Goal: Information Seeking & Learning: Learn about a topic

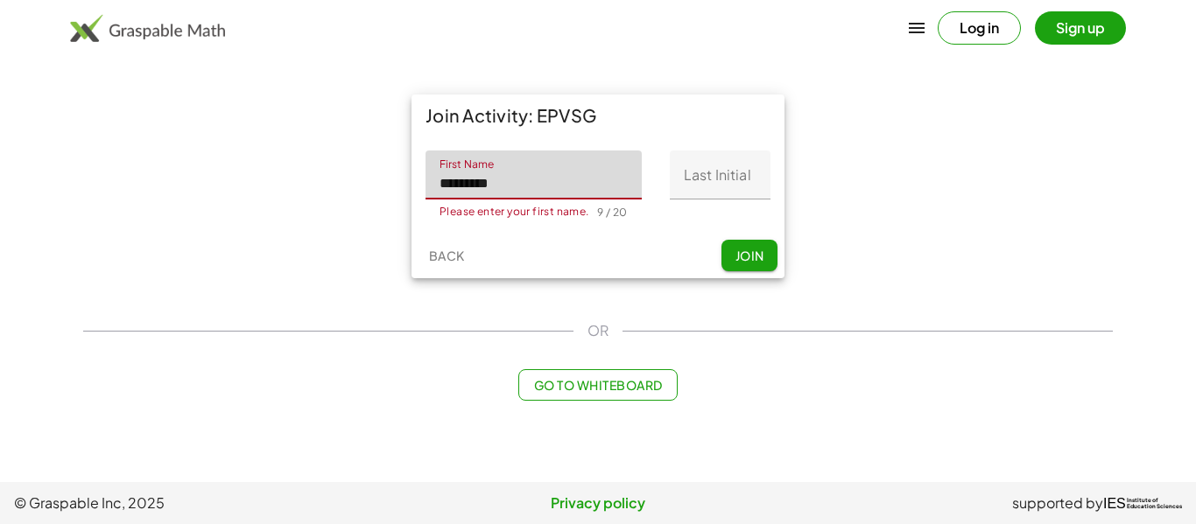
type input "*********"
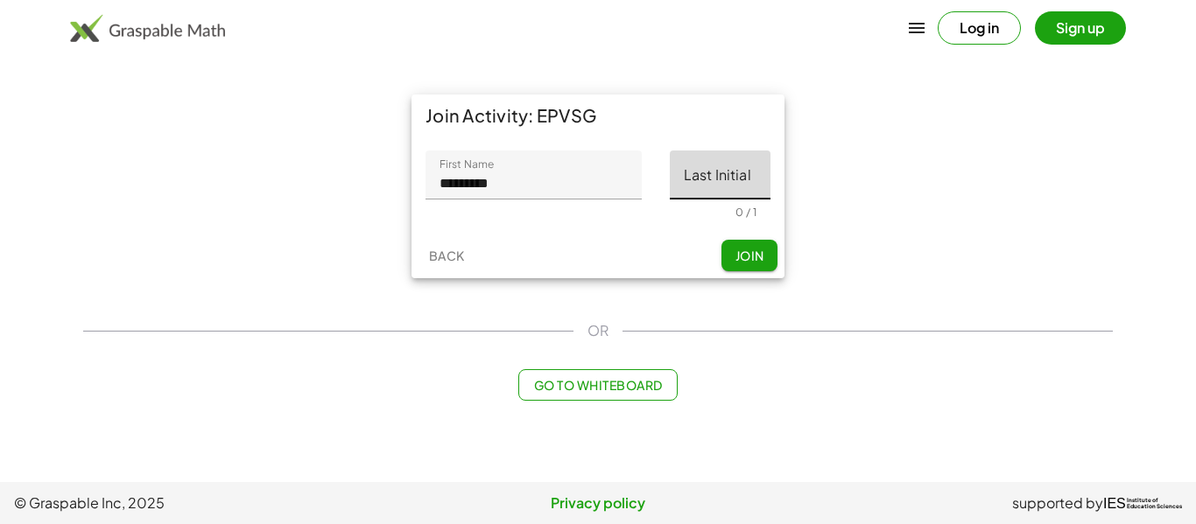
click at [721, 182] on input "Last Initial" at bounding box center [720, 175] width 101 height 49
type input "*"
click at [735, 255] on span "Join" at bounding box center [749, 256] width 29 height 16
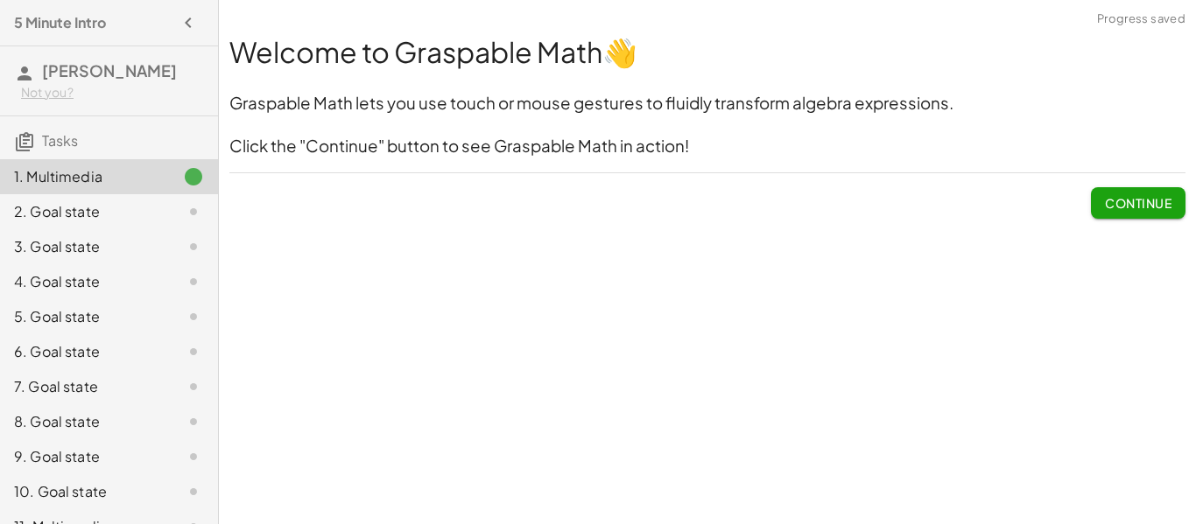
click at [1171, 206] on button "Continue" at bounding box center [1138, 203] width 95 height 32
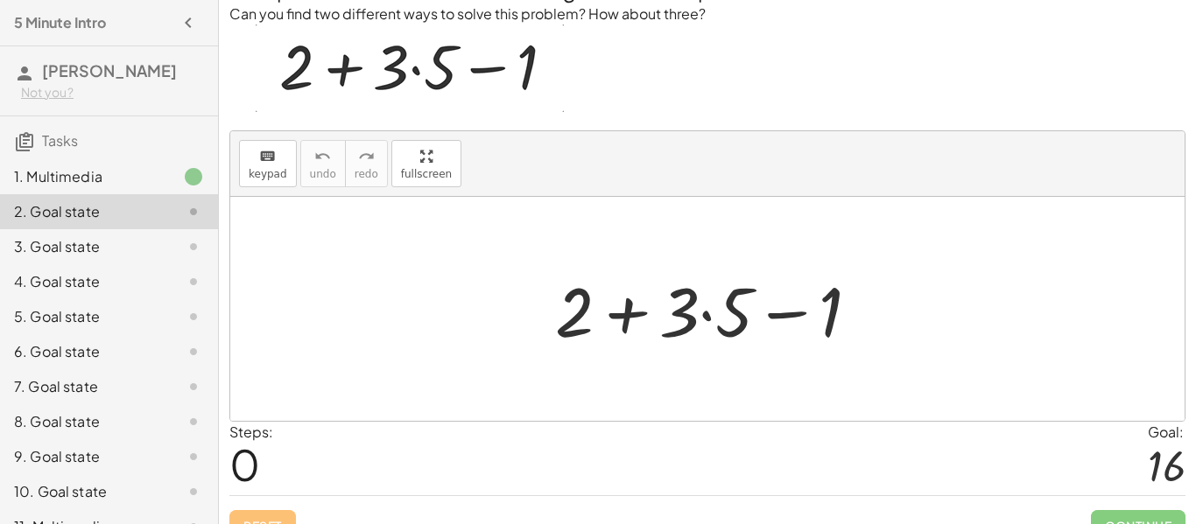
scroll to position [84, 0]
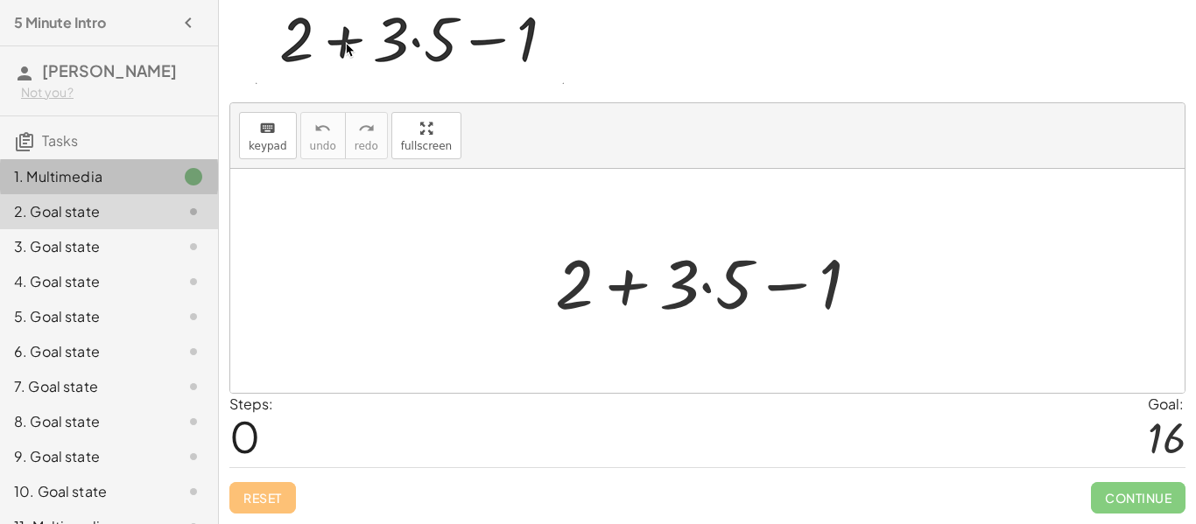
click at [183, 171] on icon at bounding box center [193, 176] width 21 height 21
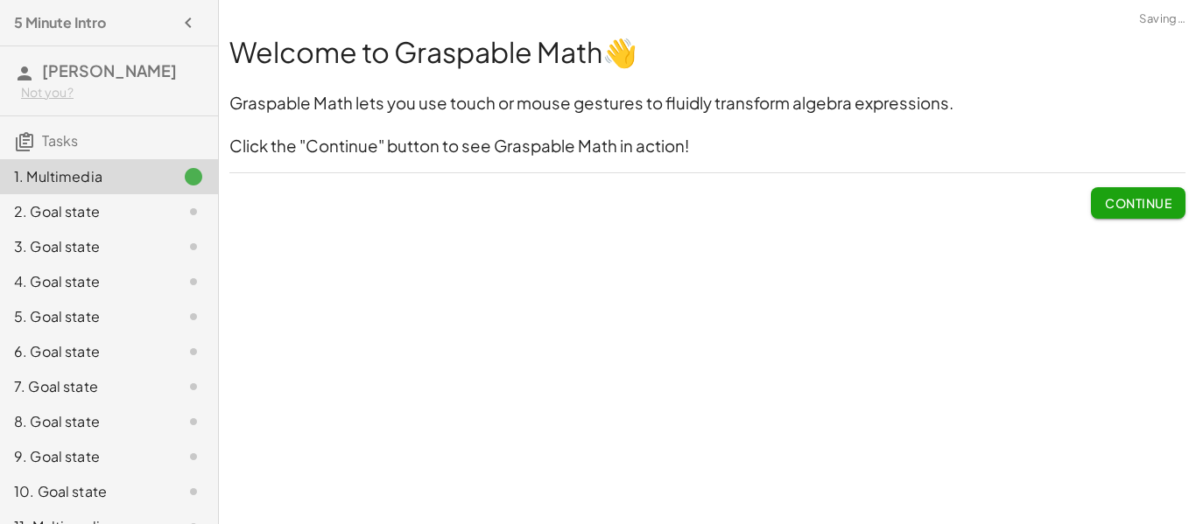
scroll to position [0, 0]
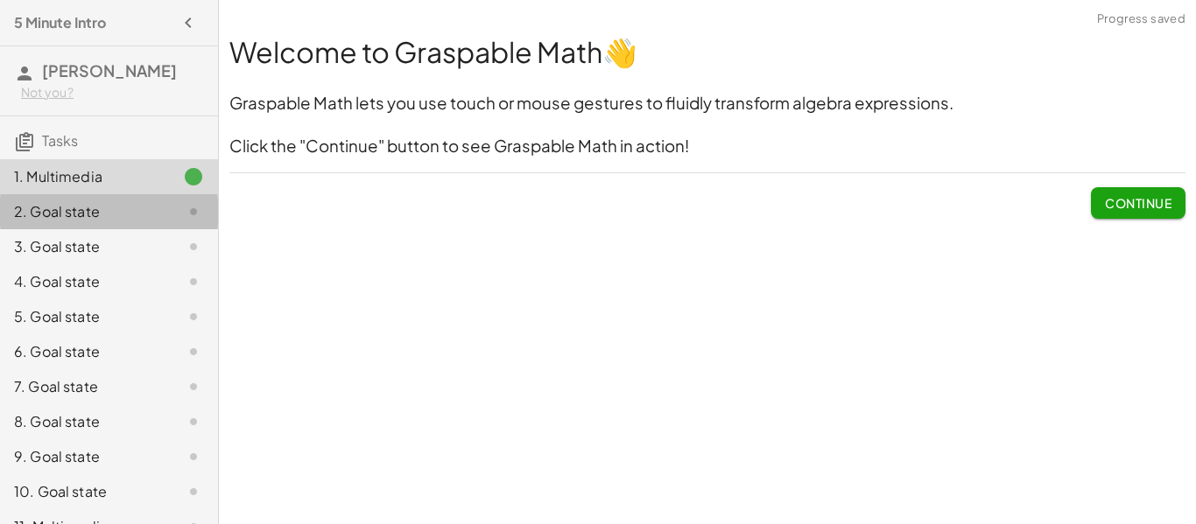
click at [190, 203] on icon at bounding box center [193, 211] width 21 height 21
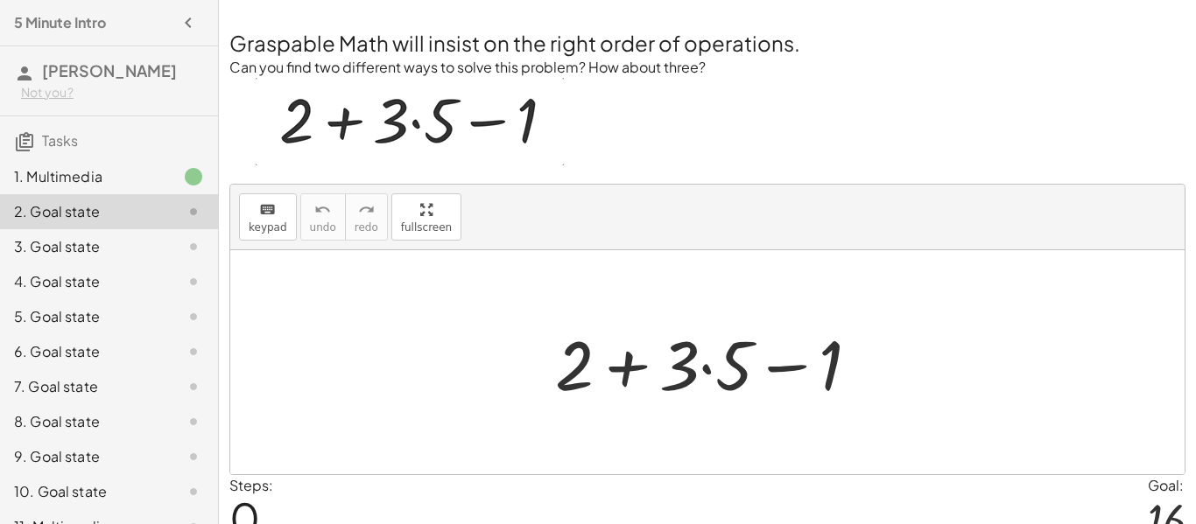
scroll to position [4, 0]
click at [804, 369] on div at bounding box center [714, 361] width 336 height 90
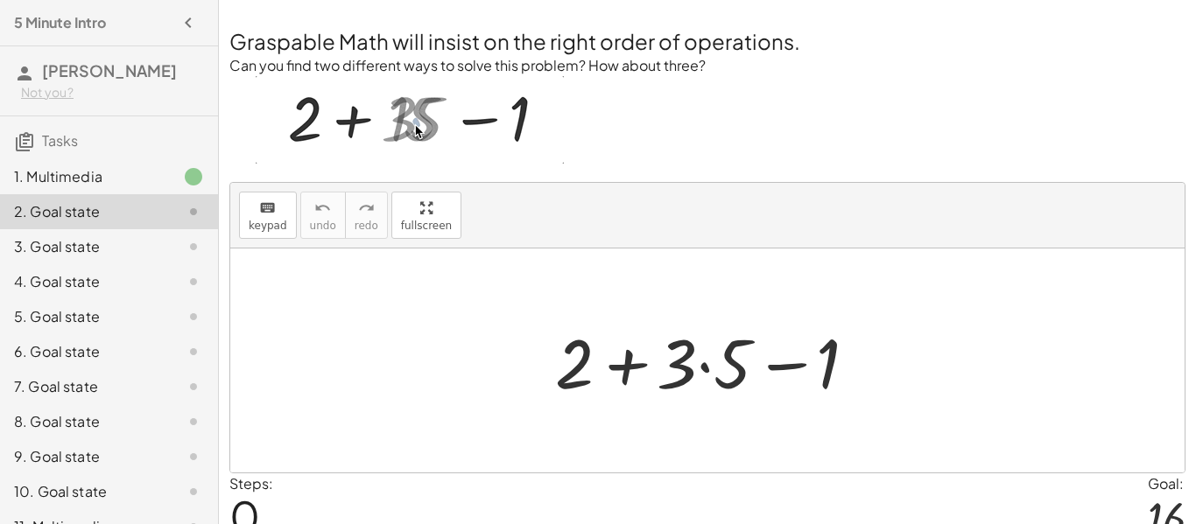
click at [788, 373] on div at bounding box center [714, 361] width 336 height 90
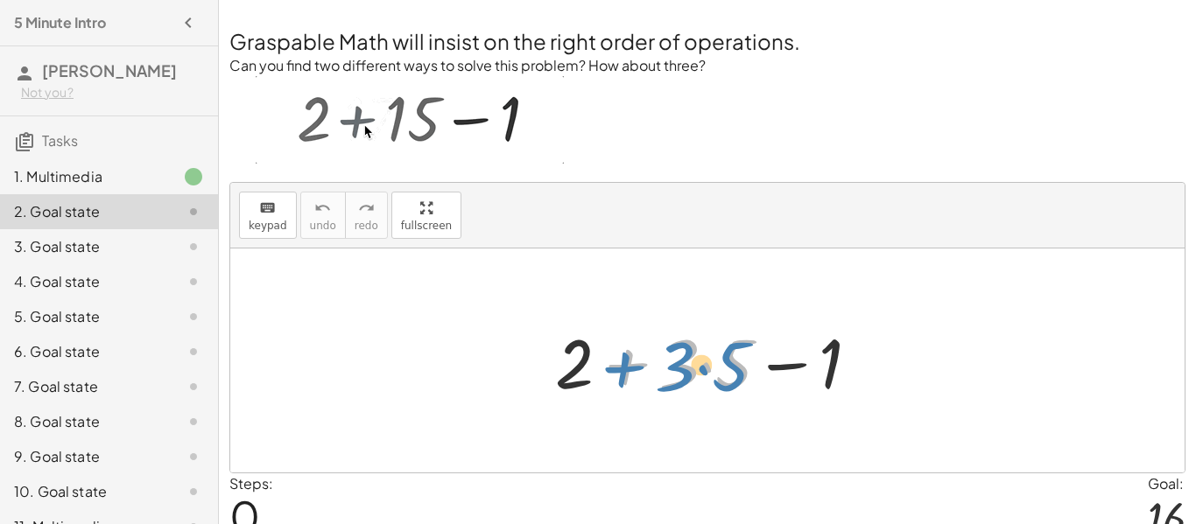
drag, startPoint x: 613, startPoint y: 367, endPoint x: 600, endPoint y: 369, distance: 13.2
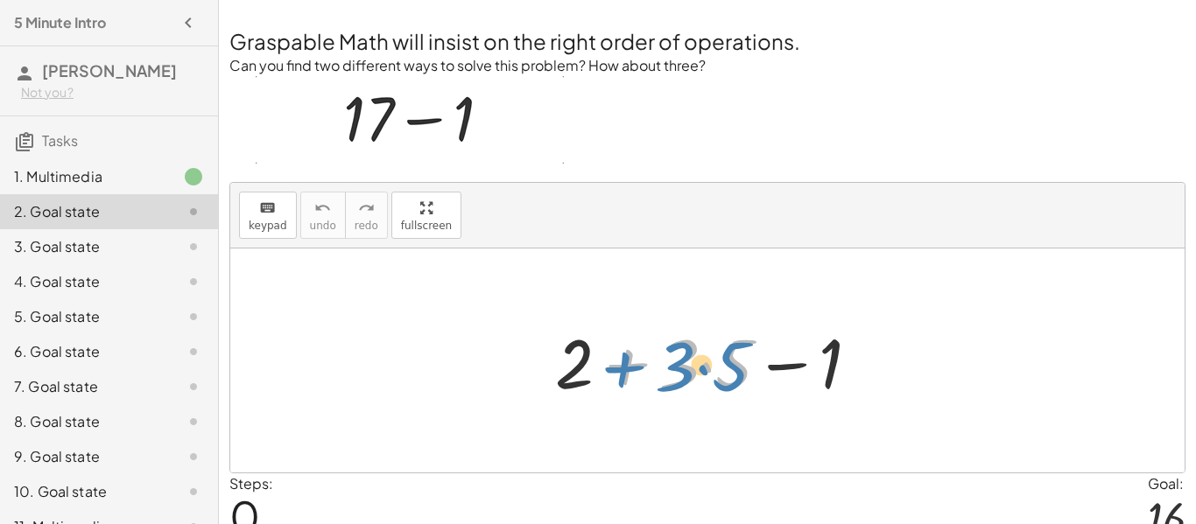
click at [600, 369] on div at bounding box center [714, 361] width 336 height 90
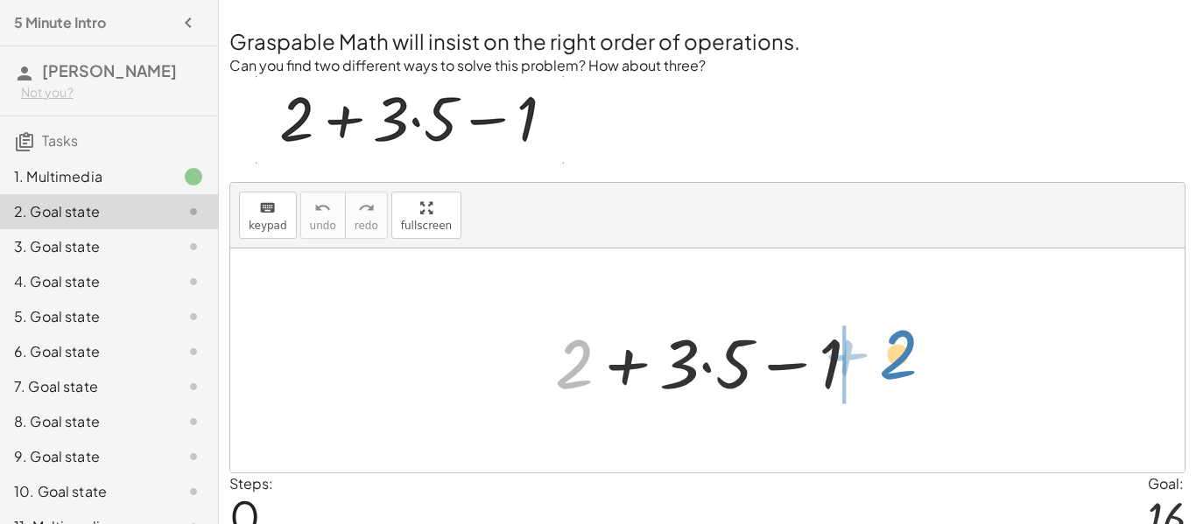
drag, startPoint x: 562, startPoint y: 371, endPoint x: 876, endPoint y: 371, distance: 314.3
click at [881, 362] on div at bounding box center [714, 361] width 336 height 90
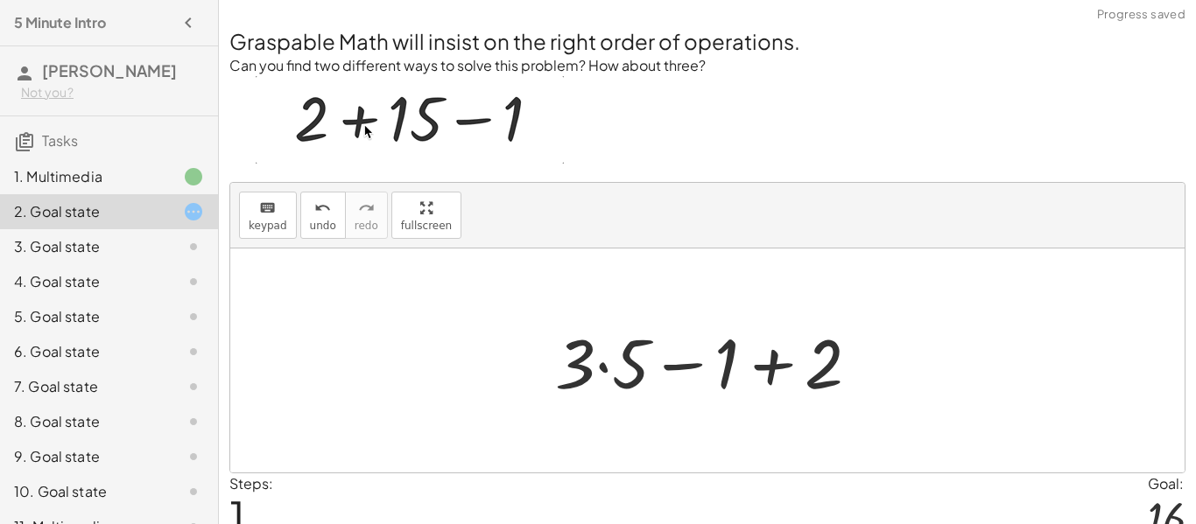
click at [612, 373] on div at bounding box center [714, 361] width 336 height 90
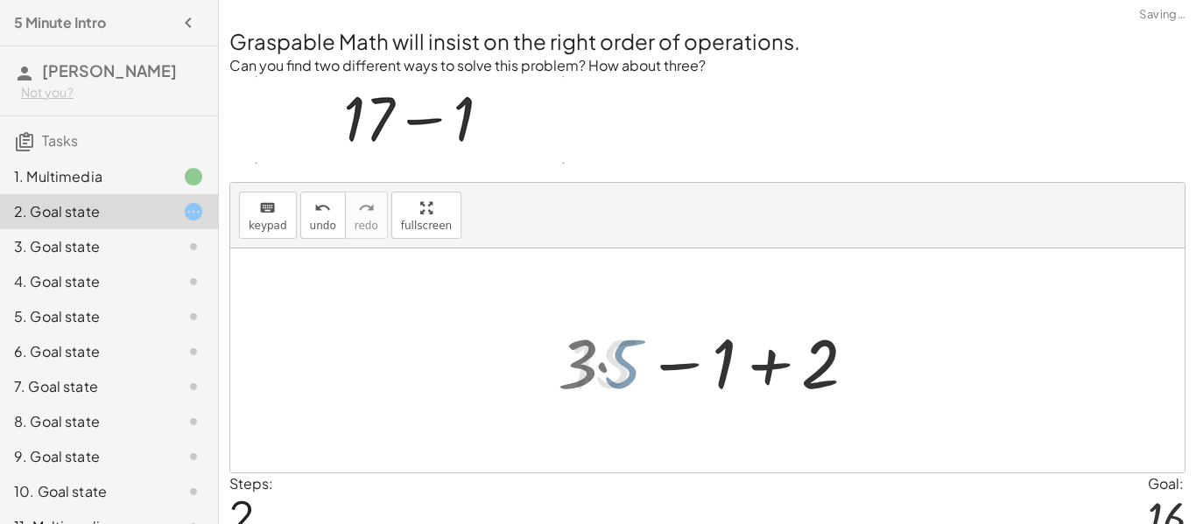
click at [777, 375] on div at bounding box center [714, 361] width 304 height 90
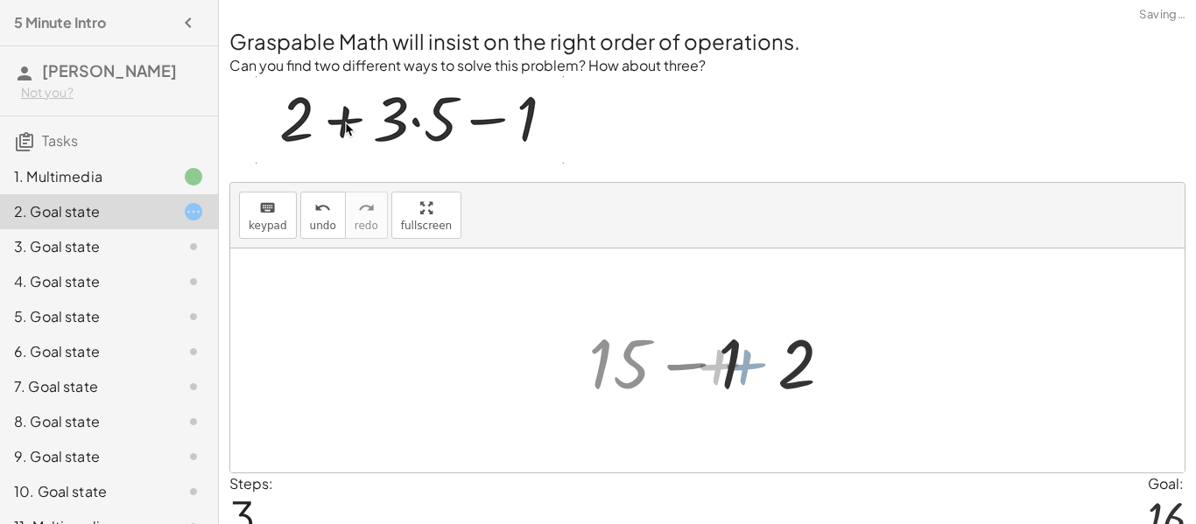
click at [753, 373] on div at bounding box center [714, 361] width 200 height 90
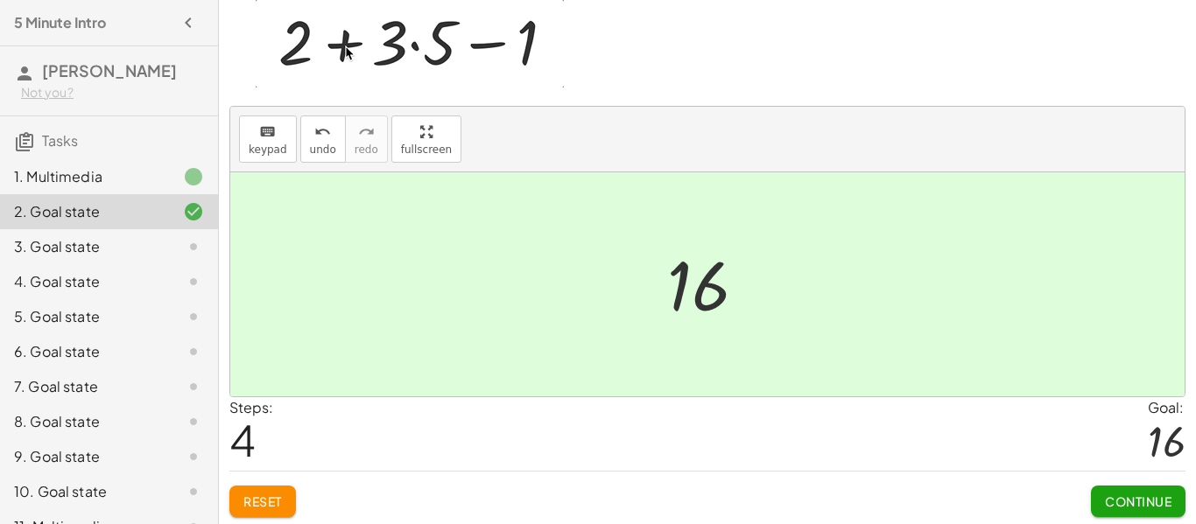
scroll to position [84, 0]
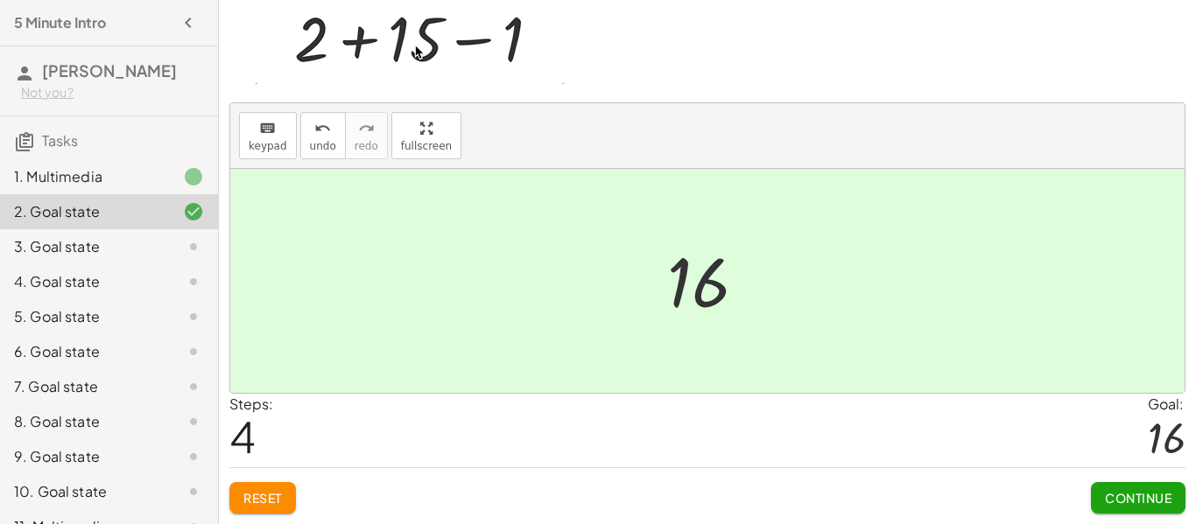
click at [1122, 490] on span "Continue" at bounding box center [1138, 498] width 67 height 16
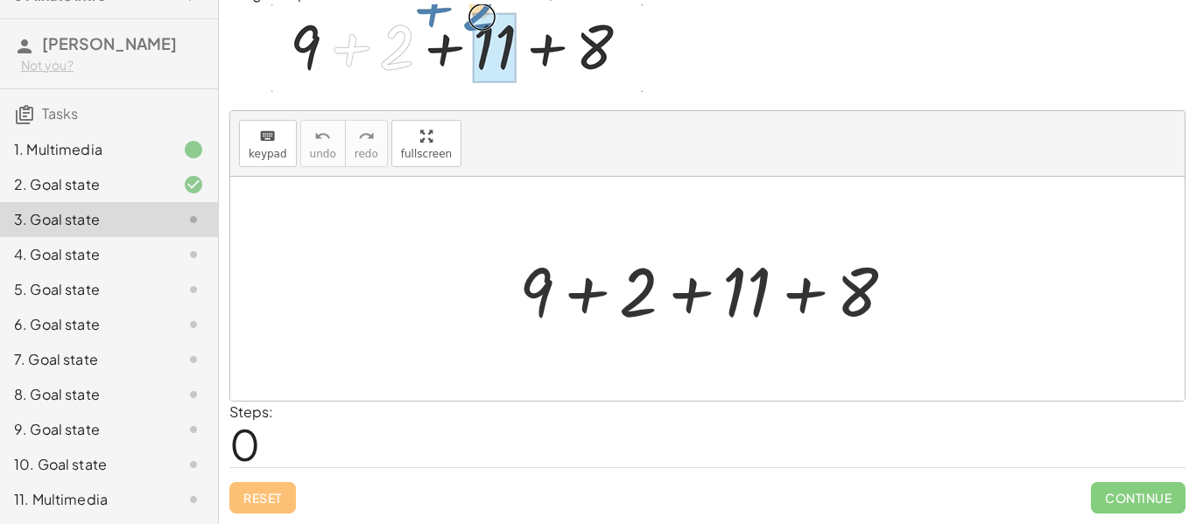
scroll to position [0, 0]
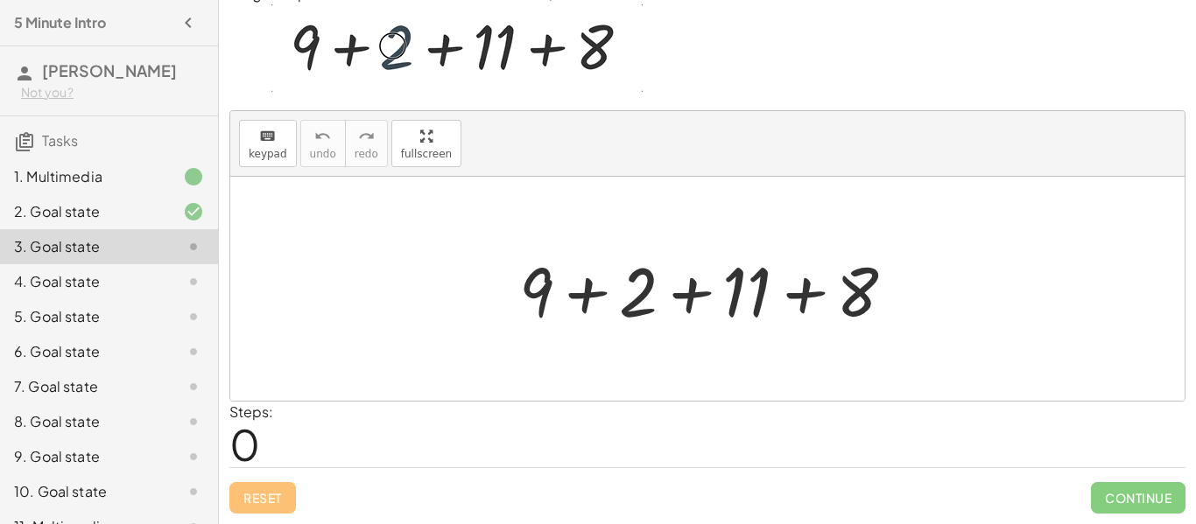
click at [58, 278] on div "4. Goal state" at bounding box center [84, 281] width 141 height 21
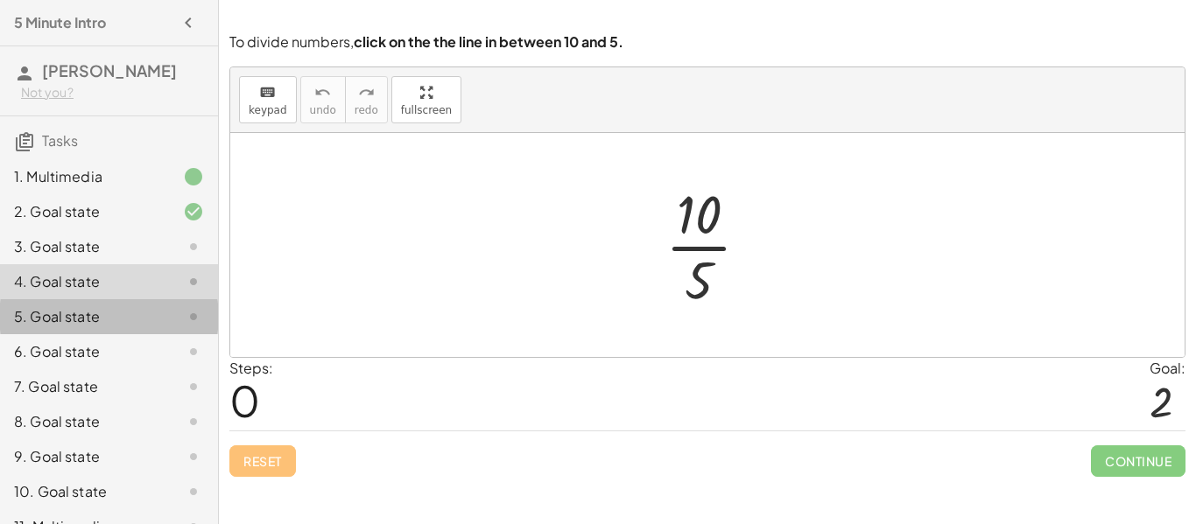
click at [78, 317] on div "5. Goal state" at bounding box center [84, 316] width 141 height 21
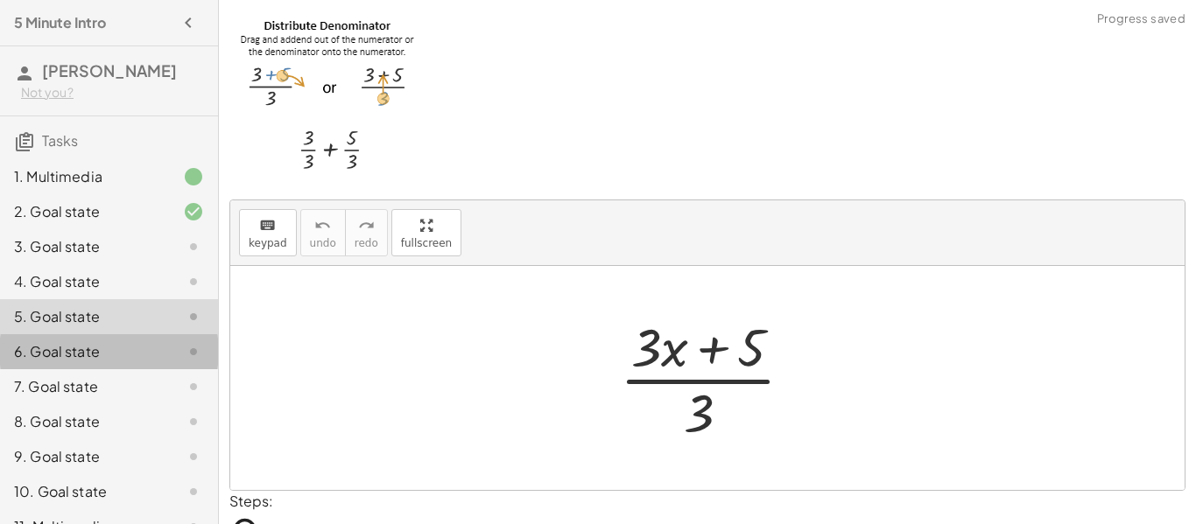
click at [88, 349] on div "6. Goal state" at bounding box center [84, 351] width 141 height 21
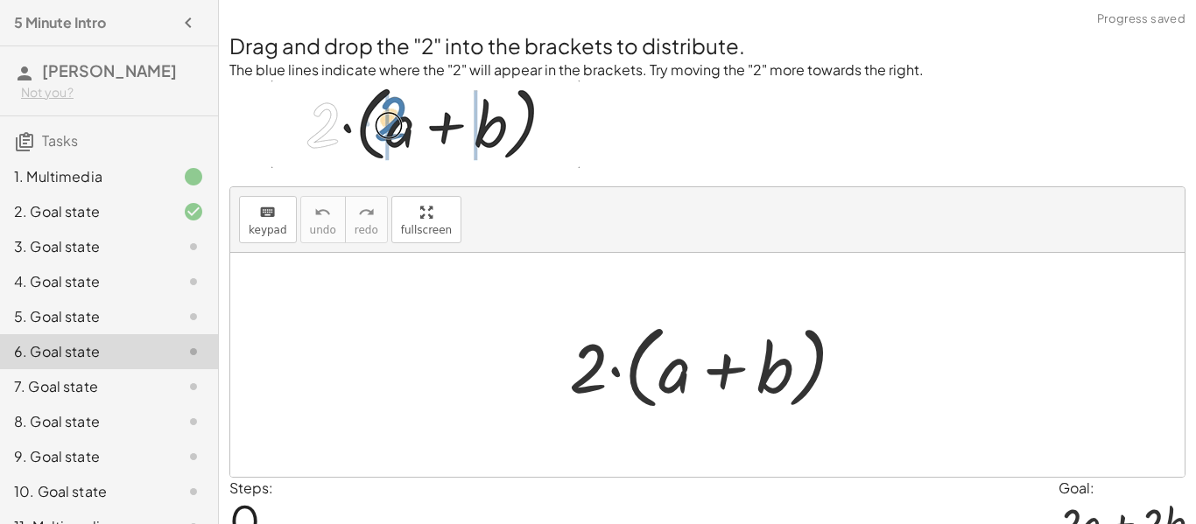
click at [40, 475] on div "8. Goal state" at bounding box center [109, 492] width 218 height 35
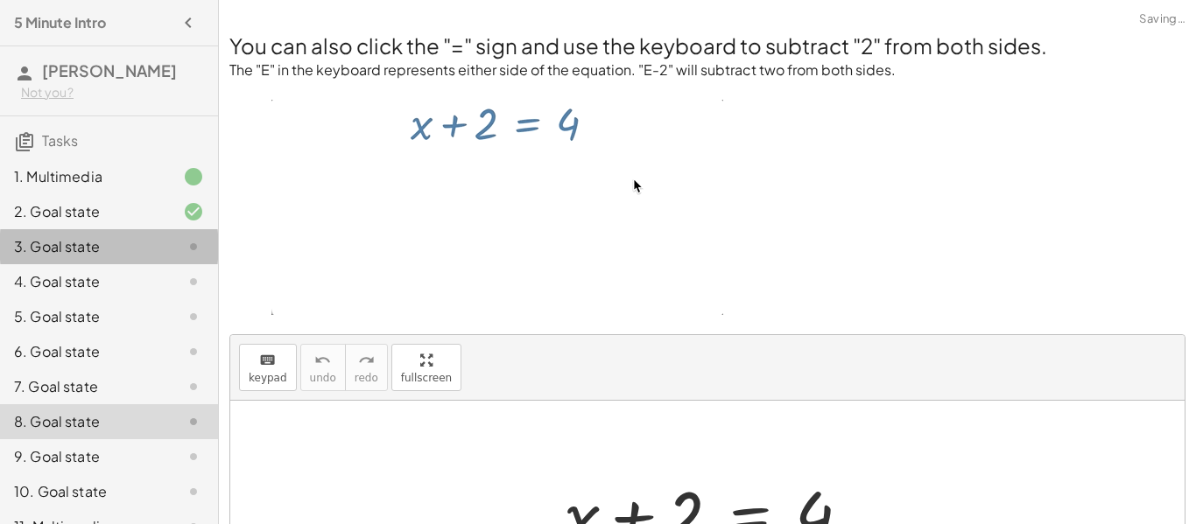
click at [70, 240] on div "3. Goal state" at bounding box center [84, 246] width 141 height 21
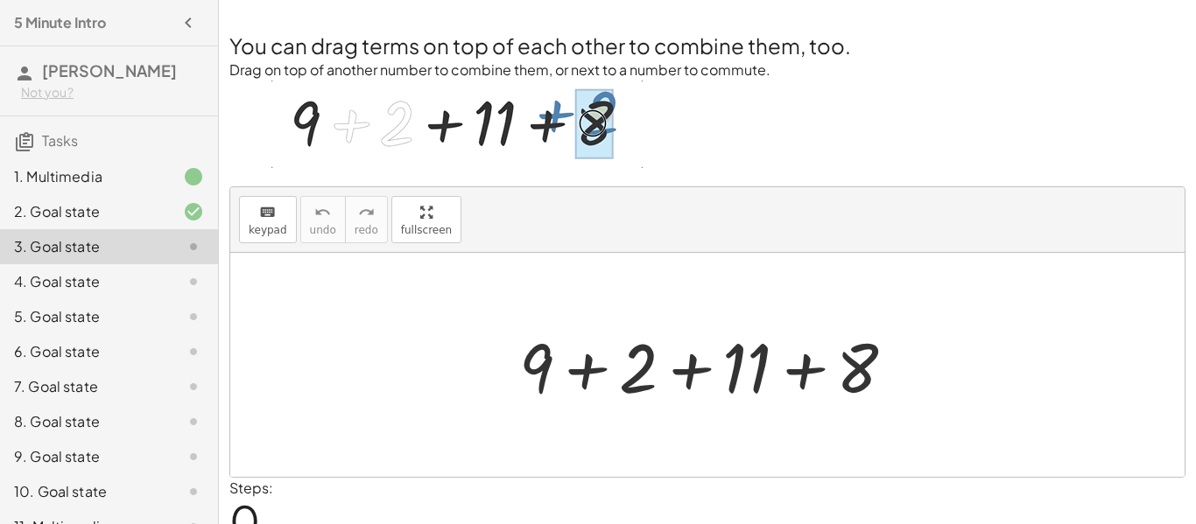
click at [639, 365] on div at bounding box center [714, 365] width 408 height 90
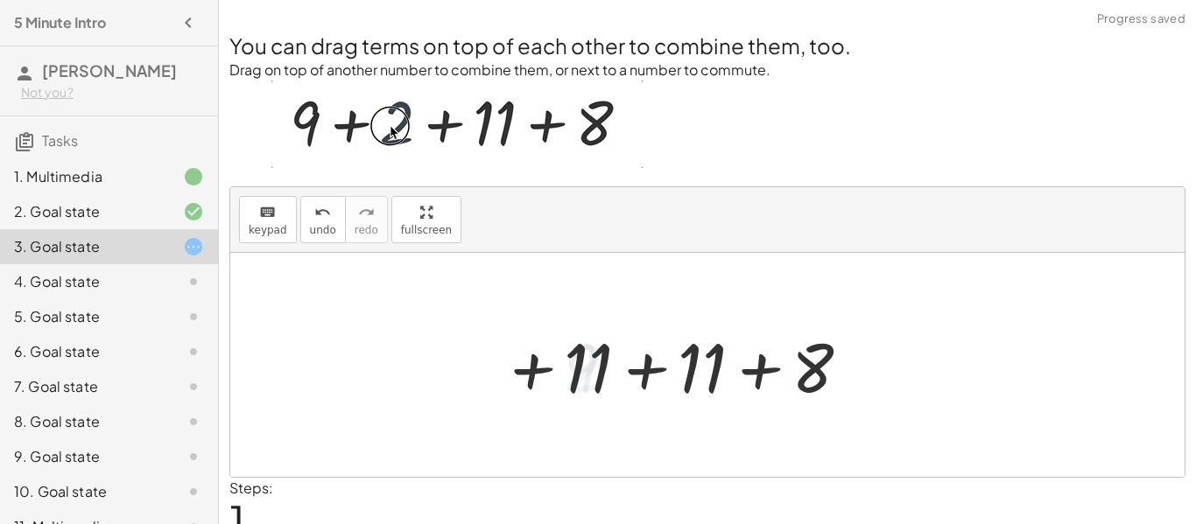
click at [687, 385] on div at bounding box center [714, 365] width 318 height 90
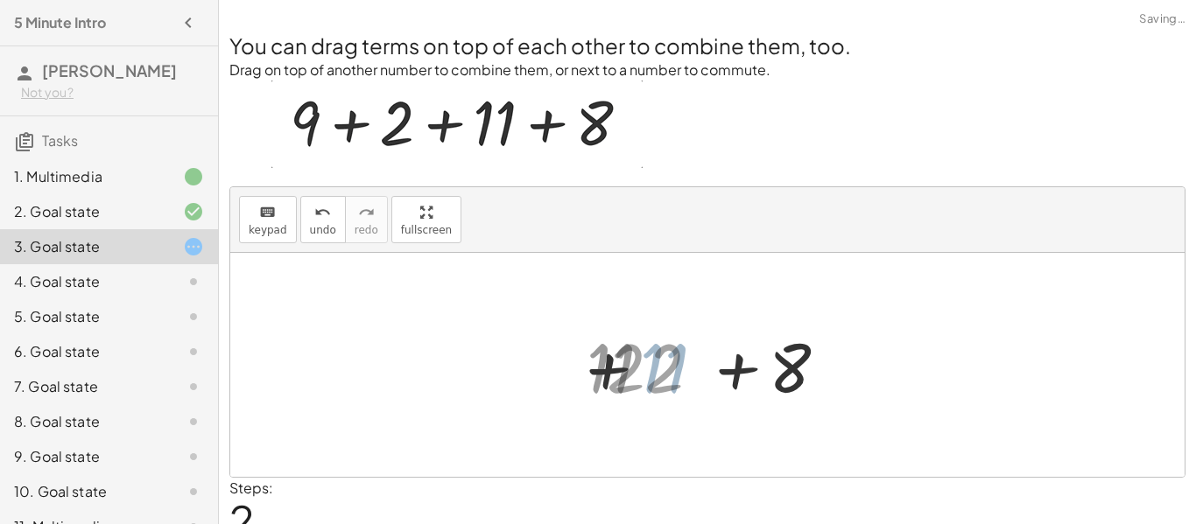
click at [687, 385] on div at bounding box center [714, 365] width 233 height 90
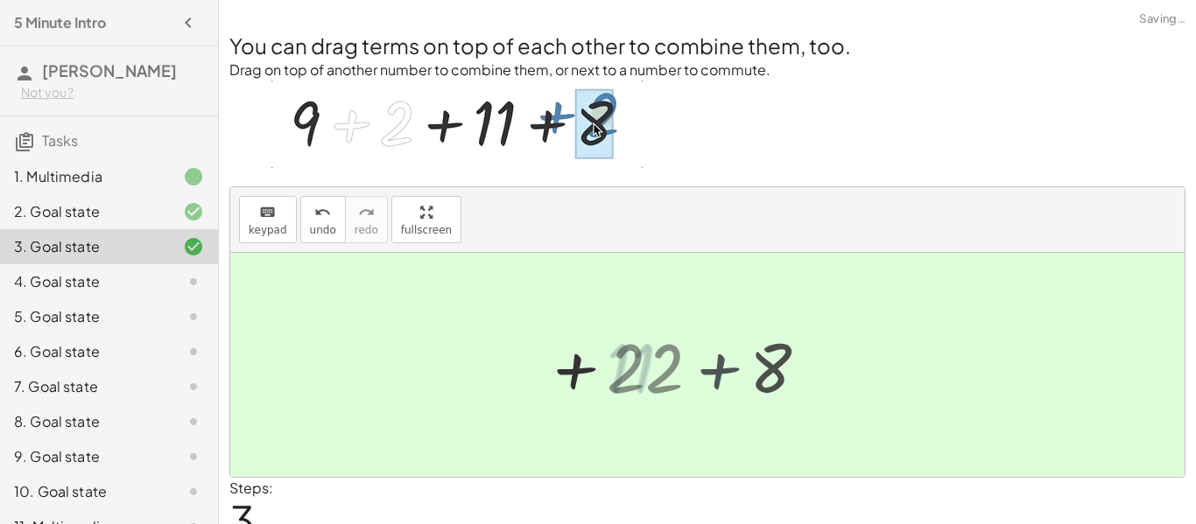
click at [687, 385] on div at bounding box center [713, 365] width 123 height 87
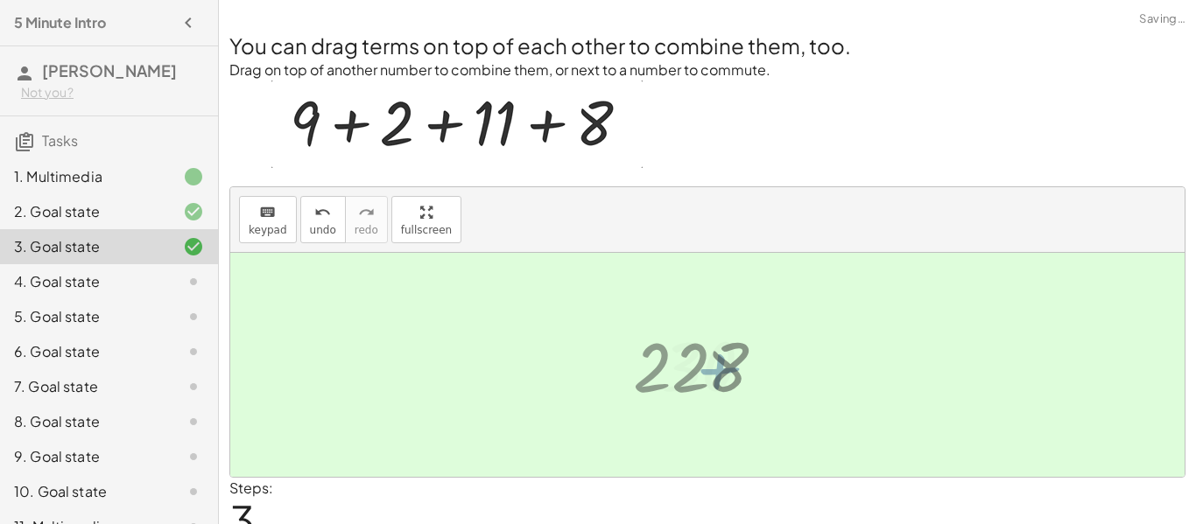
click at [687, 385] on div at bounding box center [713, 365] width 123 height 87
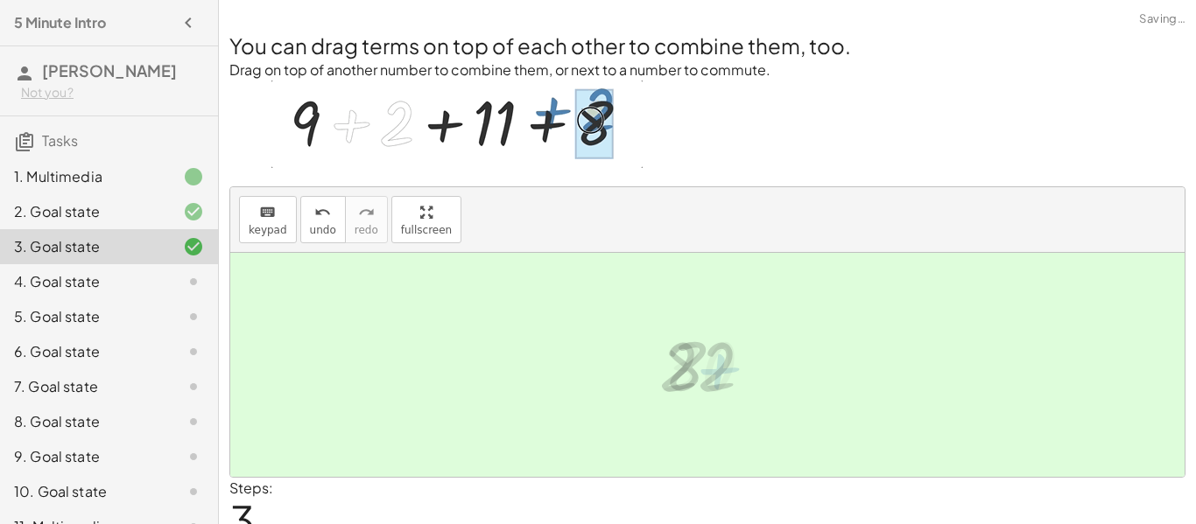
click at [687, 385] on div at bounding box center [713, 365] width 123 height 87
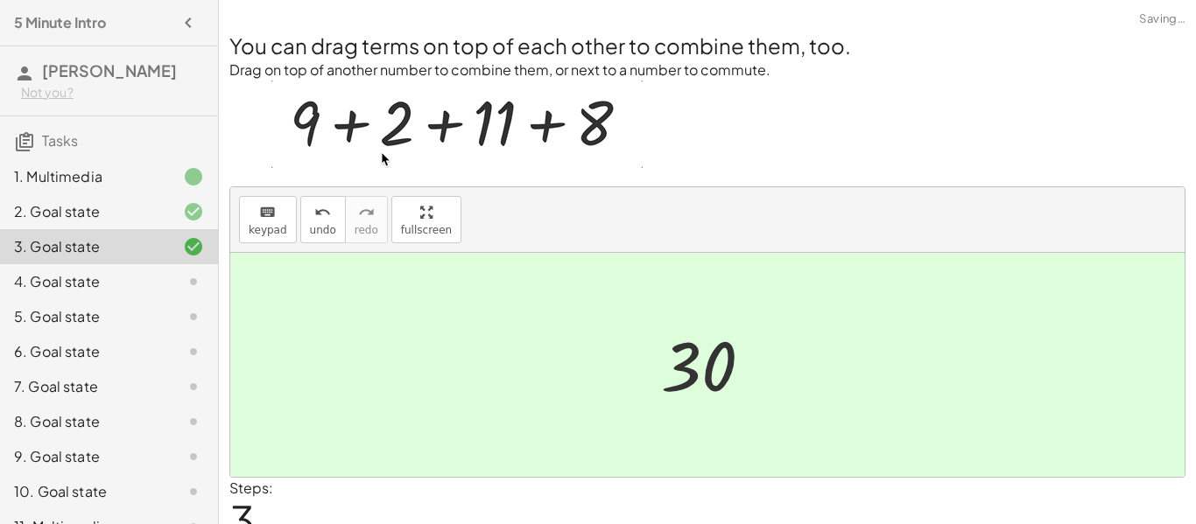
click at [685, 385] on div at bounding box center [713, 365] width 123 height 87
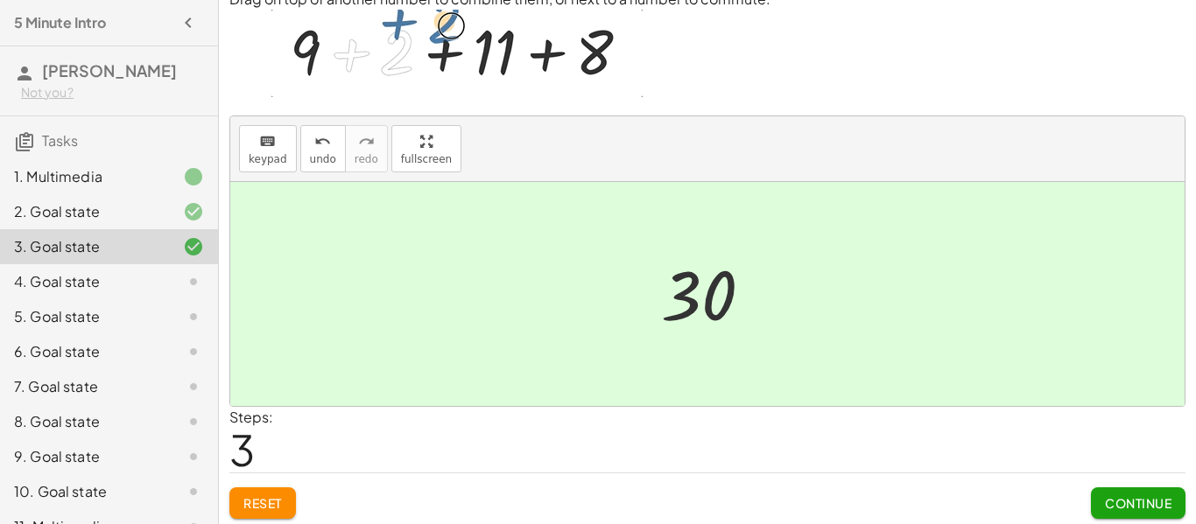
scroll to position [76, 0]
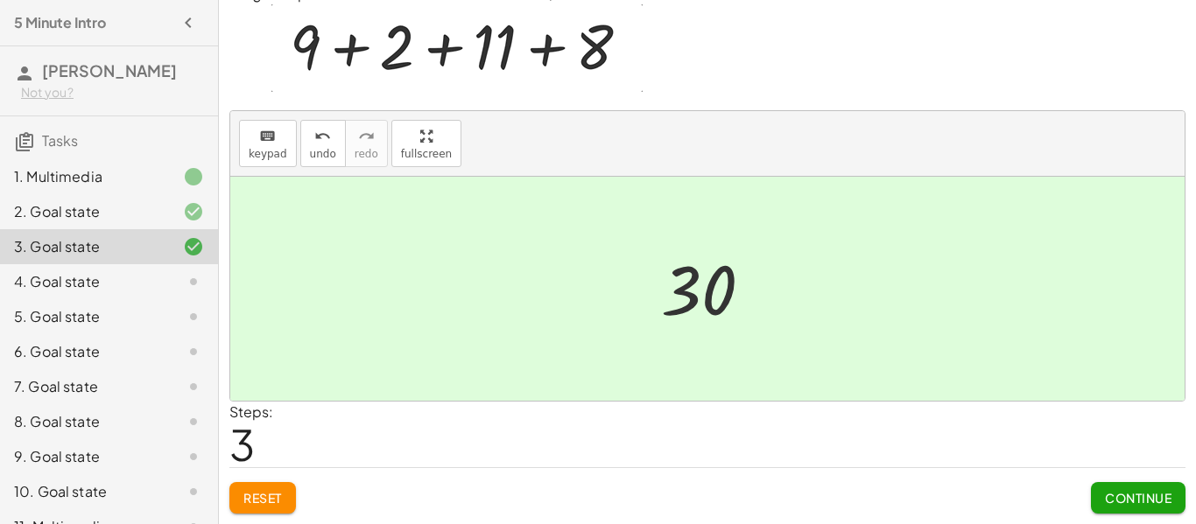
click at [1106, 498] on span "Continue" at bounding box center [1138, 498] width 67 height 16
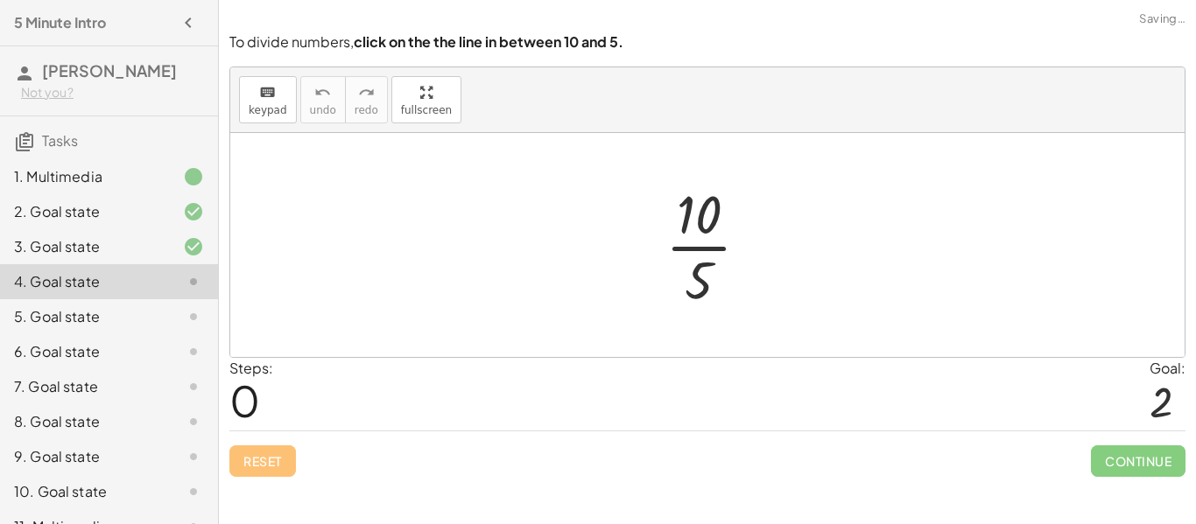
click at [714, 252] on div at bounding box center [715, 245] width 116 height 135
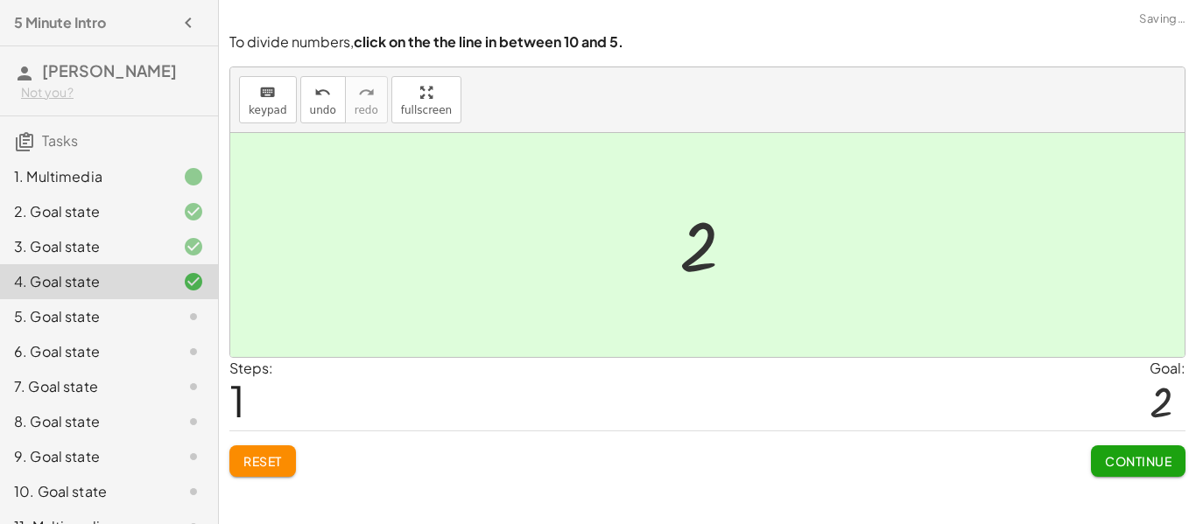
click at [1122, 448] on button "Continue" at bounding box center [1138, 462] width 95 height 32
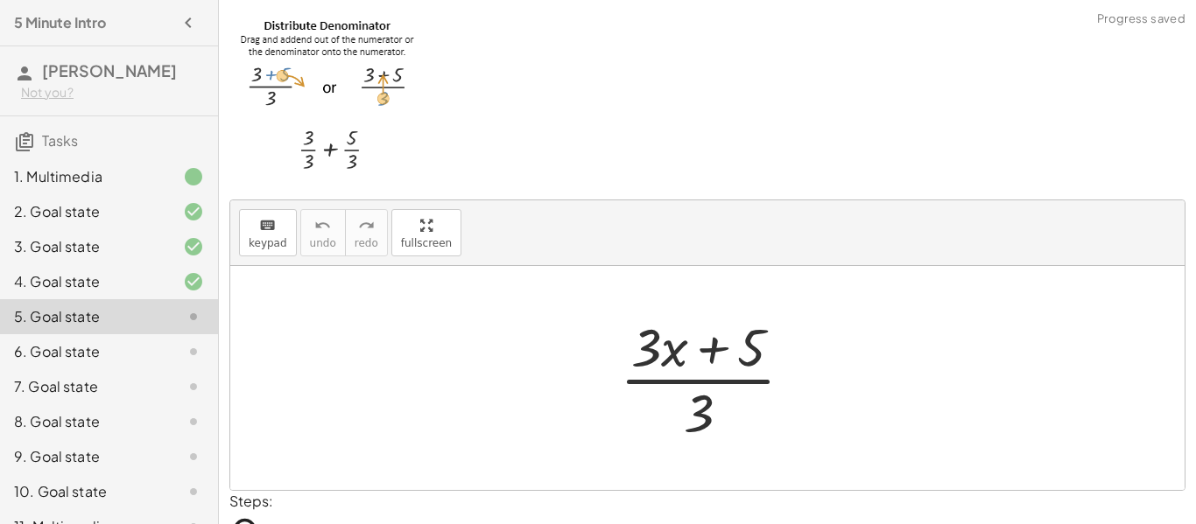
click at [697, 414] on div at bounding box center [713, 378] width 205 height 135
drag, startPoint x: 700, startPoint y: 412, endPoint x: 757, endPoint y: 359, distance: 78.1
click at [757, 359] on div at bounding box center [713, 378] width 205 height 135
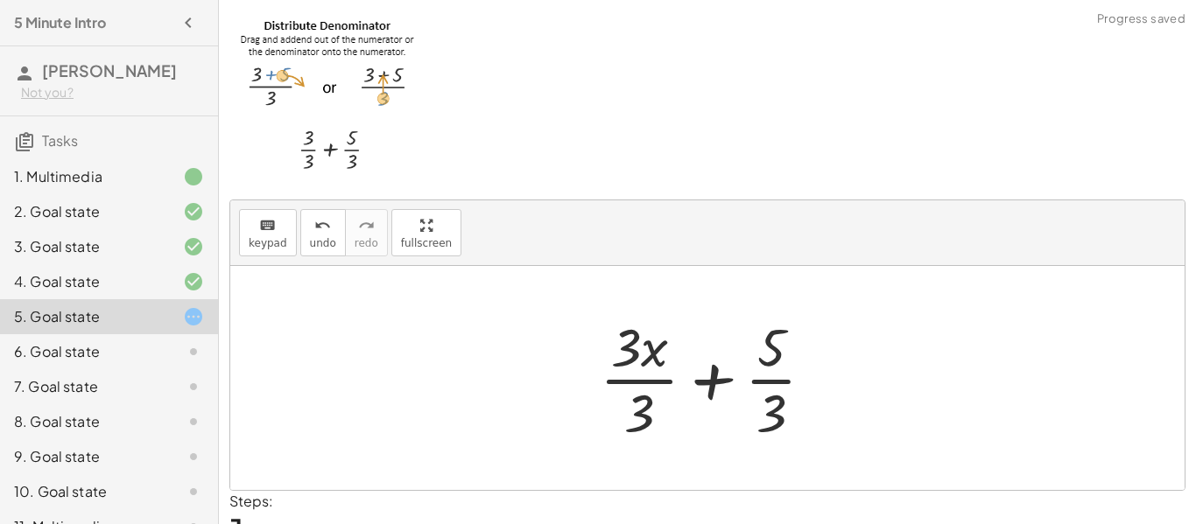
click at [771, 374] on div at bounding box center [714, 378] width 246 height 135
click at [665, 384] on div at bounding box center [714, 378] width 246 height 135
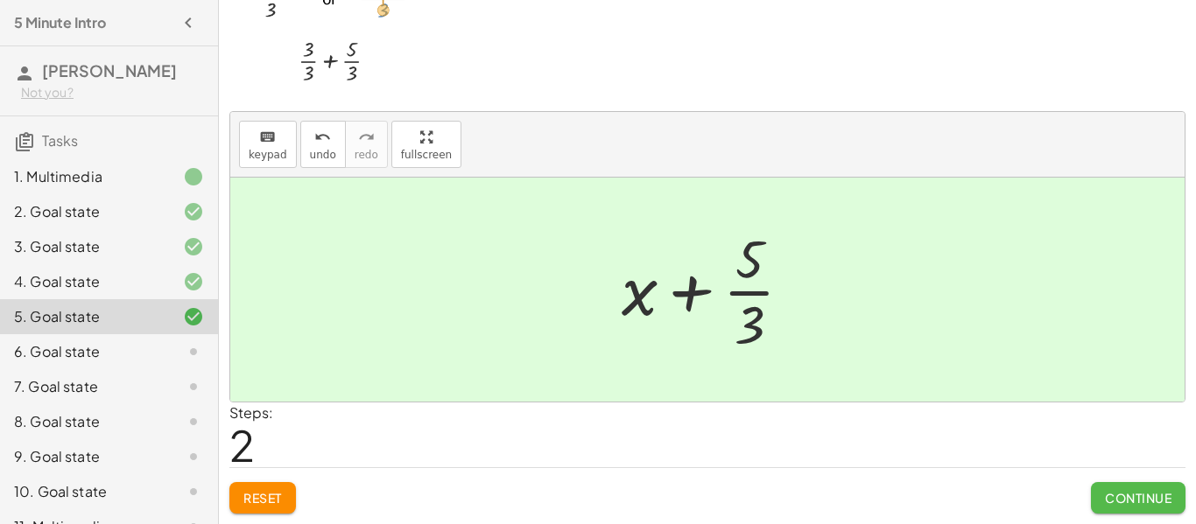
click at [1151, 497] on span "Continue" at bounding box center [1138, 498] width 67 height 16
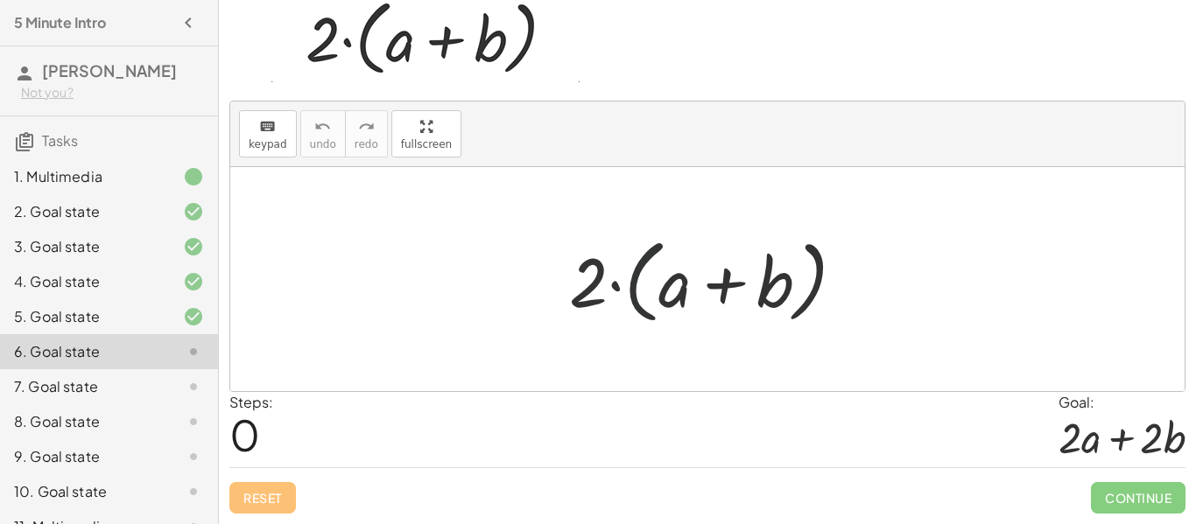
click at [628, 289] on div at bounding box center [713, 279] width 307 height 101
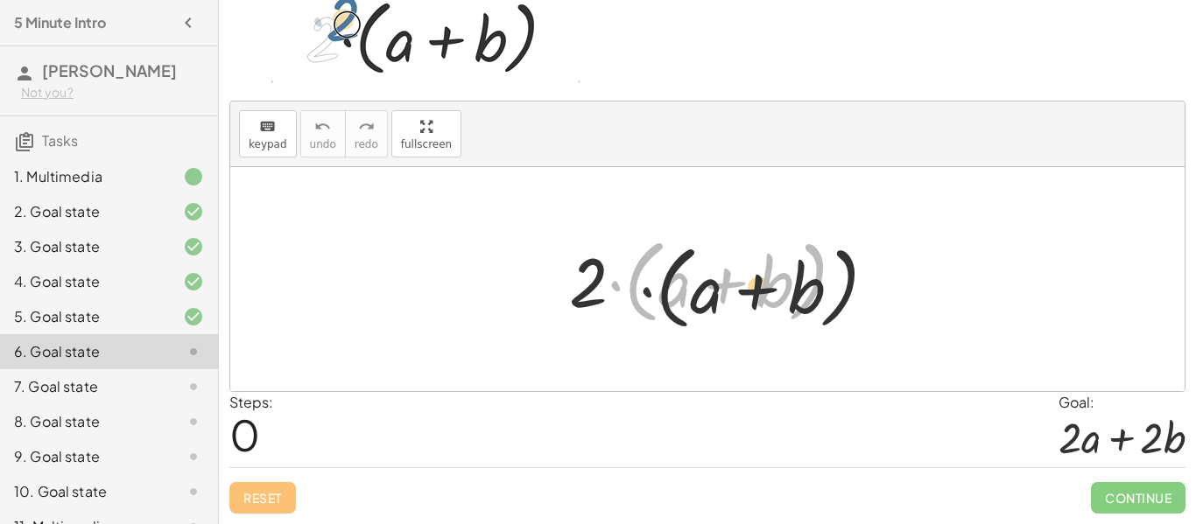
drag, startPoint x: 607, startPoint y: 286, endPoint x: 660, endPoint y: 294, distance: 54.0
click at [658, 294] on div at bounding box center [713, 279] width 307 height 101
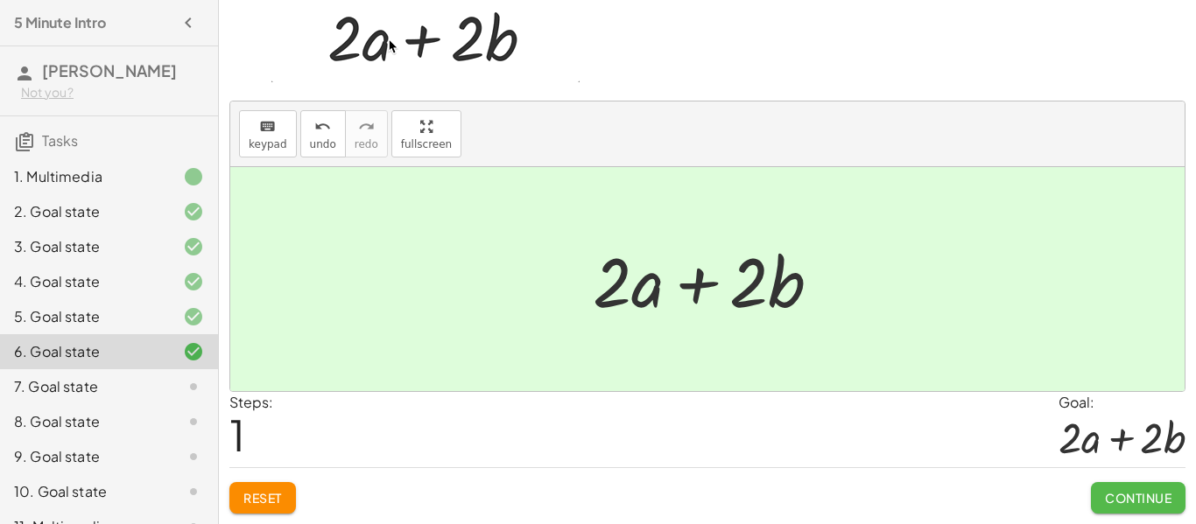
click at [1132, 490] on span "Continue" at bounding box center [1138, 498] width 67 height 16
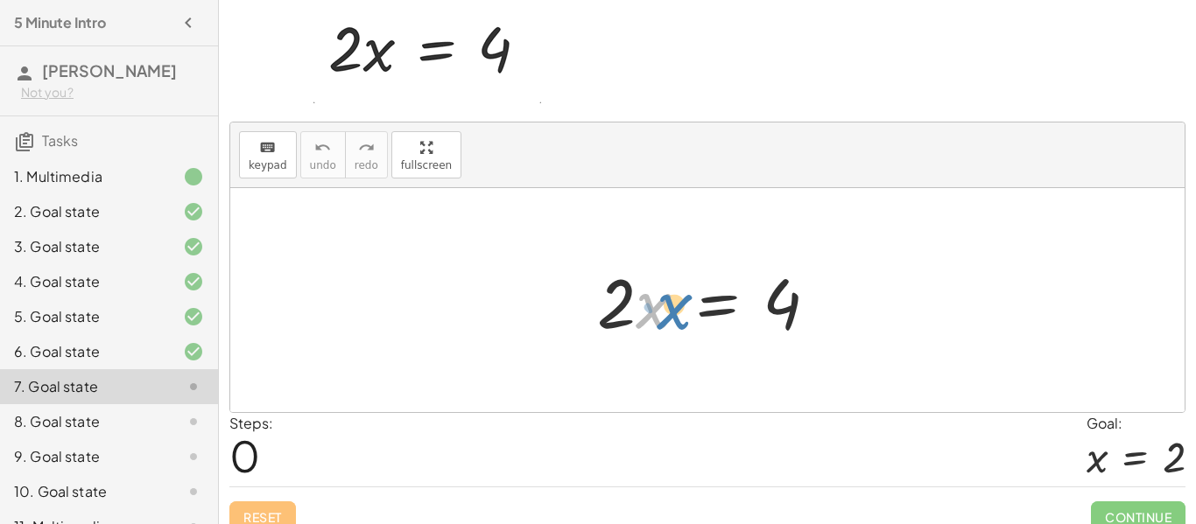
drag, startPoint x: 643, startPoint y: 308, endPoint x: 659, endPoint y: 307, distance: 16.7
click at [659, 307] on div at bounding box center [714, 301] width 252 height 90
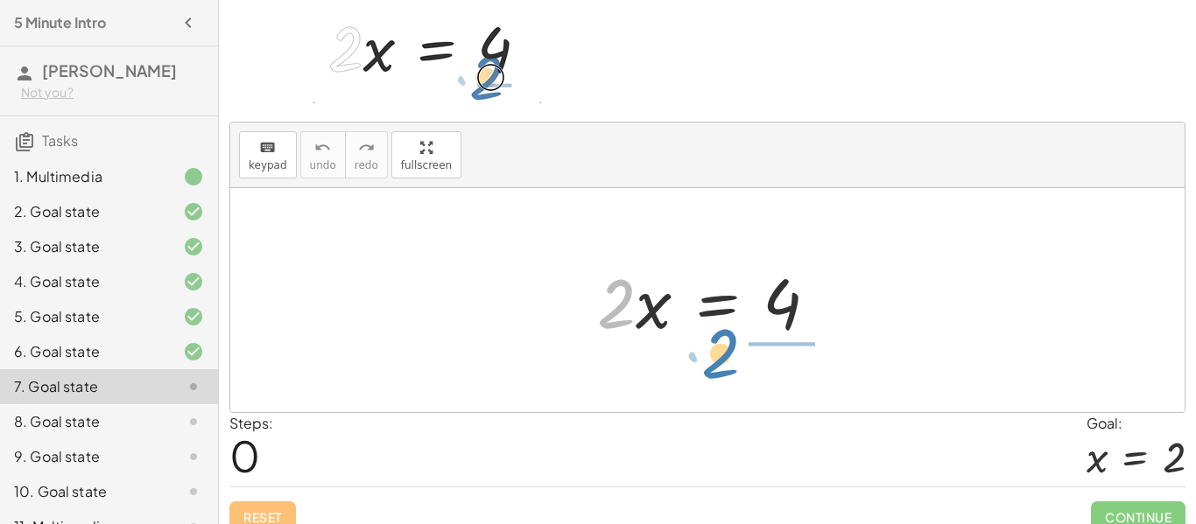
drag, startPoint x: 622, startPoint y: 303, endPoint x: 785, endPoint y: 369, distance: 176.4
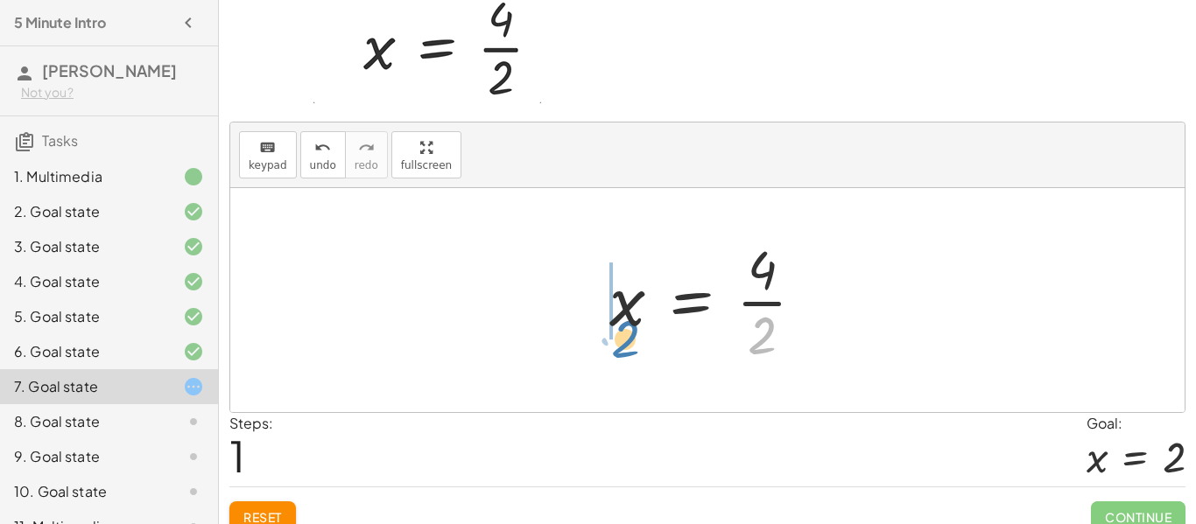
drag, startPoint x: 781, startPoint y: 341, endPoint x: 644, endPoint y: 345, distance: 136.6
click at [644, 345] on div at bounding box center [714, 300] width 227 height 135
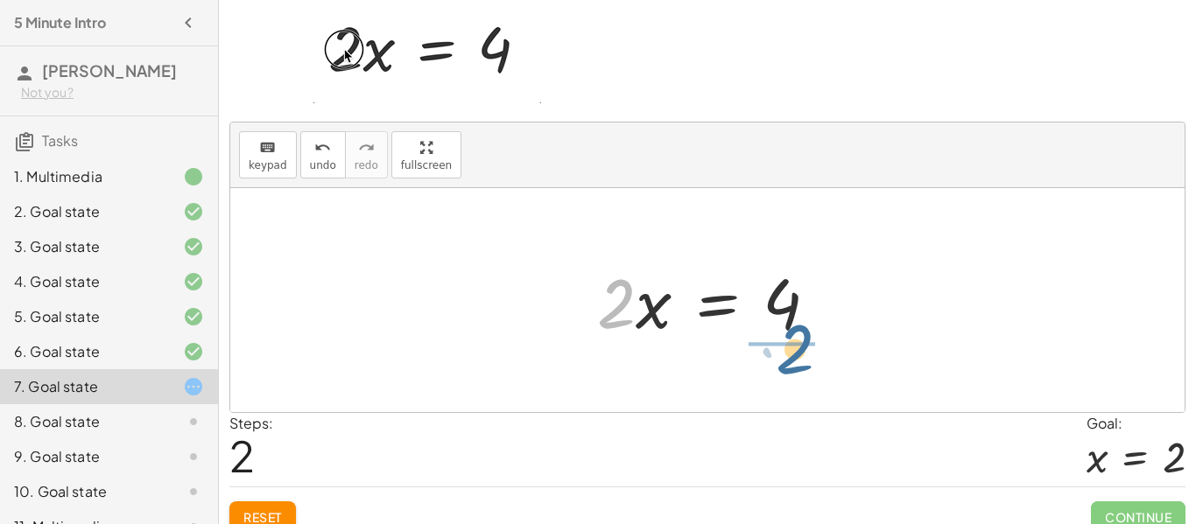
drag, startPoint x: 625, startPoint y: 320, endPoint x: 806, endPoint y: 366, distance: 186.9
click at [806, 366] on div "· 2 · x = 4 x = · 4 · 2 · 2 · 2 x = 4 ·" at bounding box center [707, 300] width 954 height 224
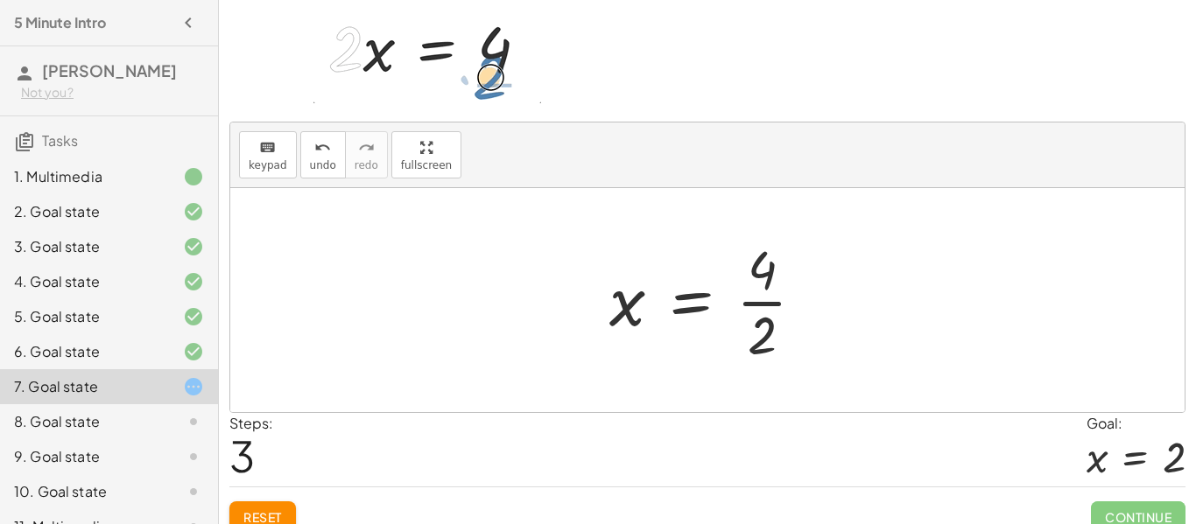
click at [758, 296] on div at bounding box center [714, 300] width 227 height 135
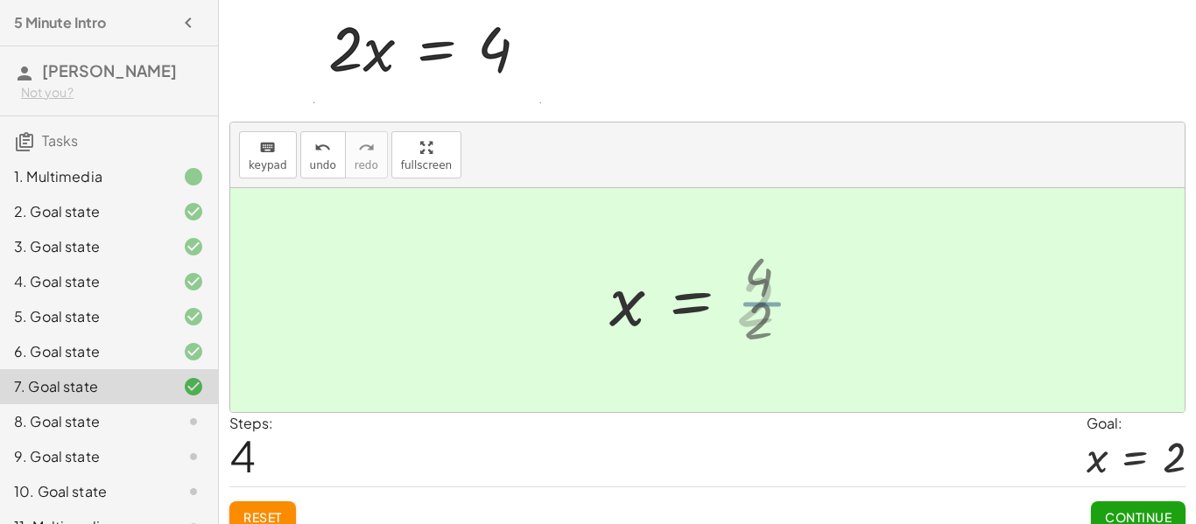
click at [759, 306] on div at bounding box center [708, 300] width 214 height 87
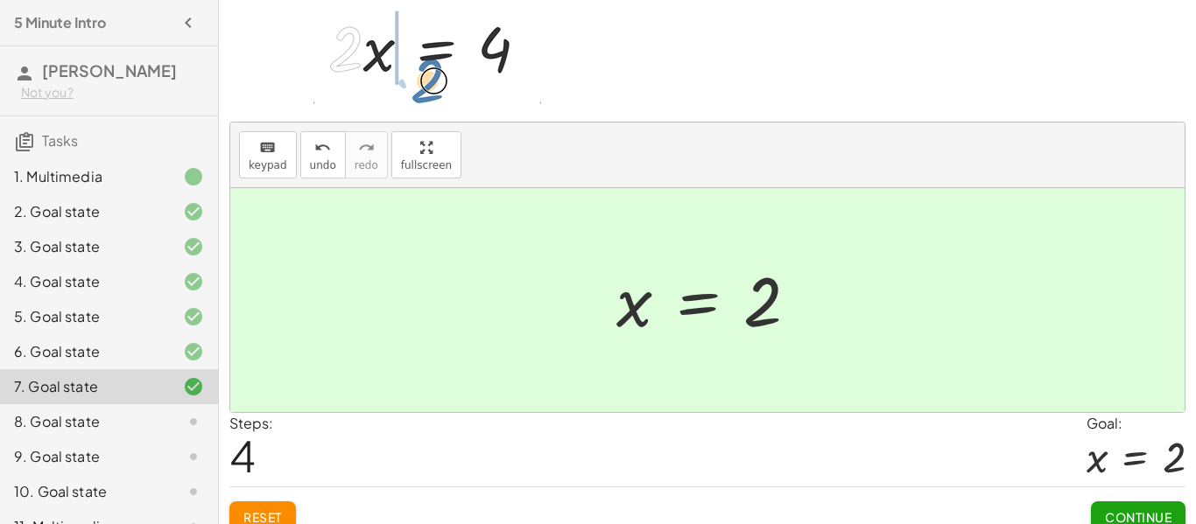
click at [1110, 518] on span "Continue" at bounding box center [1138, 518] width 67 height 16
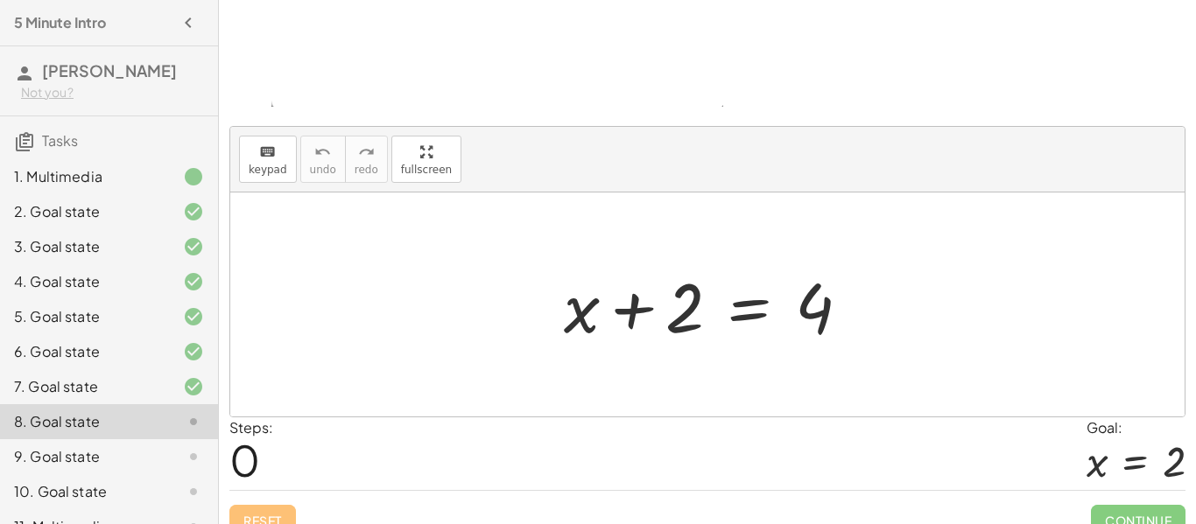
scroll to position [208, 0]
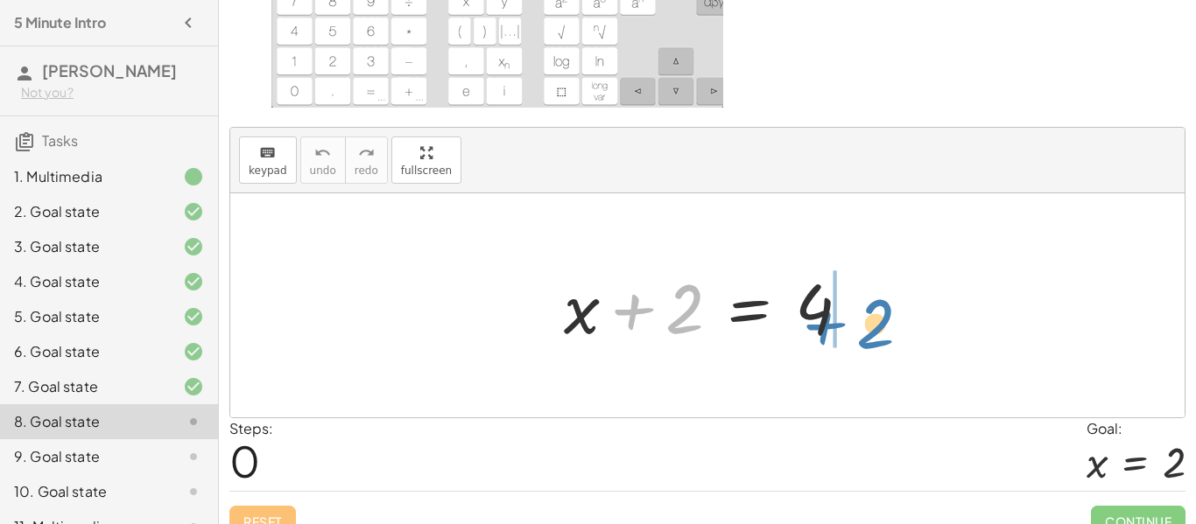
drag, startPoint x: 689, startPoint y: 311, endPoint x: 883, endPoint y: 324, distance: 194.8
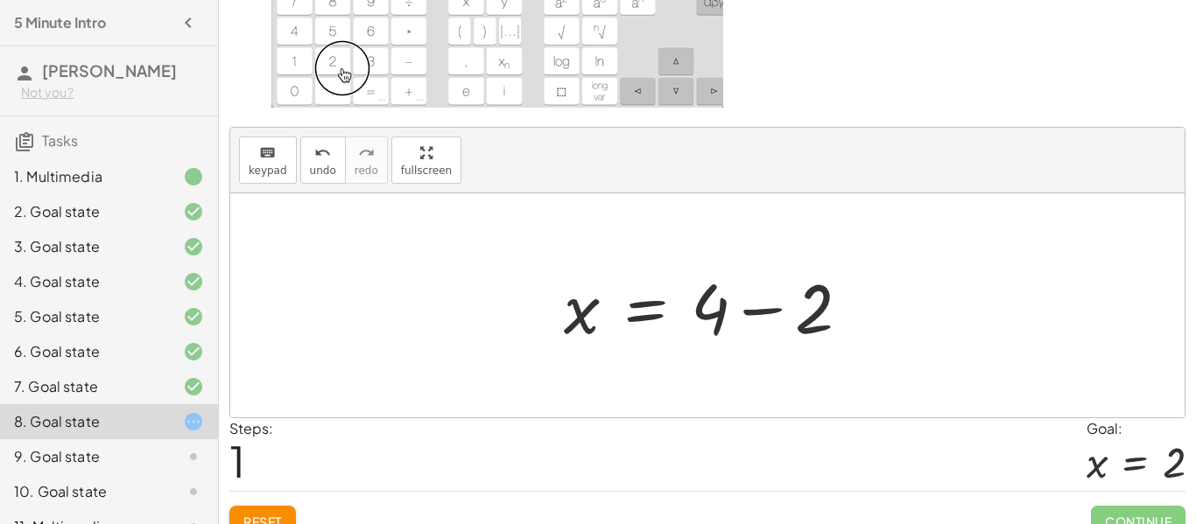
click at [778, 311] on div at bounding box center [714, 306] width 318 height 90
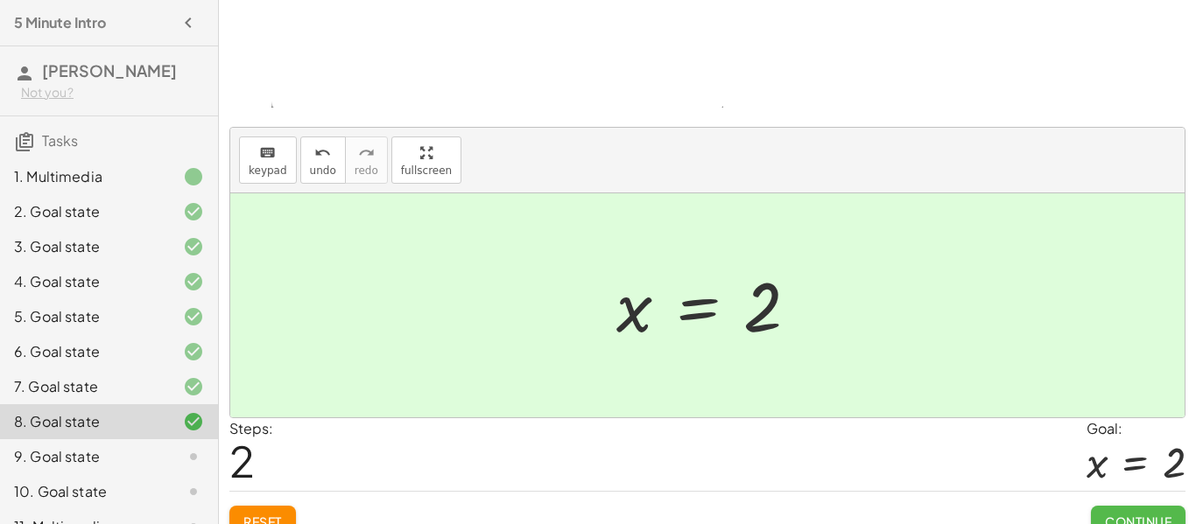
click at [1113, 516] on span "Continue" at bounding box center [1138, 522] width 67 height 16
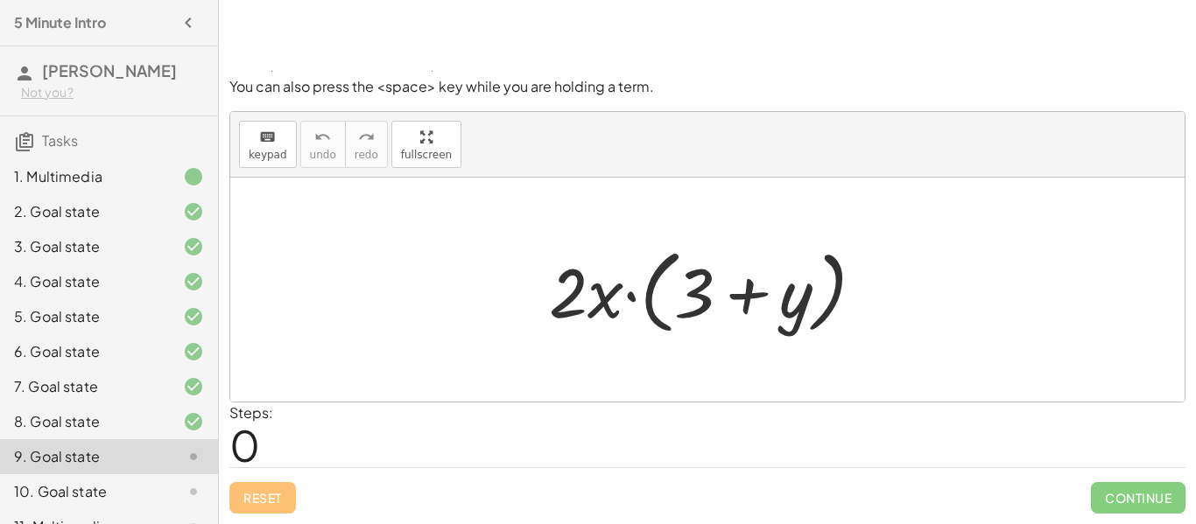
scroll to position [100, 0]
click at [627, 296] on div at bounding box center [713, 290] width 347 height 101
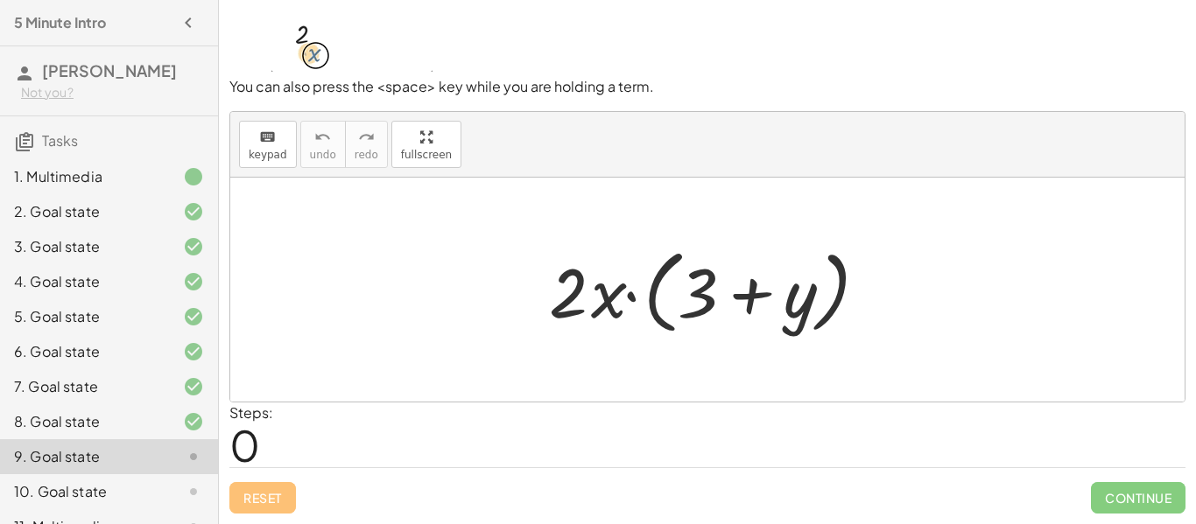
click at [633, 298] on div at bounding box center [713, 290] width 347 height 101
drag, startPoint x: 569, startPoint y: 302, endPoint x: 672, endPoint y: 304, distance: 103.3
click at [672, 304] on div at bounding box center [713, 290] width 347 height 101
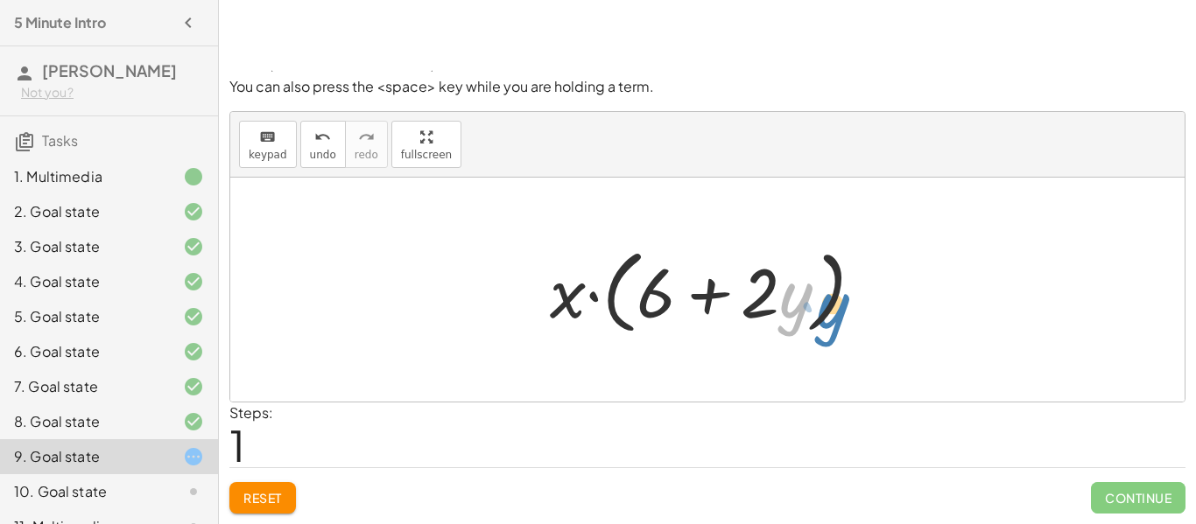
drag, startPoint x: 803, startPoint y: 298, endPoint x: 788, endPoint y: 306, distance: 16.8
click at [788, 306] on div at bounding box center [714, 290] width 346 height 101
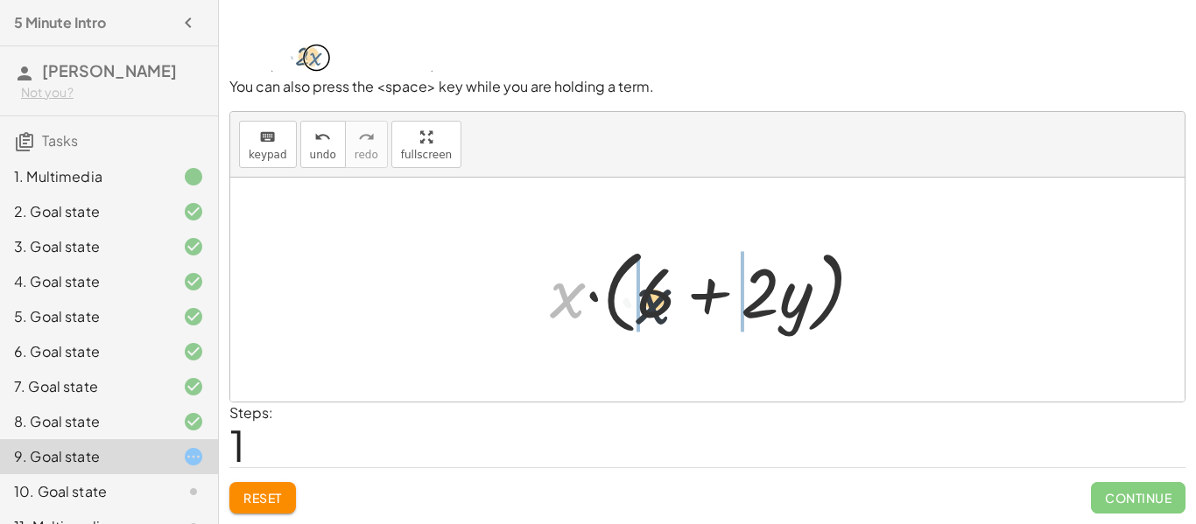
drag, startPoint x: 569, startPoint y: 299, endPoint x: 679, endPoint y: 306, distance: 110.5
click at [679, 306] on div at bounding box center [714, 290] width 346 height 101
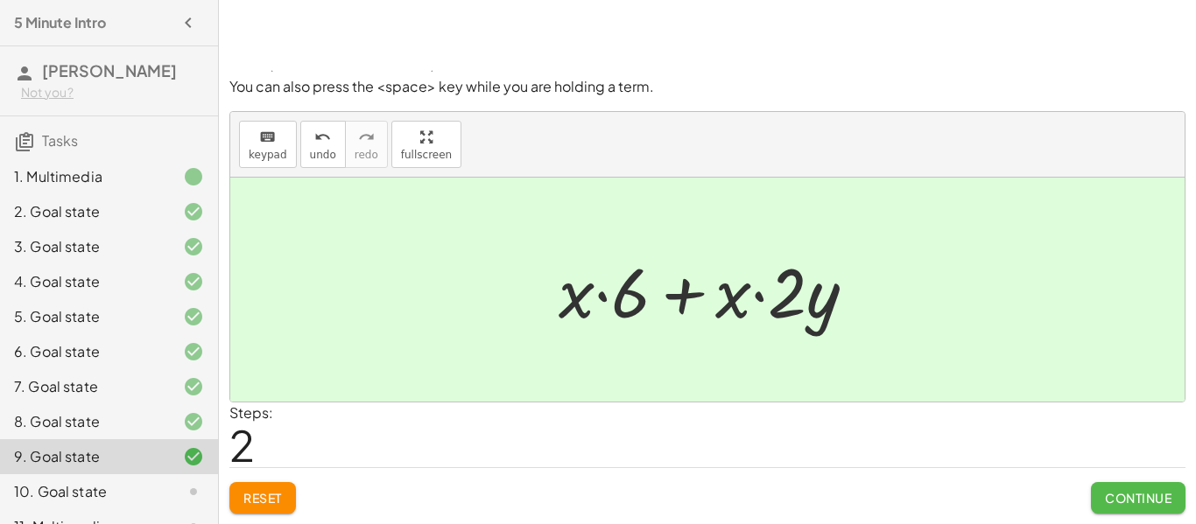
click at [1147, 502] on span "Continue" at bounding box center [1138, 498] width 67 height 16
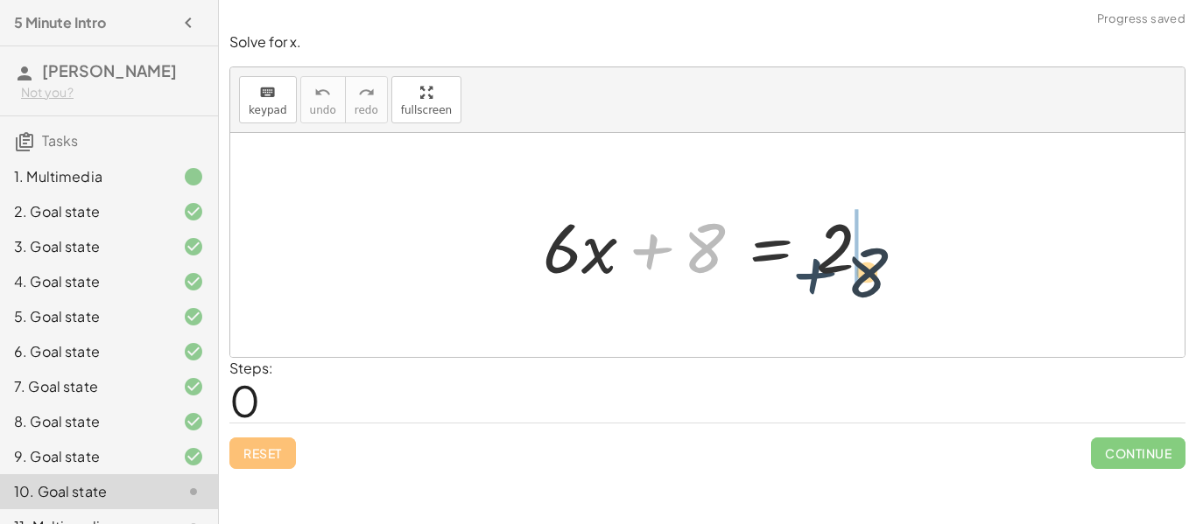
drag, startPoint x: 657, startPoint y: 254, endPoint x: 851, endPoint y: 282, distance: 196.4
click at [851, 282] on div at bounding box center [714, 246] width 360 height 90
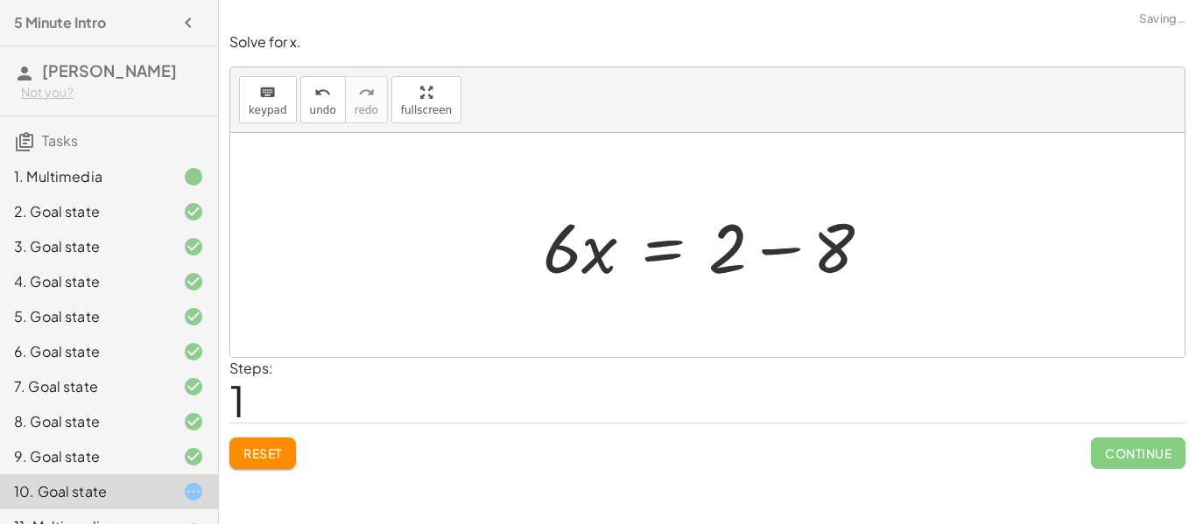
click at [731, 263] on div at bounding box center [714, 246] width 360 height 90
click at [767, 244] on div at bounding box center [714, 246] width 360 height 90
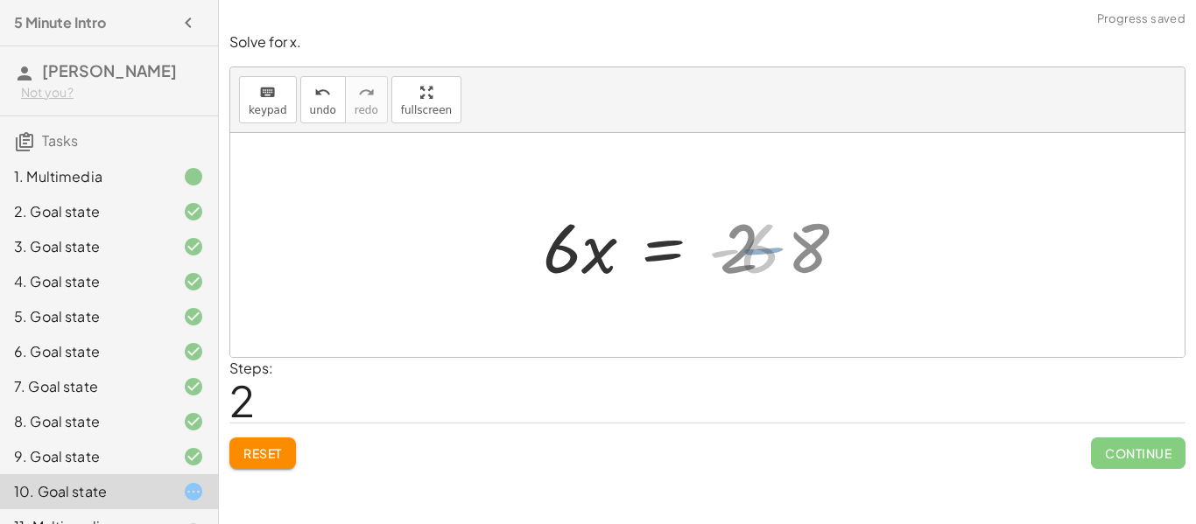
click at [785, 258] on div at bounding box center [676, 246] width 285 height 90
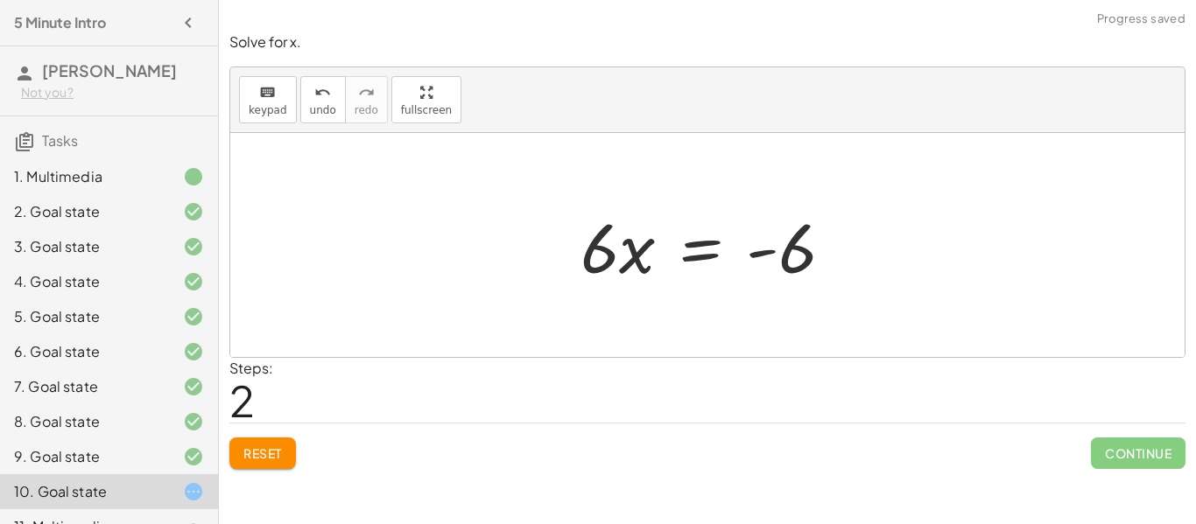
click at [615, 254] on div at bounding box center [714, 246] width 285 height 90
drag, startPoint x: 592, startPoint y: 267, endPoint x: 752, endPoint y: 316, distance: 167.6
click at [752, 316] on div "+ · 6 · x + 8 = 2 · 6 · x = + 2 − 8 · 6 · 6 · x = - 6" at bounding box center [707, 245] width 954 height 224
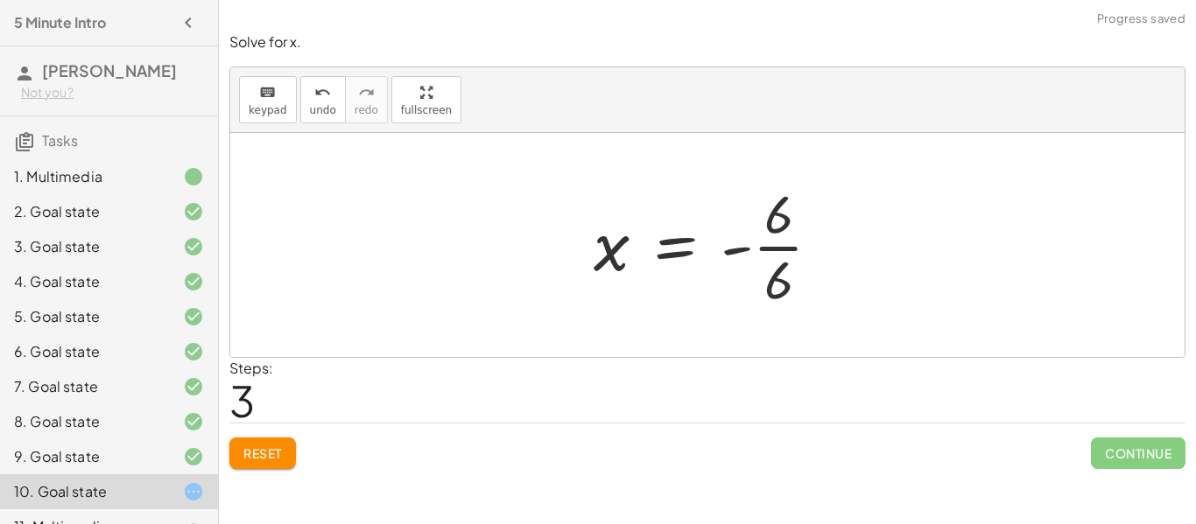
click at [783, 258] on div at bounding box center [714, 245] width 259 height 135
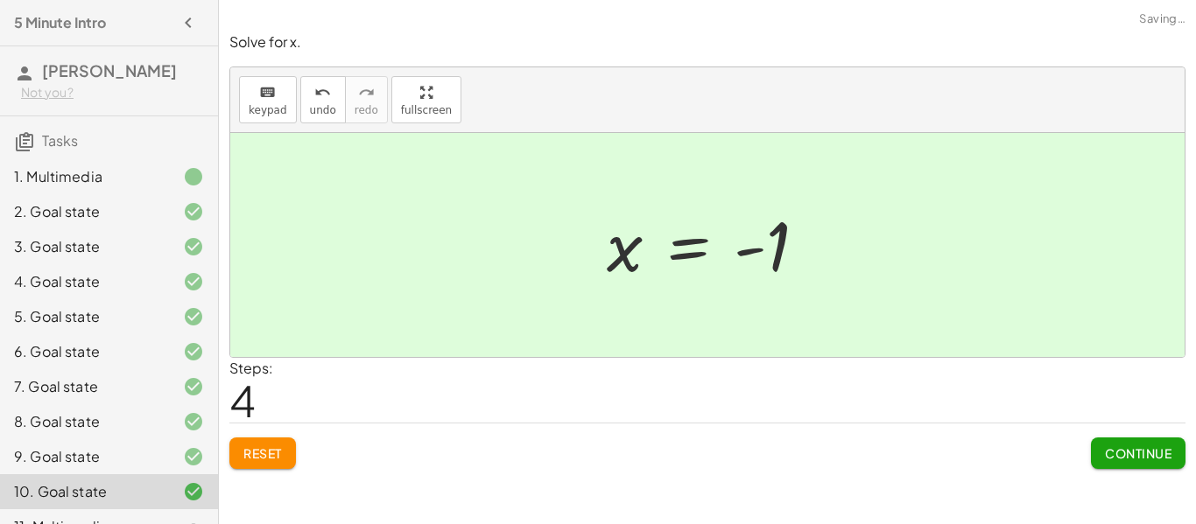
click at [1129, 447] on span "Continue" at bounding box center [1138, 454] width 67 height 16
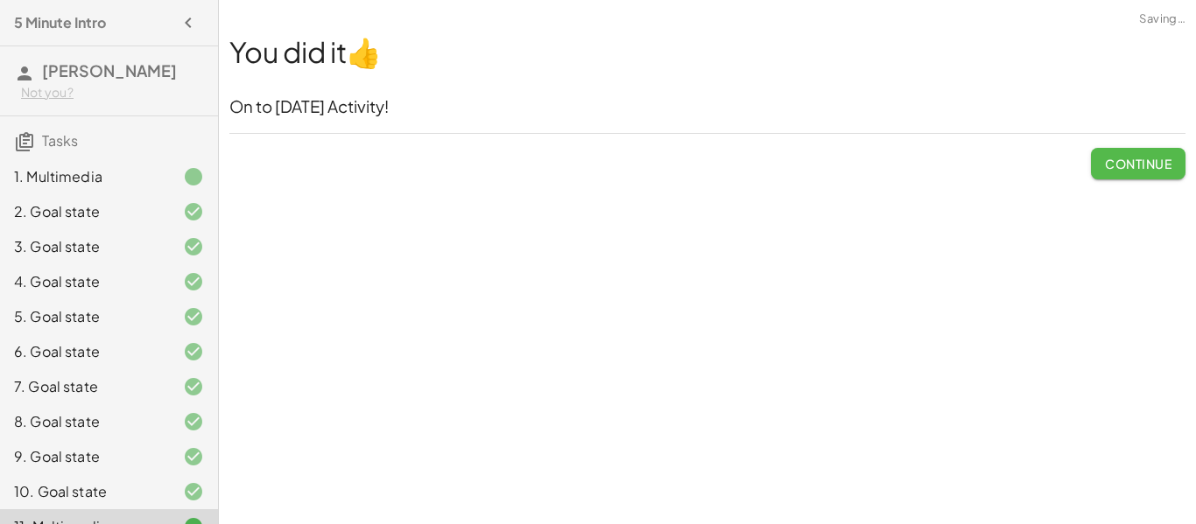
click at [1124, 158] on span "Continue" at bounding box center [1138, 164] width 67 height 16
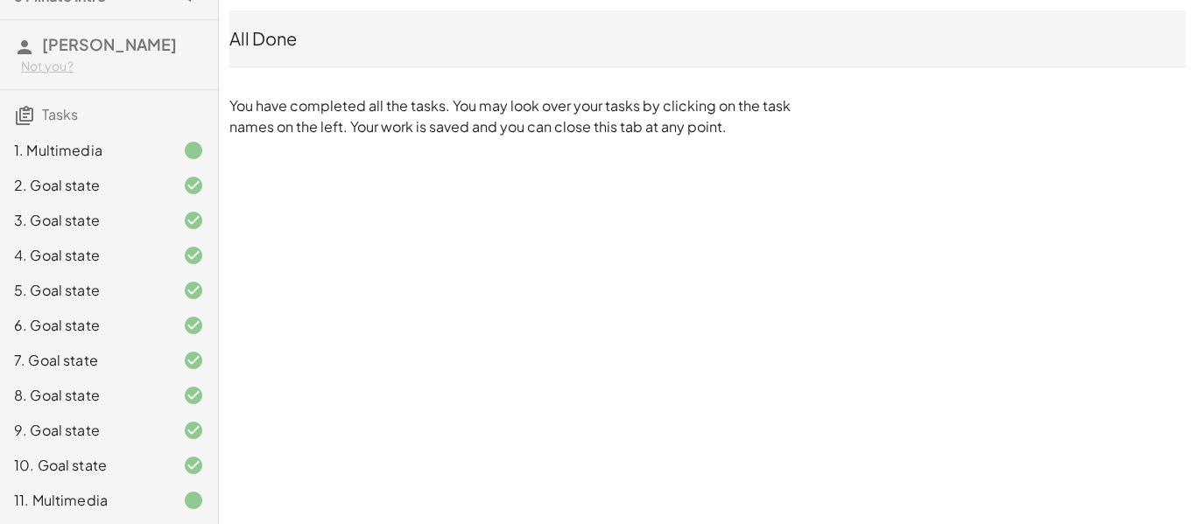
scroll to position [27, 0]
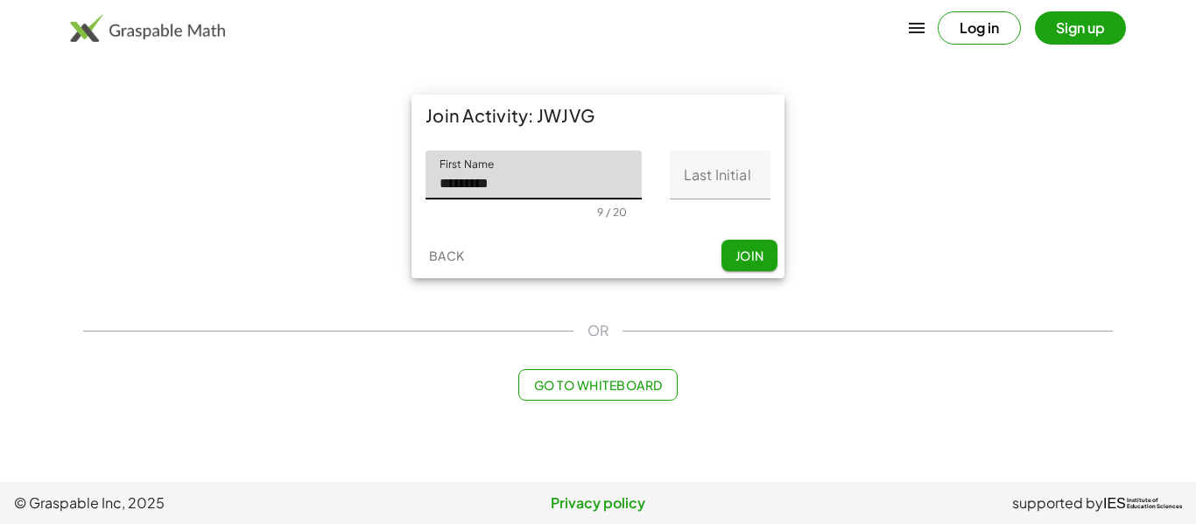
type input "*********"
click at [715, 171] on input "Last Initial" at bounding box center [720, 175] width 101 height 49
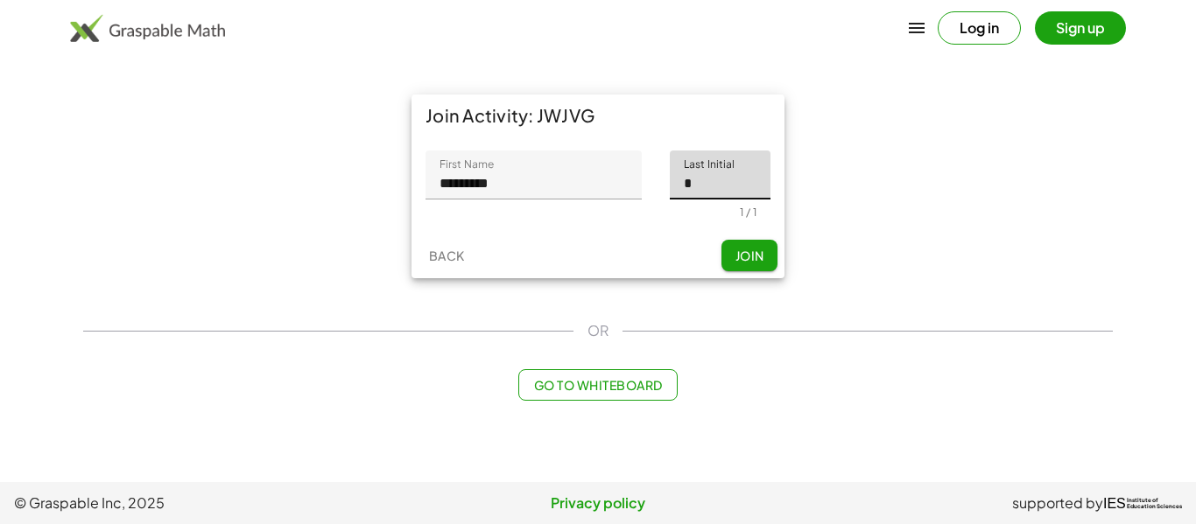
type input "*"
click at [746, 257] on span "Join" at bounding box center [749, 256] width 29 height 16
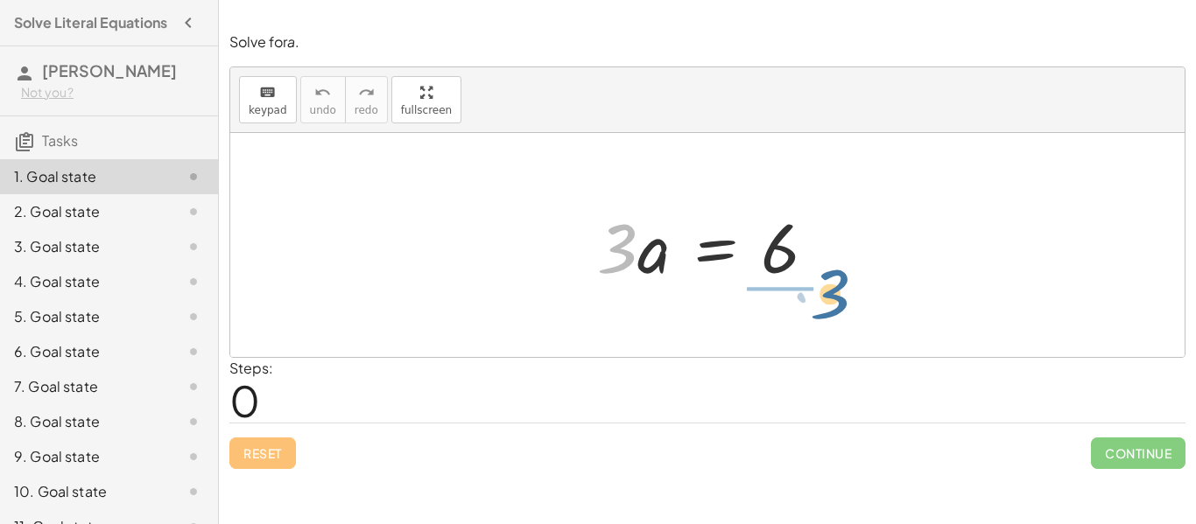
drag, startPoint x: 615, startPoint y: 257, endPoint x: 822, endPoint y: 302, distance: 212.4
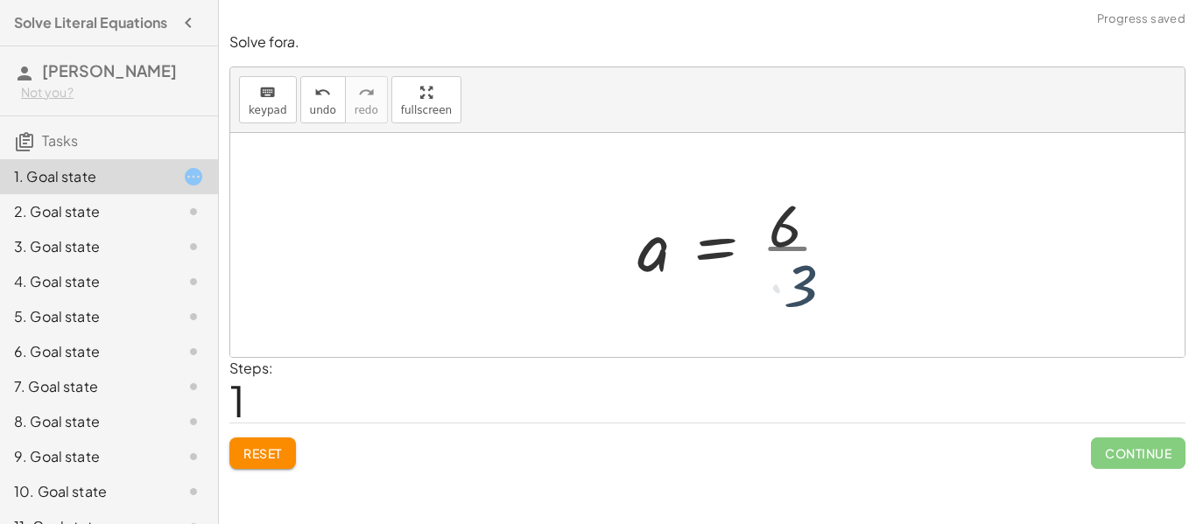
click at [785, 271] on div at bounding box center [741, 245] width 225 height 135
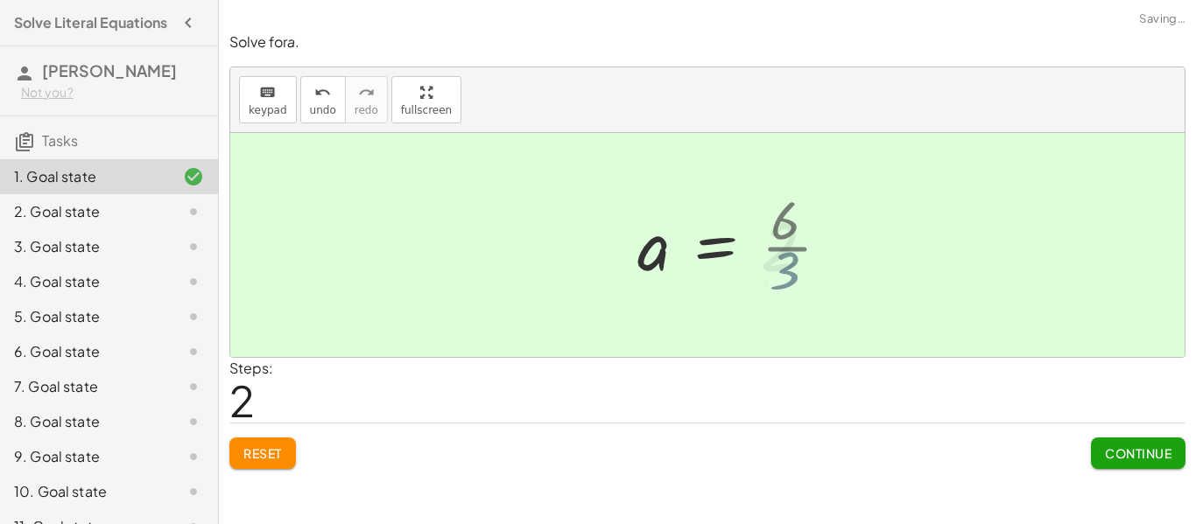
click at [785, 271] on div at bounding box center [734, 245] width 210 height 87
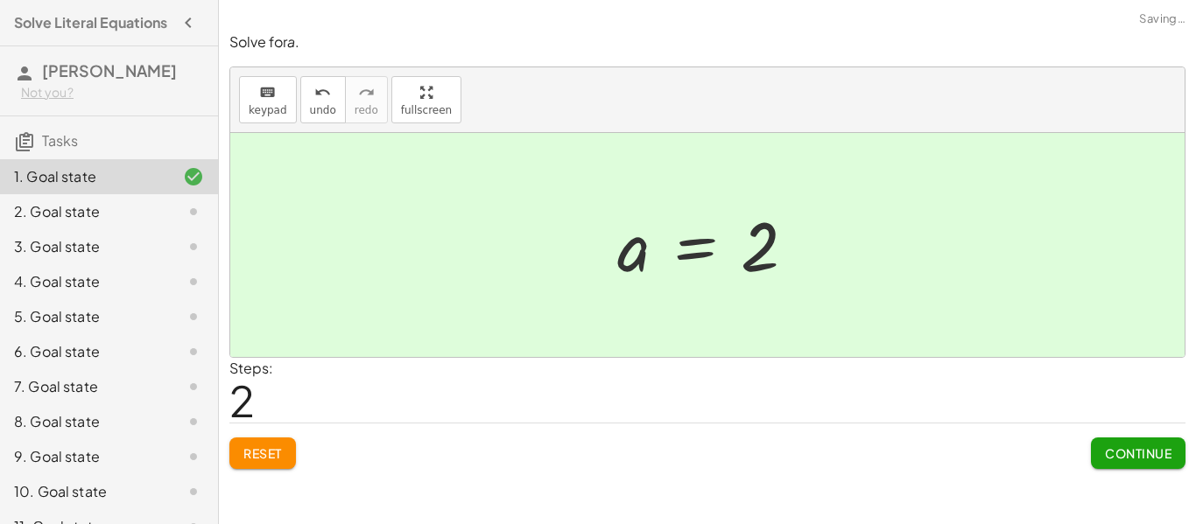
click at [1136, 464] on button "Continue" at bounding box center [1138, 454] width 95 height 32
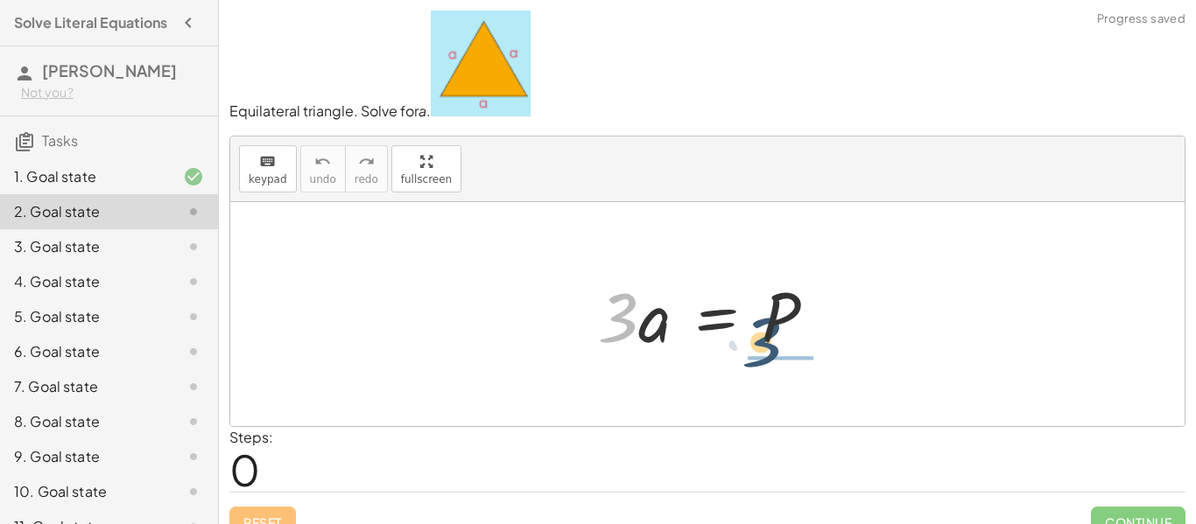
drag, startPoint x: 621, startPoint y: 335, endPoint x: 801, endPoint y: 355, distance: 181.4
click at [801, 355] on div at bounding box center [714, 315] width 250 height 90
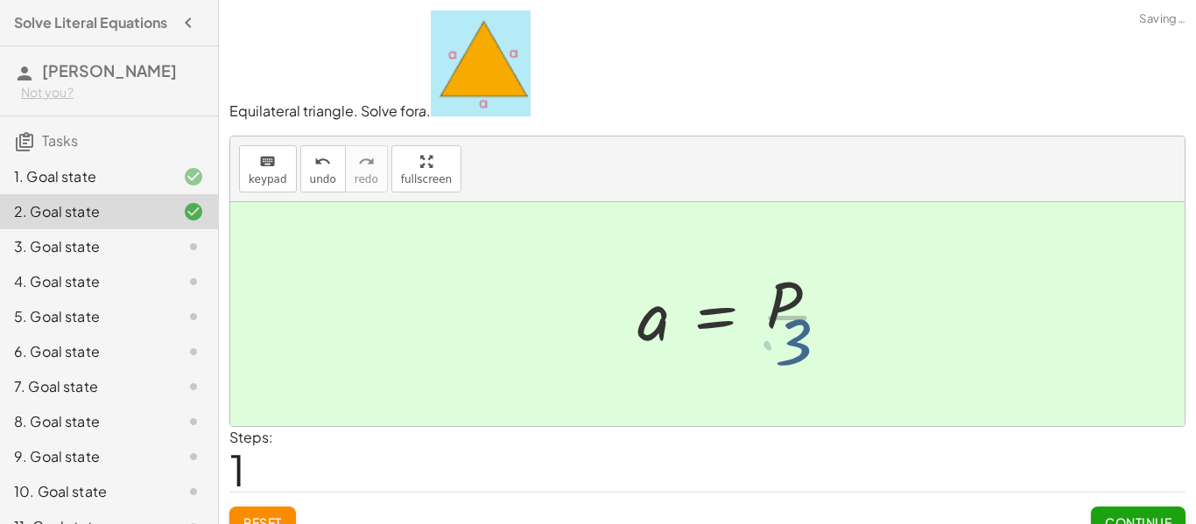
click at [797, 356] on div at bounding box center [741, 314] width 225 height 135
click at [792, 339] on div at bounding box center [741, 314] width 225 height 135
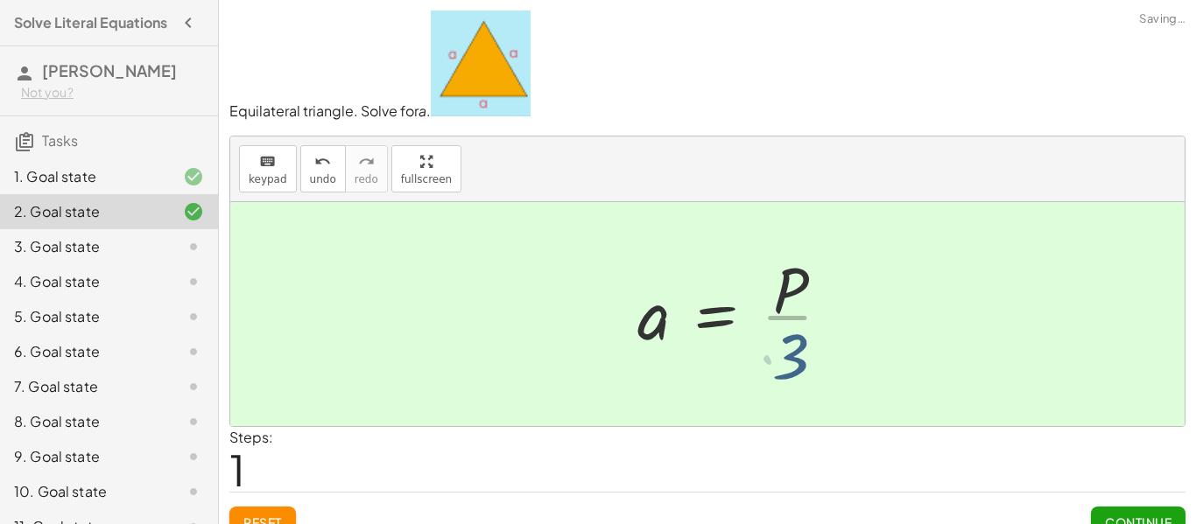
click at [792, 338] on div at bounding box center [741, 314] width 225 height 135
click at [1121, 507] on button "Continue" at bounding box center [1138, 523] width 95 height 32
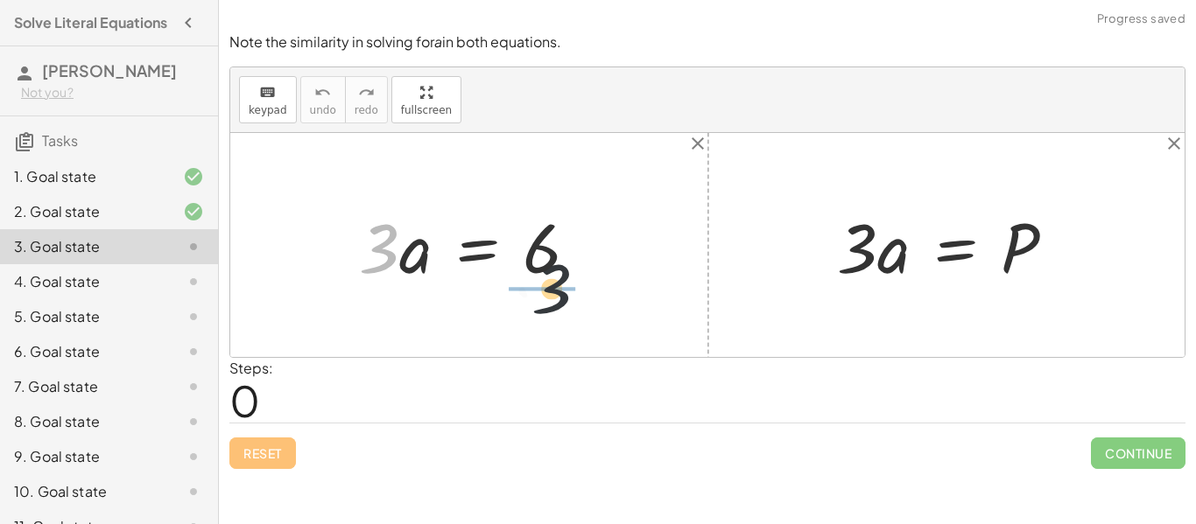
drag, startPoint x: 366, startPoint y: 257, endPoint x: 587, endPoint y: 286, distance: 222.5
click at [587, 286] on div at bounding box center [475, 246] width 251 height 90
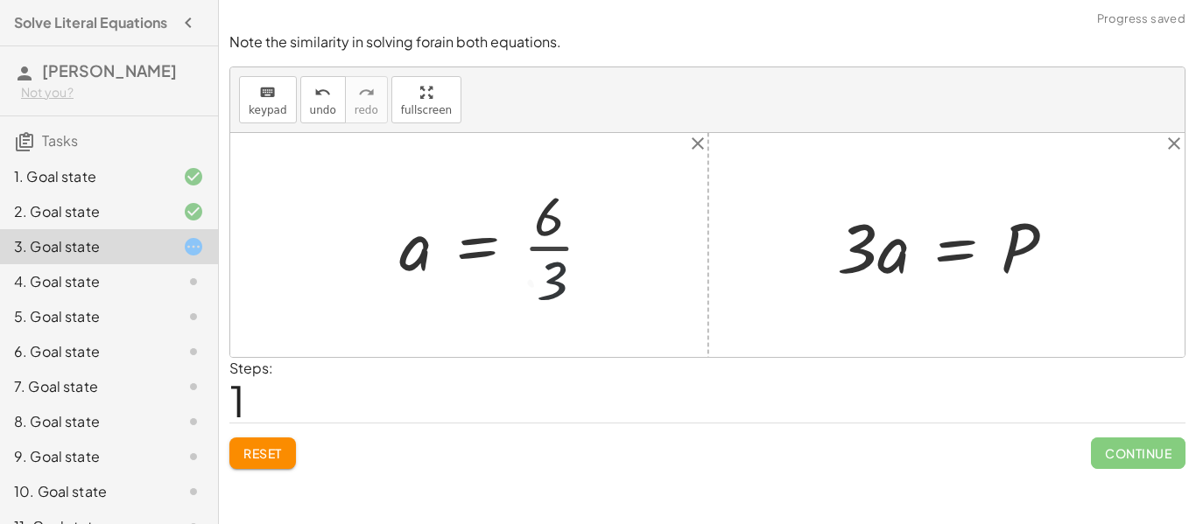
click at [553, 269] on div at bounding box center [503, 245] width 225 height 135
click at [553, 268] on div at bounding box center [496, 245] width 210 height 87
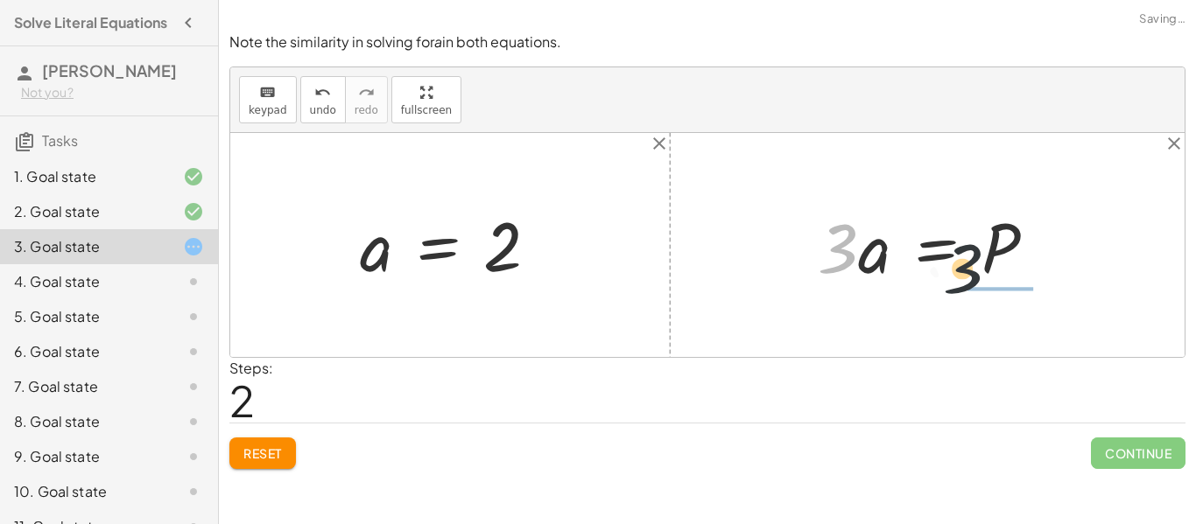
drag, startPoint x: 833, startPoint y: 265, endPoint x: 978, endPoint y: 273, distance: 145.6
click at [978, 273] on div at bounding box center [934, 246] width 250 height 90
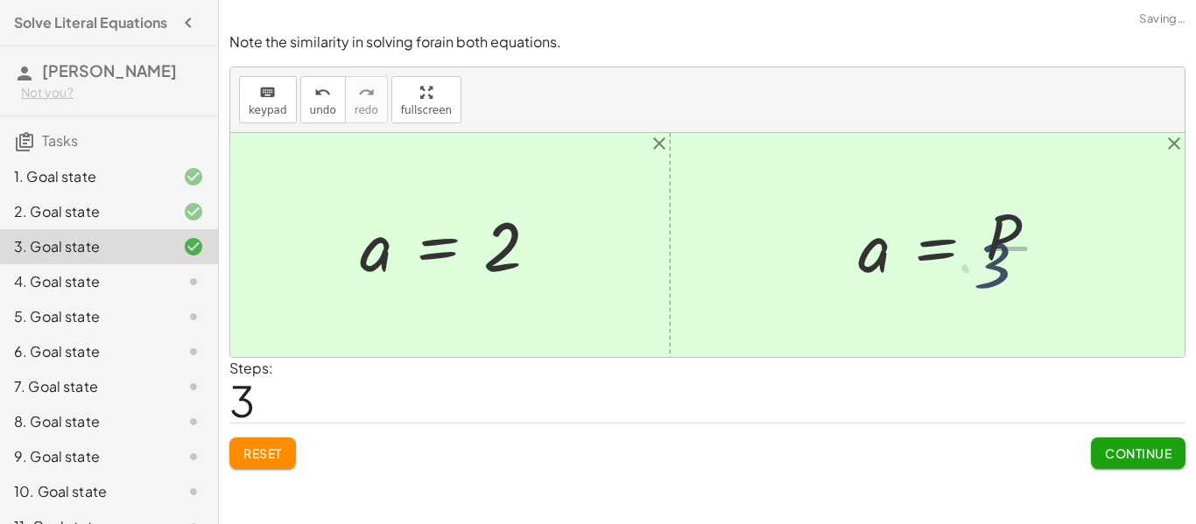
click at [980, 273] on div at bounding box center [961, 245] width 225 height 135
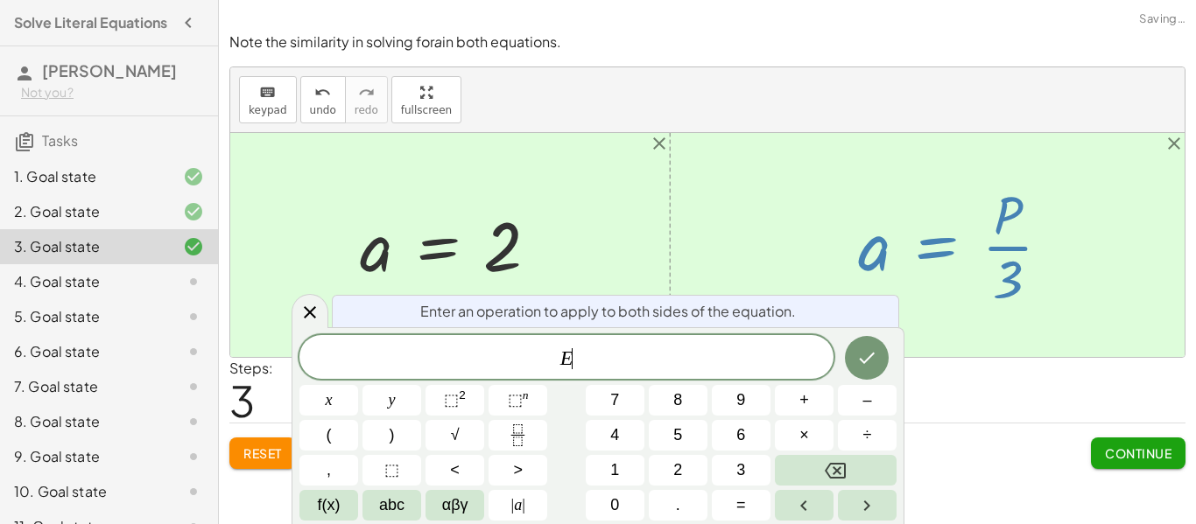
click at [980, 273] on div at bounding box center [961, 245] width 225 height 135
click at [0, 0] on div "Note the similarity in solving for a in both equations. keyboard keypad undo un…" at bounding box center [0, 0] width 0 height 0
click at [1124, 446] on span "Continue" at bounding box center [1138, 454] width 67 height 16
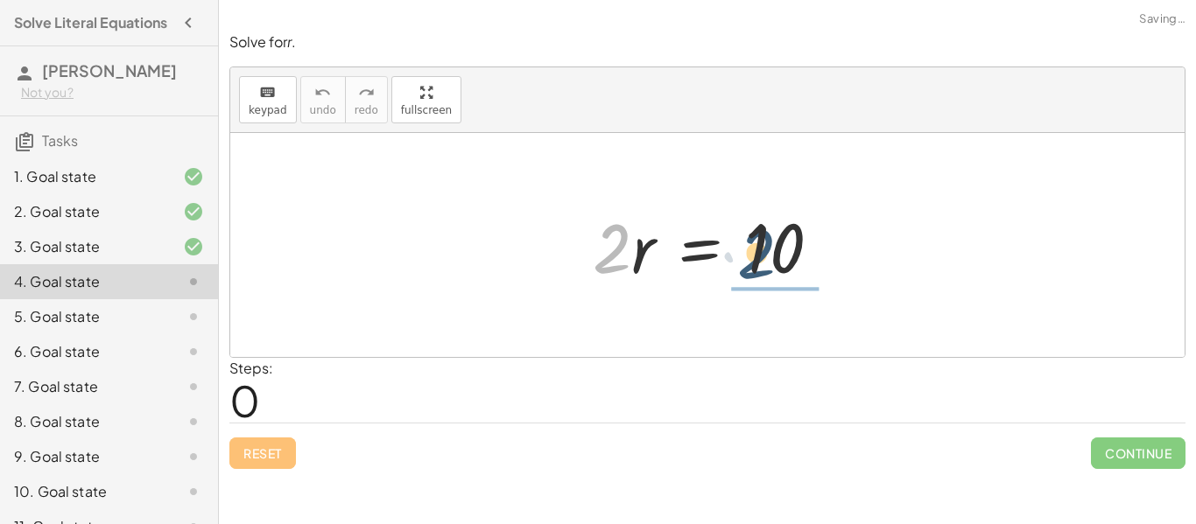
drag, startPoint x: 616, startPoint y: 250, endPoint x: 793, endPoint y: 248, distance: 177.8
click at [792, 248] on div at bounding box center [714, 246] width 260 height 90
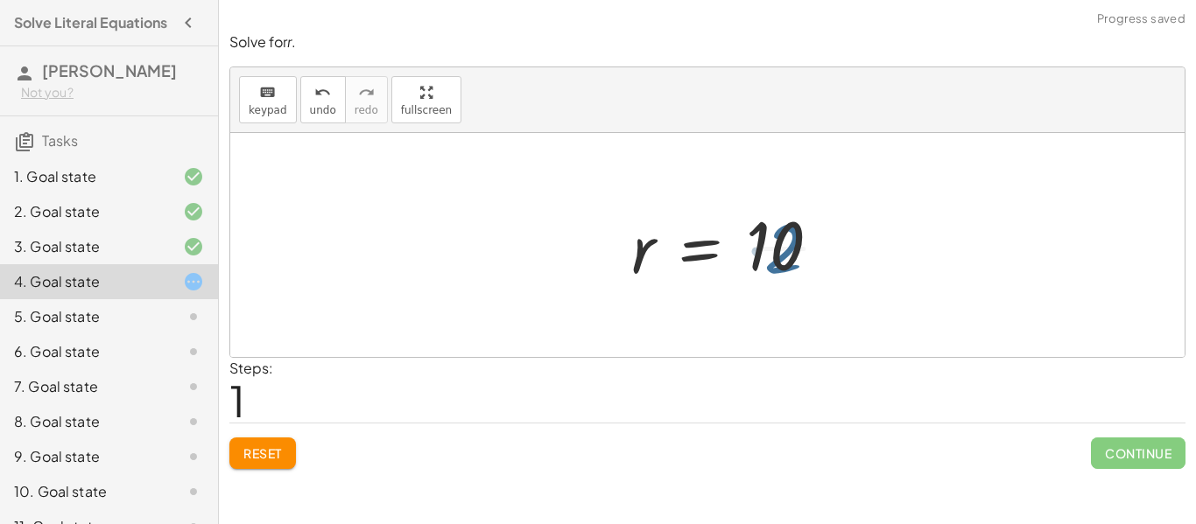
click at [798, 248] on div at bounding box center [737, 245] width 229 height 135
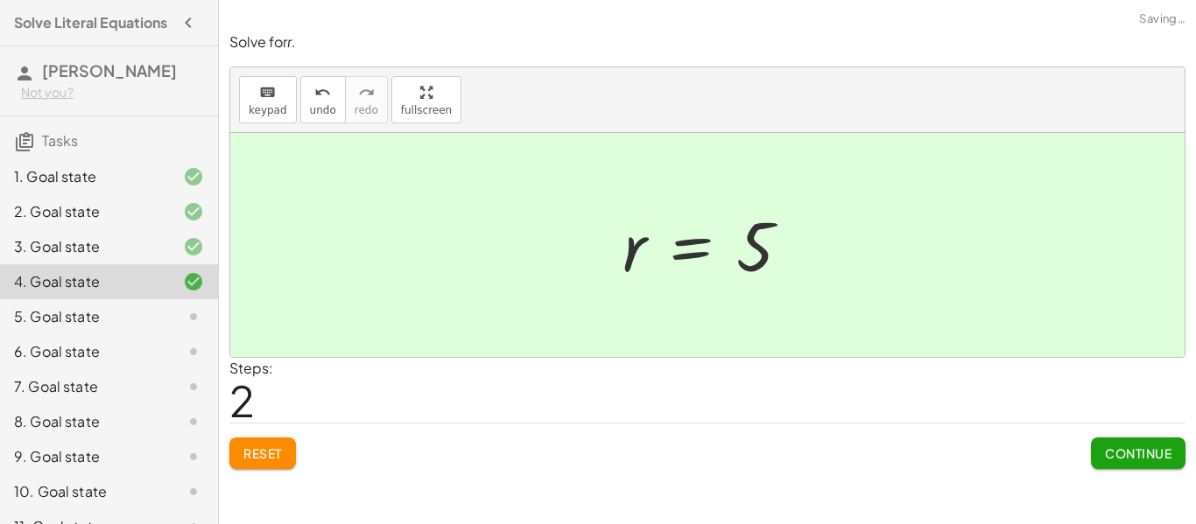
click at [1131, 447] on span "Continue" at bounding box center [1138, 454] width 67 height 16
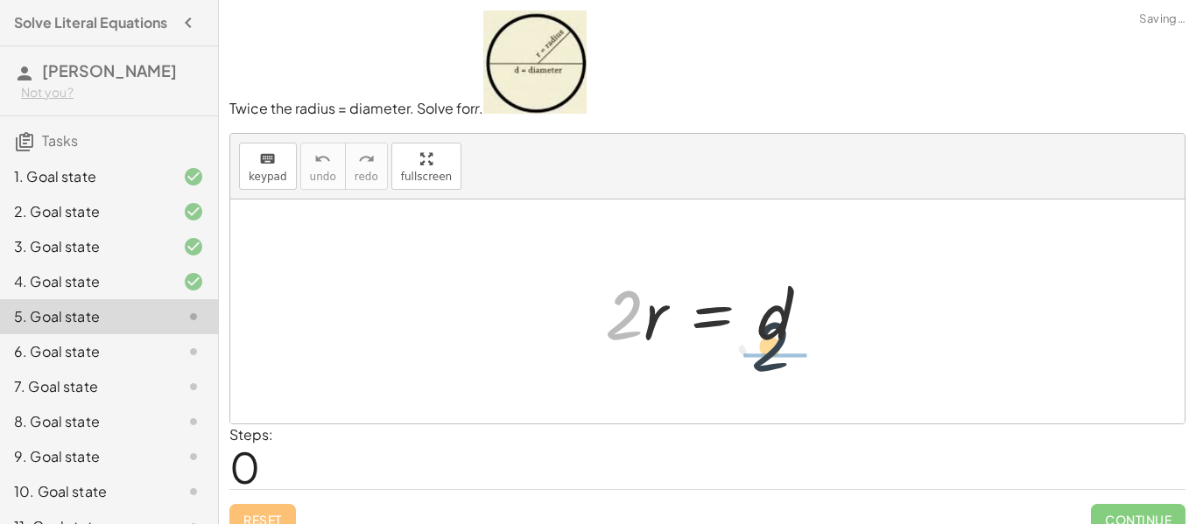
drag, startPoint x: 613, startPoint y: 328, endPoint x: 761, endPoint y: 358, distance: 150.9
click at [761, 358] on div "· 2 · 2 · r = d" at bounding box center [707, 312] width 257 height 99
click at [764, 354] on div at bounding box center [714, 312] width 236 height 90
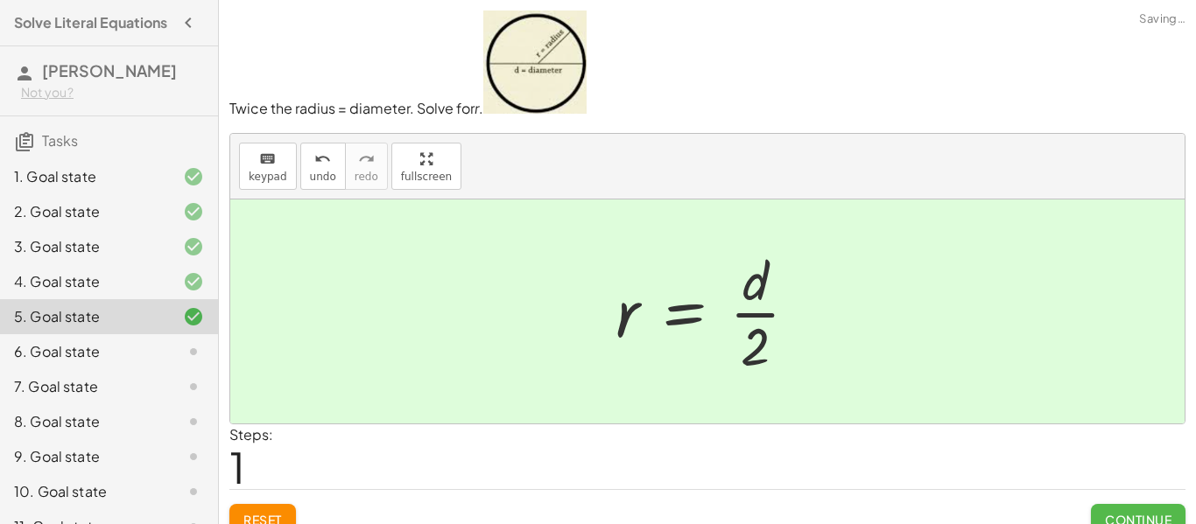
click at [1126, 510] on button "Continue" at bounding box center [1138, 520] width 95 height 32
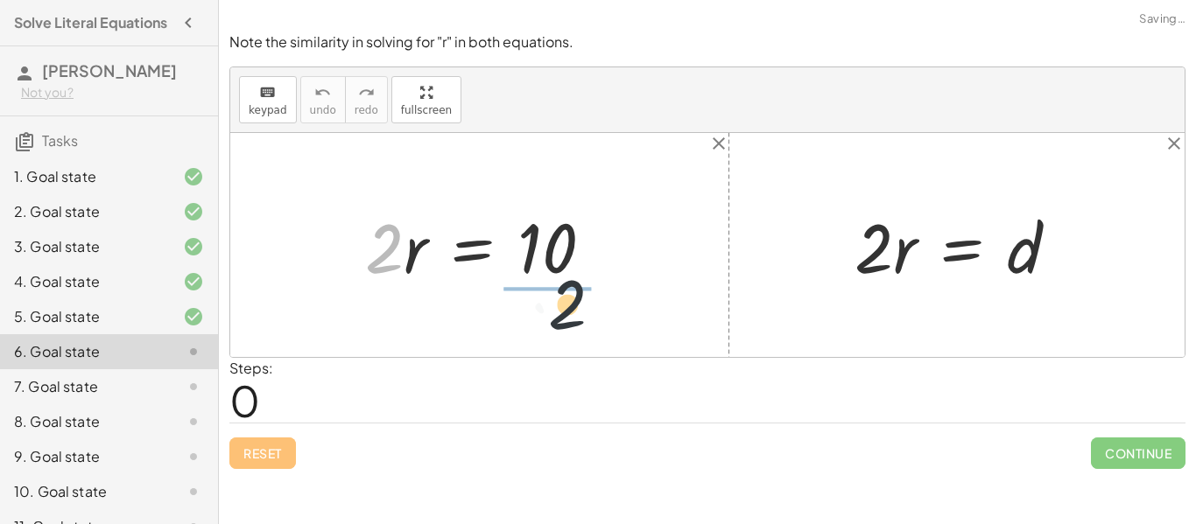
drag, startPoint x: 385, startPoint y: 255, endPoint x: 563, endPoint y: 286, distance: 180.5
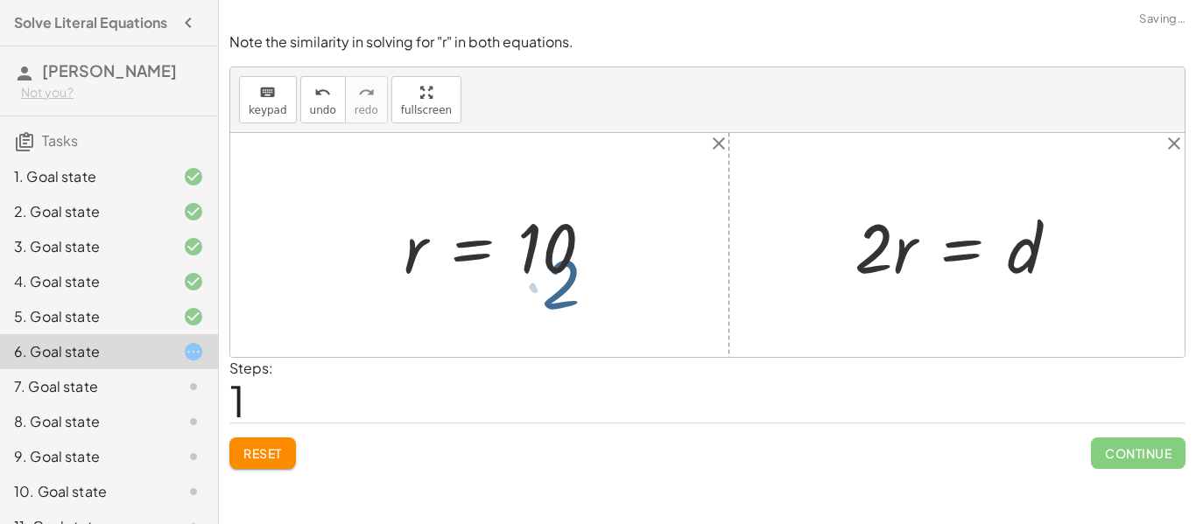
click at [563, 286] on div at bounding box center [509, 245] width 229 height 135
click at [563, 286] on div at bounding box center [495, 245] width 200 height 87
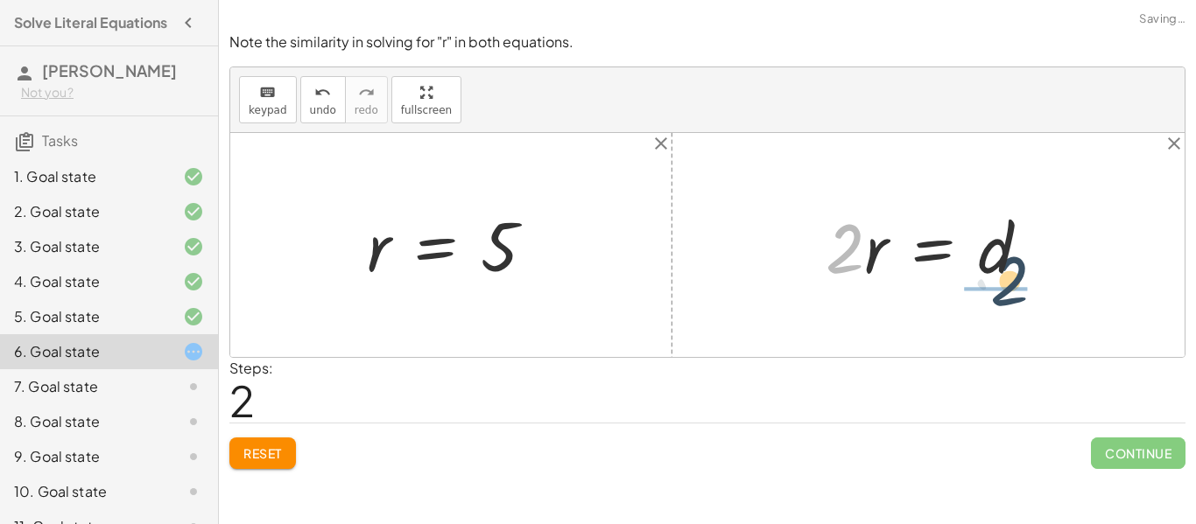
drag, startPoint x: 923, startPoint y: 312, endPoint x: 998, endPoint y: 287, distance: 79.2
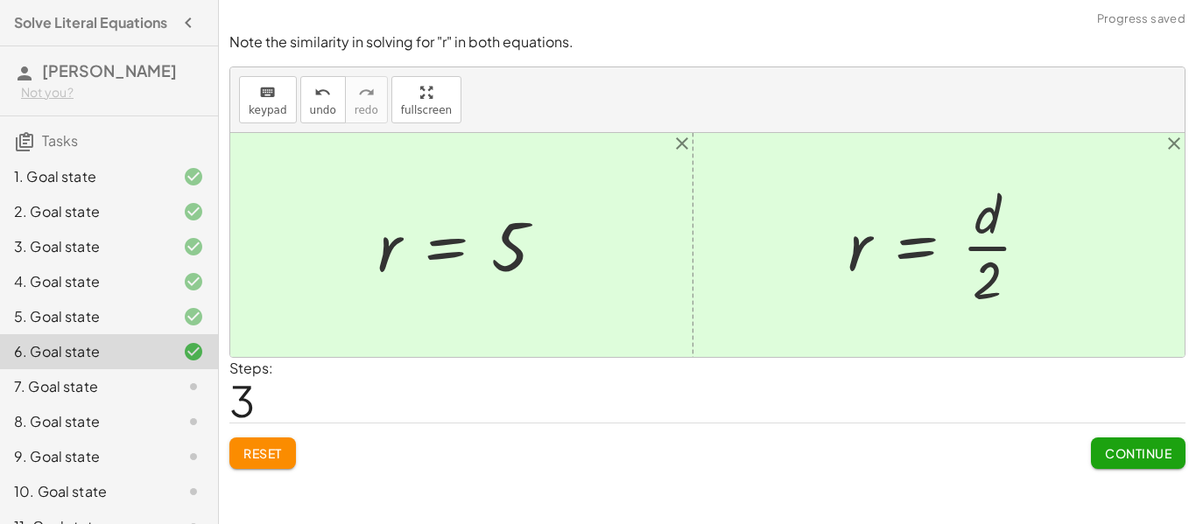
click at [1123, 449] on span "Continue" at bounding box center [1138, 454] width 67 height 16
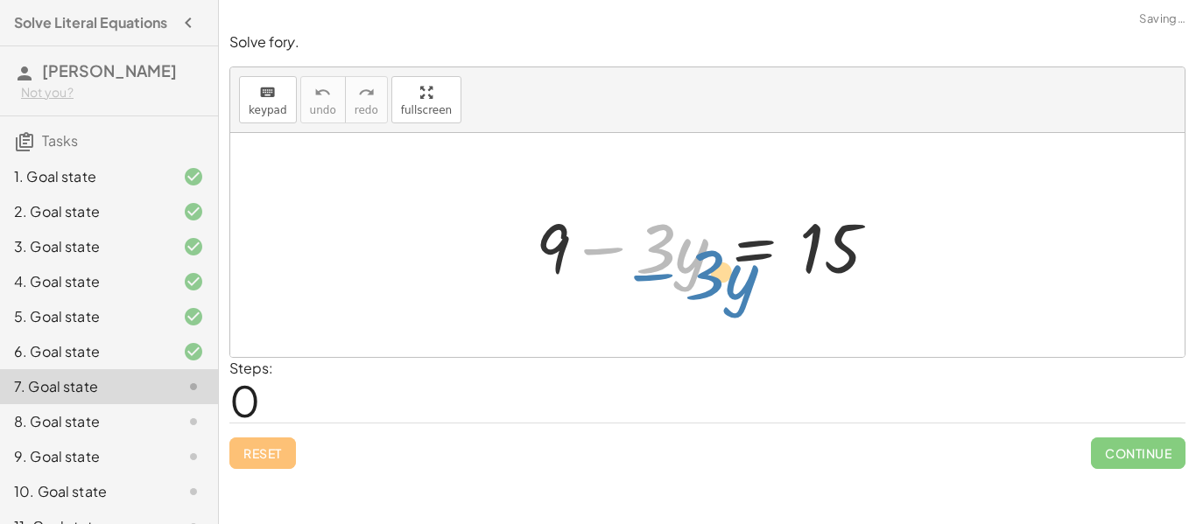
drag, startPoint x: 599, startPoint y: 249, endPoint x: 630, endPoint y: 239, distance: 33.0
click at [636, 242] on div at bounding box center [713, 246] width 373 height 90
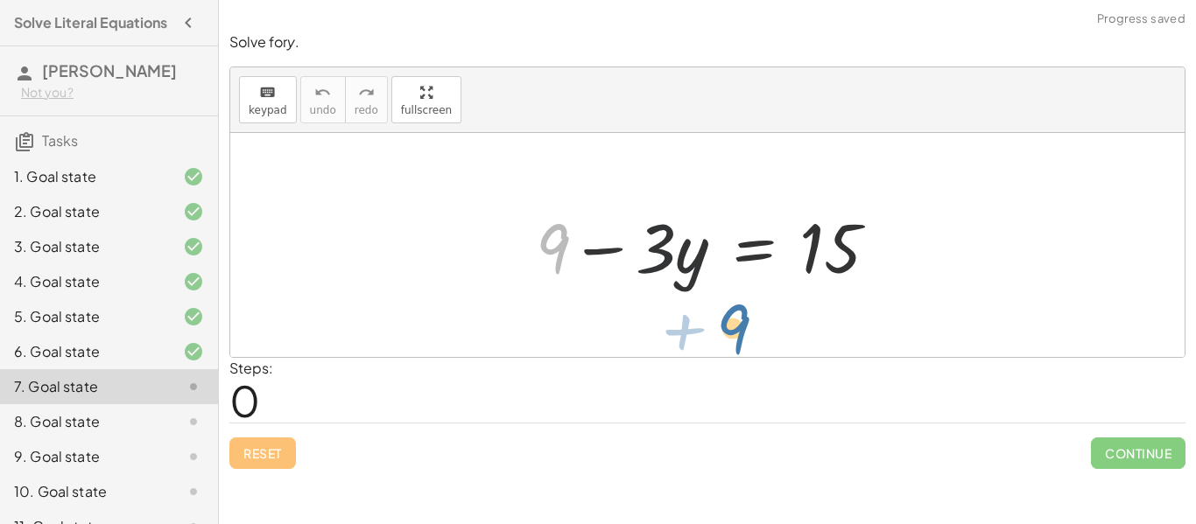
drag, startPoint x: 565, startPoint y: 245, endPoint x: 823, endPoint y: 274, distance: 259.9
click at [823, 275] on div at bounding box center [713, 246] width 373 height 90
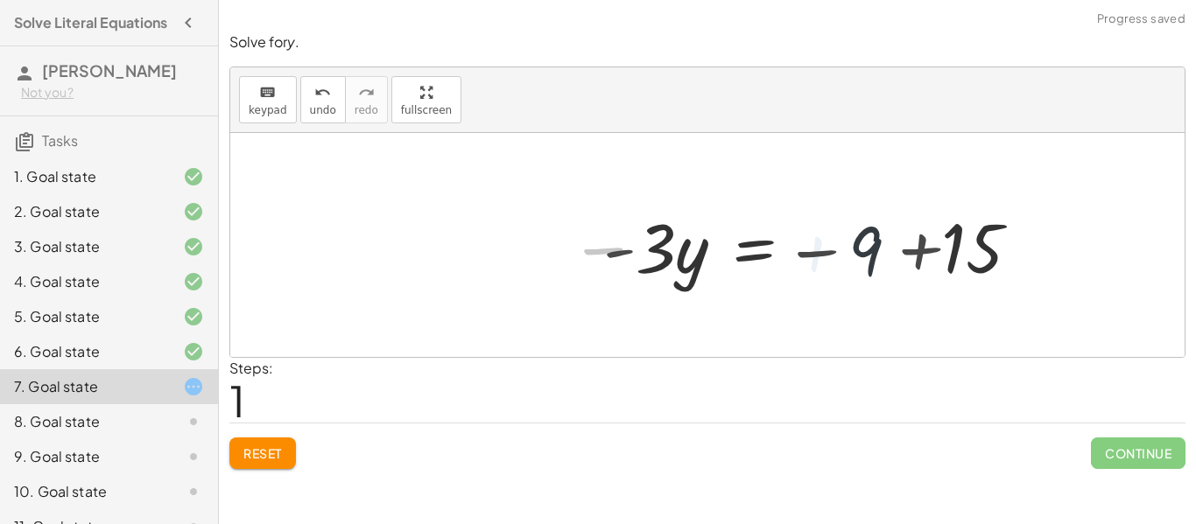
click at [834, 274] on div at bounding box center [824, 246] width 459 height 90
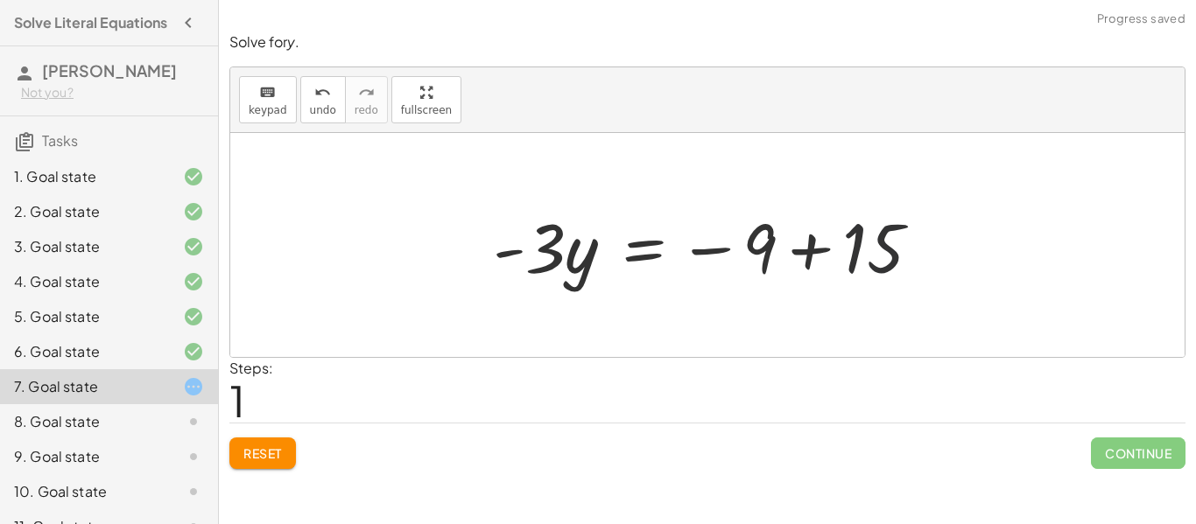
click at [876, 271] on div at bounding box center [713, 246] width 459 height 90
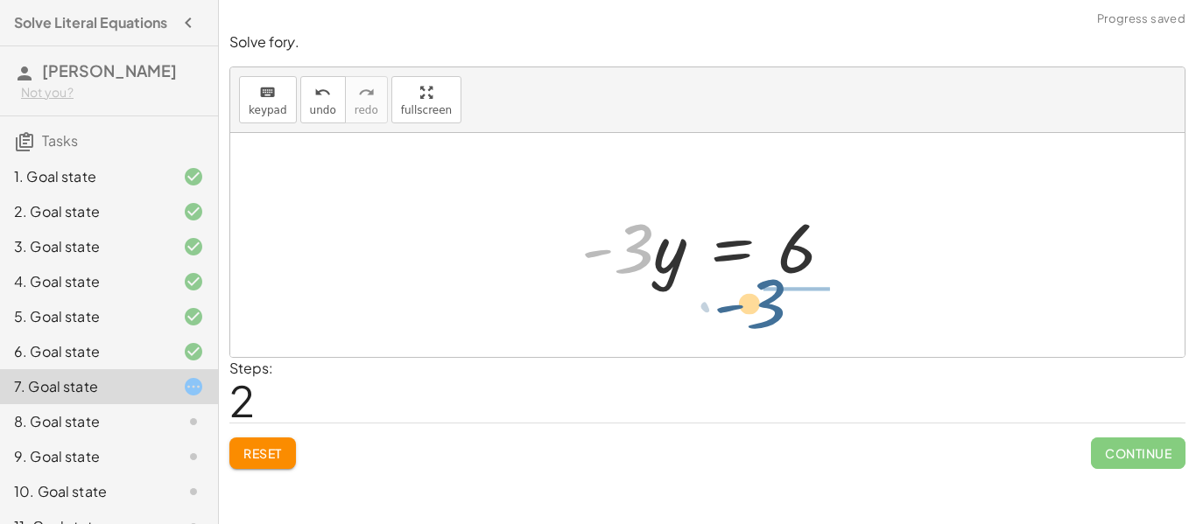
drag, startPoint x: 643, startPoint y: 266, endPoint x: 790, endPoint y: 317, distance: 155.6
click at [790, 317] on div "+ 9 − · 3 · y = 15 · - 3 · y = − 9 + 15 · - 3 · 3 · y = - 6" at bounding box center [707, 245] width 954 height 224
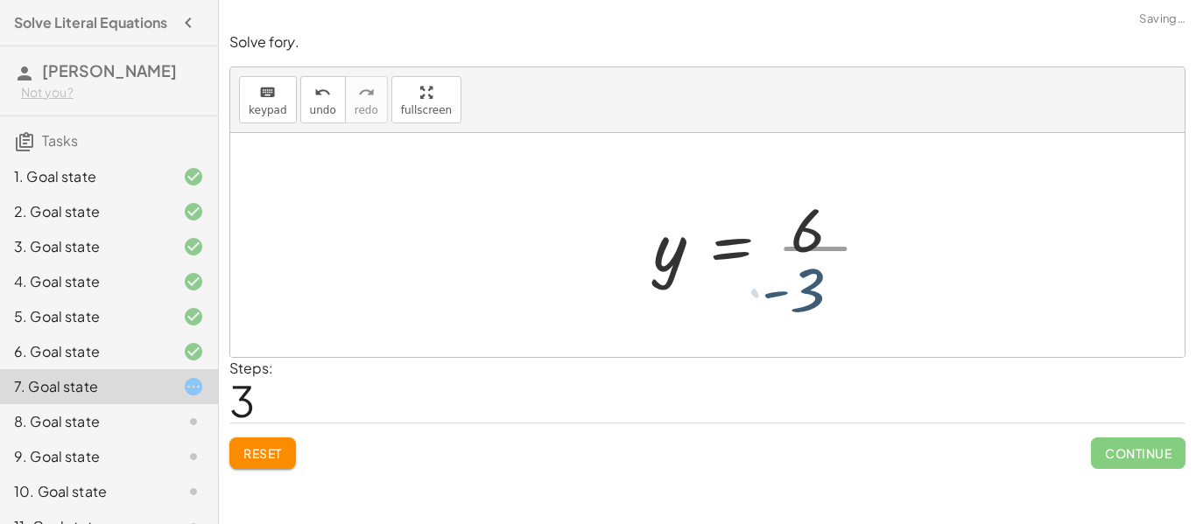
click at [792, 307] on div at bounding box center [768, 245] width 249 height 135
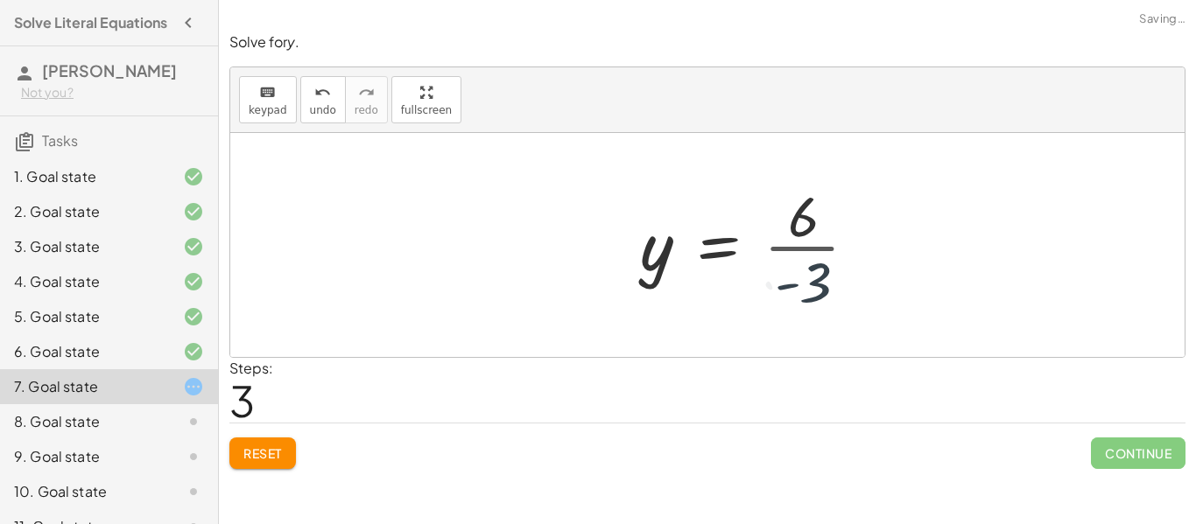
click at [826, 265] on div at bounding box center [755, 245] width 249 height 135
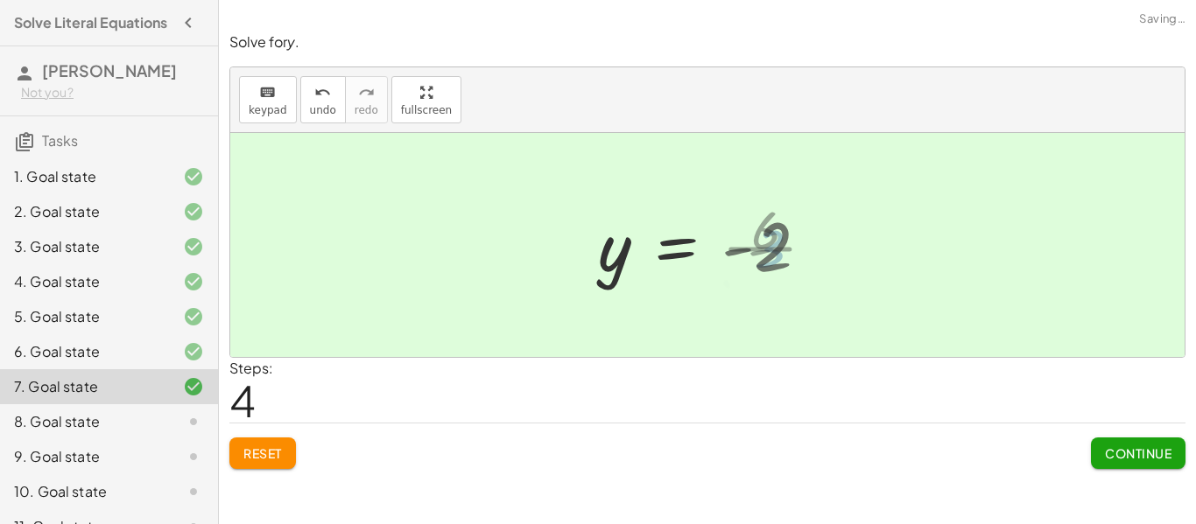
click at [754, 289] on div "+ 9 − · 3 · y = 15 · - 3 · y = − 9 + 15 · - 3 · y = 6 · 3 y = - 6 · - 2 y = · 6…" at bounding box center [704, 245] width 264 height 95
click at [1088, 454] on div "Reset Continue" at bounding box center [707, 446] width 956 height 46
click at [1100, 460] on button "Continue" at bounding box center [1138, 454] width 95 height 32
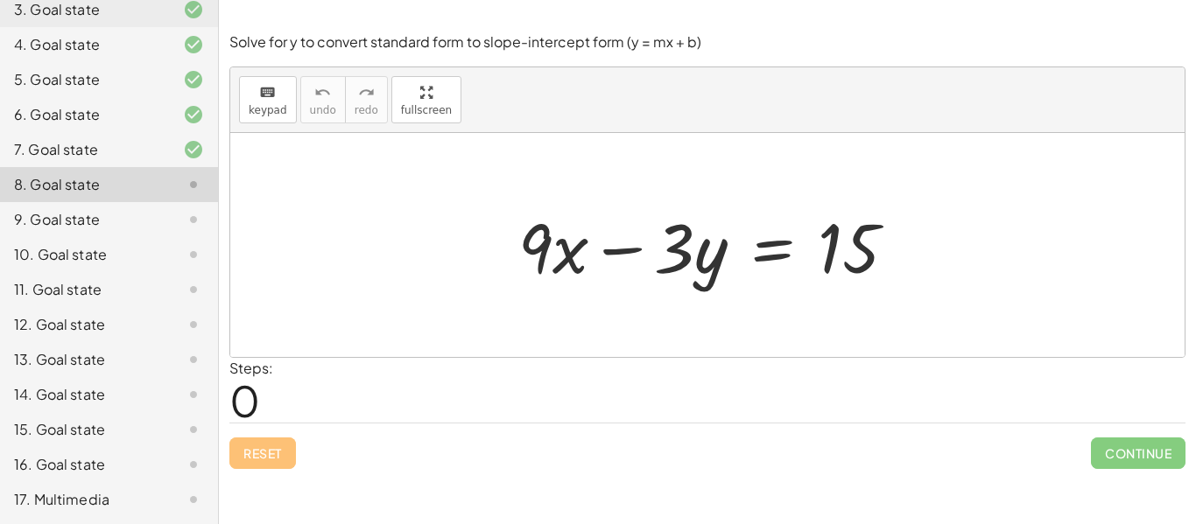
scroll to position [0, 0]
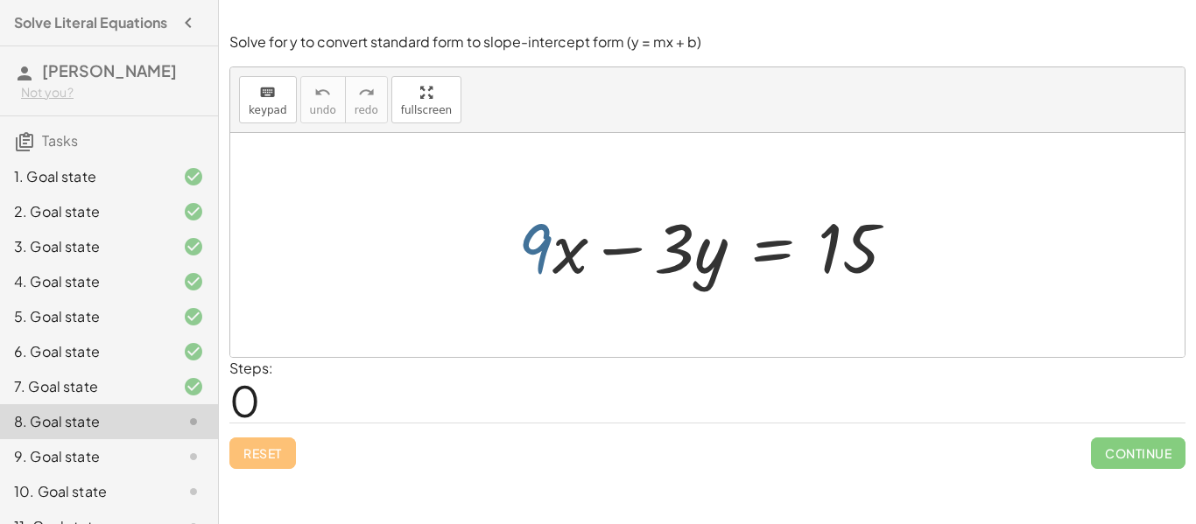
click at [535, 246] on div at bounding box center [715, 246] width 410 height 90
drag, startPoint x: 655, startPoint y: 240, endPoint x: 887, endPoint y: 271, distance: 234.0
click at [887, 271] on div at bounding box center [715, 246] width 410 height 90
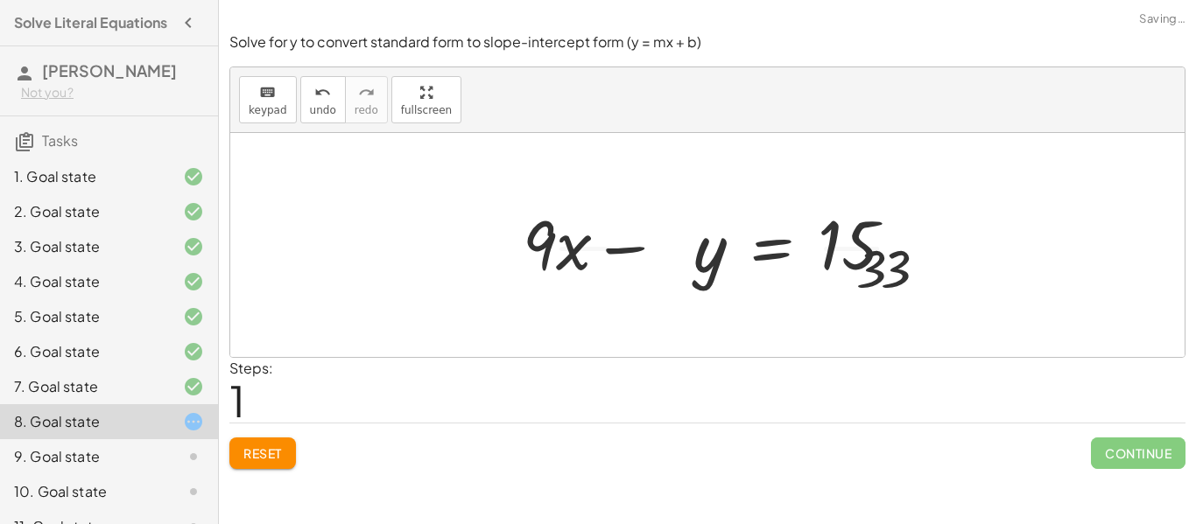
click at [887, 271] on div at bounding box center [735, 245] width 382 height 135
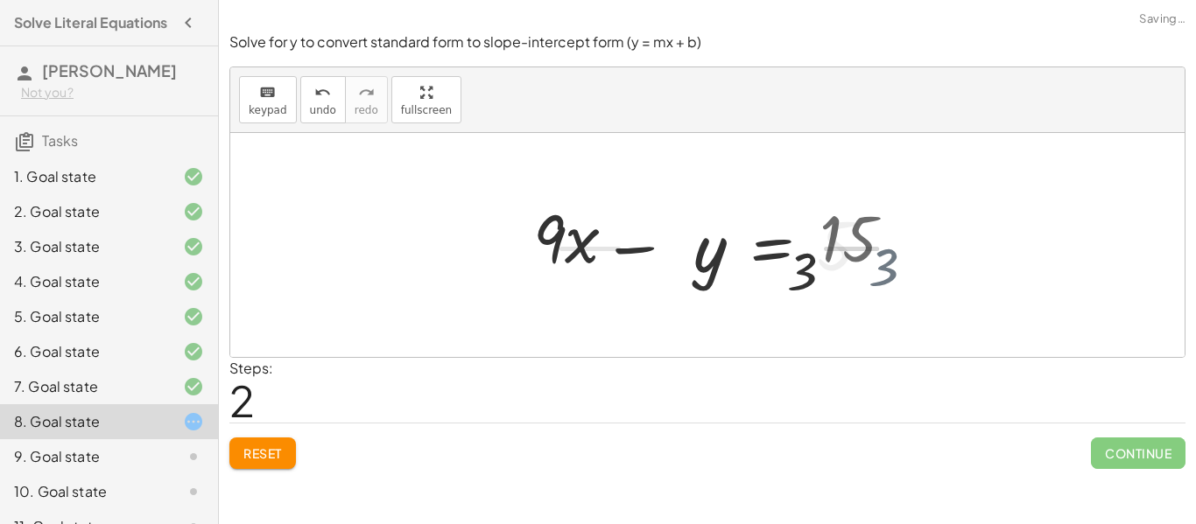
click at [887, 271] on div at bounding box center [719, 245] width 350 height 135
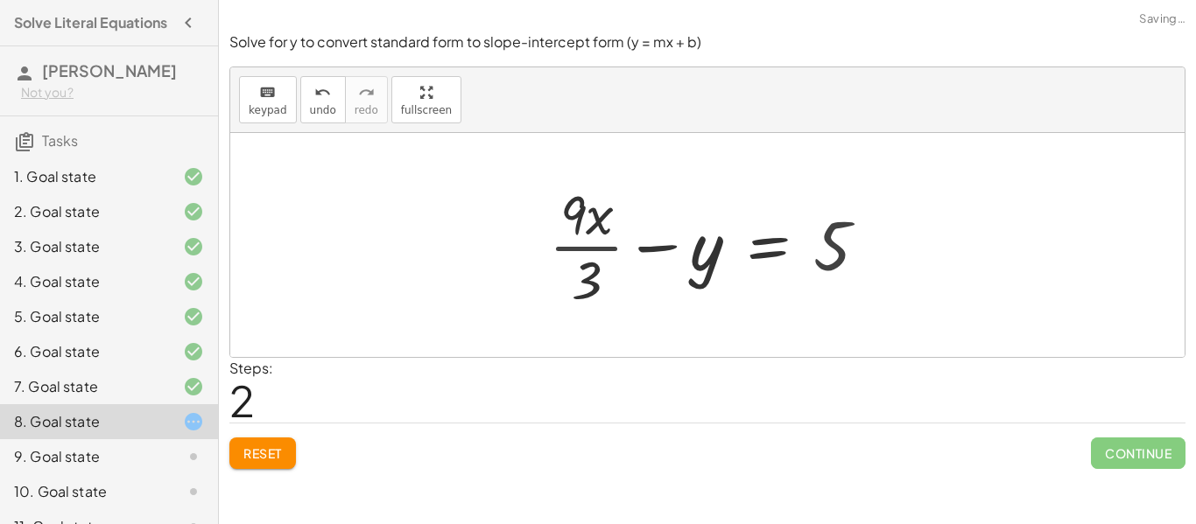
click at [626, 256] on div at bounding box center [715, 245] width 350 height 135
click at [560, 261] on div at bounding box center [713, 246] width 351 height 90
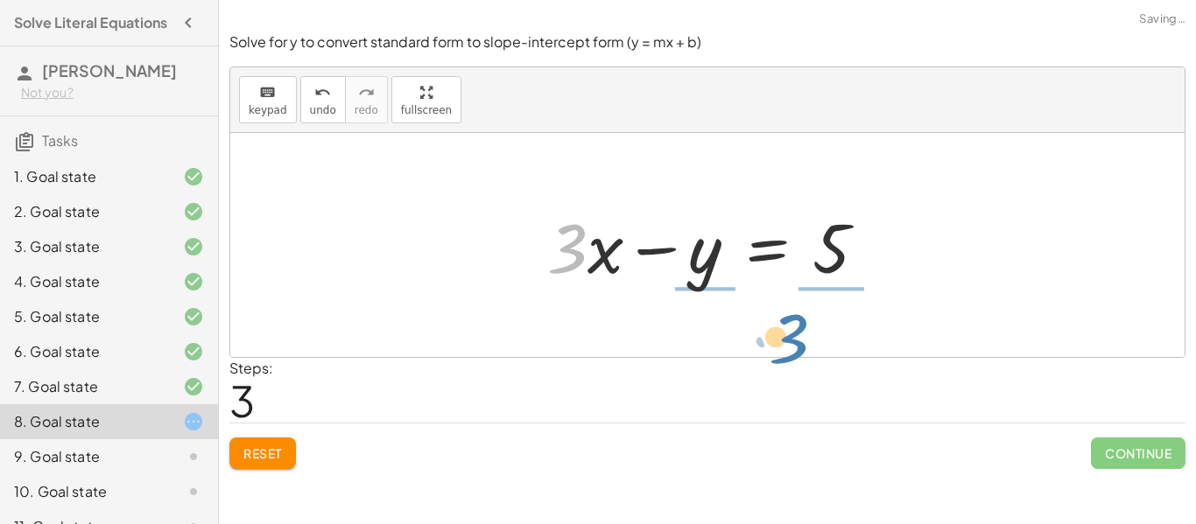
drag, startPoint x: 568, startPoint y: 251, endPoint x: 841, endPoint y: 296, distance: 276.8
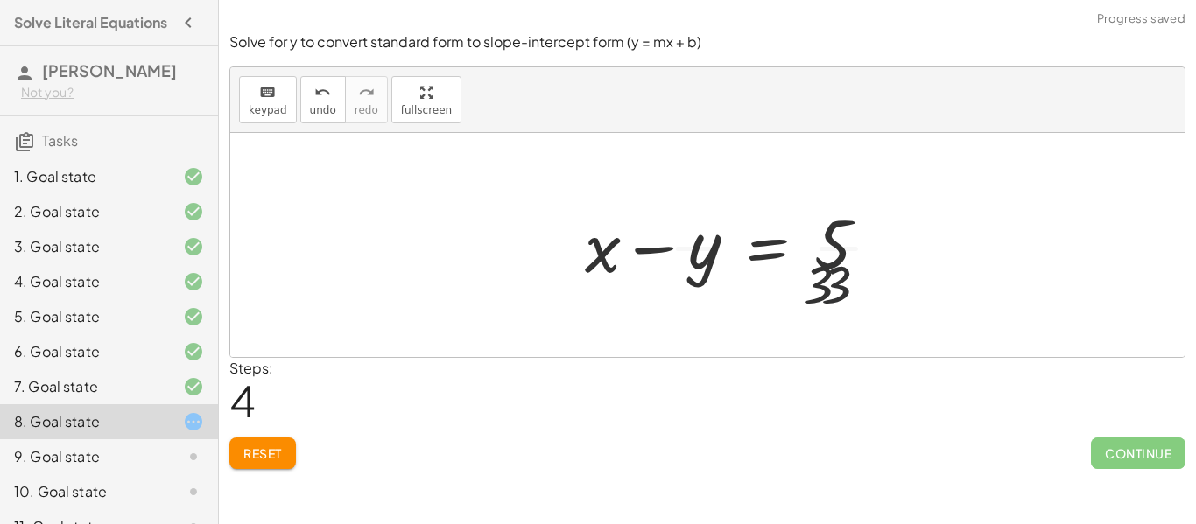
click at [841, 295] on div at bounding box center [732, 245] width 346 height 135
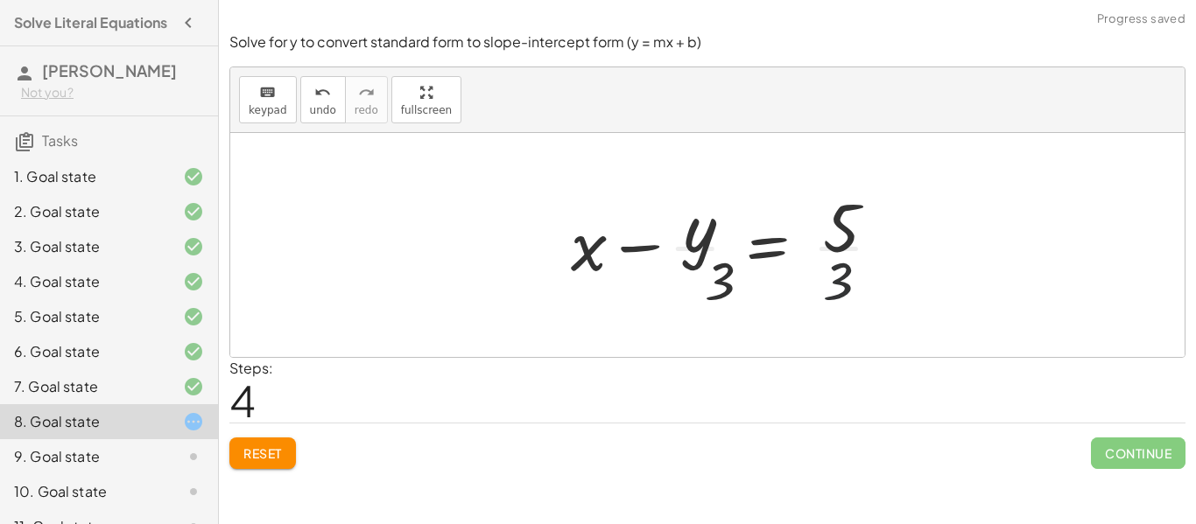
click at [841, 295] on div at bounding box center [732, 245] width 346 height 135
click at [841, 295] on div at bounding box center [793, 245] width 468 height 135
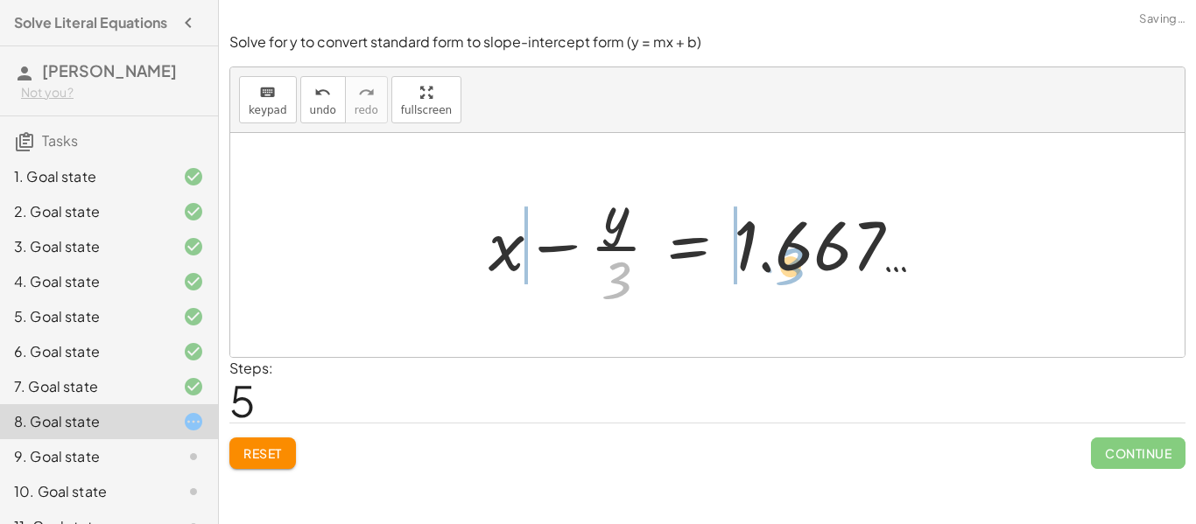
drag, startPoint x: 620, startPoint y: 292, endPoint x: 809, endPoint y: 268, distance: 190.7
click at [809, 269] on div at bounding box center [714, 245] width 468 height 135
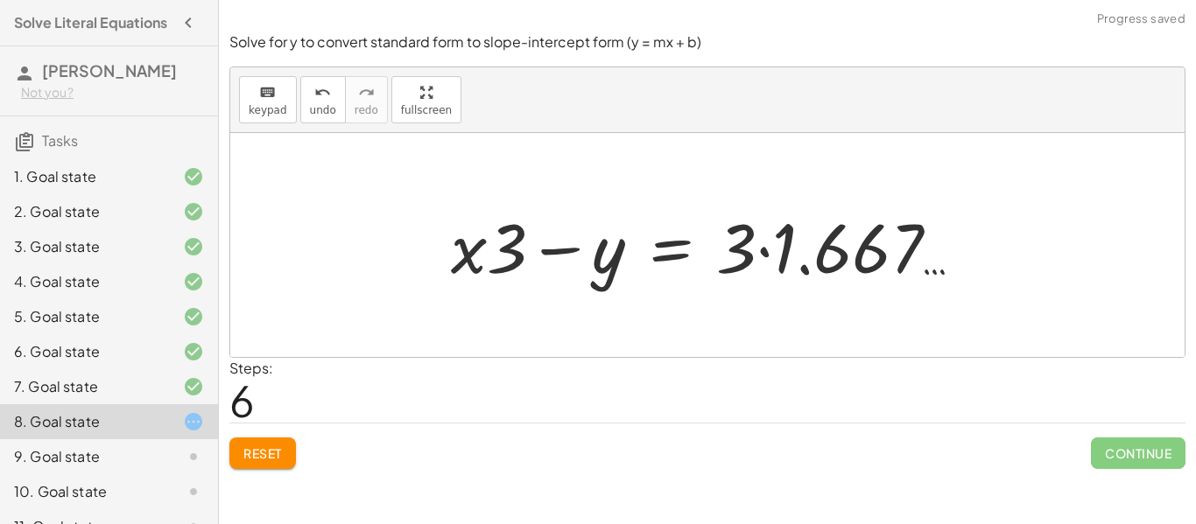
click at [809, 268] on div at bounding box center [714, 246] width 545 height 90
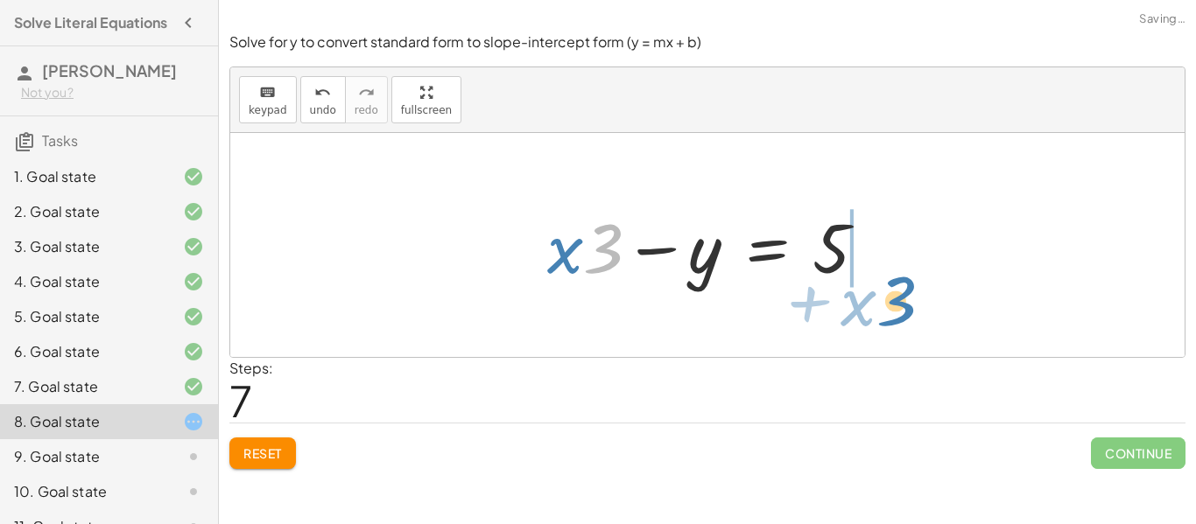
drag, startPoint x: 517, startPoint y: 262, endPoint x: 802, endPoint y: 294, distance: 287.3
click at [806, 296] on div "+ · 9 · x − · 3 · y = 15 + · 9 · x · 3 − y = · 15 · 3 + · 9 · x · 3 − y = 5 + ·…" at bounding box center [707, 245] width 954 height 224
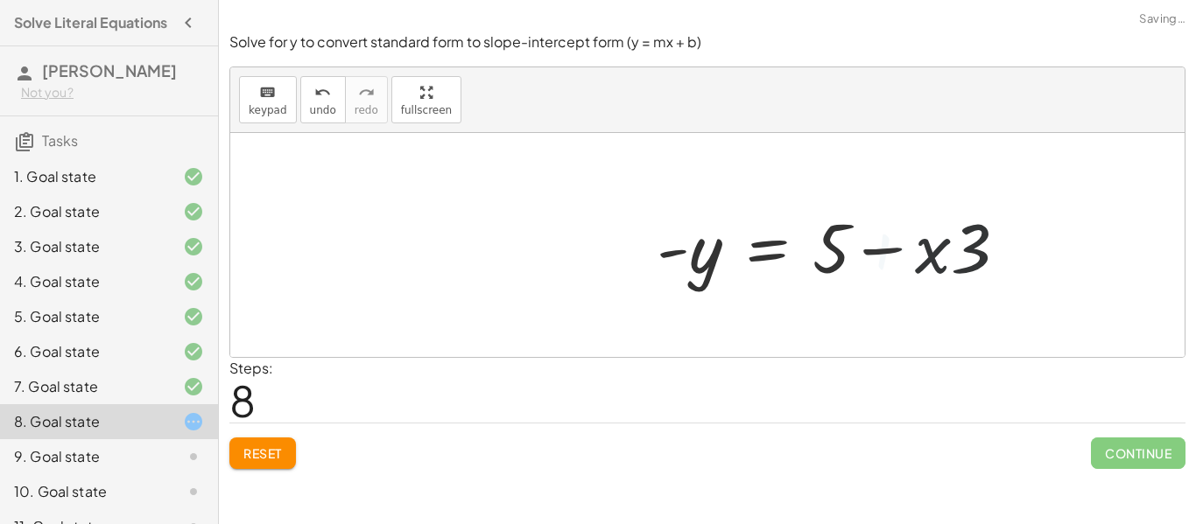
click at [818, 261] on div at bounding box center [840, 246] width 384 height 90
drag, startPoint x: 890, startPoint y: 260, endPoint x: 917, endPoint y: 257, distance: 27.3
click at [897, 260] on div at bounding box center [840, 246] width 384 height 90
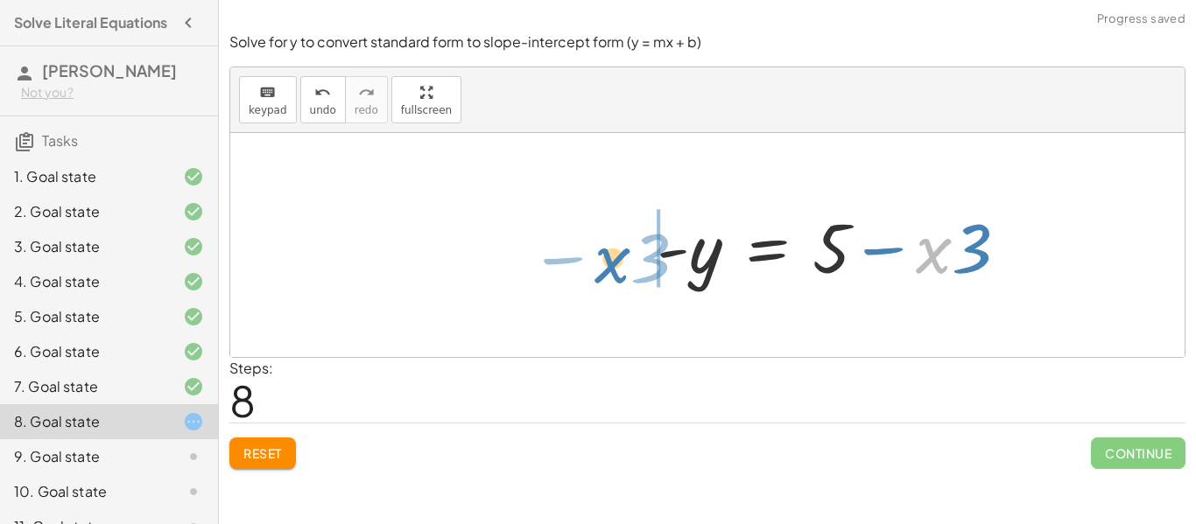
drag, startPoint x: 939, startPoint y: 261, endPoint x: 617, endPoint y: 271, distance: 321.5
click at [617, 271] on div "+ · 9 · x − · 3 · y = 15 + · 9 · x · 3 − y = · 15 · 3 + · 9 · x · 3 − y = 5 + ·…" at bounding box center [707, 245] width 954 height 224
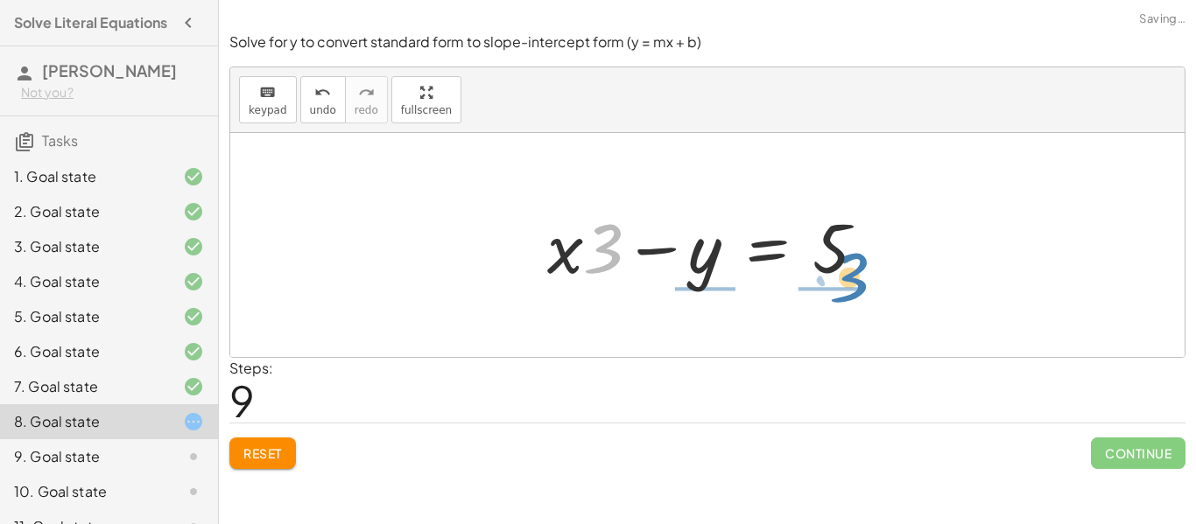
drag, startPoint x: 610, startPoint y: 258, endPoint x: 866, endPoint y: 288, distance: 257.4
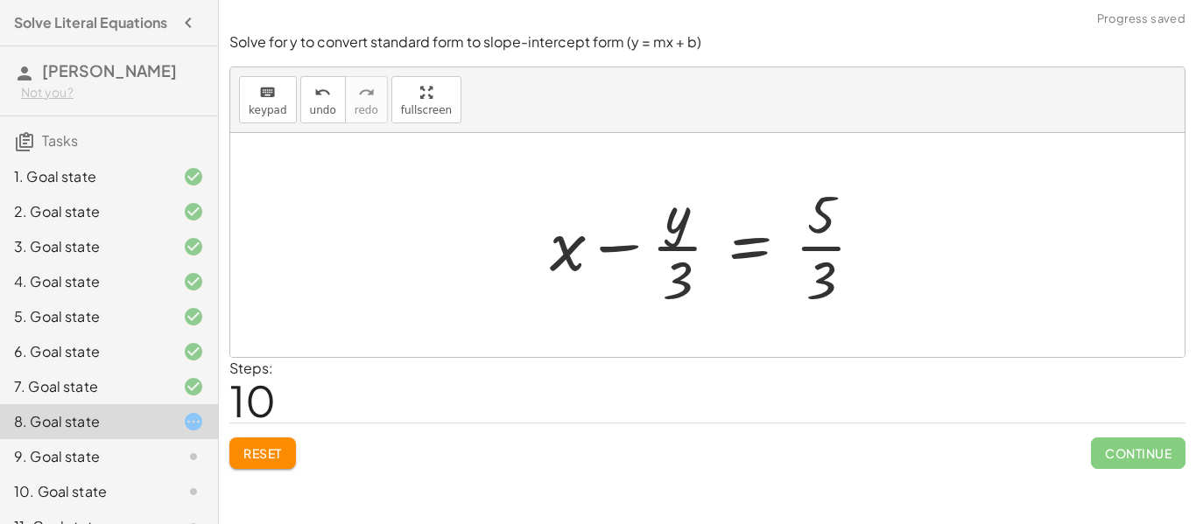
click at [833, 277] on div at bounding box center [714, 245] width 346 height 135
click at [818, 274] on div at bounding box center [714, 245] width 346 height 135
click at [694, 283] on div at bounding box center [714, 245] width 346 height 135
click at [668, 281] on div at bounding box center [714, 245] width 346 height 135
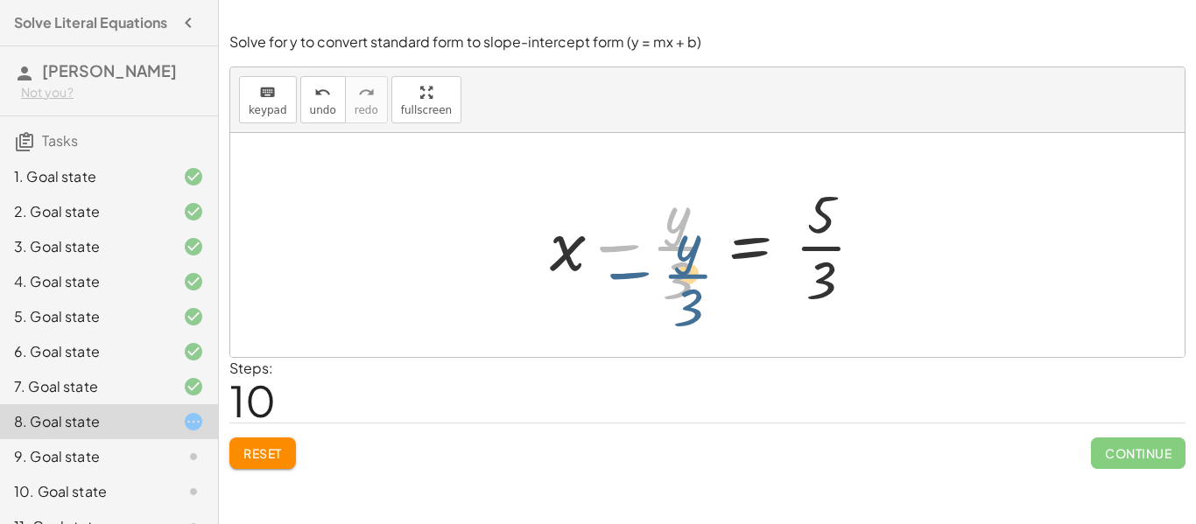
click at [677, 250] on div at bounding box center [714, 245] width 346 height 135
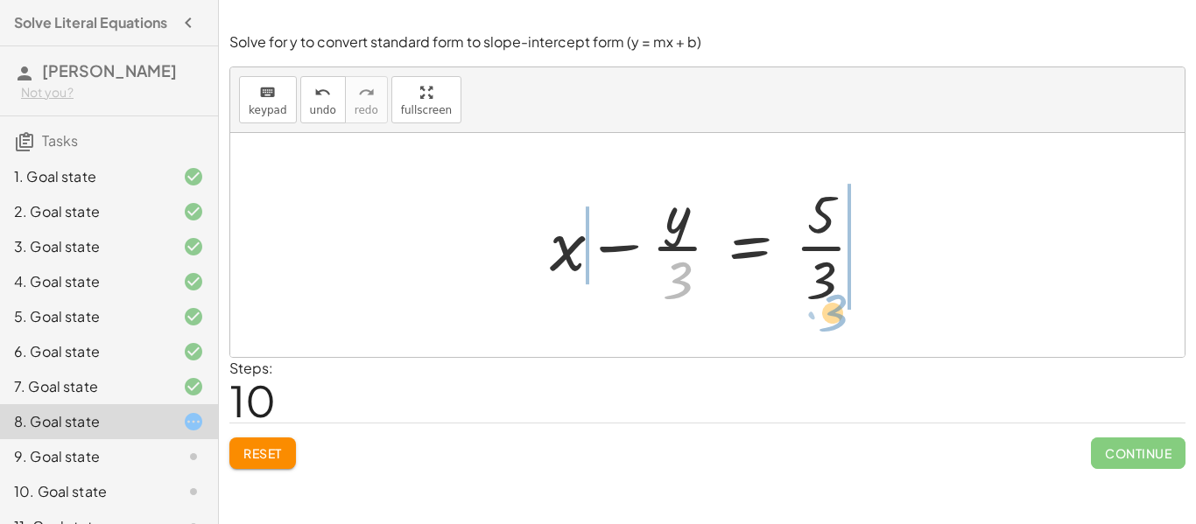
drag, startPoint x: 677, startPoint y: 271, endPoint x: 862, endPoint y: 264, distance: 185.7
click at [862, 264] on div at bounding box center [714, 245] width 346 height 135
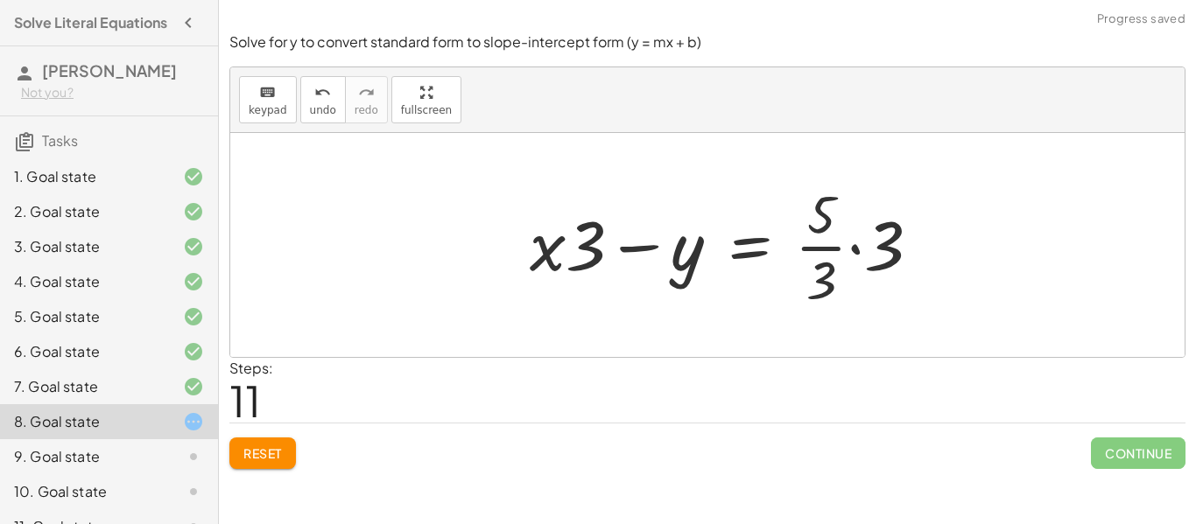
click at [846, 268] on div at bounding box center [732, 245] width 423 height 135
click at [846, 268] on div at bounding box center [724, 245] width 407 height 135
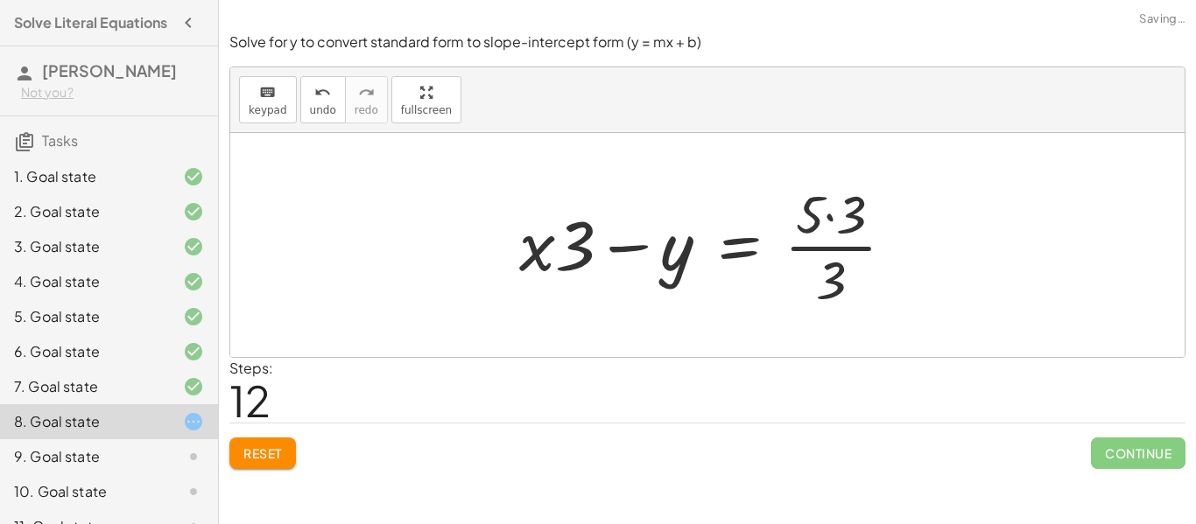
click at [813, 277] on div at bounding box center [713, 245] width 407 height 135
click at [822, 264] on div at bounding box center [713, 245] width 407 height 135
drag, startPoint x: 562, startPoint y: 245, endPoint x: 886, endPoint y: 259, distance: 324.3
click at [886, 259] on div at bounding box center [713, 245] width 407 height 135
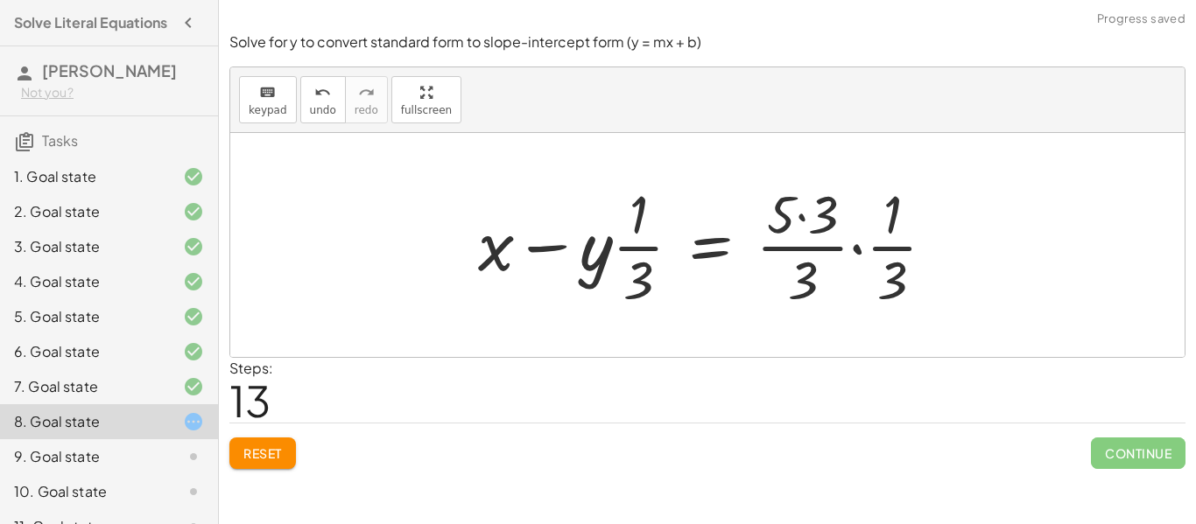
click at [890, 270] on div at bounding box center [713, 245] width 489 height 135
drag, startPoint x: 817, startPoint y: 261, endPoint x: 813, endPoint y: 250, distance: 11.1
click at [817, 260] on div at bounding box center [713, 245] width 489 height 135
drag, startPoint x: 808, startPoint y: 245, endPoint x: 804, endPoint y: 236, distance: 10.6
click at [807, 245] on div at bounding box center [713, 245] width 489 height 135
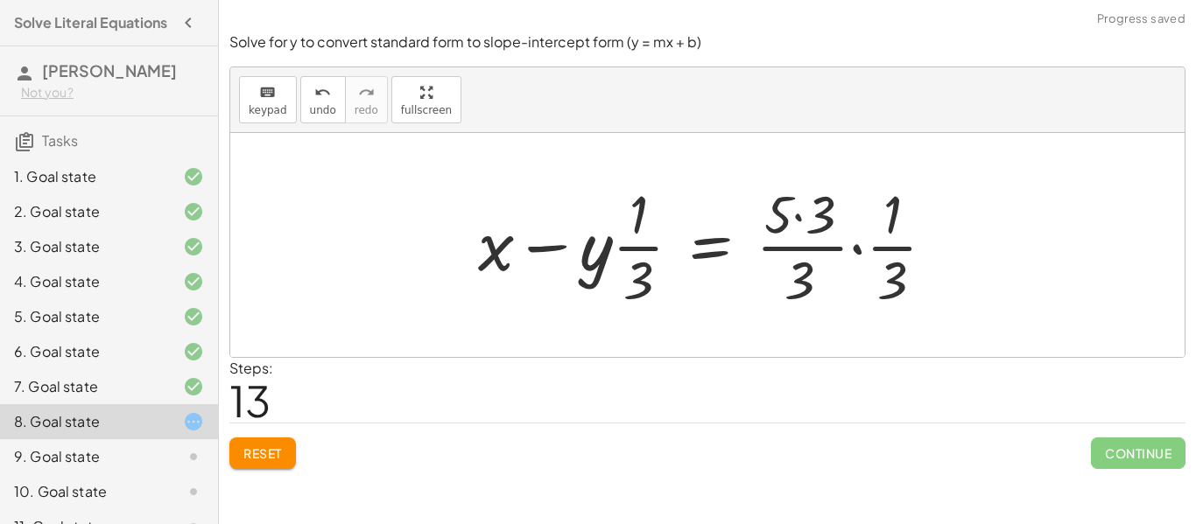
click at [804, 236] on div at bounding box center [713, 245] width 489 height 135
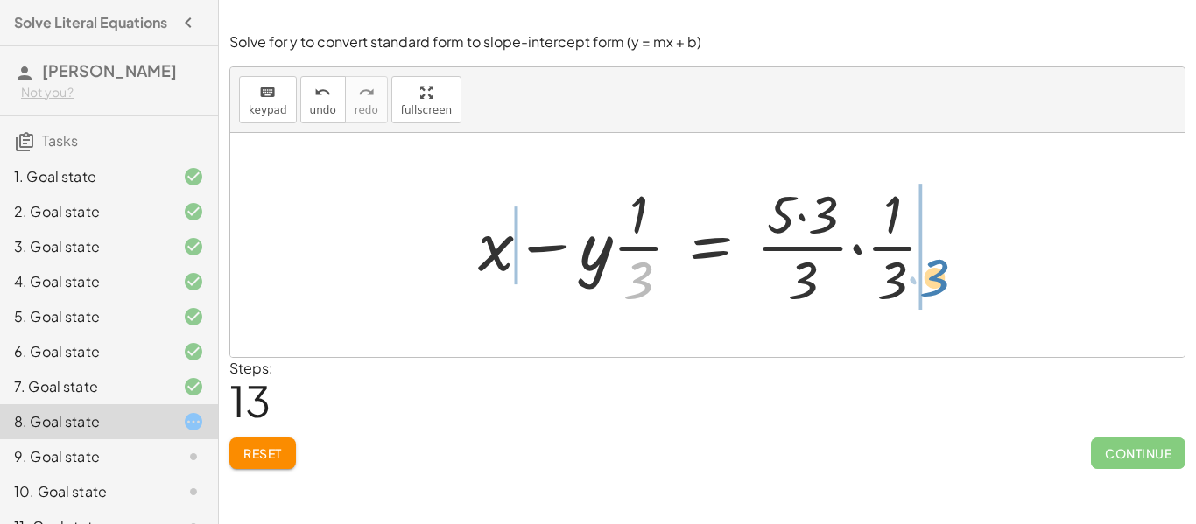
drag, startPoint x: 653, startPoint y: 264, endPoint x: 955, endPoint y: 262, distance: 302.1
click at [955, 262] on div at bounding box center [713, 245] width 489 height 135
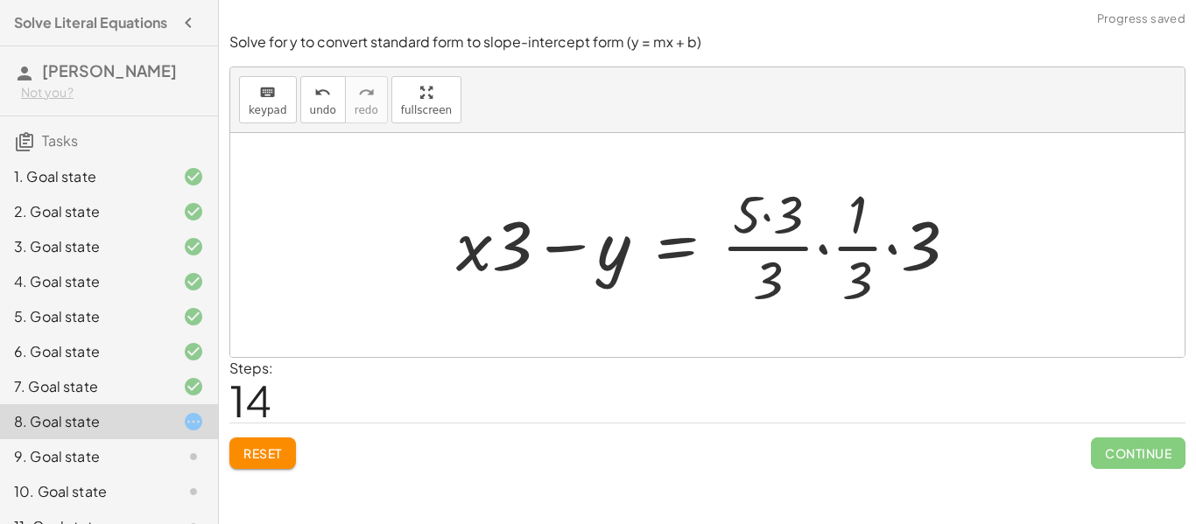
click at [648, 223] on div at bounding box center [713, 245] width 532 height 135
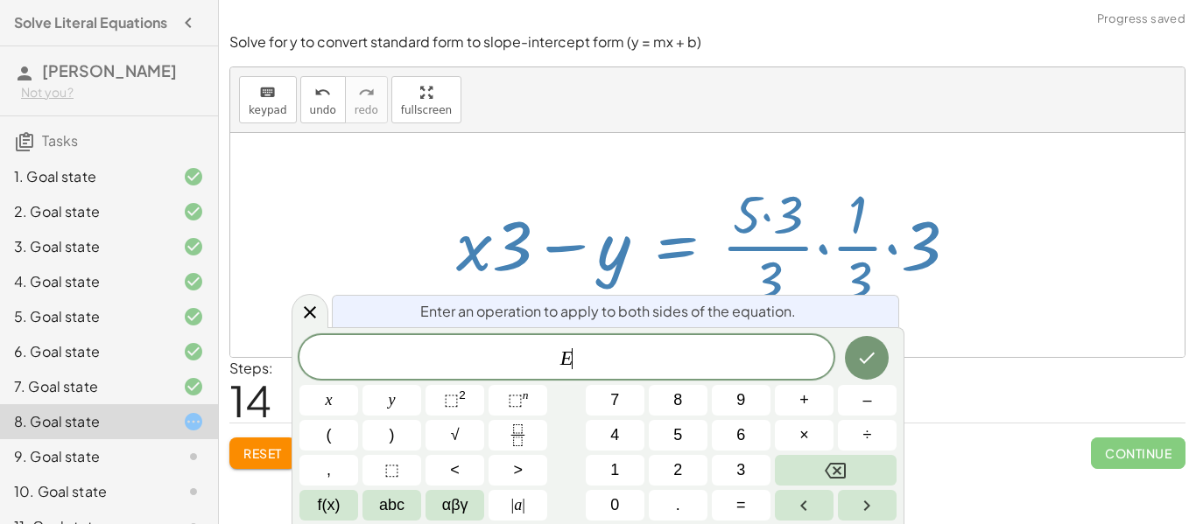
scroll to position [2, 0]
drag, startPoint x: 518, startPoint y: 240, endPoint x: 719, endPoint y: 288, distance: 206.2
click at [759, 290] on div at bounding box center [713, 245] width 532 height 135
click at [323, 299] on div at bounding box center [707, 245] width 954 height 224
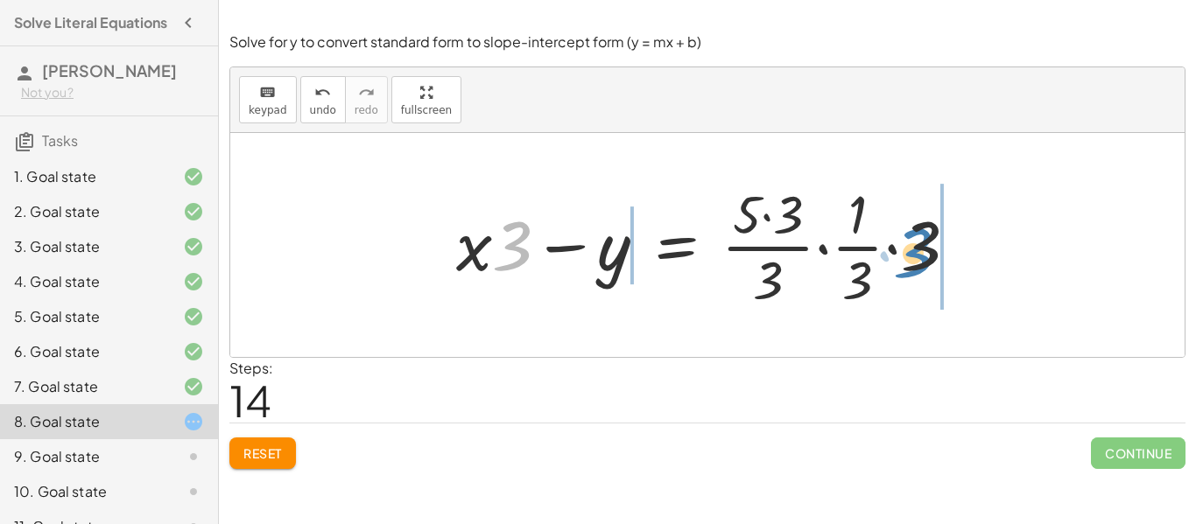
drag, startPoint x: 520, startPoint y: 264, endPoint x: 921, endPoint y: 272, distance: 401.1
click at [921, 272] on div at bounding box center [713, 245] width 532 height 135
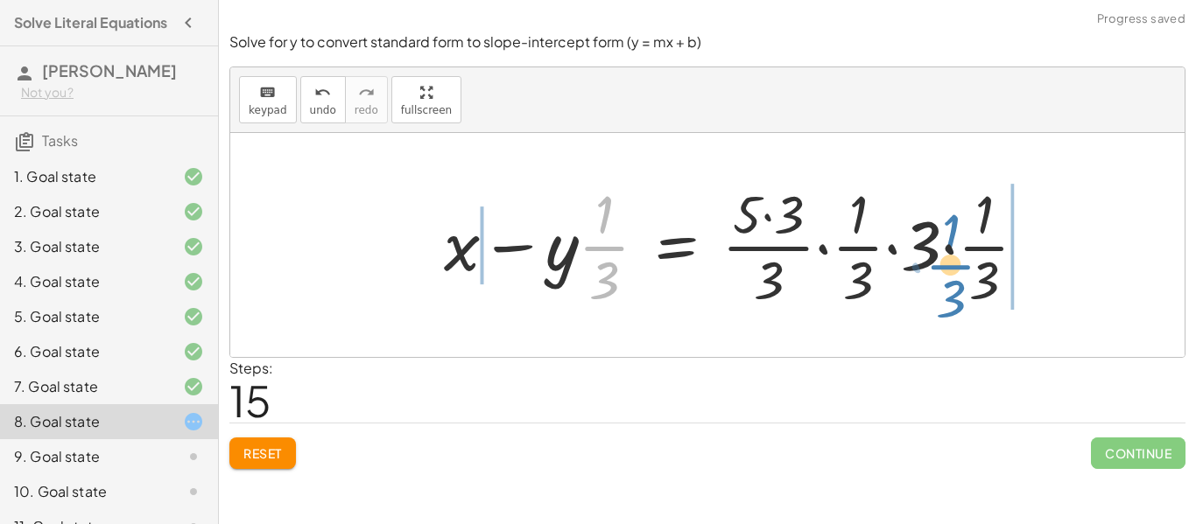
drag, startPoint x: 604, startPoint y: 252, endPoint x: 965, endPoint y: 250, distance: 360.7
click at [959, 257] on div at bounding box center [742, 245] width 615 height 135
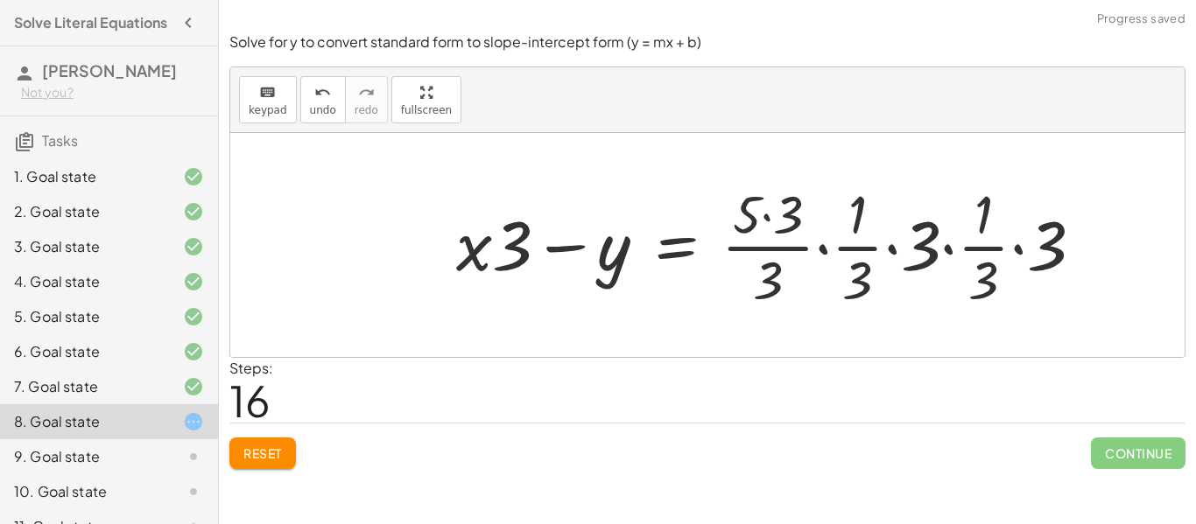
click at [866, 233] on div at bounding box center [776, 245] width 658 height 135
click at [974, 248] on div at bounding box center [776, 245] width 658 height 135
drag, startPoint x: 998, startPoint y: 250, endPoint x: 1024, endPoint y: 247, distance: 26.5
click at [1017, 248] on div at bounding box center [776, 245] width 658 height 135
click at [1024, 247] on div at bounding box center [776, 245] width 658 height 135
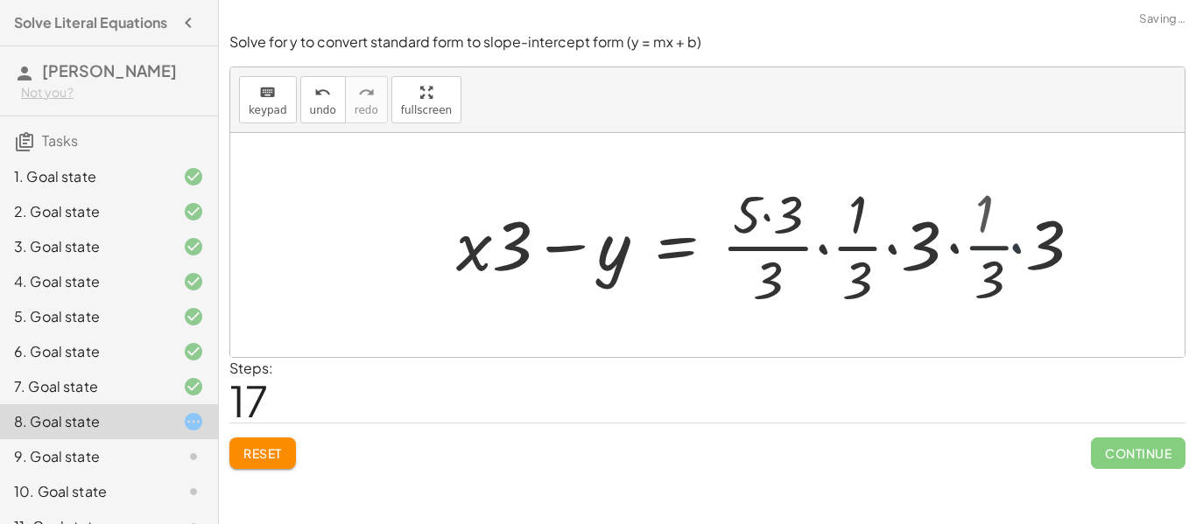
drag, startPoint x: 1028, startPoint y: 246, endPoint x: 1046, endPoint y: 245, distance: 18.4
click at [1043, 245] on div at bounding box center [748, 245] width 602 height 135
click at [1046, 245] on div at bounding box center [748, 245] width 602 height 135
click at [932, 250] on div at bounding box center [713, 245] width 532 height 135
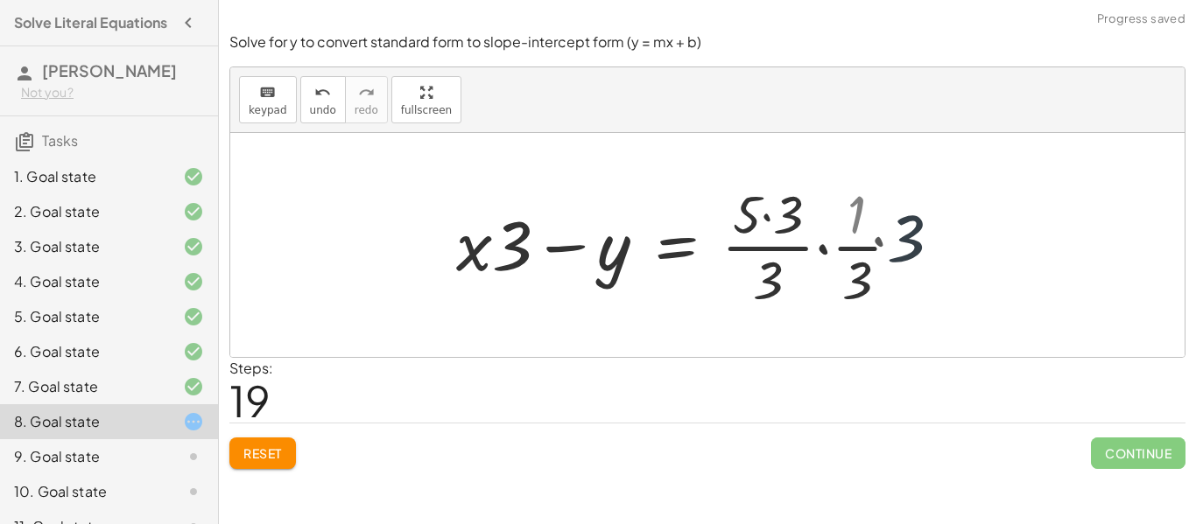
click at [924, 254] on div "+ · 9 · x − · 3 · y = 15 + · 9 · x · 3 − y = · 15 · 3 + · 9 · x · 3 − y = 5 + ·…" at bounding box center [679, 245] width 498 height 144
click at [855, 262] on div at bounding box center [685, 245] width 476 height 135
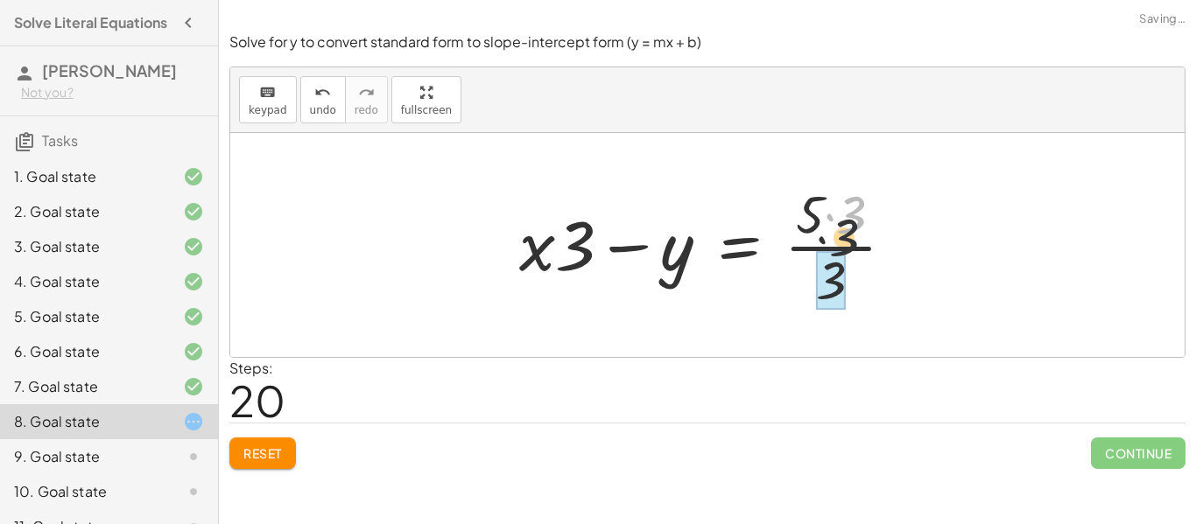
drag, startPoint x: 851, startPoint y: 228, endPoint x: 829, endPoint y: 292, distance: 68.4
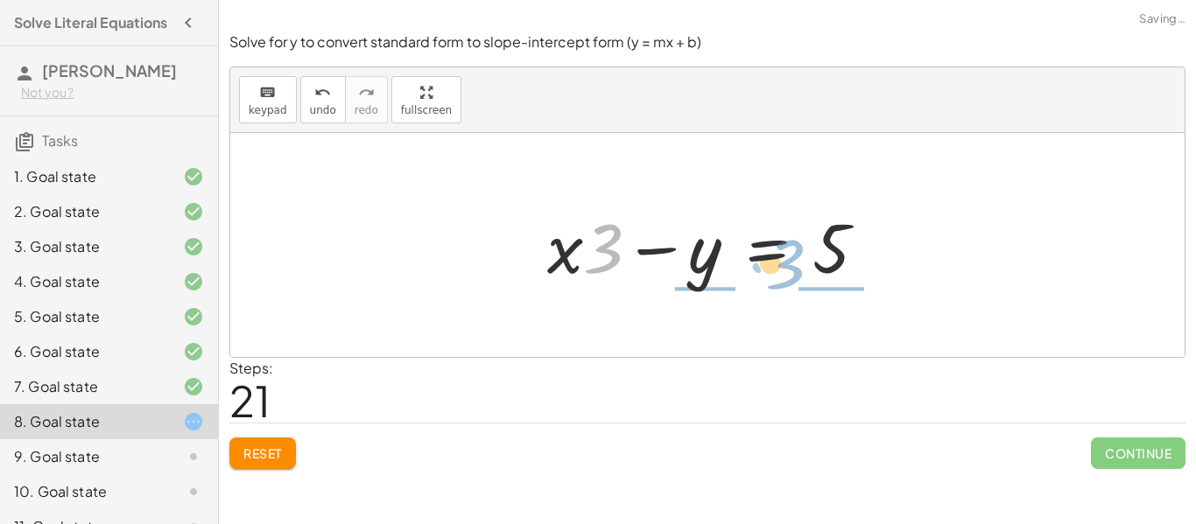
drag, startPoint x: 621, startPoint y: 257, endPoint x: 852, endPoint y: 273, distance: 231.7
click at [851, 273] on div at bounding box center [713, 246] width 351 height 90
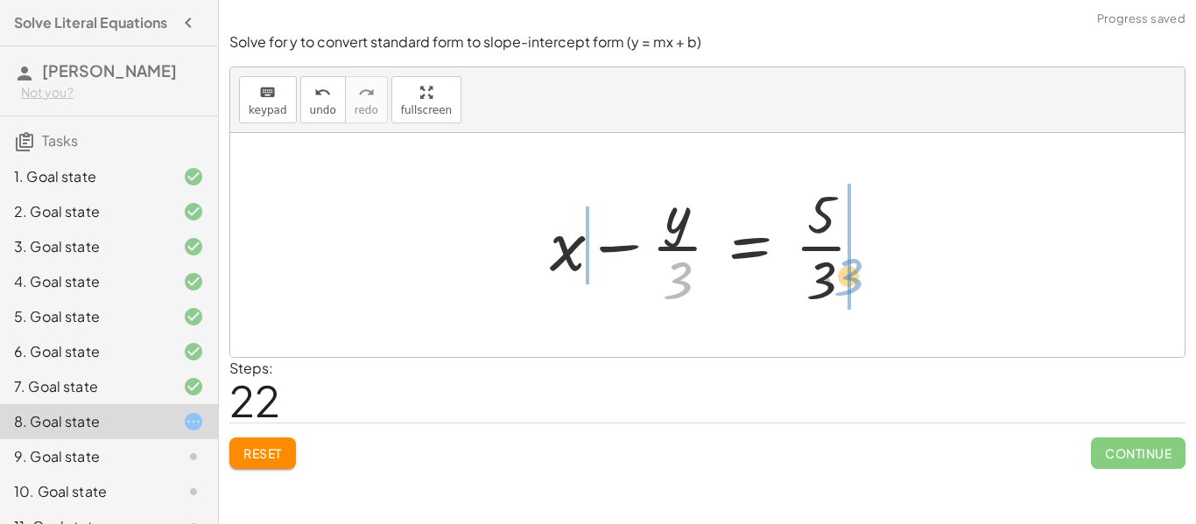
drag, startPoint x: 668, startPoint y: 287, endPoint x: 846, endPoint y: 282, distance: 177.8
click at [846, 282] on div at bounding box center [714, 245] width 346 height 135
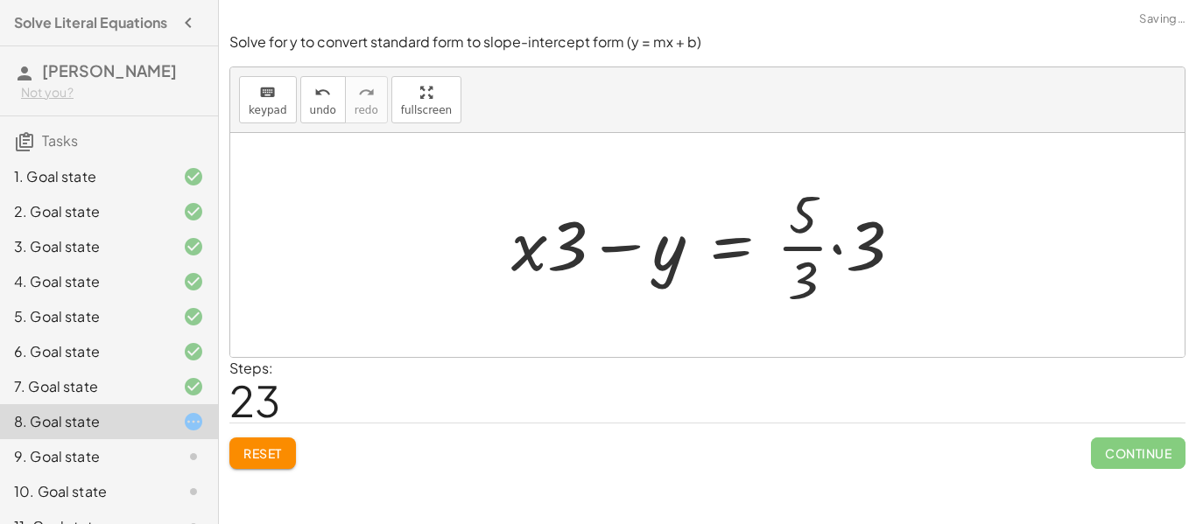
click at [842, 244] on div at bounding box center [714, 245] width 423 height 135
click at [847, 253] on div at bounding box center [706, 245] width 407 height 135
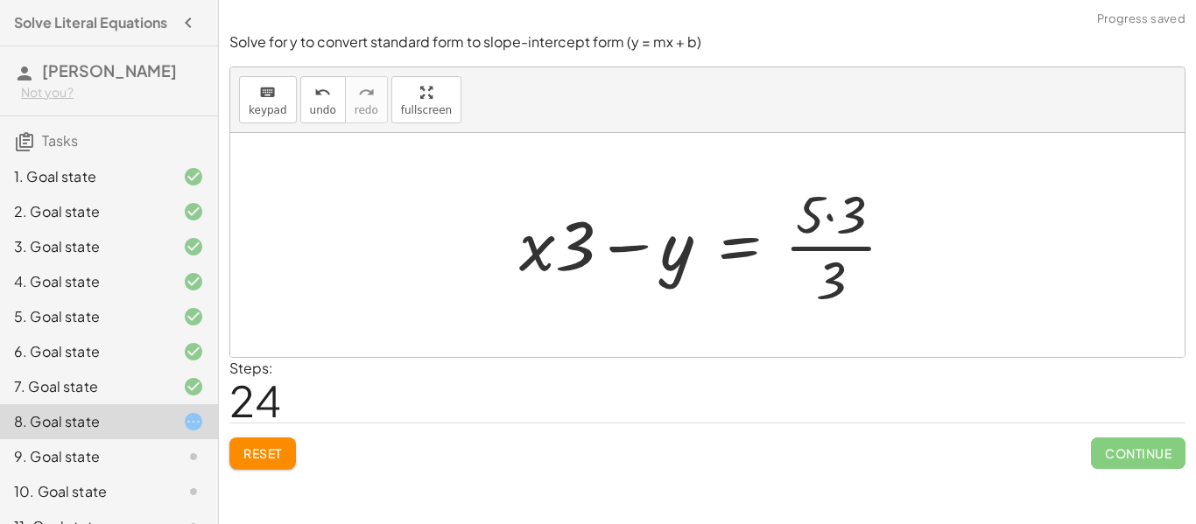
click at [836, 271] on div at bounding box center [713, 245] width 407 height 135
drag, startPoint x: 848, startPoint y: 238, endPoint x: 844, endPoint y: 276, distance: 37.9
click at [844, 276] on div at bounding box center [713, 245] width 407 height 135
drag, startPoint x: 855, startPoint y: 230, endPoint x: 847, endPoint y: 261, distance: 31.9
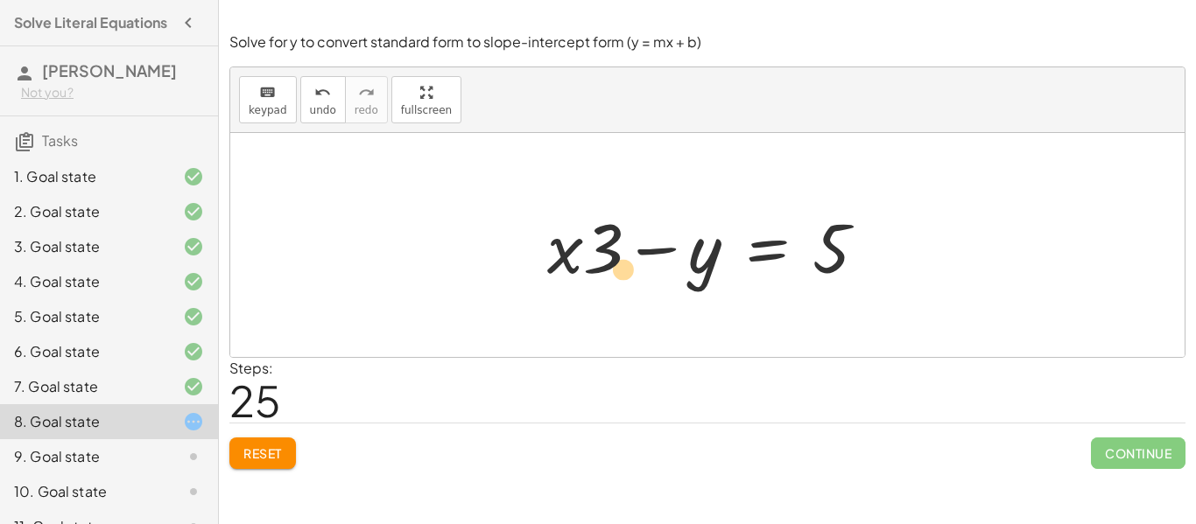
drag, startPoint x: 610, startPoint y: 264, endPoint x: 630, endPoint y: 285, distance: 27.9
click at [630, 285] on div at bounding box center [713, 246] width 351 height 90
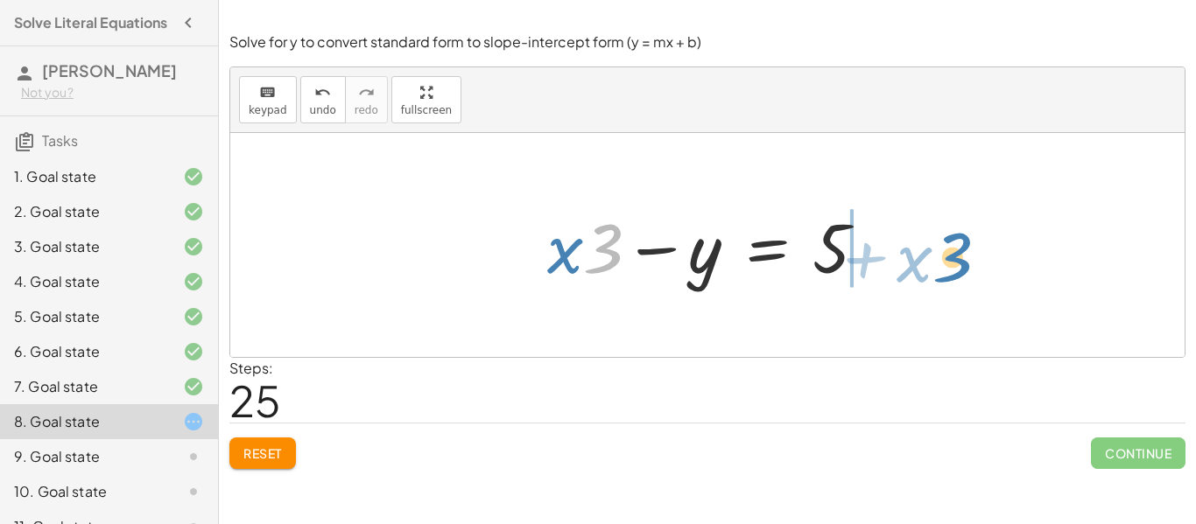
drag, startPoint x: 604, startPoint y: 262, endPoint x: 953, endPoint y: 262, distance: 348.5
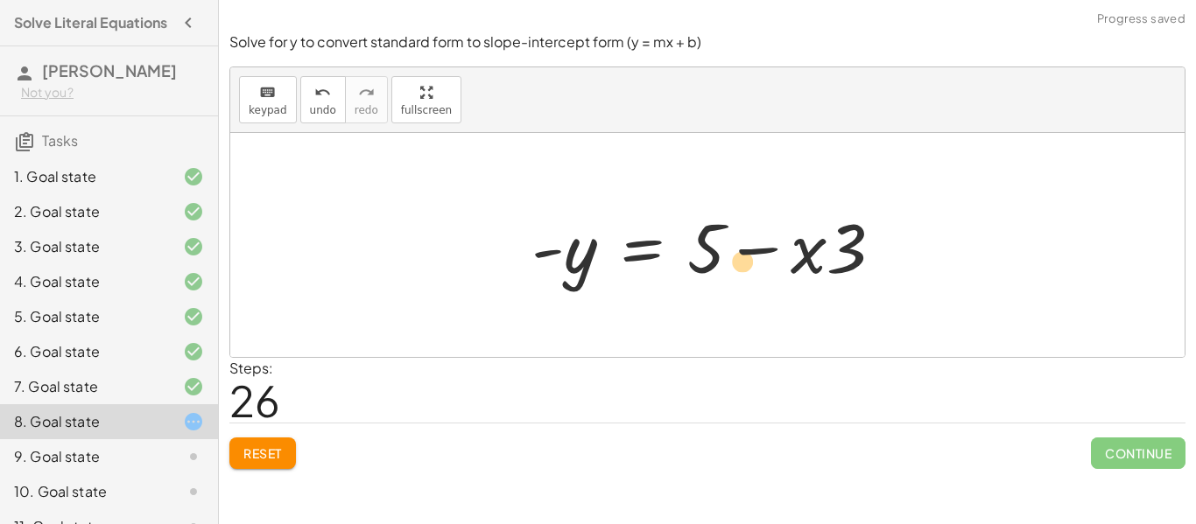
drag, startPoint x: 840, startPoint y: 262, endPoint x: 735, endPoint y: 273, distance: 105.7
click at [735, 273] on div at bounding box center [715, 246] width 384 height 90
drag, startPoint x: 854, startPoint y: 243, endPoint x: 723, endPoint y: 253, distance: 130.8
click at [723, 253] on div at bounding box center [715, 246] width 384 height 90
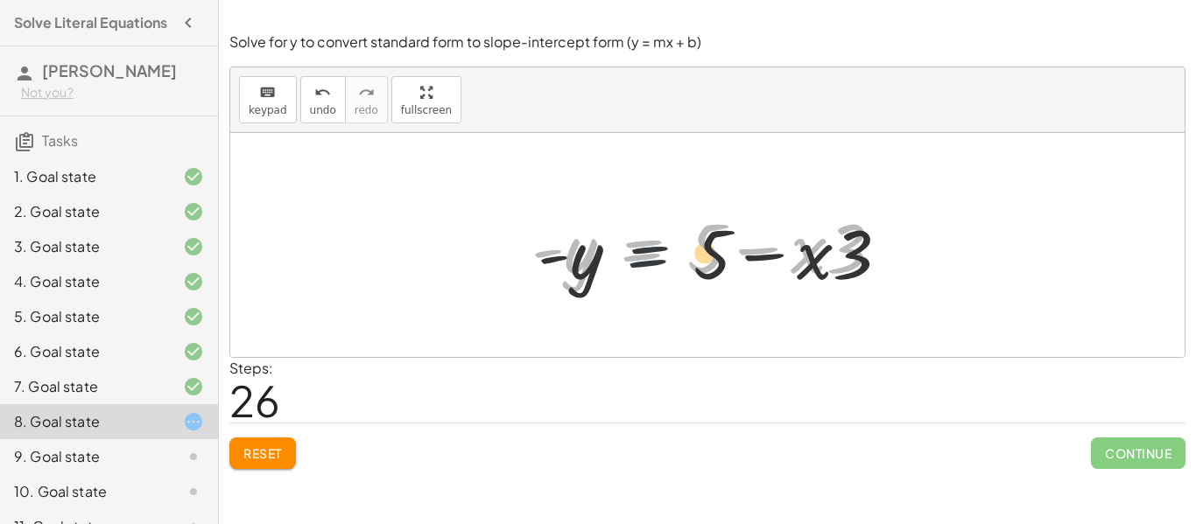
drag, startPoint x: 682, startPoint y: 265, endPoint x: 697, endPoint y: 264, distance: 14.9
click at [692, 274] on div at bounding box center [715, 246] width 384 height 90
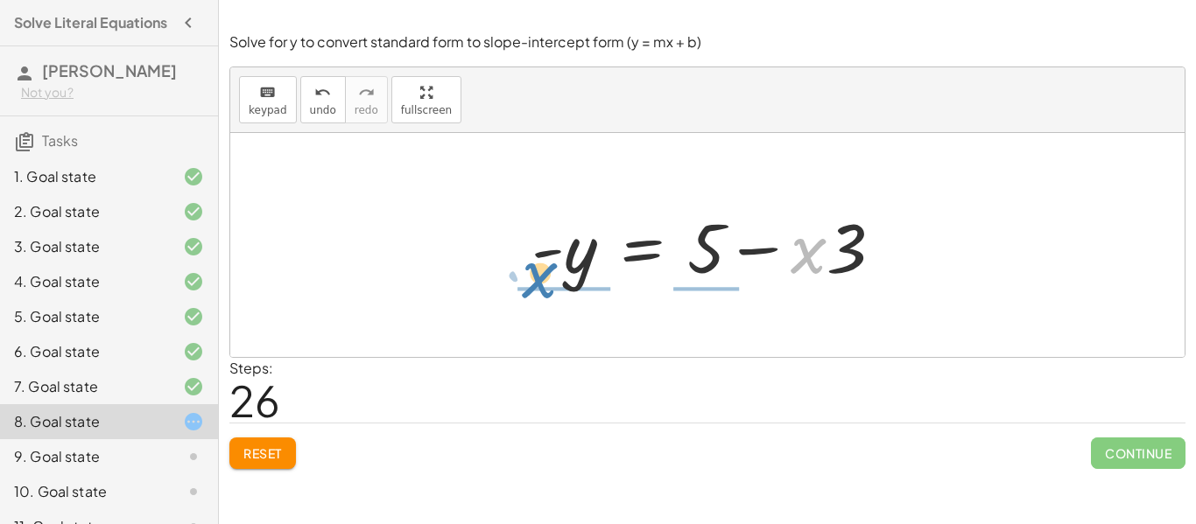
drag, startPoint x: 805, startPoint y: 250, endPoint x: 505, endPoint y: 271, distance: 300.2
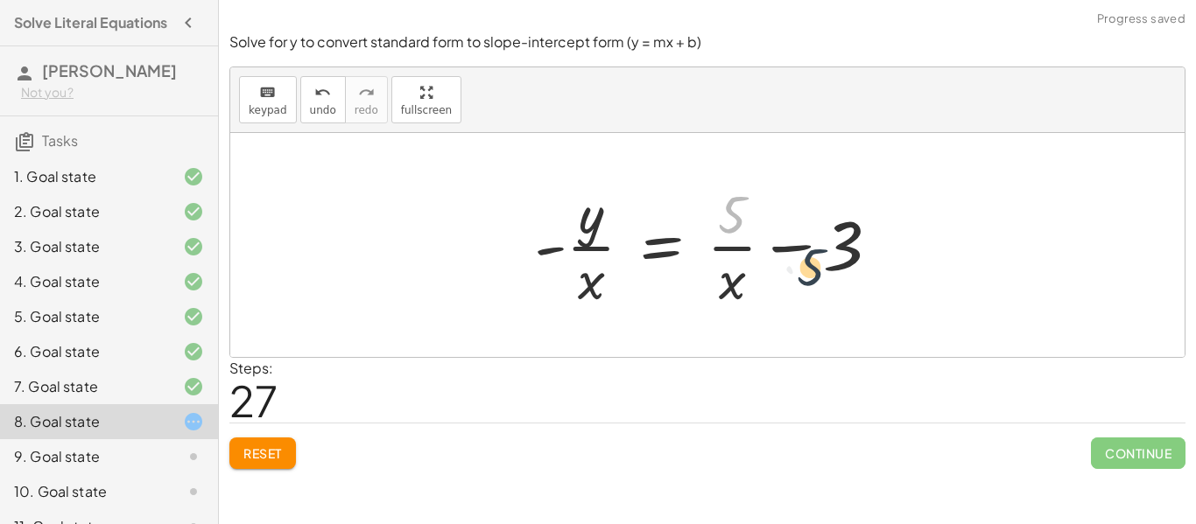
drag, startPoint x: 723, startPoint y: 205, endPoint x: 823, endPoint y: 257, distance: 112.4
click at [823, 257] on div at bounding box center [713, 245] width 377 height 135
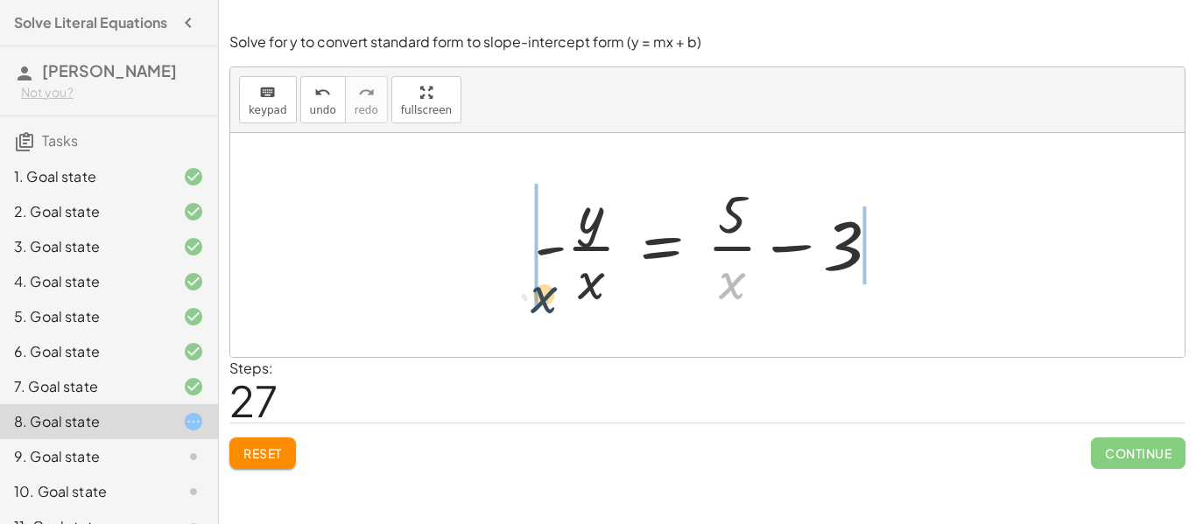
drag, startPoint x: 728, startPoint y: 290, endPoint x: 552, endPoint y: 299, distance: 177.1
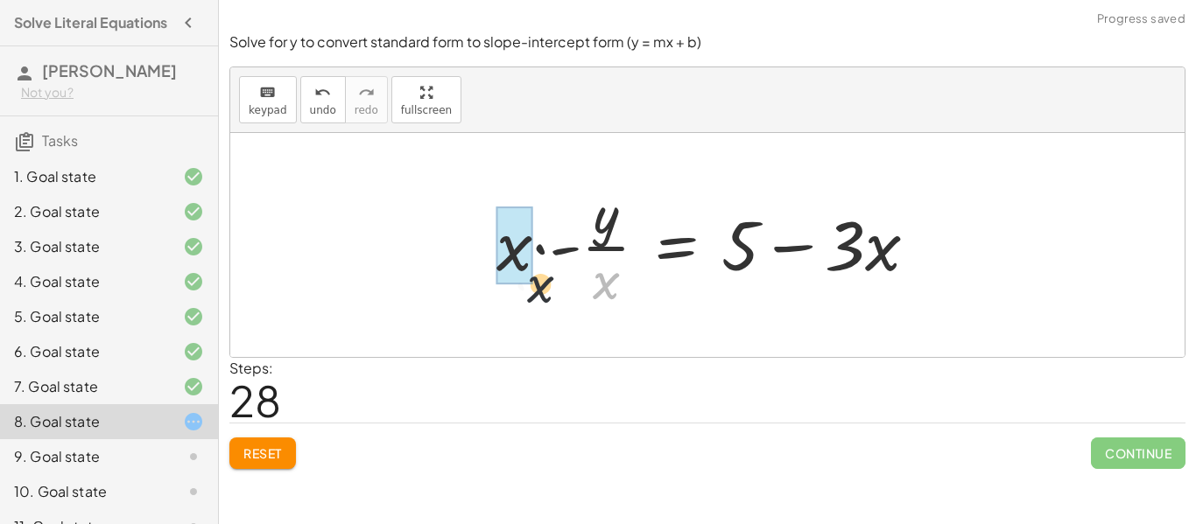
drag, startPoint x: 595, startPoint y: 296, endPoint x: 523, endPoint y: 300, distance: 71.9
click at [523, 300] on div at bounding box center [714, 245] width 453 height 135
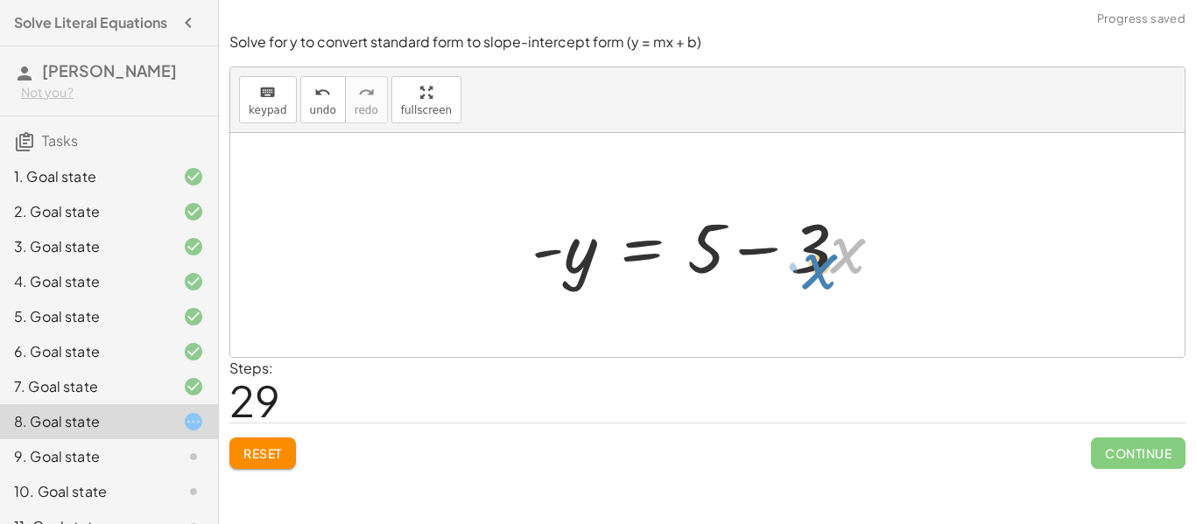
drag, startPoint x: 884, startPoint y: 259, endPoint x: 890, endPoint y: 270, distance: 12.2
click at [887, 270] on div at bounding box center [715, 246] width 384 height 90
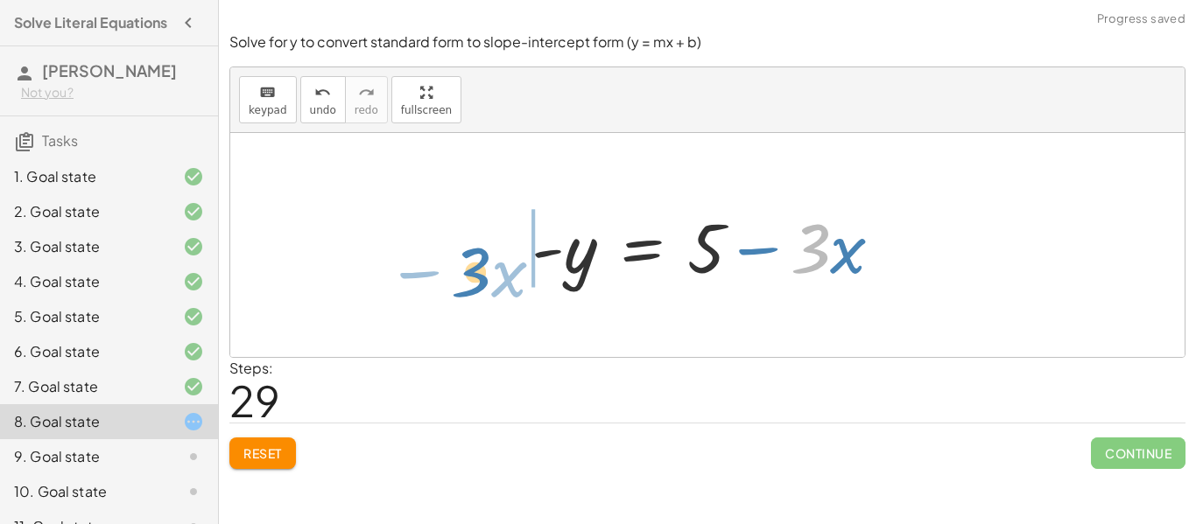
drag, startPoint x: 721, startPoint y: 291, endPoint x: 465, endPoint y: 285, distance: 255.7
click at [465, 285] on div "+ · 9 · x − · 3 · y = 15 + · 9 · x · 3 − y = · 15 · 3 + · 9 · x · 3 − y = 5 + ·…" at bounding box center [707, 245] width 954 height 224
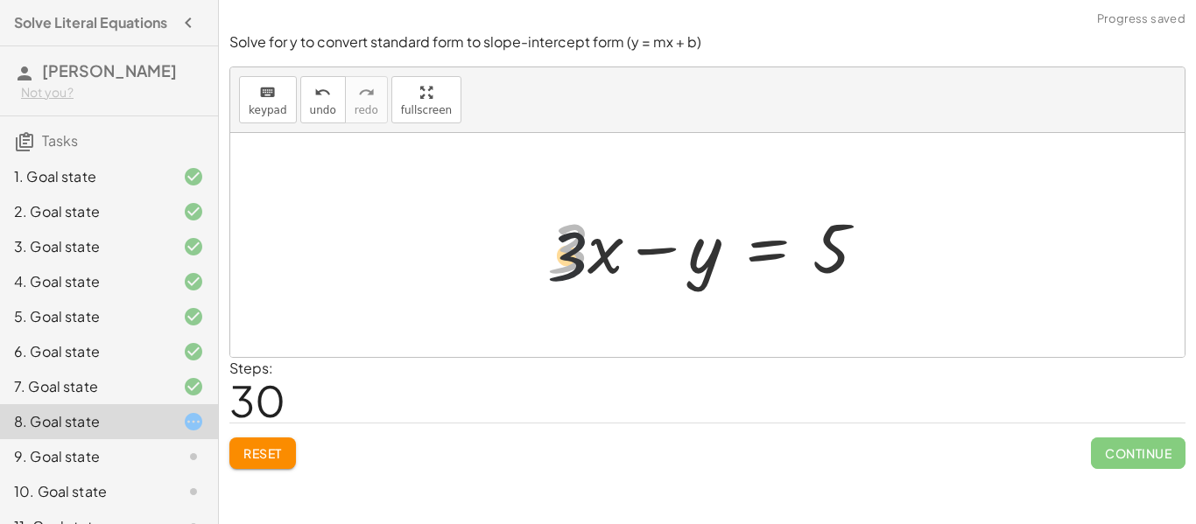
drag, startPoint x: 559, startPoint y: 257, endPoint x: 561, endPoint y: 273, distance: 16.0
click at [561, 273] on div at bounding box center [713, 246] width 351 height 90
drag, startPoint x: 849, startPoint y: 257, endPoint x: 904, endPoint y: 259, distance: 55.2
click at [904, 259] on div "+ · 9 · x − · 3 · y = 15 + · 9 · x · 3 − y = · 15 · 3 + · 9 · x · 3 − y = 5 + ·…" at bounding box center [707, 245] width 954 height 224
drag, startPoint x: 556, startPoint y: 265, endPoint x: 874, endPoint y: 267, distance: 317.8
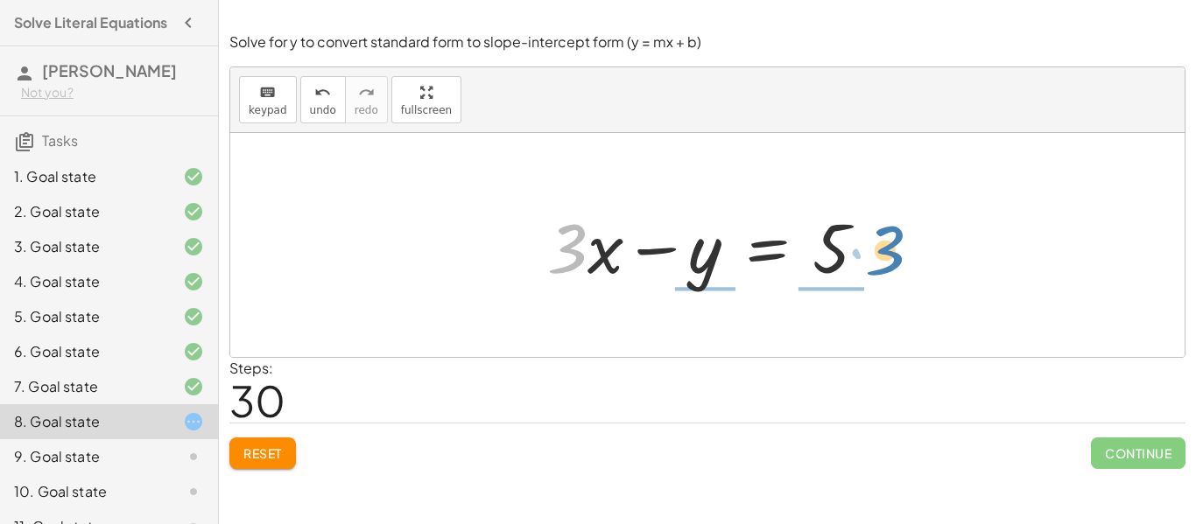
click at [874, 267] on div at bounding box center [713, 246] width 351 height 90
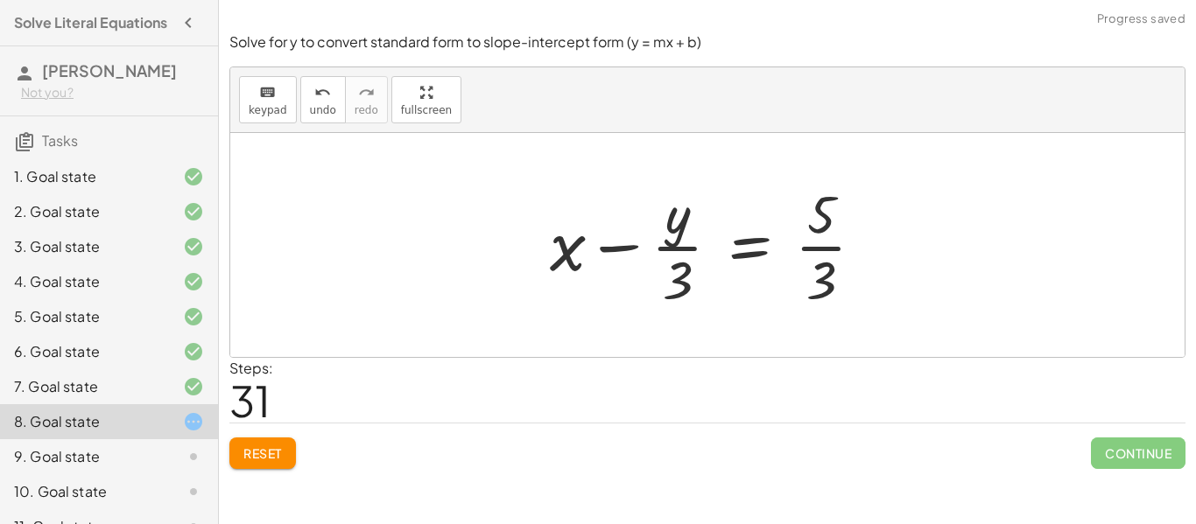
click at [831, 271] on div at bounding box center [714, 245] width 346 height 135
click at [823, 268] on div at bounding box center [714, 245] width 346 height 135
click at [823, 246] on div at bounding box center [714, 245] width 346 height 135
click at [823, 246] on div at bounding box center [775, 245] width 468 height 135
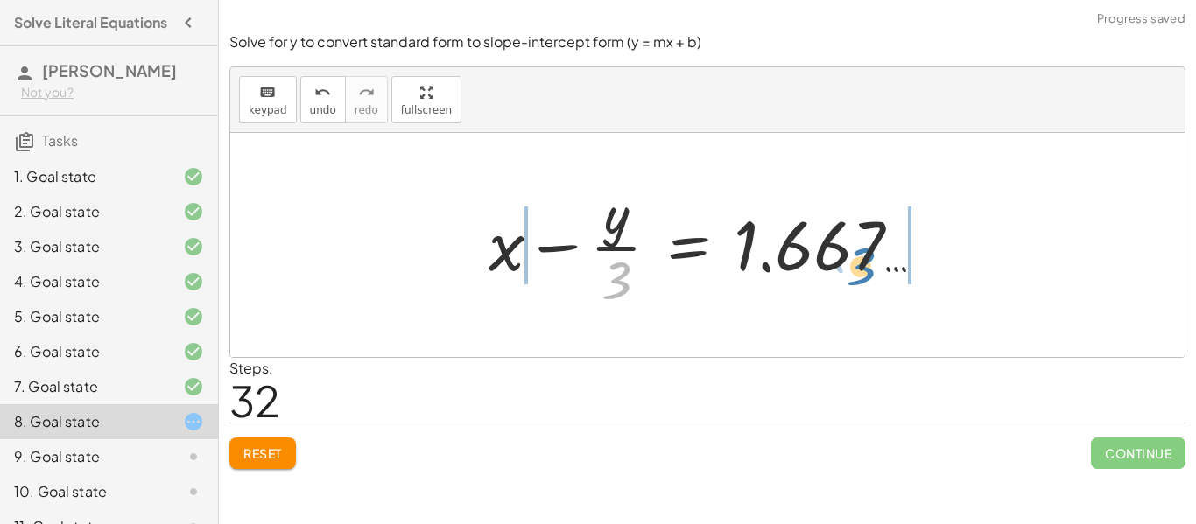
drag, startPoint x: 614, startPoint y: 285, endPoint x: 857, endPoint y: 271, distance: 243.8
click at [857, 271] on div at bounding box center [714, 245] width 468 height 135
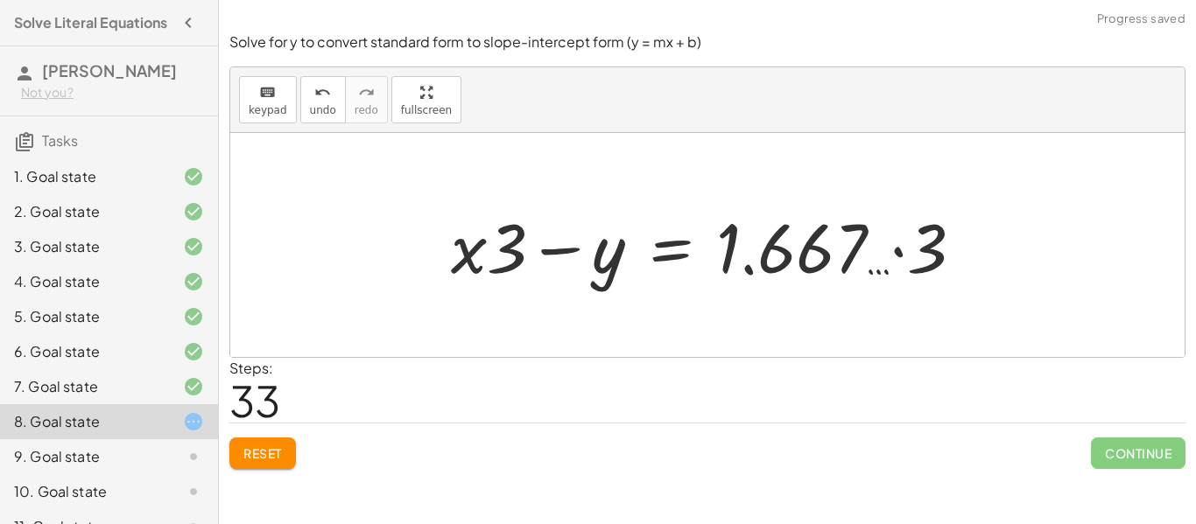
click at [901, 272] on div at bounding box center [714, 246] width 545 height 90
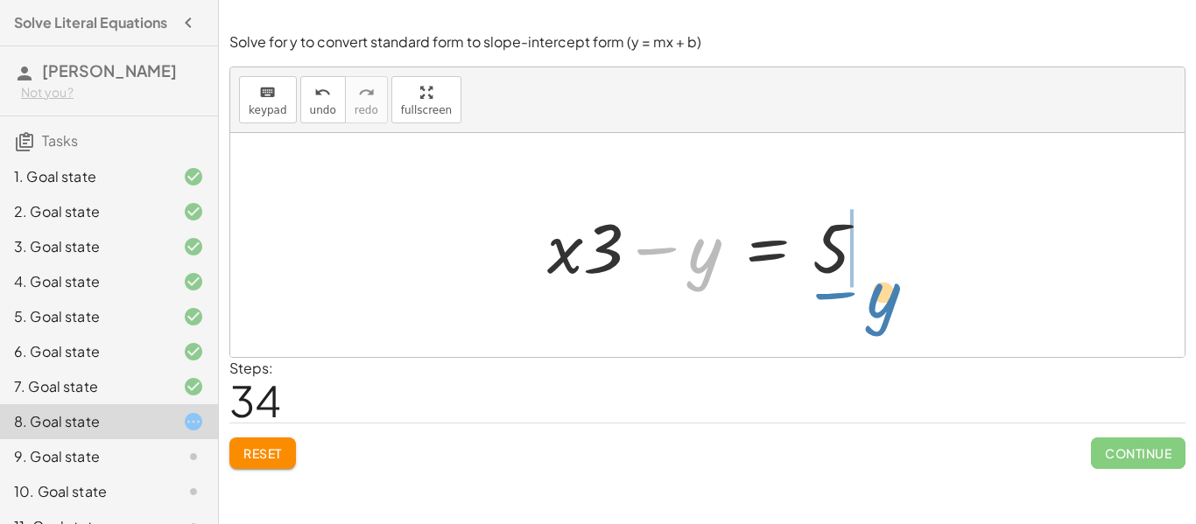
drag, startPoint x: 686, startPoint y: 264, endPoint x: 891, endPoint y: 292, distance: 206.9
click at [891, 292] on div "+ · 9 · x − · 3 · y = 15 + · 9 · x · 3 − y = · 15 · 3 + · 9 · x · 3 − y = 5 + ·…" at bounding box center [707, 245] width 373 height 99
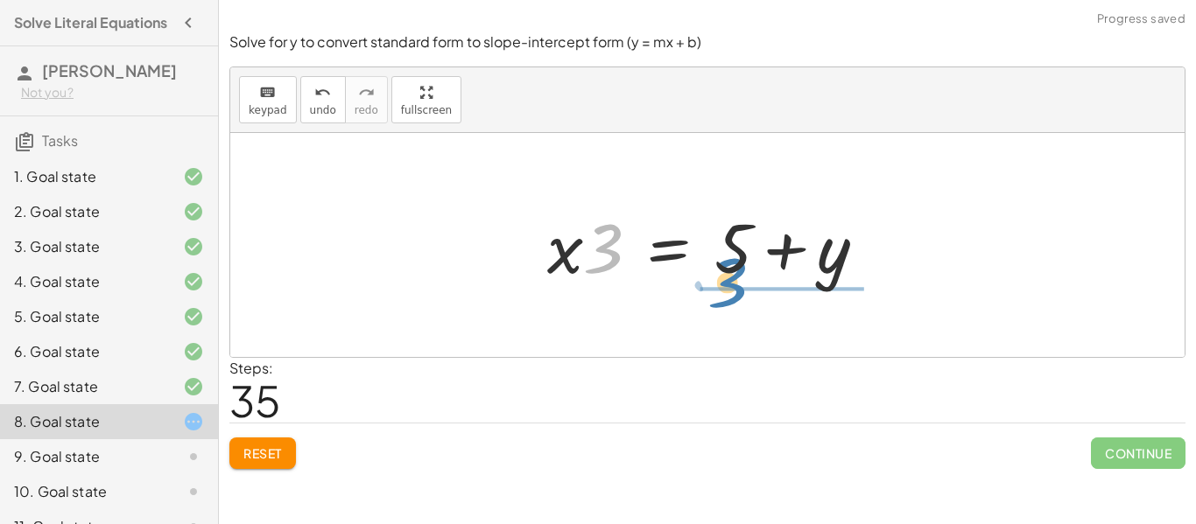
drag, startPoint x: 594, startPoint y: 261, endPoint x: 728, endPoint y: 285, distance: 136.9
click at [728, 285] on div at bounding box center [713, 246] width 351 height 90
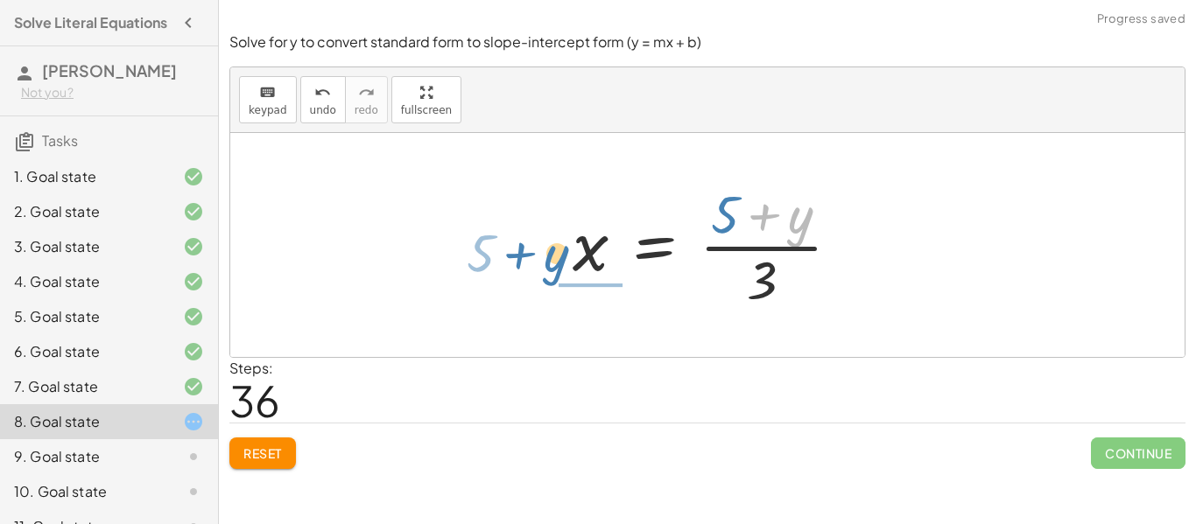
drag, startPoint x: 796, startPoint y: 225, endPoint x: 554, endPoint y: 259, distance: 244.1
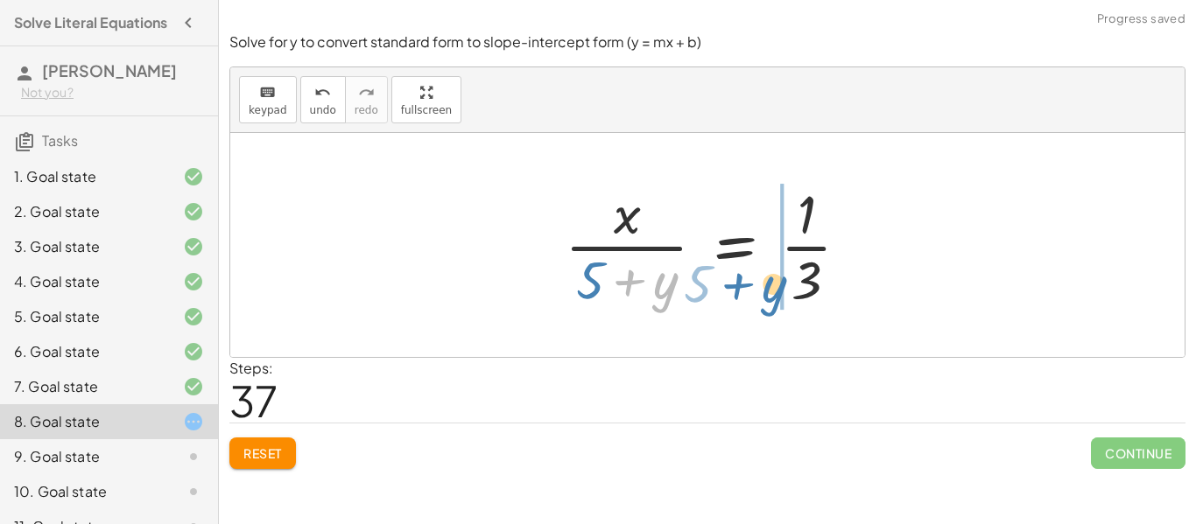
drag, startPoint x: 545, startPoint y: 277, endPoint x: 554, endPoint y: 288, distance: 14.9
click at [558, 289] on div at bounding box center [714, 245] width 316 height 135
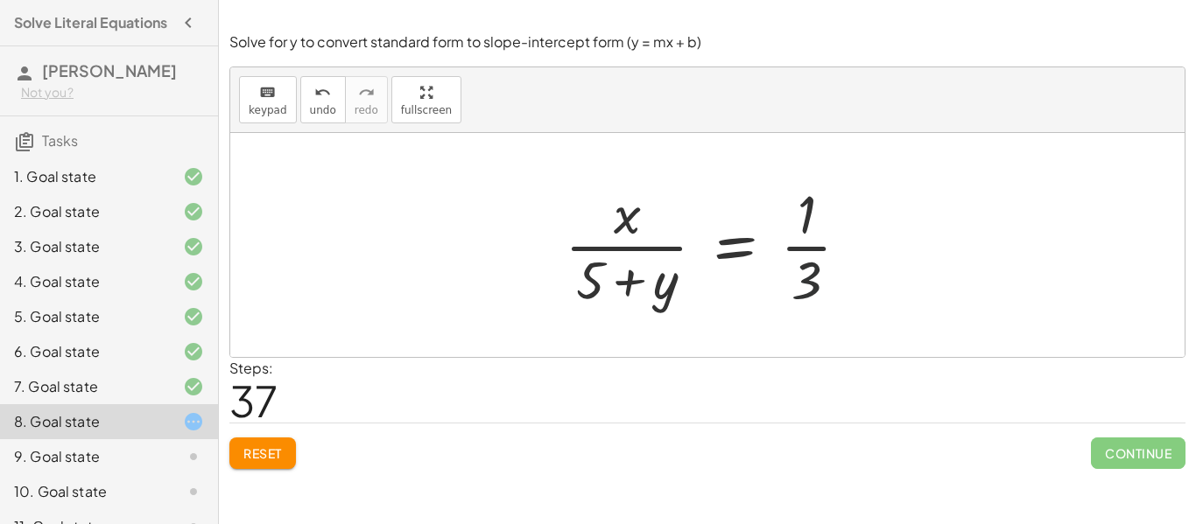
click at [813, 272] on div at bounding box center [714, 245] width 316 height 135
click at [814, 272] on div at bounding box center [714, 245] width 316 height 135
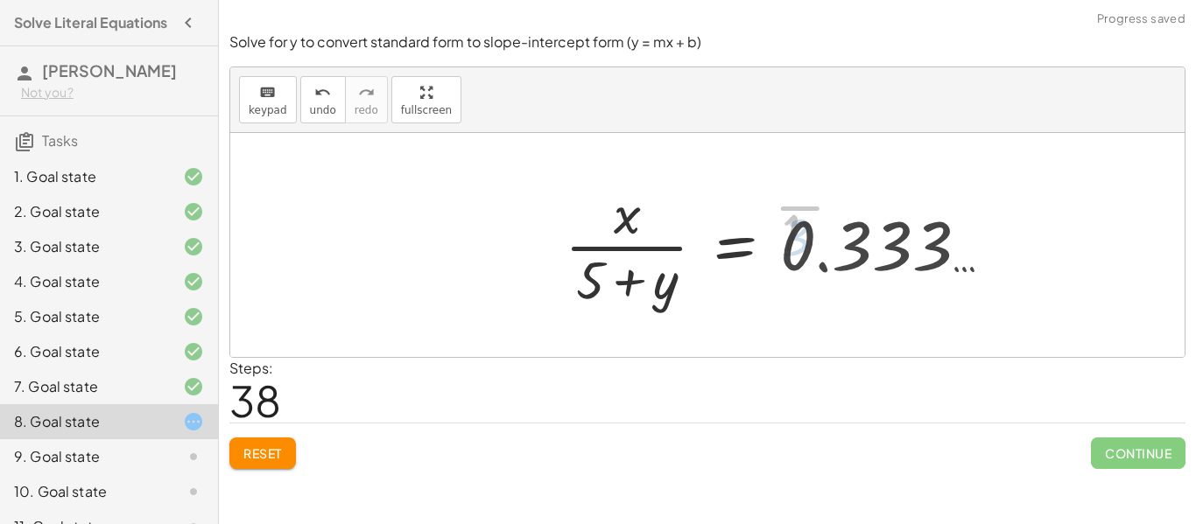
drag, startPoint x: 816, startPoint y: 271, endPoint x: 833, endPoint y: 267, distance: 17.2
click at [819, 271] on div at bounding box center [785, 245] width 459 height 135
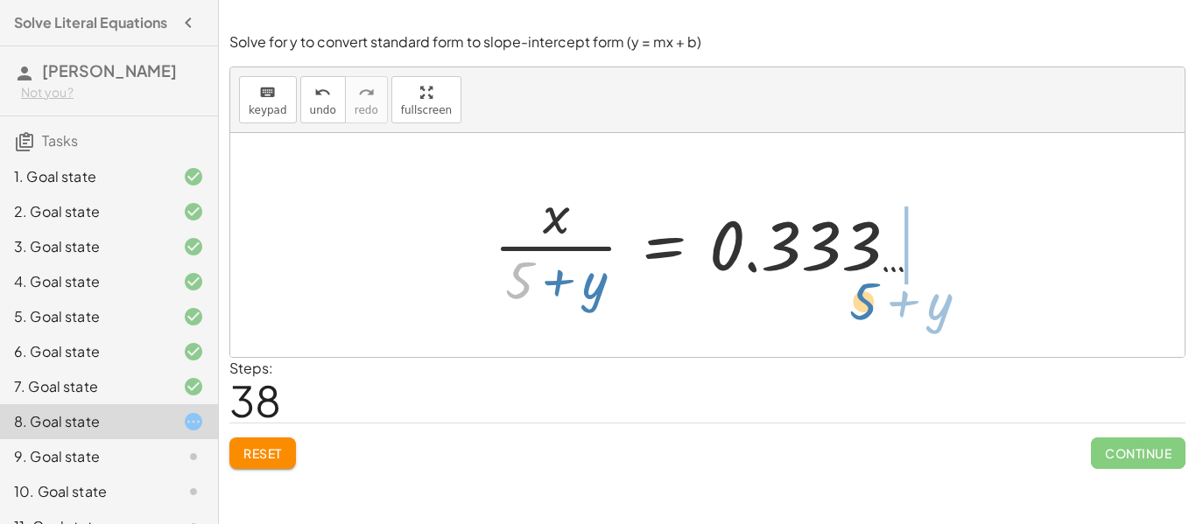
drag, startPoint x: 510, startPoint y: 286, endPoint x: 880, endPoint y: 270, distance: 369.9
click at [876, 275] on div at bounding box center [714, 245] width 459 height 135
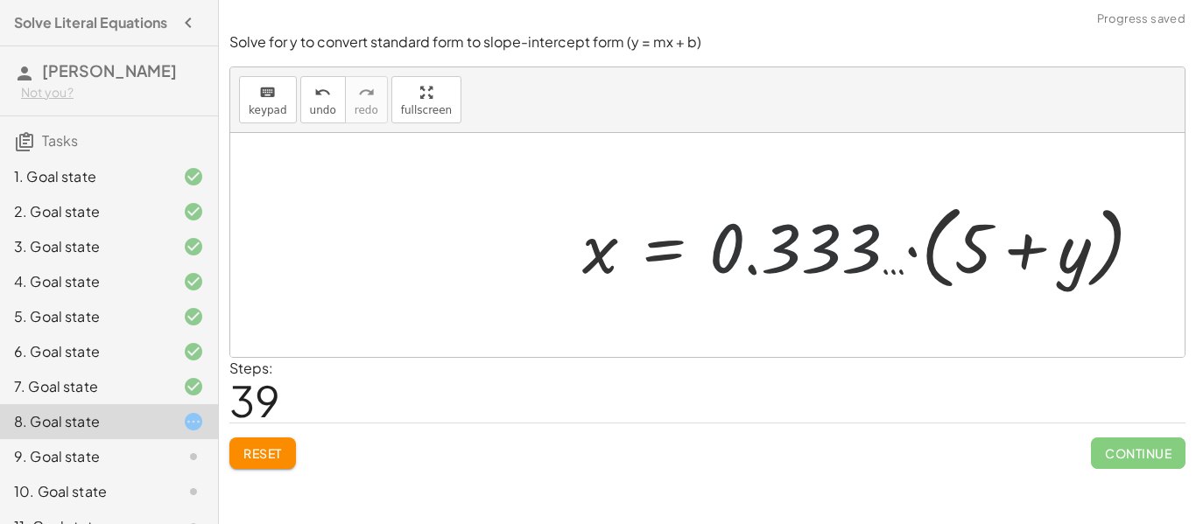
click at [886, 263] on div at bounding box center [870, 245] width 592 height 101
drag, startPoint x: 821, startPoint y: 248, endPoint x: 965, endPoint y: 243, distance: 143.7
click at [943, 245] on div at bounding box center [870, 245] width 592 height 101
drag, startPoint x: 890, startPoint y: 267, endPoint x: 961, endPoint y: 257, distance: 71.6
click at [954, 260] on div at bounding box center [870, 245] width 592 height 101
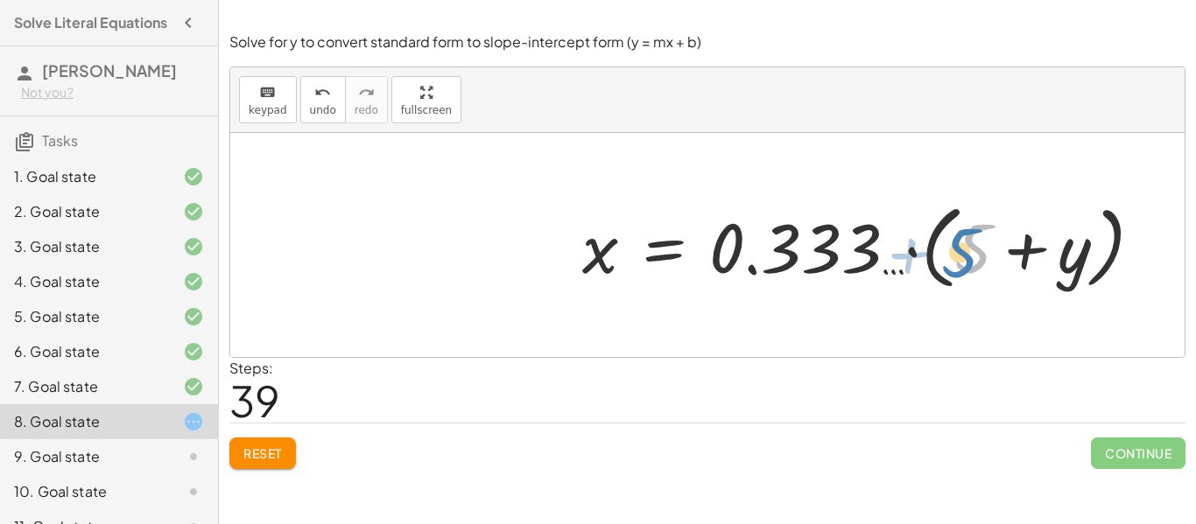
drag, startPoint x: 961, startPoint y: 257, endPoint x: 881, endPoint y: 263, distance: 80.7
click at [881, 263] on div at bounding box center [870, 245] width 592 height 101
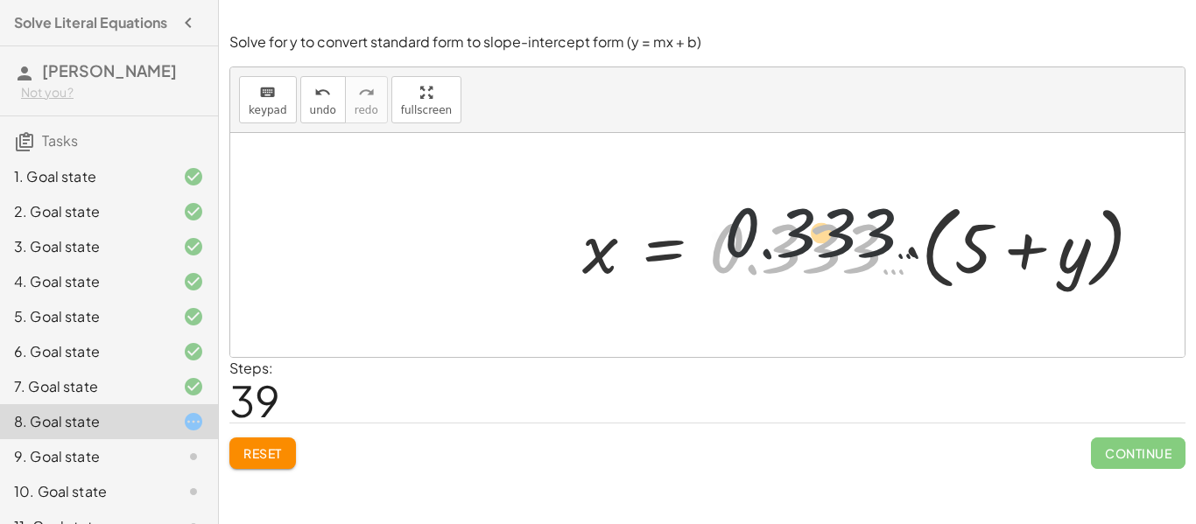
drag, startPoint x: 792, startPoint y: 288, endPoint x: 809, endPoint y: 270, distance: 25.4
click at [809, 270] on div at bounding box center [870, 245] width 592 height 101
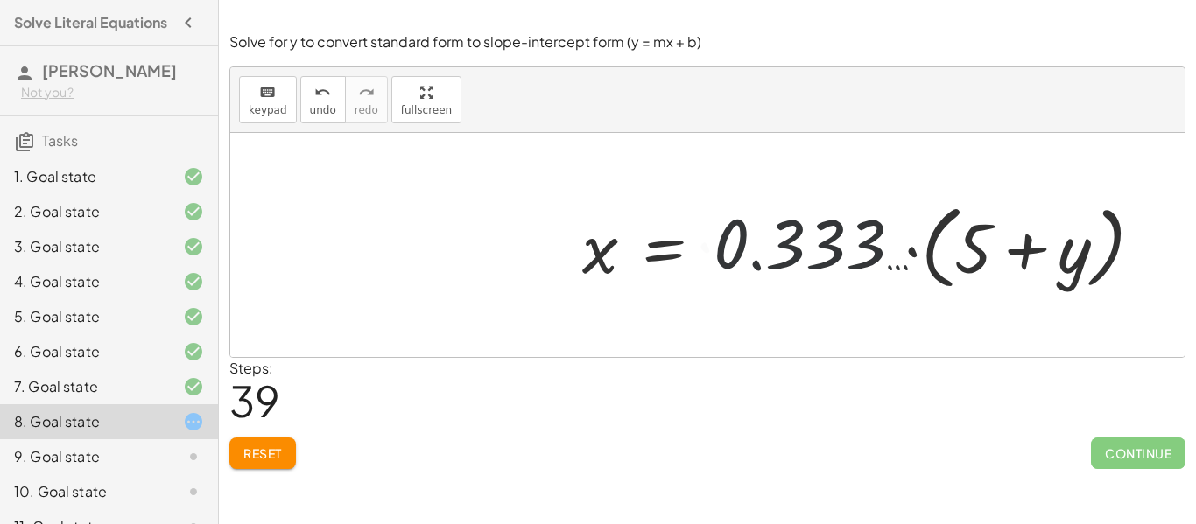
click at [939, 250] on div at bounding box center [870, 245] width 592 height 101
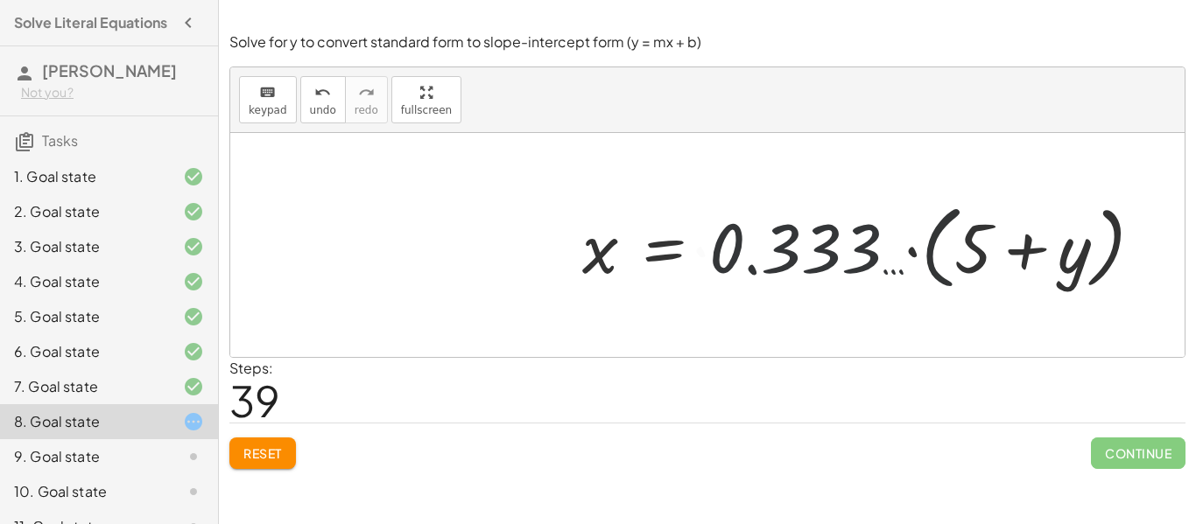
click at [939, 247] on div at bounding box center [870, 245] width 592 height 101
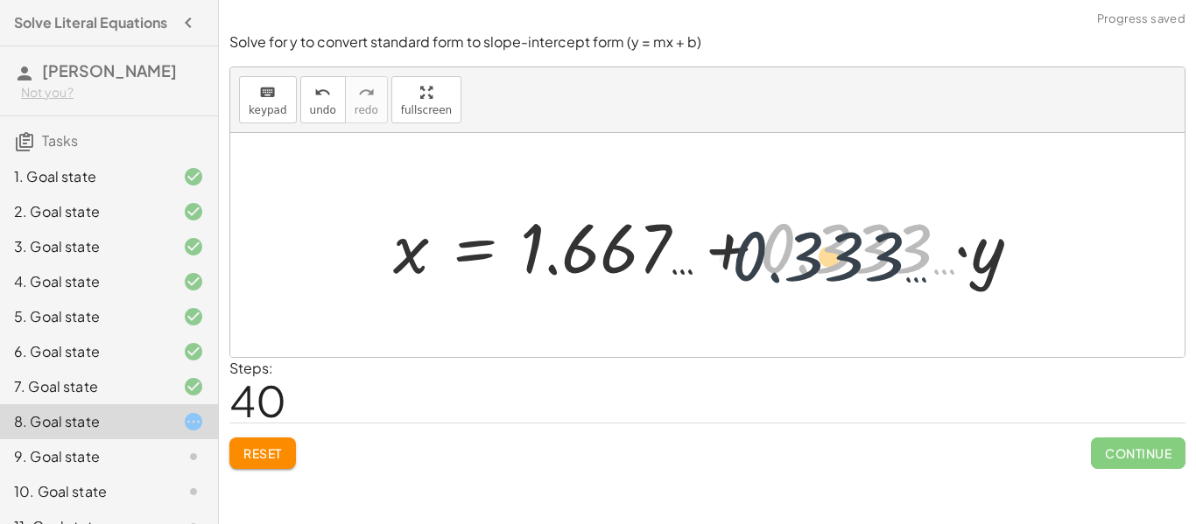
drag, startPoint x: 806, startPoint y: 265, endPoint x: 655, endPoint y: 264, distance: 151.5
click at [655, 264] on div at bounding box center [713, 246] width 659 height 90
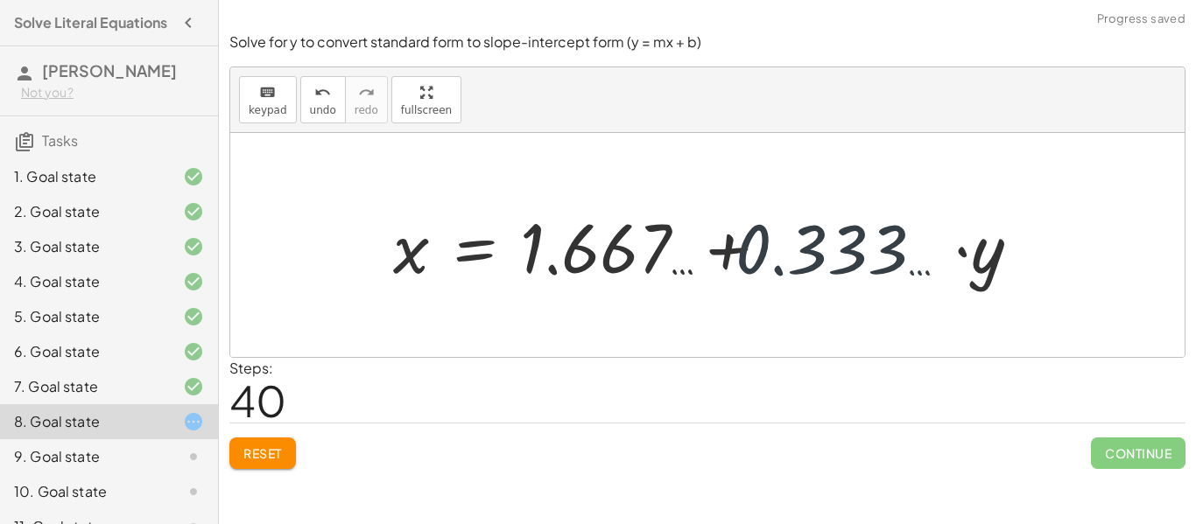
click at [630, 254] on div at bounding box center [713, 246] width 659 height 90
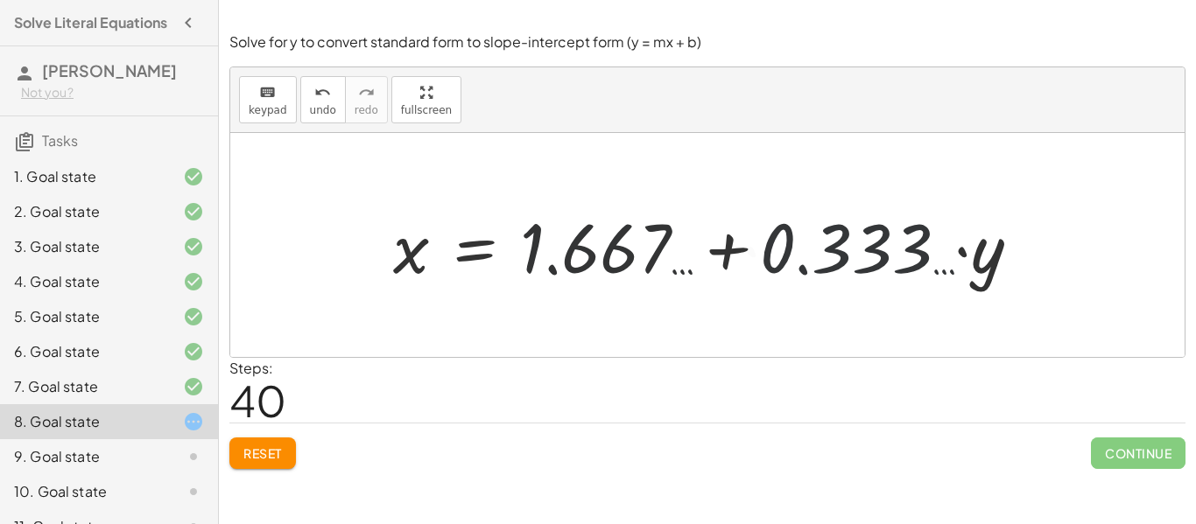
click at [630, 254] on div at bounding box center [713, 246] width 659 height 90
click at [980, 260] on div at bounding box center [713, 246] width 659 height 90
click at [922, 263] on div at bounding box center [713, 246] width 659 height 90
drag, startPoint x: 806, startPoint y: 258, endPoint x: 735, endPoint y: 243, distance: 72.5
click at [805, 258] on div at bounding box center [713, 246] width 659 height 90
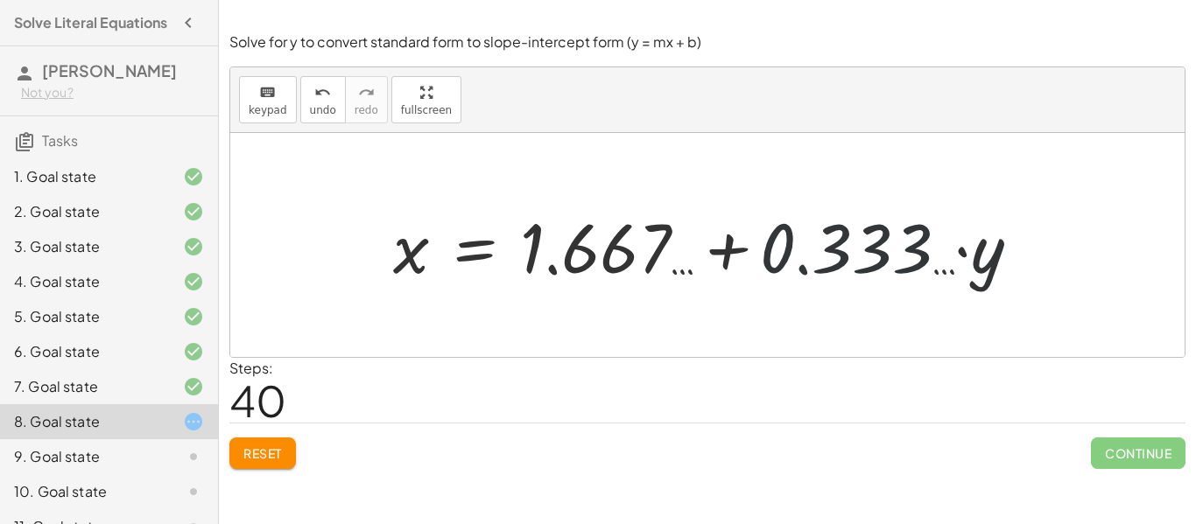
click at [684, 244] on div at bounding box center [713, 246] width 659 height 90
click at [730, 243] on div at bounding box center [713, 246] width 659 height 90
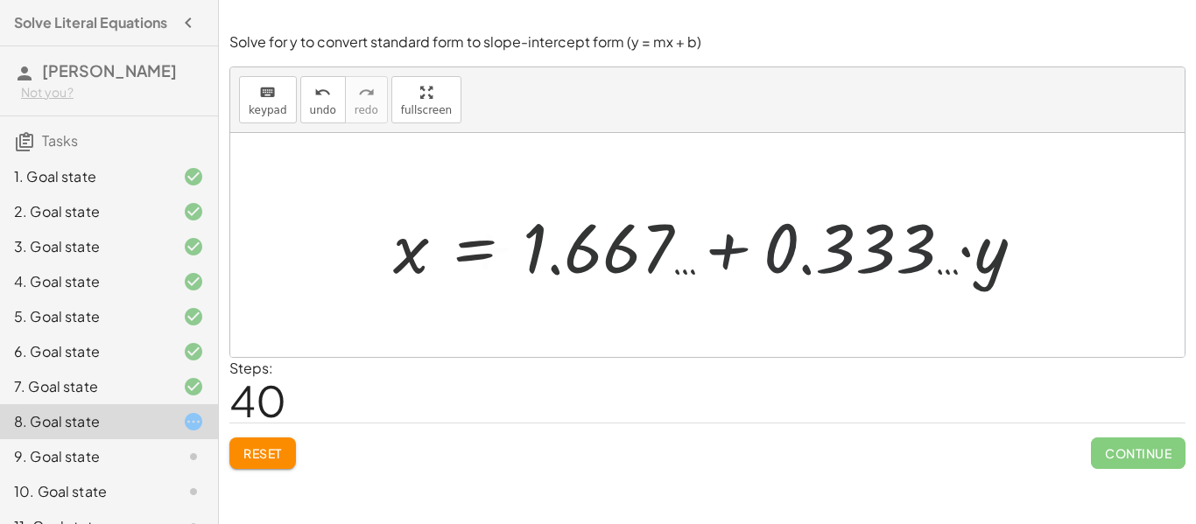
click at [730, 243] on div at bounding box center [713, 246] width 659 height 90
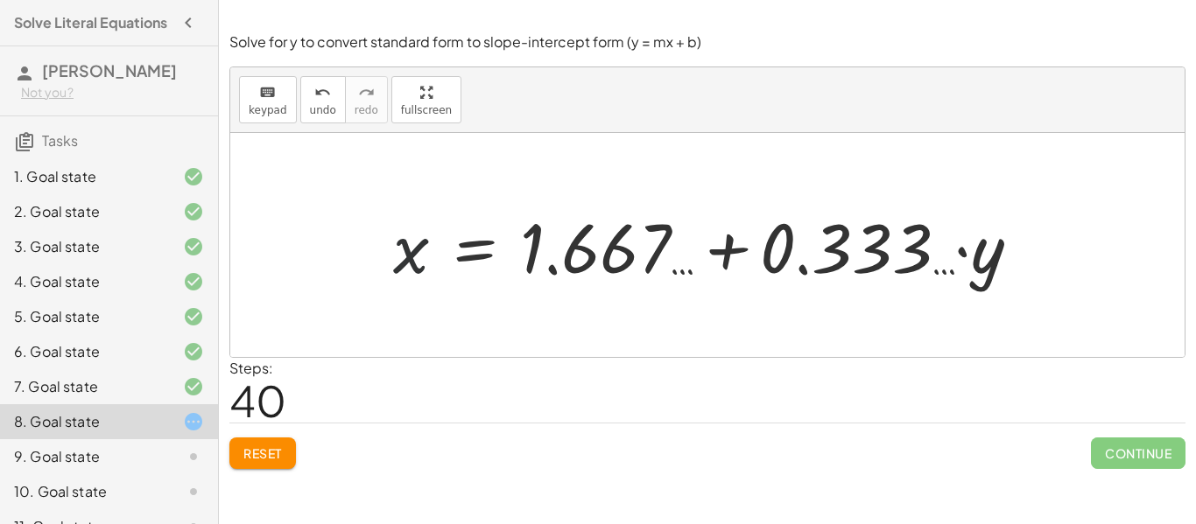
click at [407, 243] on div at bounding box center [713, 246] width 659 height 90
drag, startPoint x: 988, startPoint y: 261, endPoint x: 387, endPoint y: 271, distance: 600.7
click at [385, 270] on div at bounding box center [713, 246] width 659 height 90
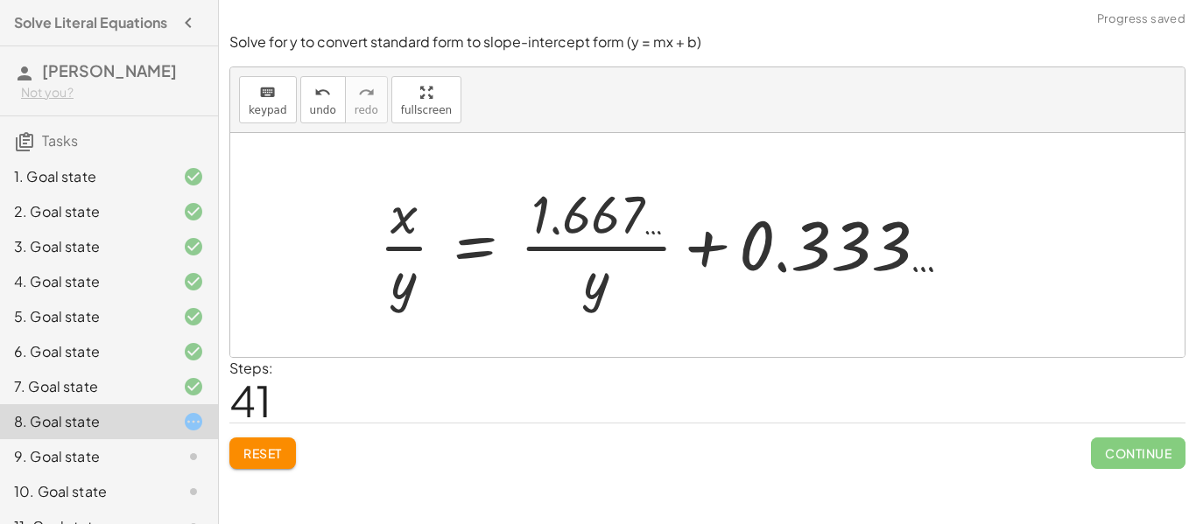
click at [605, 250] on div at bounding box center [671, 245] width 602 height 135
click at [836, 258] on div at bounding box center [671, 245] width 602 height 135
click at [390, 272] on div at bounding box center [671, 245] width 602 height 135
click at [399, 283] on div at bounding box center [671, 245] width 602 height 135
drag, startPoint x: 412, startPoint y: 259, endPoint x: 402, endPoint y: 244, distance: 18.2
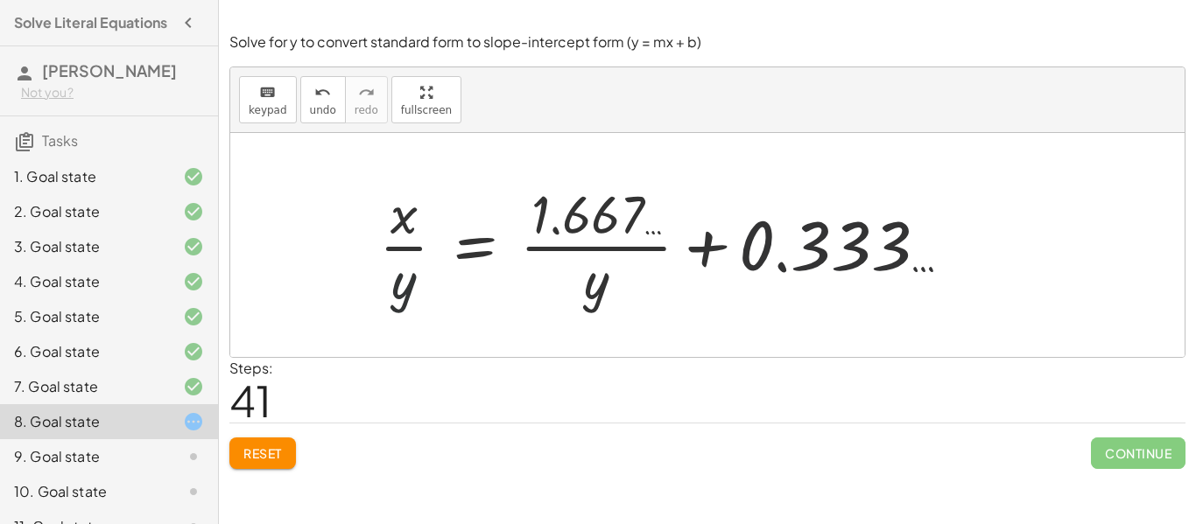
click at [412, 257] on div at bounding box center [671, 245] width 602 height 135
click at [402, 244] on div at bounding box center [671, 245] width 602 height 135
click at [671, 257] on div at bounding box center [671, 245] width 602 height 135
click at [583, 224] on div at bounding box center [671, 245] width 602 height 135
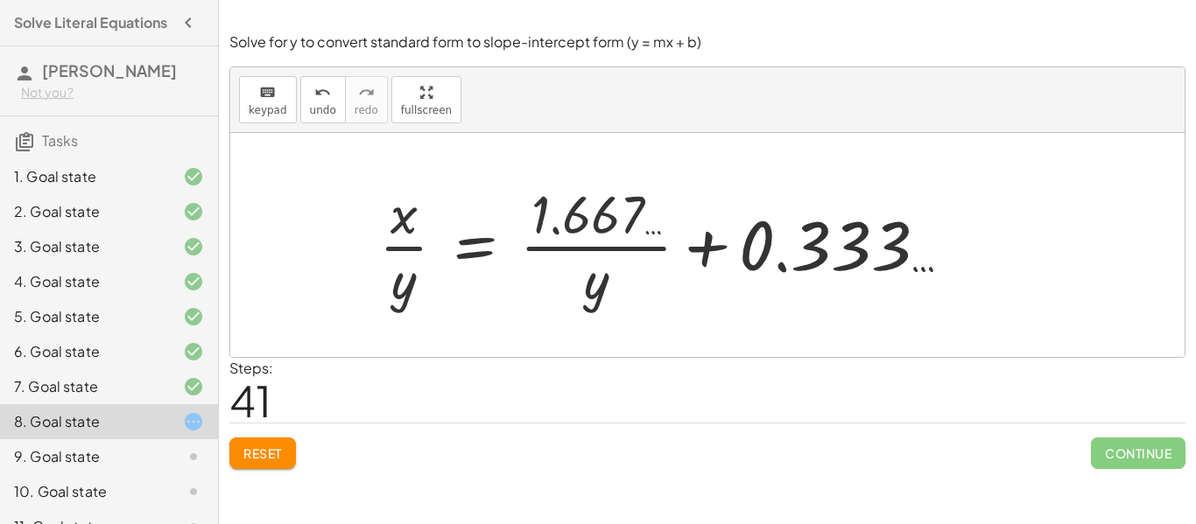
drag, startPoint x: 591, startPoint y: 231, endPoint x: 853, endPoint y: 239, distance: 261.9
click at [614, 235] on div at bounding box center [671, 245] width 602 height 135
click at [853, 239] on div at bounding box center [671, 245] width 602 height 135
click at [839, 250] on div at bounding box center [671, 245] width 602 height 135
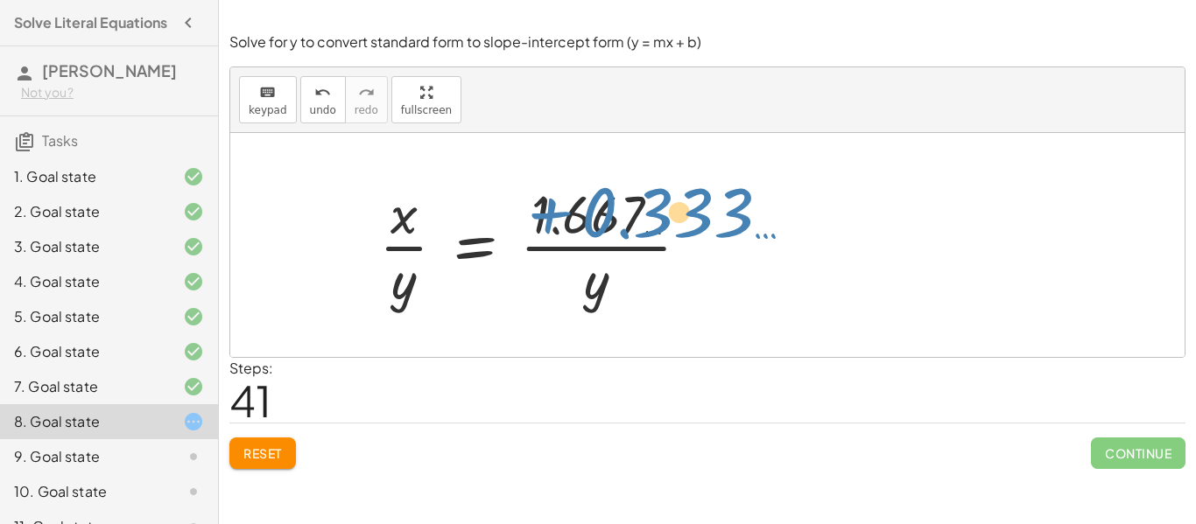
drag, startPoint x: 684, startPoint y: 243, endPoint x: 517, endPoint y: 206, distance: 171.2
click at [519, 208] on div at bounding box center [671, 245] width 602 height 135
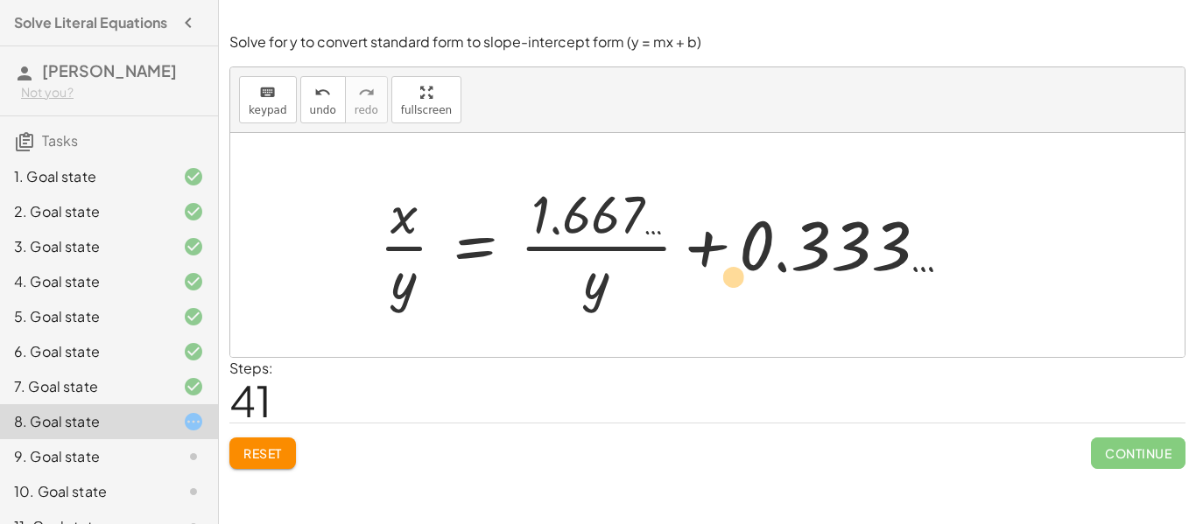
drag, startPoint x: 563, startPoint y: 236, endPoint x: 728, endPoint y: 277, distance: 169.5
click at [724, 285] on div at bounding box center [671, 245] width 602 height 135
click at [258, 447] on span "Reset" at bounding box center [262, 454] width 39 height 16
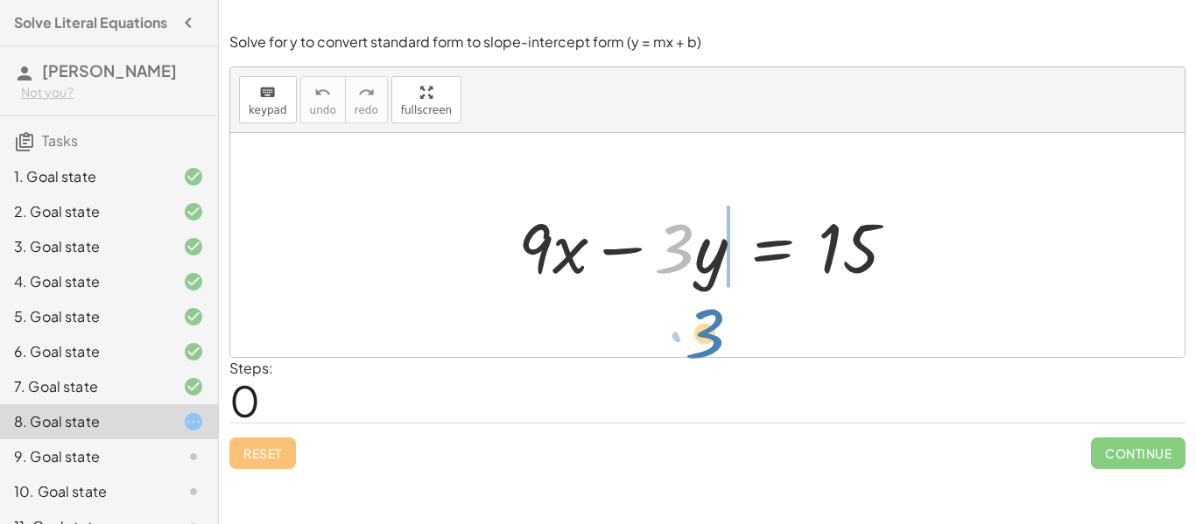
drag, startPoint x: 678, startPoint y: 253, endPoint x: 708, endPoint y: 338, distance: 90.3
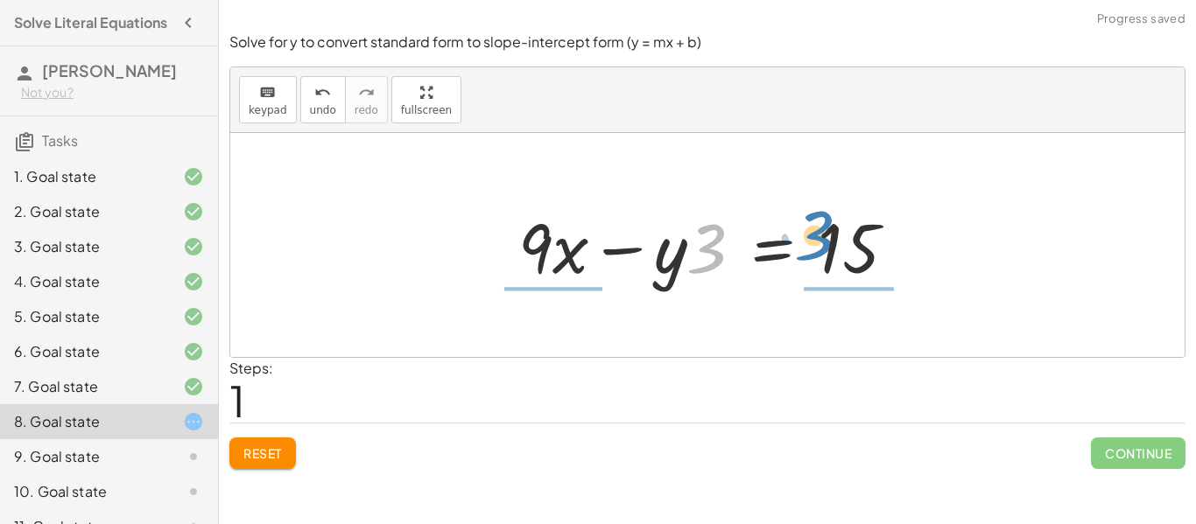
drag, startPoint x: 703, startPoint y: 267, endPoint x: 813, endPoint y: 252, distance: 110.5
click at [813, 252] on div at bounding box center [715, 246] width 410 height 90
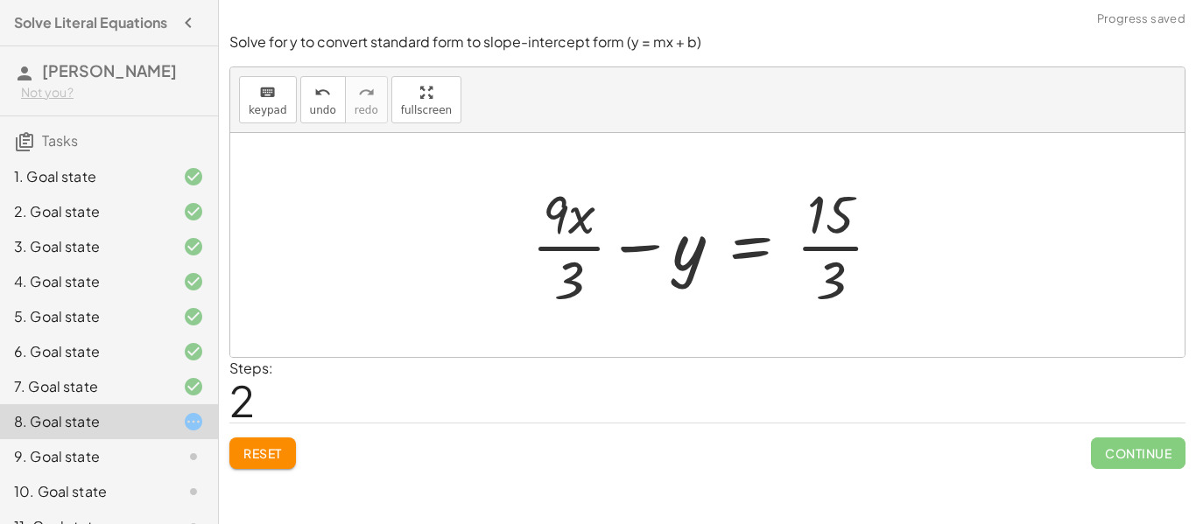
click at [827, 271] on div at bounding box center [714, 245] width 382 height 135
click at [827, 224] on div at bounding box center [698, 245] width 350 height 135
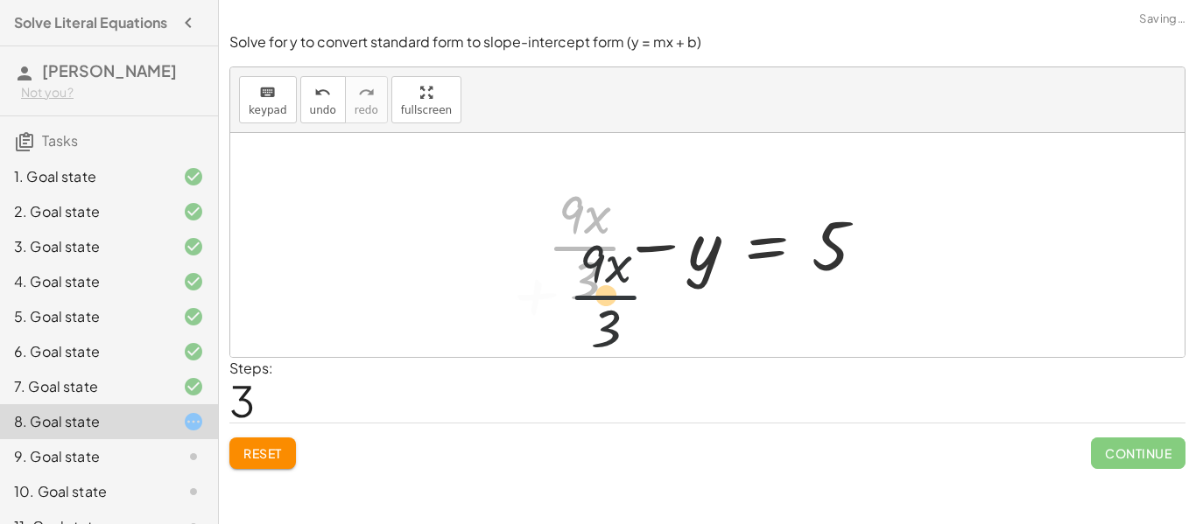
drag, startPoint x: 572, startPoint y: 242, endPoint x: 595, endPoint y: 298, distance: 60.8
click at [595, 298] on div at bounding box center [713, 245] width 350 height 135
click at [580, 271] on div at bounding box center [713, 245] width 350 height 135
click at [580, 271] on div at bounding box center [713, 246] width 351 height 90
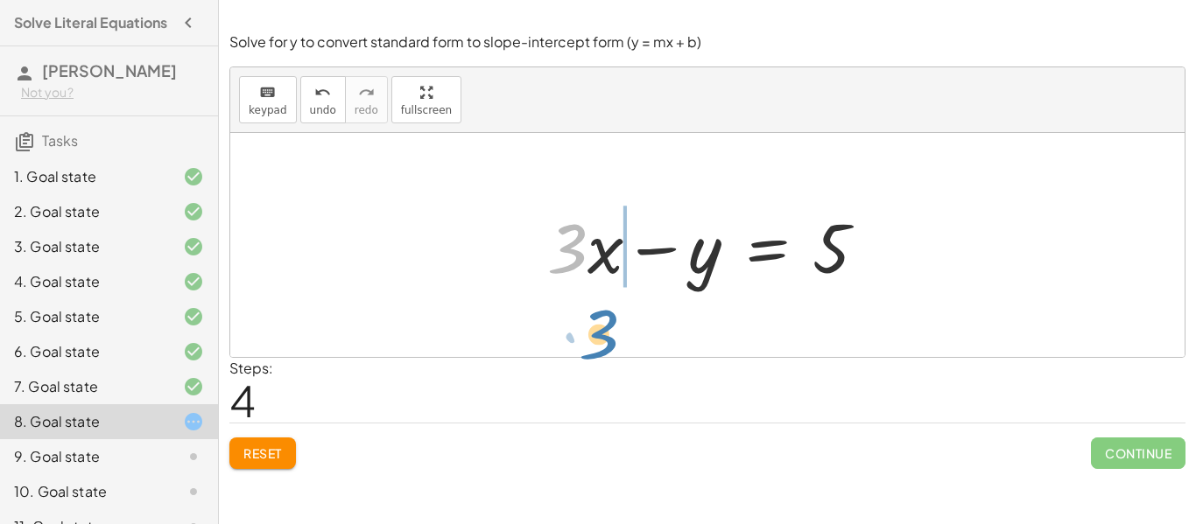
drag, startPoint x: 576, startPoint y: 260, endPoint x: 608, endPoint y: 346, distance: 91.4
click at [608, 346] on div "+ · 9 · x − · 3 · y = 15 + · 9 · x − · y · 3 = 15 + · 9 · x · 3 − y = · 15 · 3 …" at bounding box center [707, 245] width 954 height 224
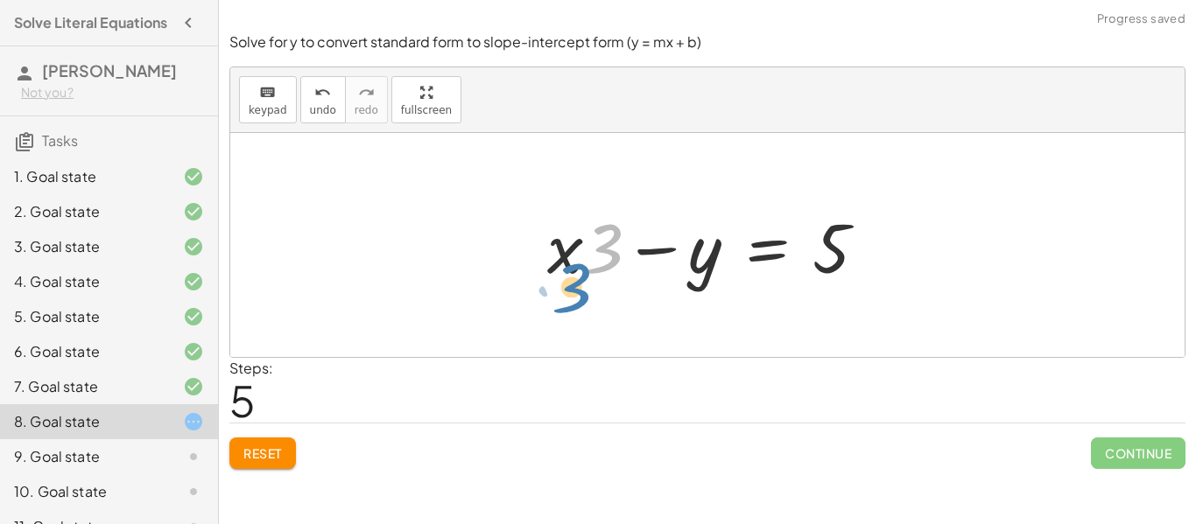
drag, startPoint x: 605, startPoint y: 260, endPoint x: 566, endPoint y: 269, distance: 39.5
click at [566, 269] on div at bounding box center [713, 246] width 351 height 90
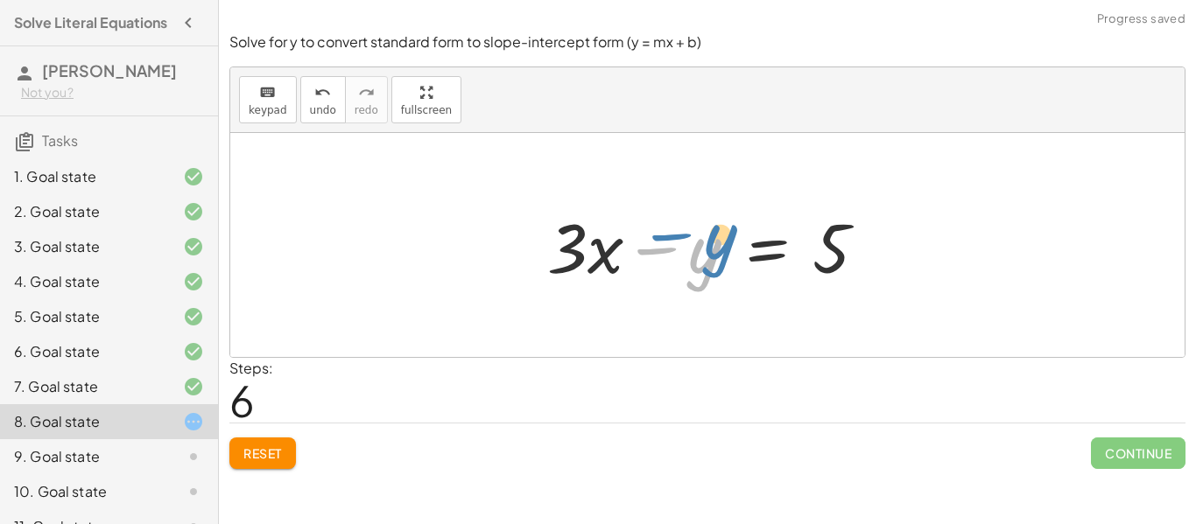
drag, startPoint x: 693, startPoint y: 269, endPoint x: 710, endPoint y: 253, distance: 23.6
click at [710, 253] on div at bounding box center [713, 246] width 351 height 90
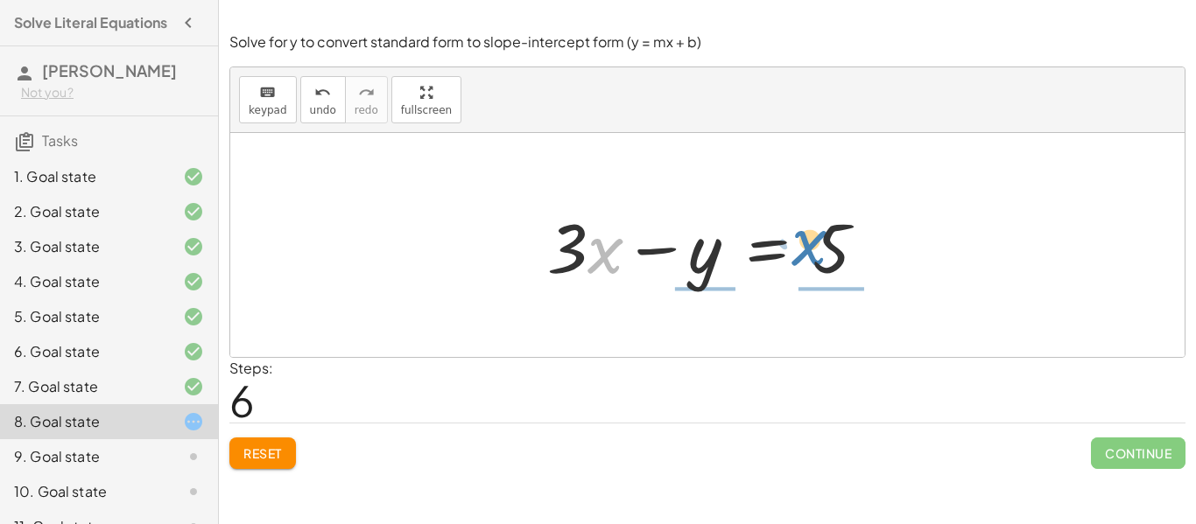
drag, startPoint x: 604, startPoint y: 253, endPoint x: 825, endPoint y: 238, distance: 221.1
click at [825, 238] on div at bounding box center [713, 246] width 351 height 90
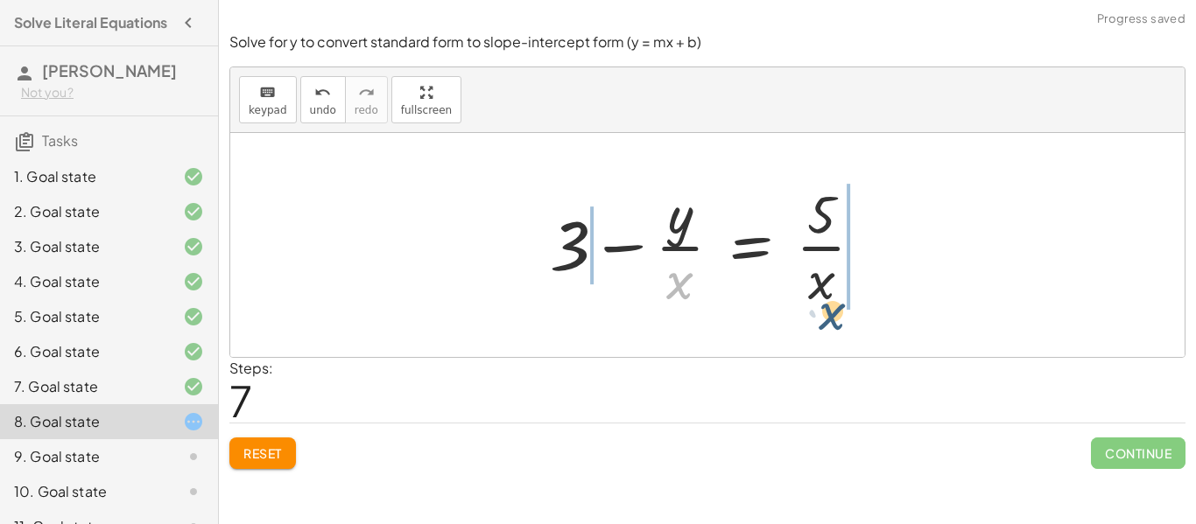
drag, startPoint x: 678, startPoint y: 285, endPoint x: 840, endPoint y: 315, distance: 164.9
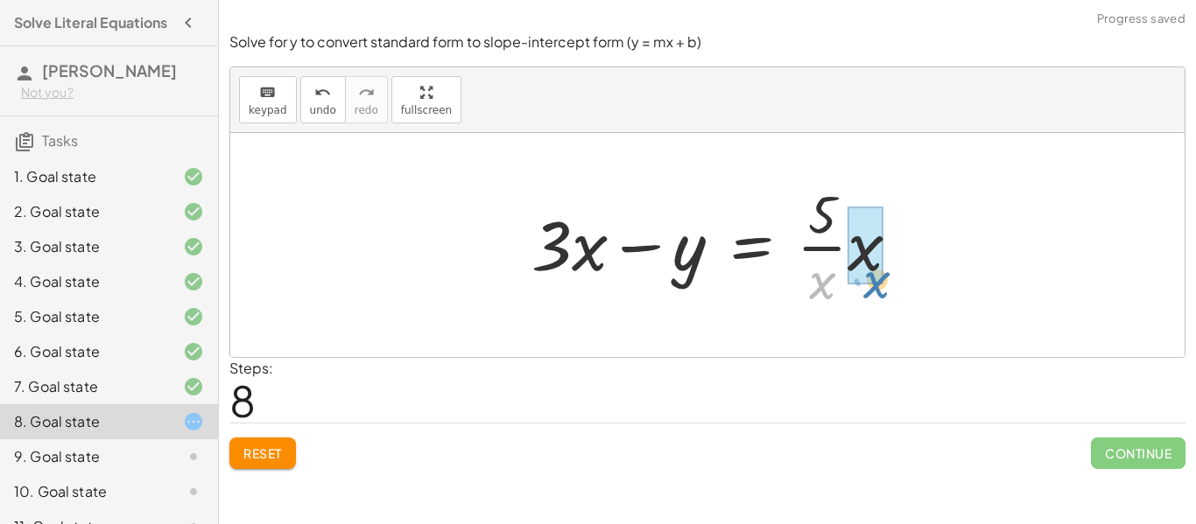
drag, startPoint x: 836, startPoint y: 295, endPoint x: 905, endPoint y: 295, distance: 69.2
click at [905, 295] on div at bounding box center [723, 245] width 400 height 135
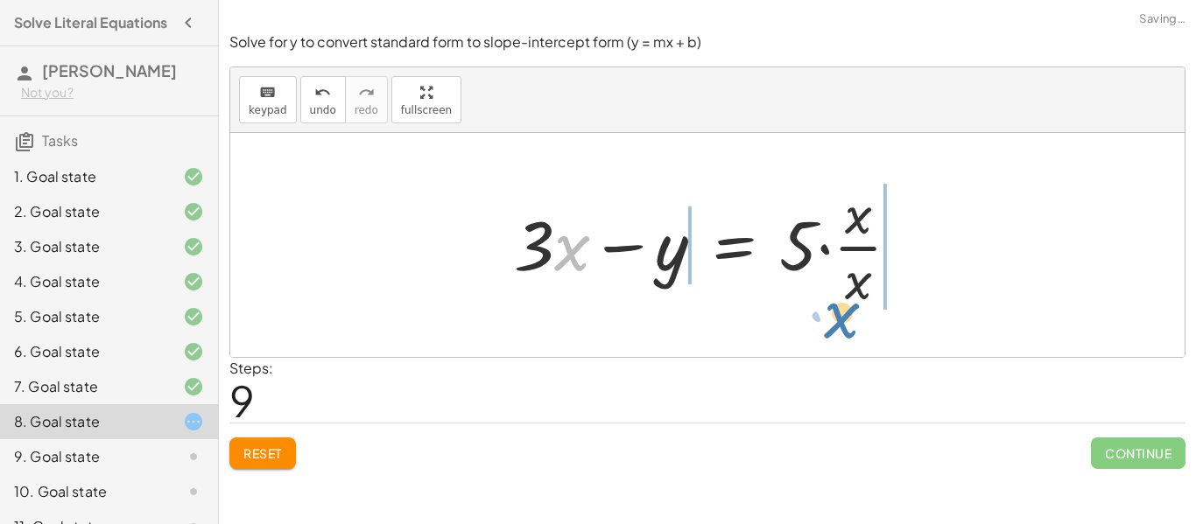
drag, startPoint x: 574, startPoint y: 252, endPoint x: 858, endPoint y: 260, distance: 284.7
click at [855, 260] on div at bounding box center [714, 245] width 418 height 135
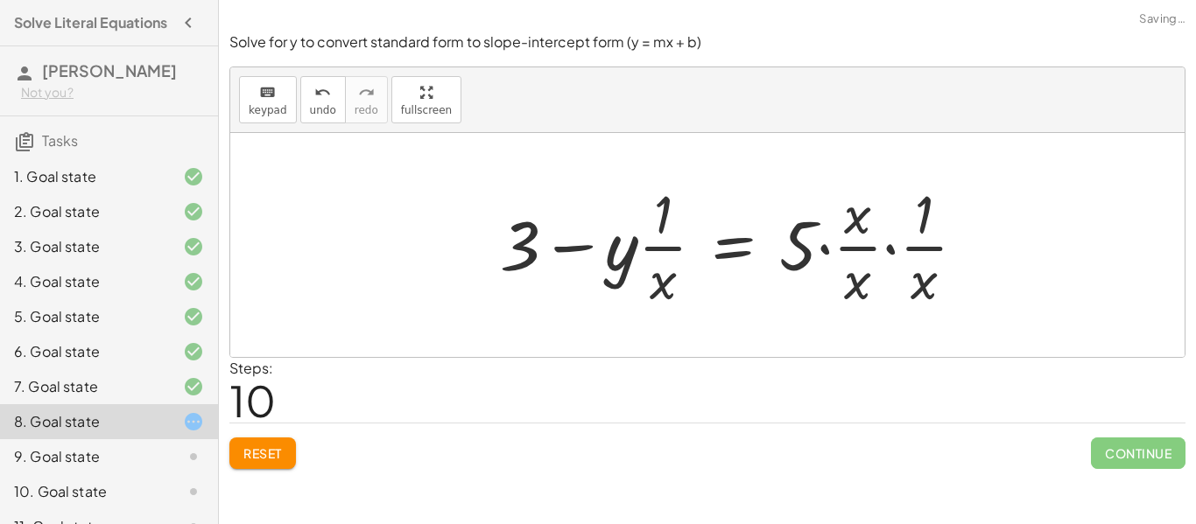
click at [859, 252] on div at bounding box center [739, 245] width 497 height 135
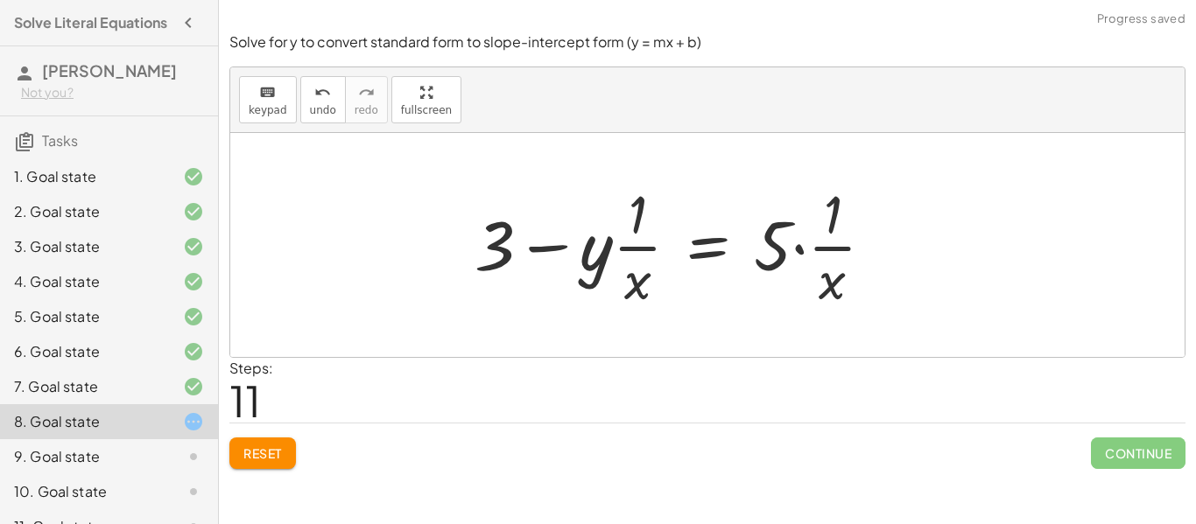
click at [834, 236] on div at bounding box center [681, 245] width 431 height 135
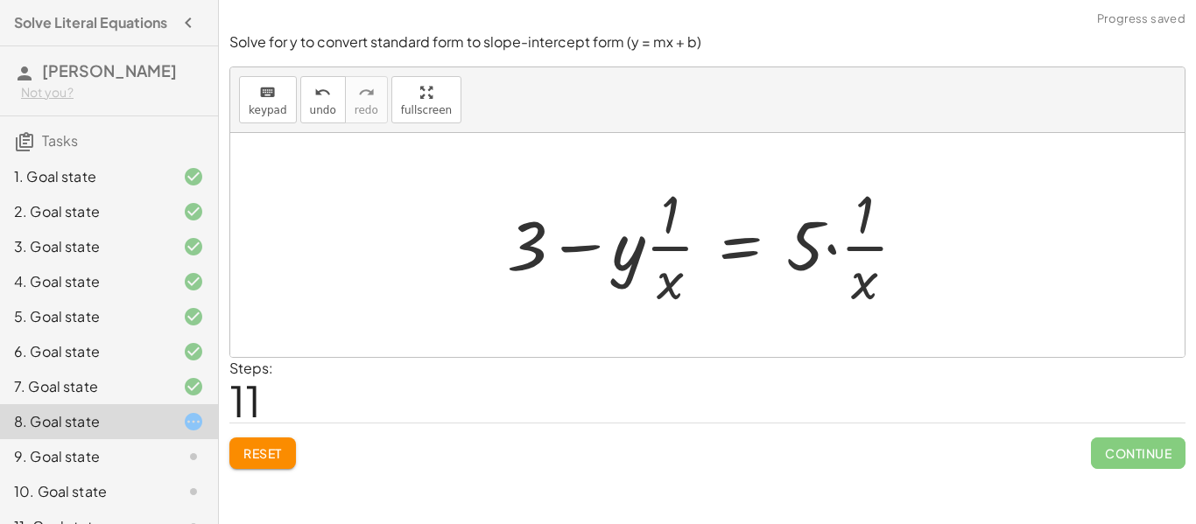
click at [871, 299] on div at bounding box center [713, 245] width 431 height 135
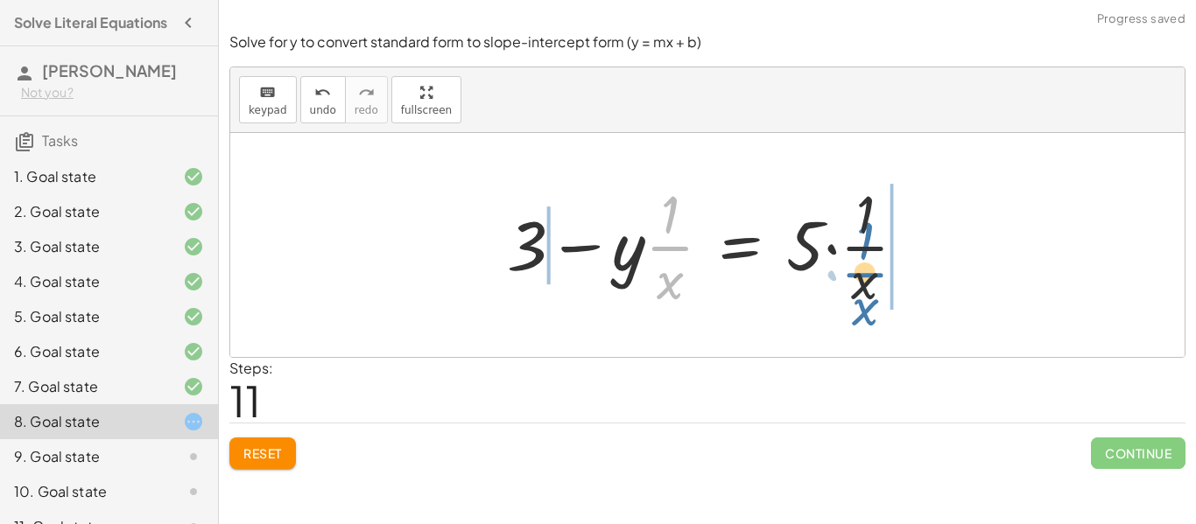
drag, startPoint x: 658, startPoint y: 257, endPoint x: 859, endPoint y: 282, distance: 202.9
click at [857, 284] on div at bounding box center [713, 245] width 431 height 135
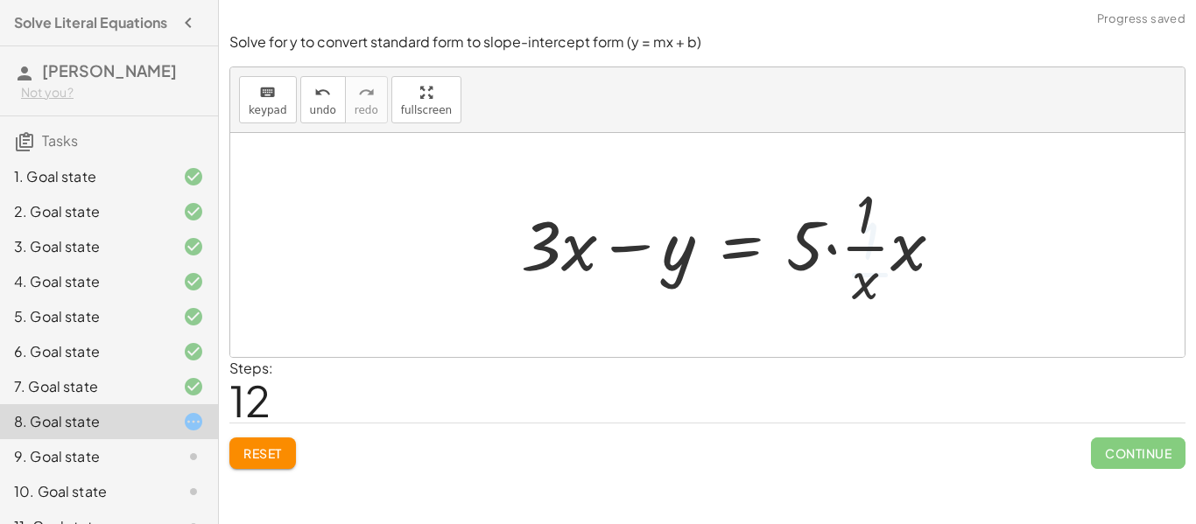
click at [865, 285] on div at bounding box center [739, 245] width 454 height 135
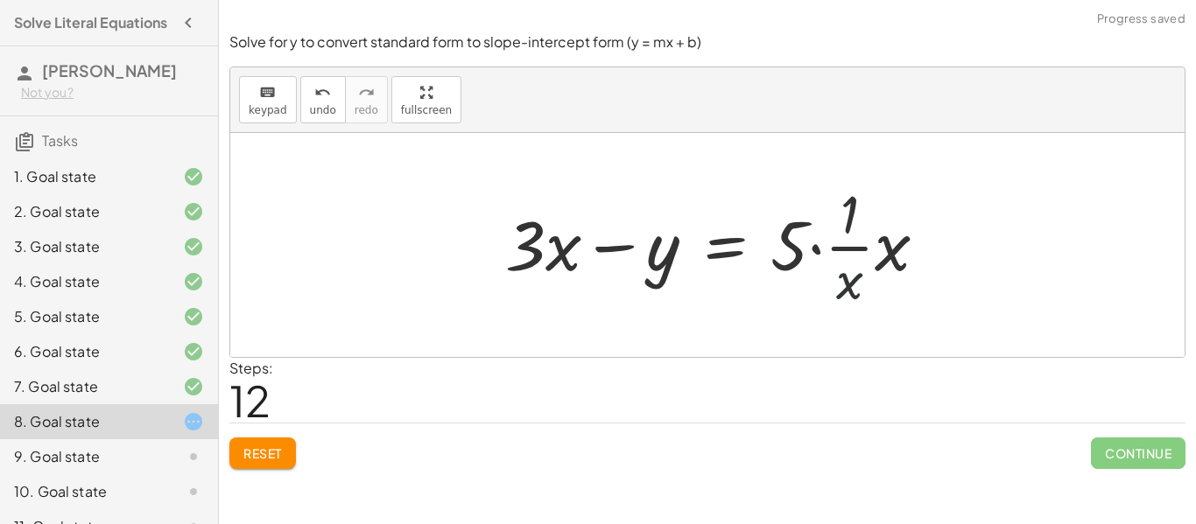
click at [865, 285] on div at bounding box center [723, 245] width 454 height 135
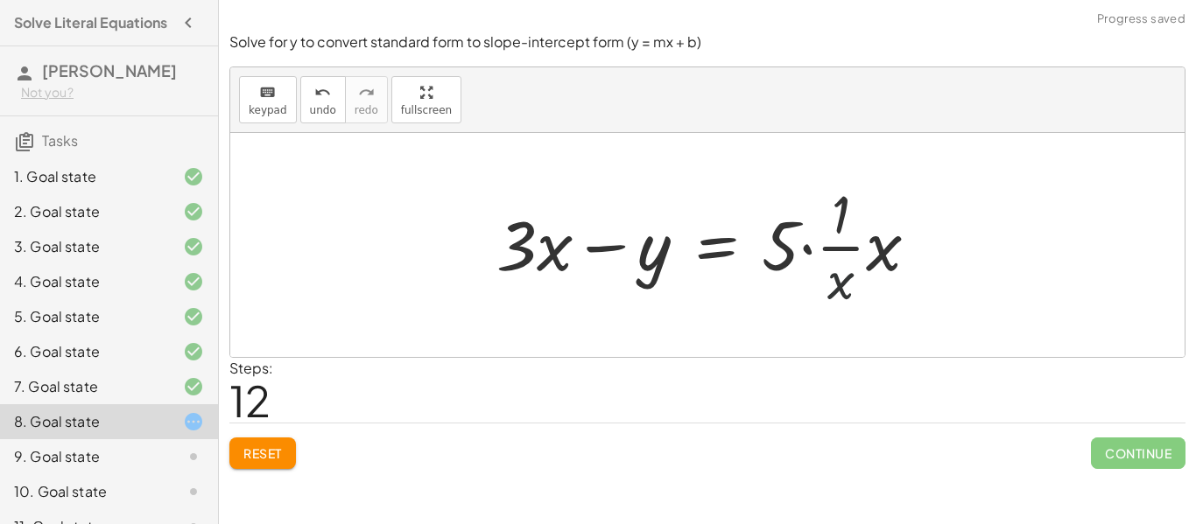
click at [845, 293] on div at bounding box center [715, 245] width 454 height 135
click at [278, 457] on span "Reset" at bounding box center [262, 454] width 39 height 16
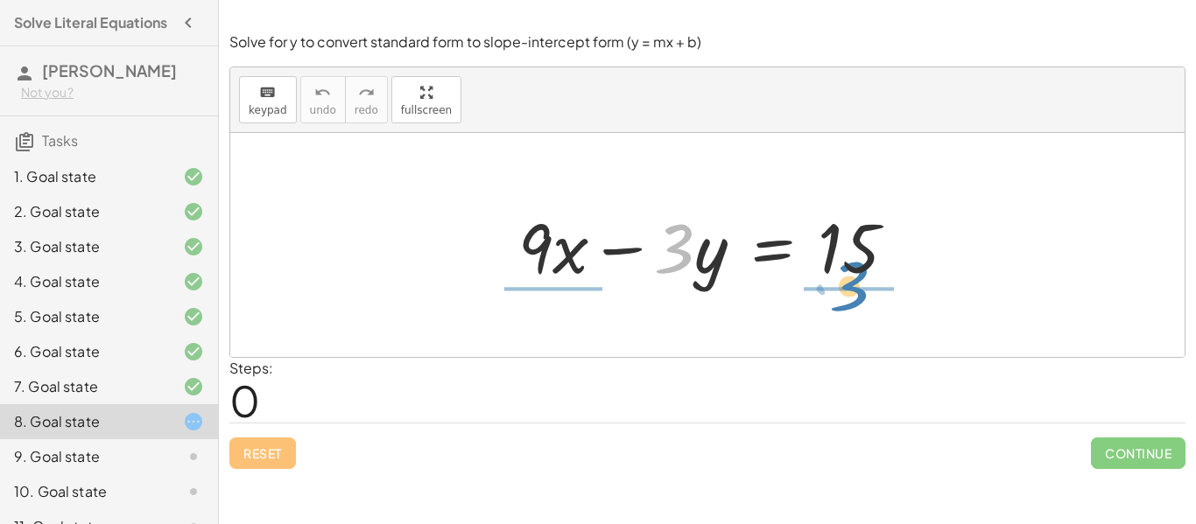
drag, startPoint x: 677, startPoint y: 254, endPoint x: 855, endPoint y: 290, distance: 182.2
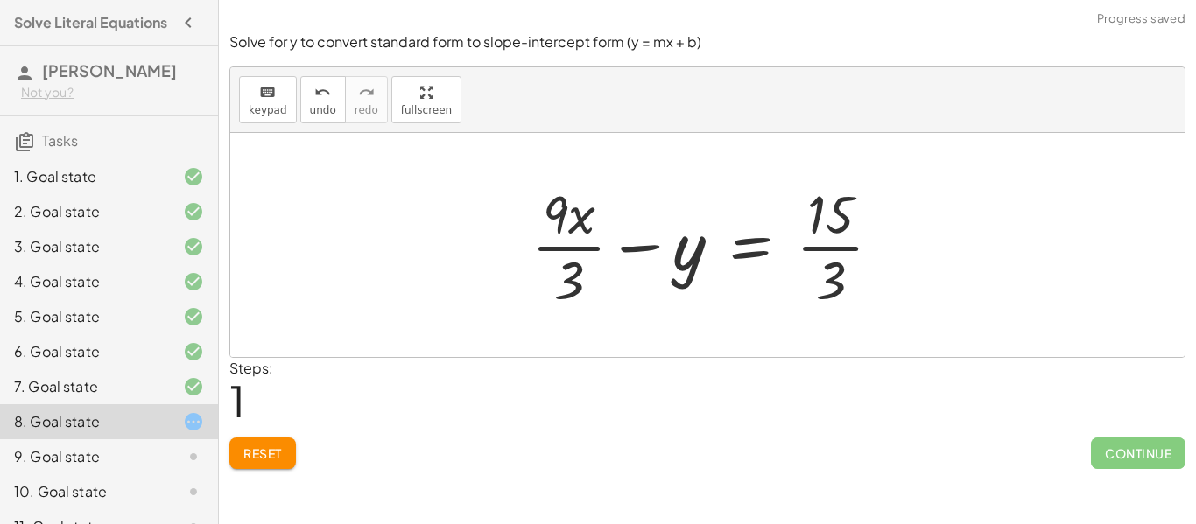
drag, startPoint x: 572, startPoint y: 285, endPoint x: 672, endPoint y: 288, distance: 99.9
click at [577, 285] on div at bounding box center [714, 245] width 382 height 135
click at [832, 272] on div at bounding box center [714, 245] width 383 height 135
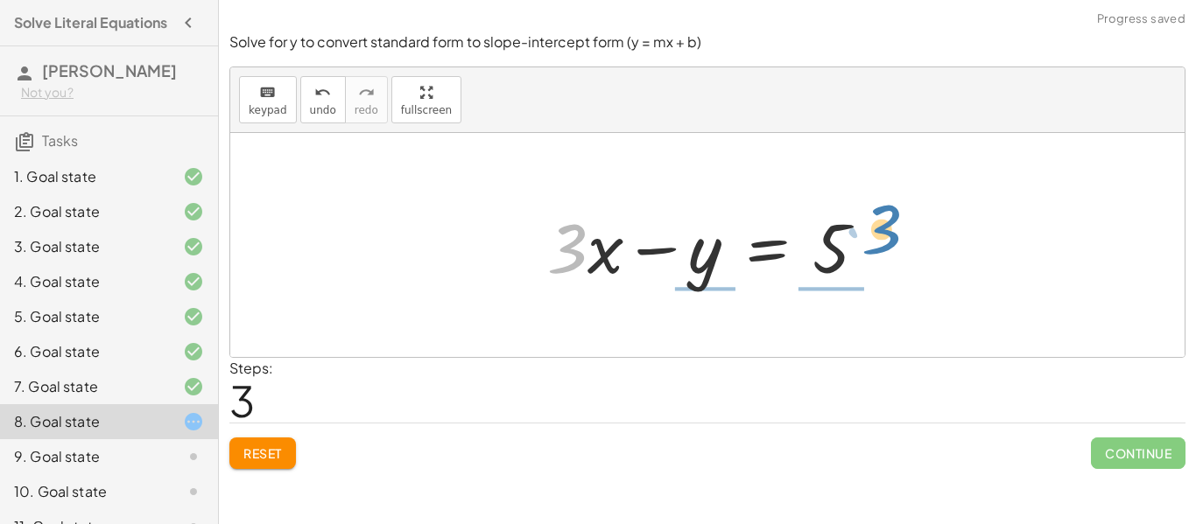
drag, startPoint x: 577, startPoint y: 256, endPoint x: 891, endPoint y: 236, distance: 314.9
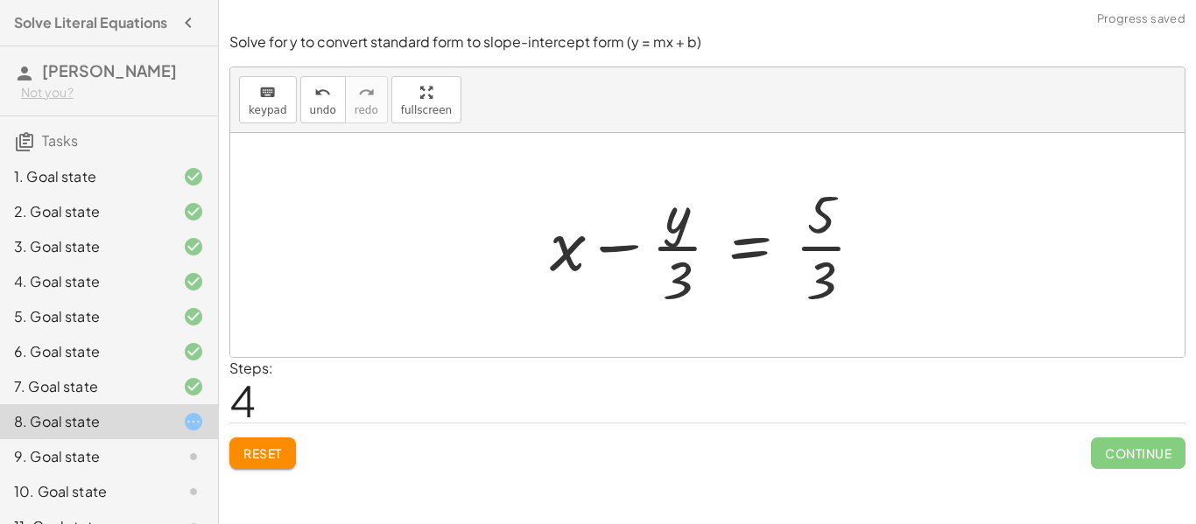
click at [824, 277] on div at bounding box center [714, 245] width 346 height 135
click at [681, 271] on div at bounding box center [714, 245] width 346 height 135
drag, startPoint x: 796, startPoint y: 252, endPoint x: 848, endPoint y: 236, distance: 54.8
click at [799, 250] on div at bounding box center [714, 245] width 346 height 135
drag, startPoint x: 848, startPoint y: 236, endPoint x: 835, endPoint y: 236, distance: 13.1
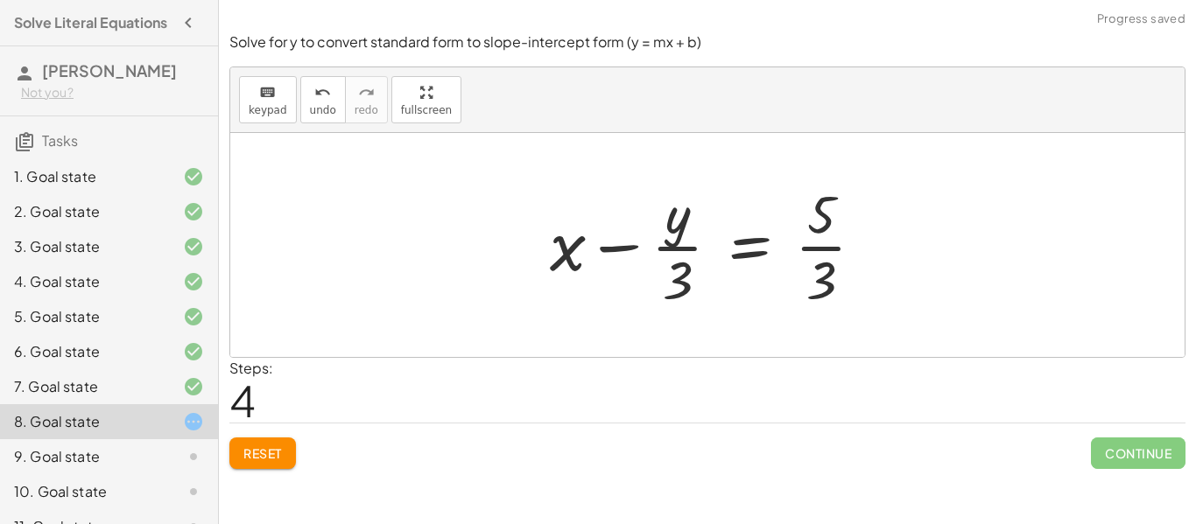
click at [846, 236] on div at bounding box center [714, 245] width 346 height 135
click at [829, 237] on div at bounding box center [714, 245] width 346 height 135
click at [825, 245] on div at bounding box center [775, 245] width 468 height 135
click at [824, 250] on div at bounding box center [775, 245] width 468 height 135
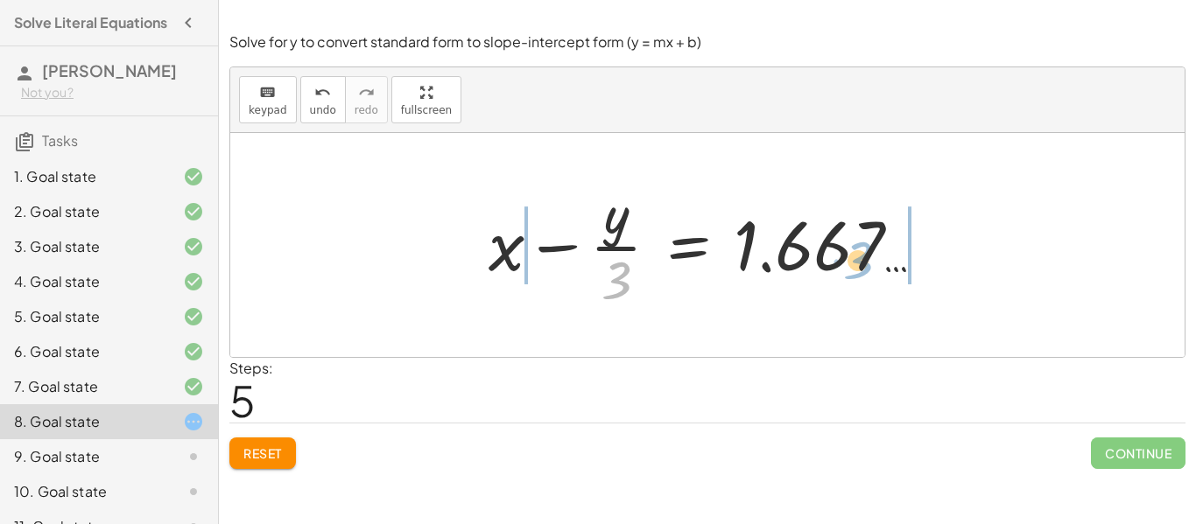
drag, startPoint x: 625, startPoint y: 289, endPoint x: 876, endPoint y: 276, distance: 251.6
click at [875, 275] on div at bounding box center [714, 245] width 468 height 135
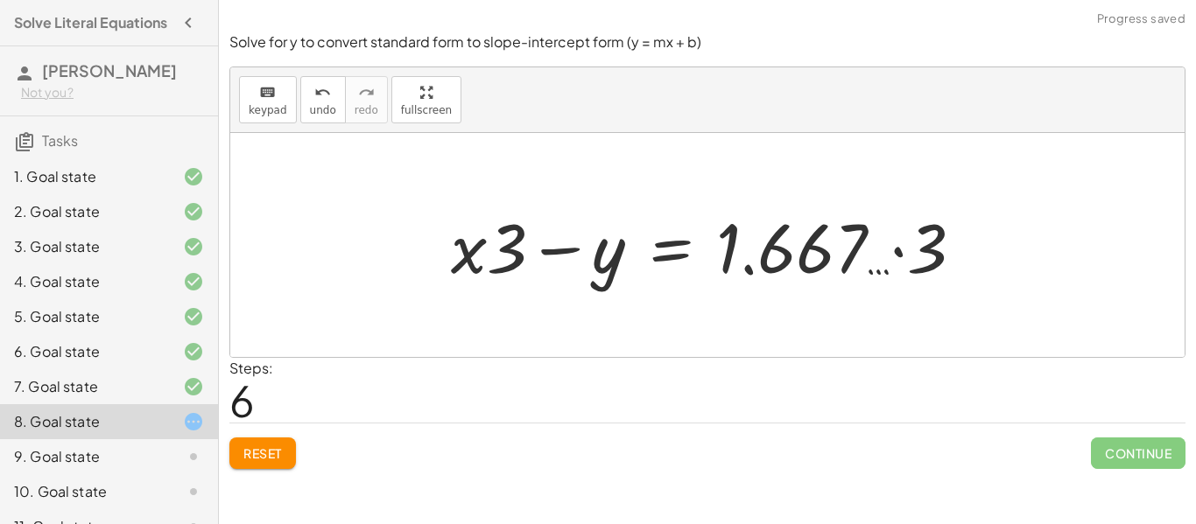
click at [855, 253] on div at bounding box center [714, 246] width 545 height 90
click at [897, 254] on div at bounding box center [714, 246] width 545 height 90
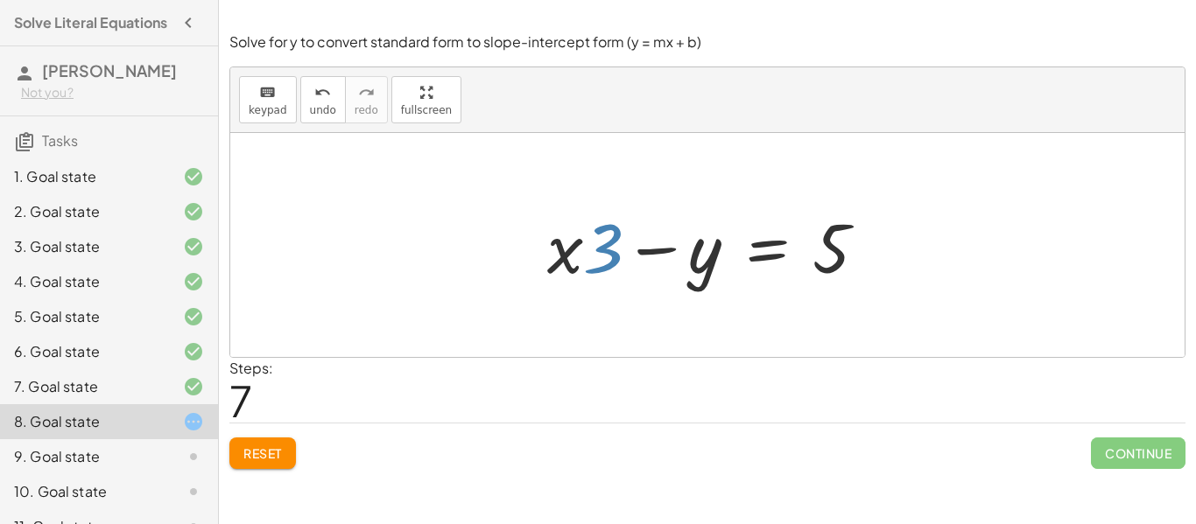
click at [590, 242] on div at bounding box center [713, 246] width 351 height 90
drag, startPoint x: 559, startPoint y: 252, endPoint x: 587, endPoint y: 247, distance: 28.5
click at [585, 247] on div at bounding box center [713, 246] width 351 height 90
drag, startPoint x: 593, startPoint y: 244, endPoint x: 576, endPoint y: 257, distance: 20.7
click at [575, 264] on div at bounding box center [713, 246] width 351 height 90
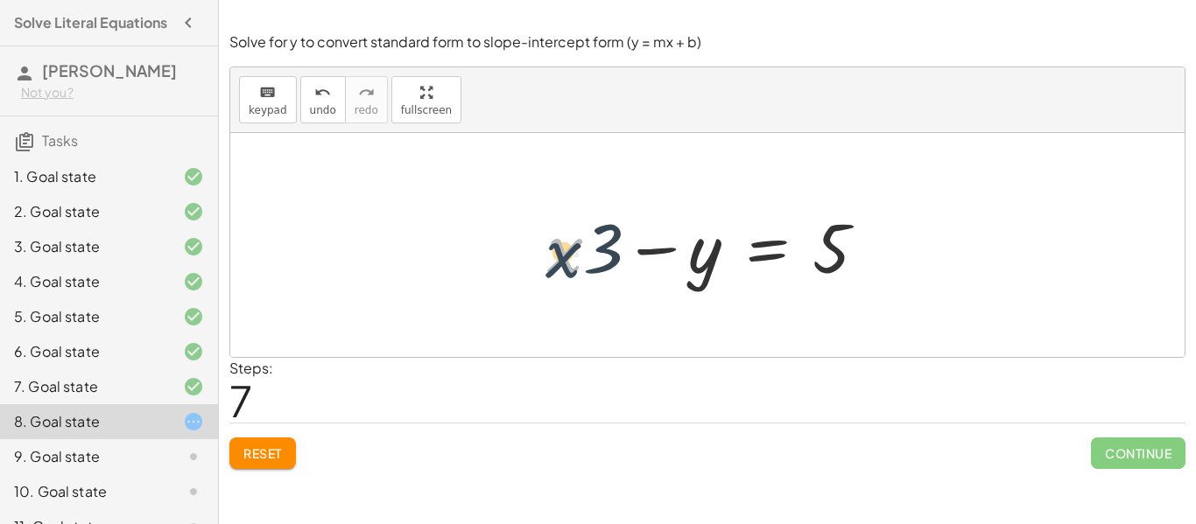
drag, startPoint x: 580, startPoint y: 245, endPoint x: 575, endPoint y: 254, distance: 9.8
click at [575, 254] on div at bounding box center [713, 246] width 351 height 90
drag, startPoint x: 587, startPoint y: 242, endPoint x: 564, endPoint y: 251, distance: 24.7
click at [564, 252] on div at bounding box center [713, 246] width 351 height 90
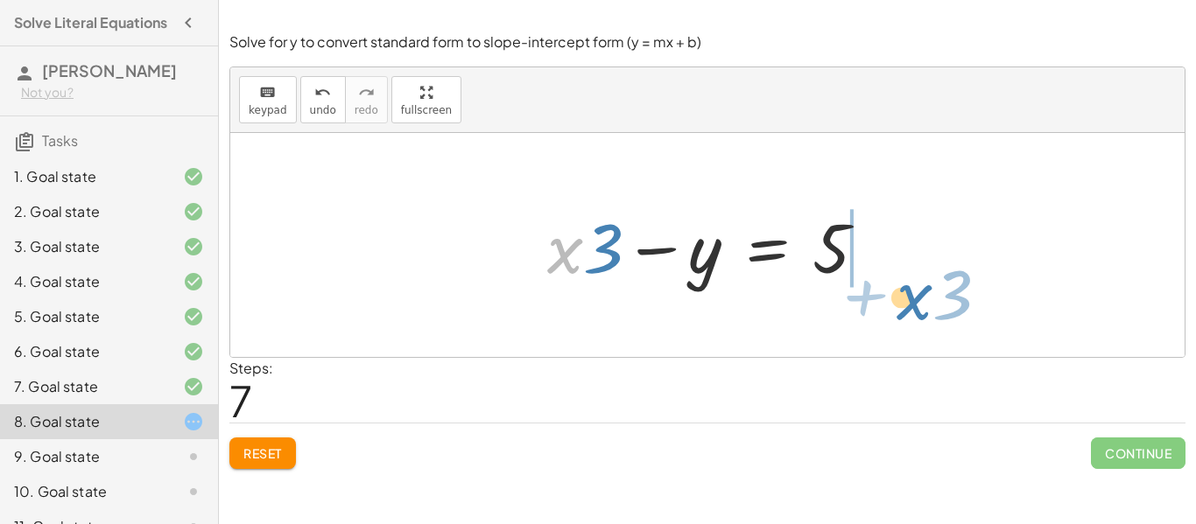
drag, startPoint x: 564, startPoint y: 251, endPoint x: 944, endPoint y: 272, distance: 380.6
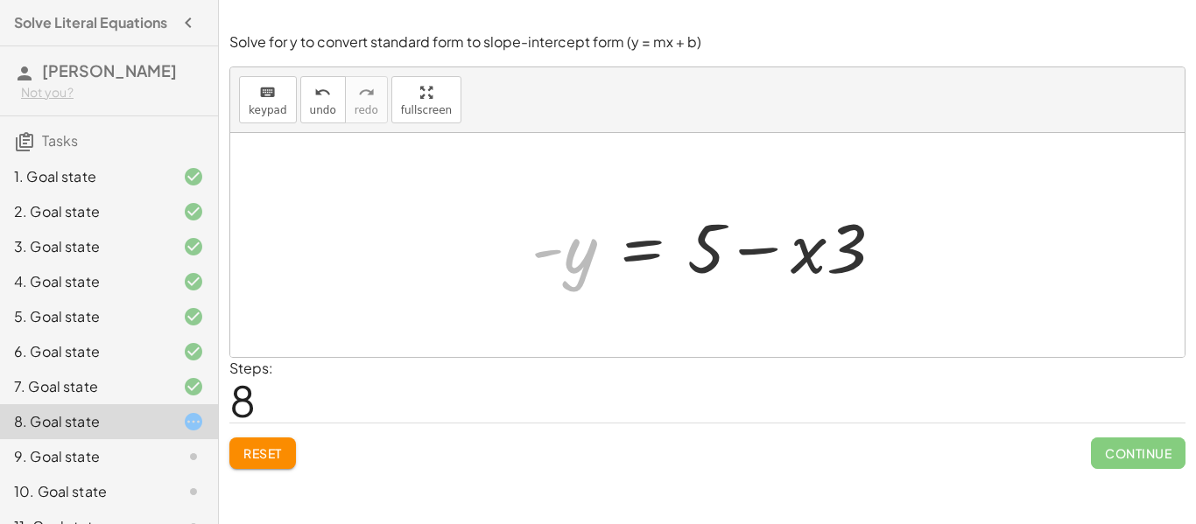
drag, startPoint x: 548, startPoint y: 259, endPoint x: 0, endPoint y: 323, distance: 551.8
click at [0, 329] on main "Solve Literal Equations [PERSON_NAME] M Not you? Tasks 1. Goal state 2. Goal st…" at bounding box center [598, 262] width 1196 height 524
drag, startPoint x: 552, startPoint y: 249, endPoint x: 562, endPoint y: 274, distance: 27.5
click at [562, 276] on div at bounding box center [715, 246] width 384 height 90
drag, startPoint x: 562, startPoint y: 250, endPoint x: 908, endPoint y: 272, distance: 346.5
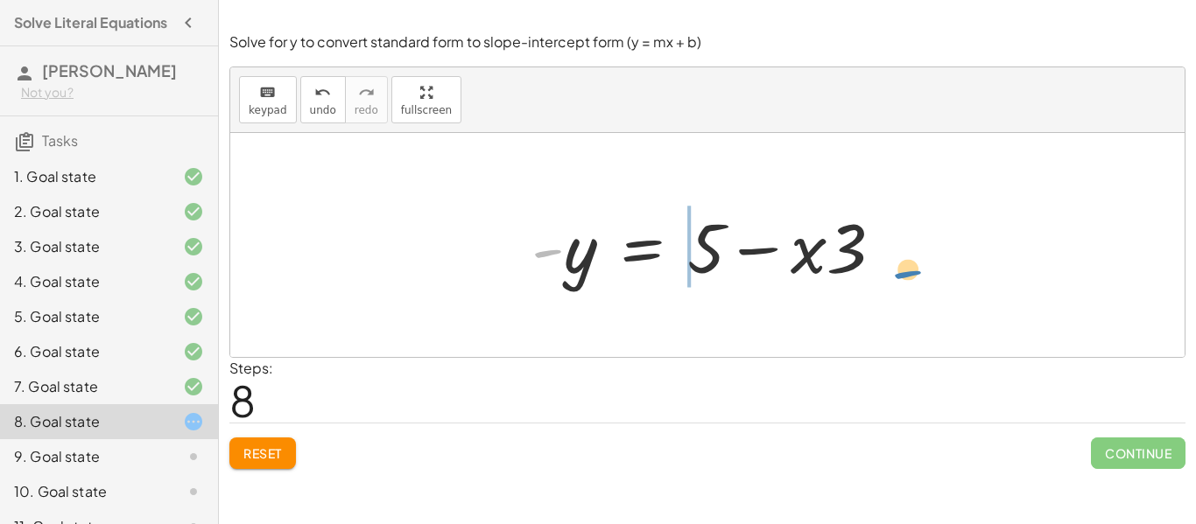
click at [914, 272] on div "+ · 9 · x − · 3 · y = 15 + · 9 · x · 3 − y = · 15 · 3 + · 3 · x − y = · 15 · 3 …" at bounding box center [707, 245] width 954 height 224
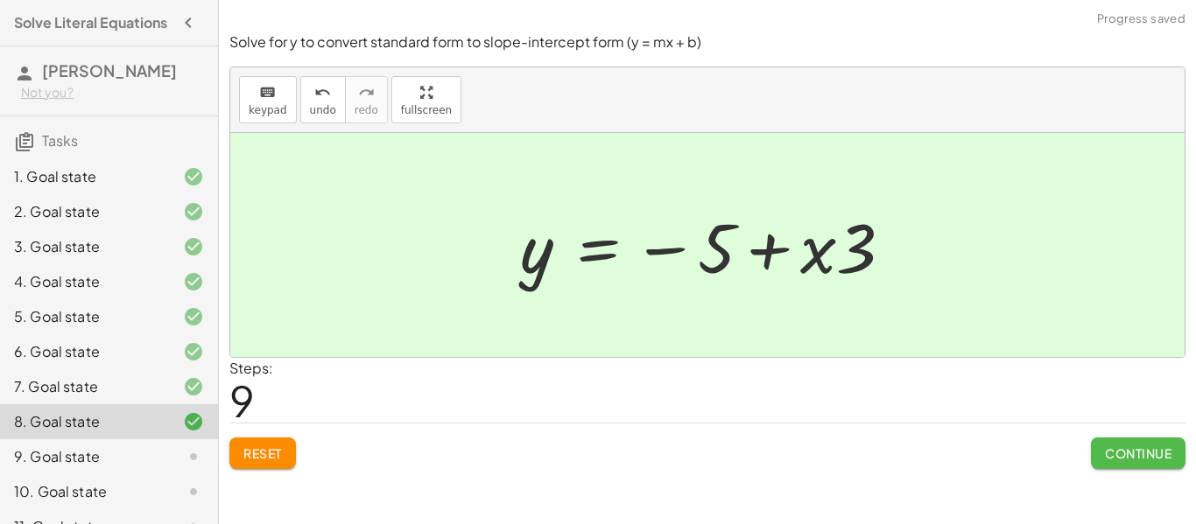
click at [1161, 446] on button "Continue" at bounding box center [1138, 454] width 95 height 32
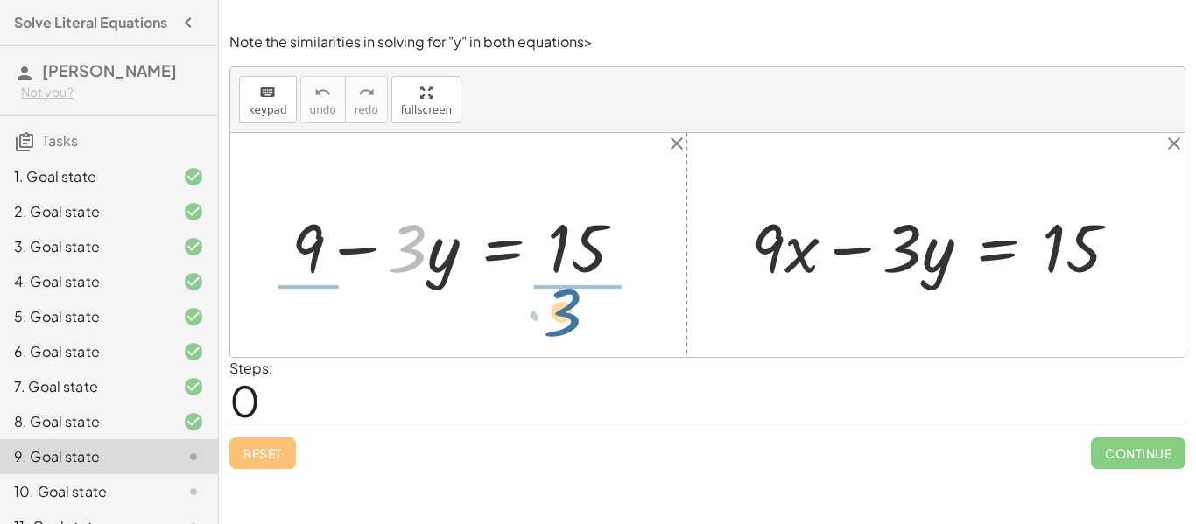
drag, startPoint x: 412, startPoint y: 274, endPoint x: 581, endPoint y: 286, distance: 170.3
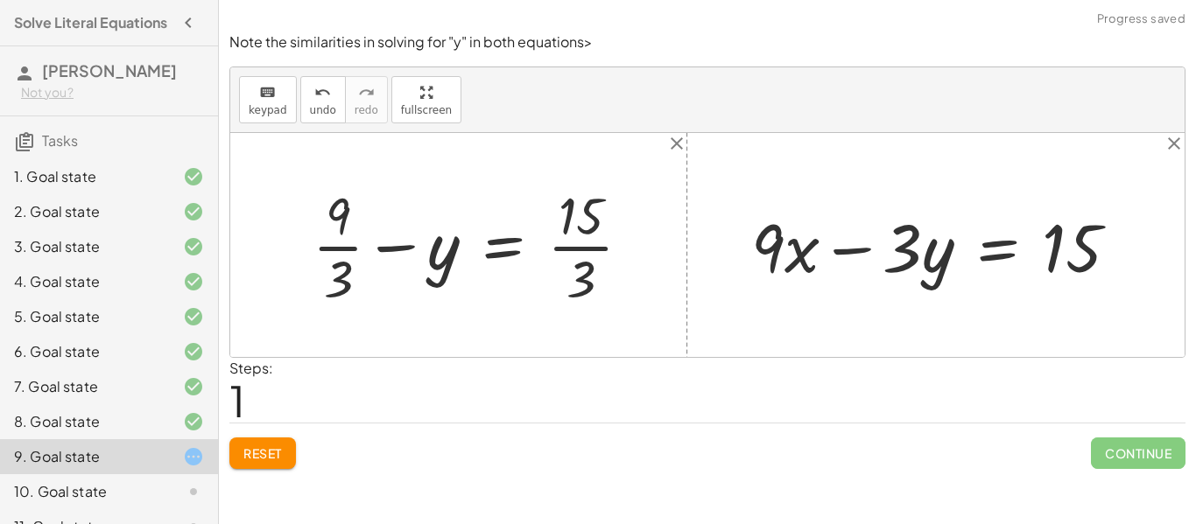
drag, startPoint x: 345, startPoint y: 277, endPoint x: 339, endPoint y: 284, distance: 9.3
click at [343, 278] on div at bounding box center [479, 244] width 350 height 131
click at [620, 276] on div at bounding box center [485, 244] width 338 height 131
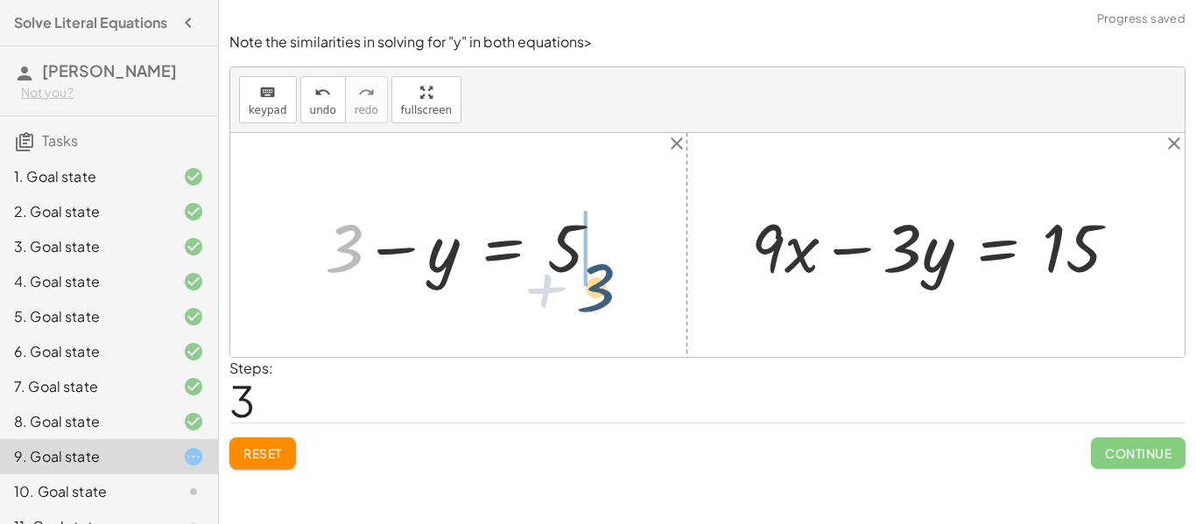
drag, startPoint x: 343, startPoint y: 284, endPoint x: 615, endPoint y: 293, distance: 271.6
click at [615, 293] on div "+ 9 − · 3 · y = 15 + · 9 · 3 − y = · 15 · 3 + 3 − y = · 15 · 3 + 3 + − y = 3 5 …" at bounding box center [707, 245] width 954 height 224
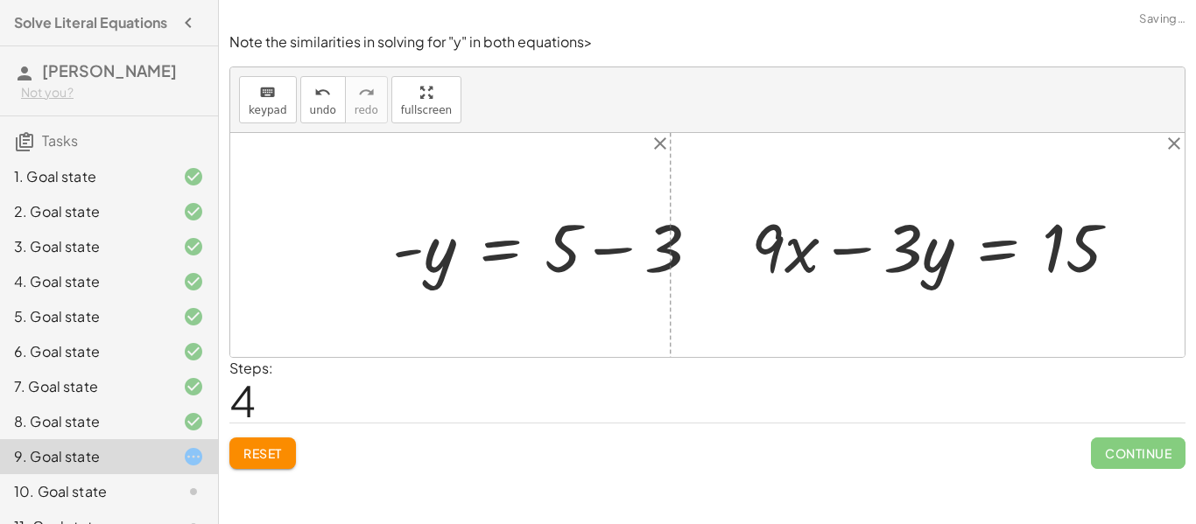
click at [600, 243] on div at bounding box center [554, 246] width 347 height 90
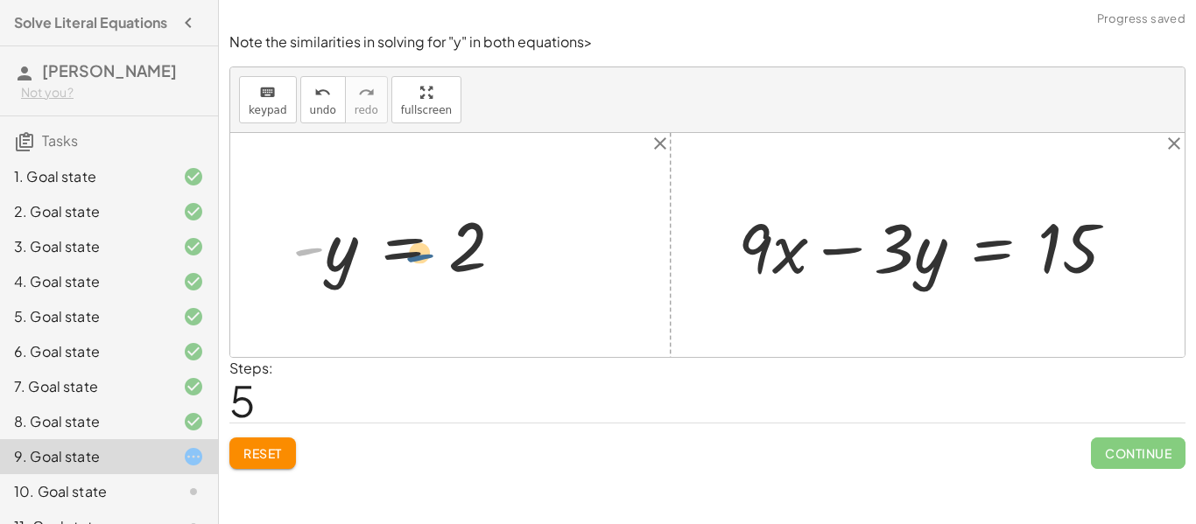
drag, startPoint x: 310, startPoint y: 250, endPoint x: 499, endPoint y: 243, distance: 189.3
click at [497, 243] on div at bounding box center [405, 245] width 243 height 87
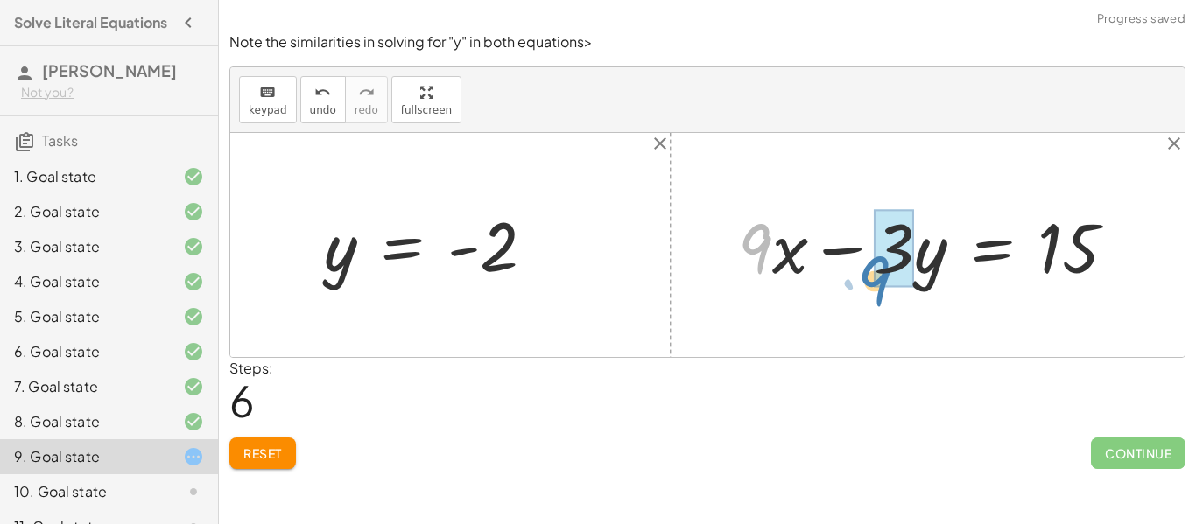
drag, startPoint x: 756, startPoint y: 247, endPoint x: 872, endPoint y: 282, distance: 120.8
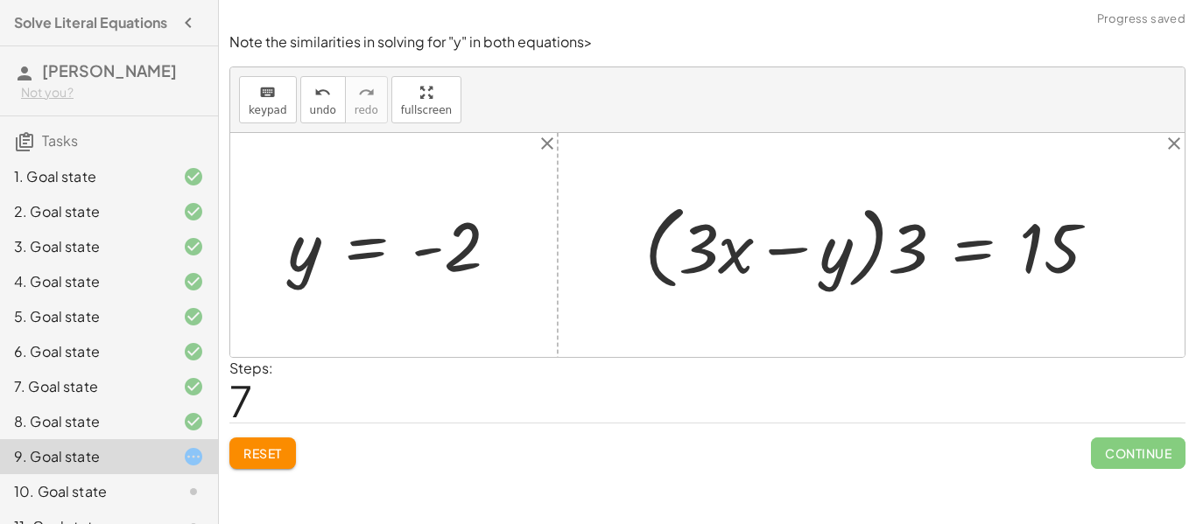
drag, startPoint x: 911, startPoint y: 248, endPoint x: 918, endPoint y: 236, distance: 13.7
click at [915, 240] on div at bounding box center [878, 245] width 484 height 101
drag, startPoint x: 698, startPoint y: 278, endPoint x: 921, endPoint y: 292, distance: 223.8
click at [921, 292] on div at bounding box center [878, 245] width 484 height 101
click at [774, 248] on div at bounding box center [878, 245] width 484 height 101
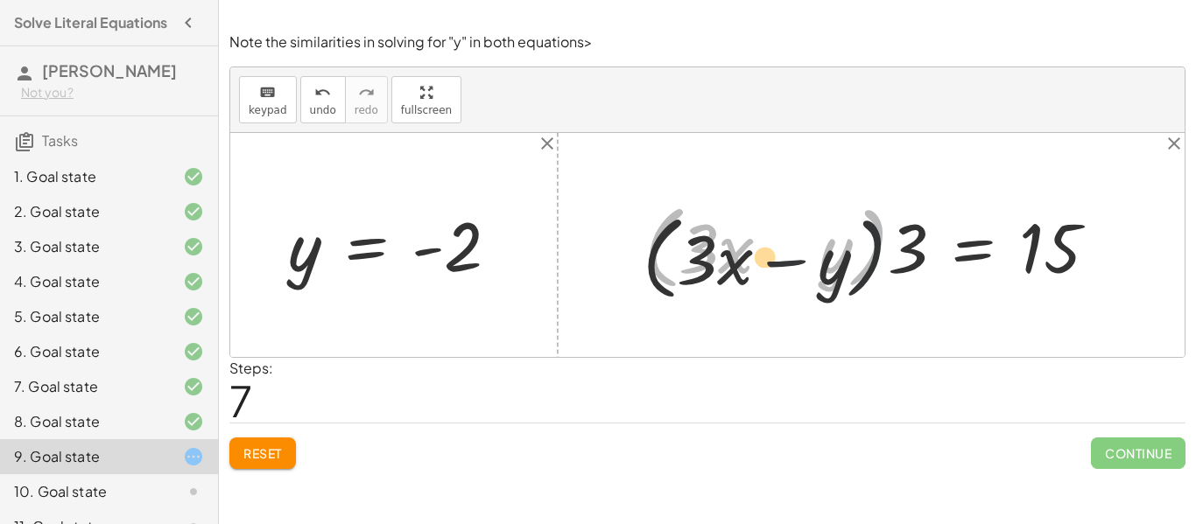
drag, startPoint x: 884, startPoint y: 265, endPoint x: 900, endPoint y: 295, distance: 33.7
click at [888, 299] on div "+ · 9 · x − · 3 · y = 15 + · 3 · 3 · x − · 3 · y = 15 − · ( + · 3 · x y ) + · ·…" at bounding box center [871, 245] width 506 height 109
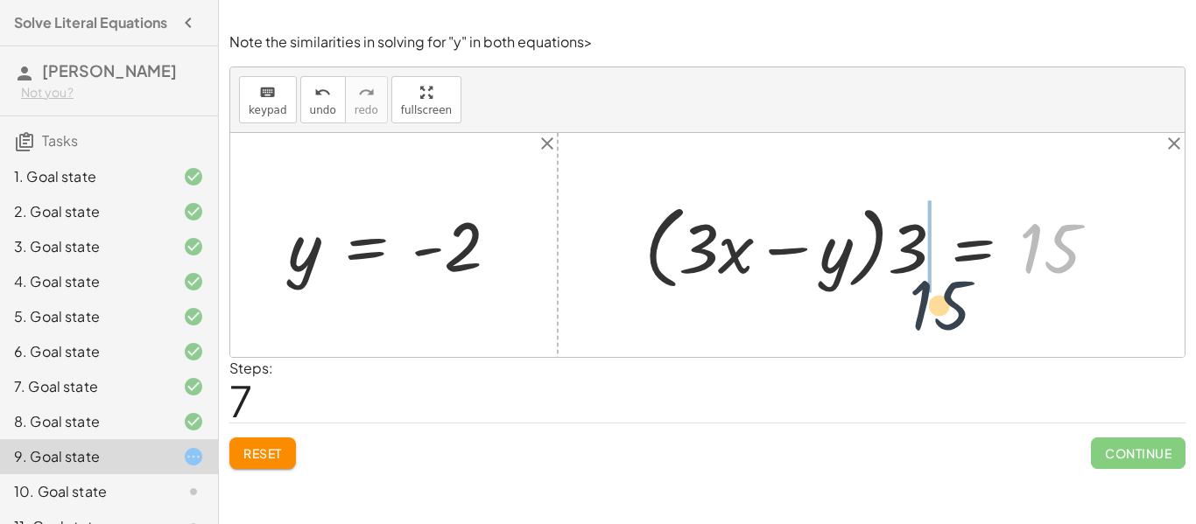
drag, startPoint x: 1068, startPoint y: 254, endPoint x: 874, endPoint y: 308, distance: 201.8
click at [875, 311] on div "+ 9 − · 3 · y = 15 + · 9 · 3 − y = · 15 · 3 + 3 − y = · 15 · 3 + 3 − y = 5 - y …" at bounding box center [707, 245] width 954 height 224
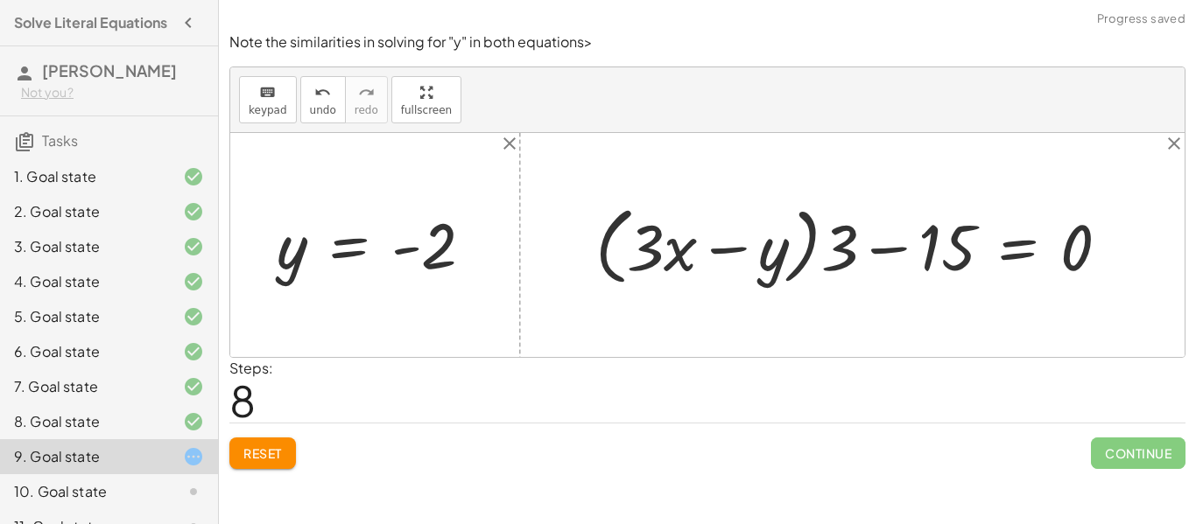
drag, startPoint x: 896, startPoint y: 248, endPoint x: 973, endPoint y: 253, distance: 77.2
click at [920, 252] on div at bounding box center [859, 245] width 545 height 94
drag, startPoint x: 973, startPoint y: 253, endPoint x: 948, endPoint y: 258, distance: 25.1
click at [968, 257] on div at bounding box center [859, 245] width 545 height 94
click at [943, 259] on div at bounding box center [859, 245] width 545 height 94
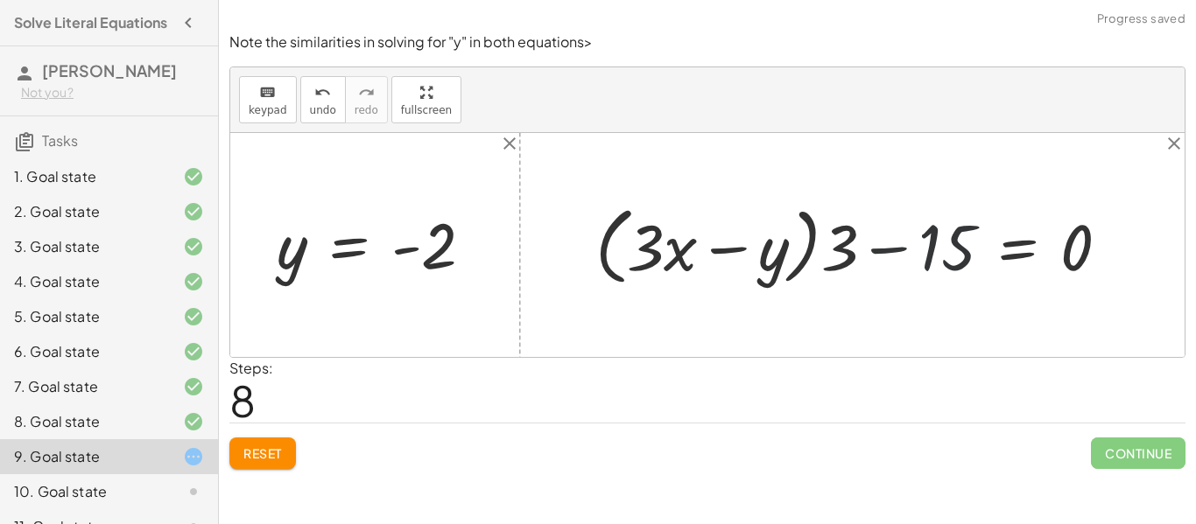
drag, startPoint x: 918, startPoint y: 237, endPoint x: 916, endPoint y: 228, distance: 9.8
click at [916, 228] on div at bounding box center [859, 245] width 545 height 94
click at [906, 246] on div at bounding box center [859, 245] width 545 height 94
click at [901, 245] on div at bounding box center [859, 245] width 545 height 94
click at [883, 254] on div at bounding box center [859, 245] width 545 height 94
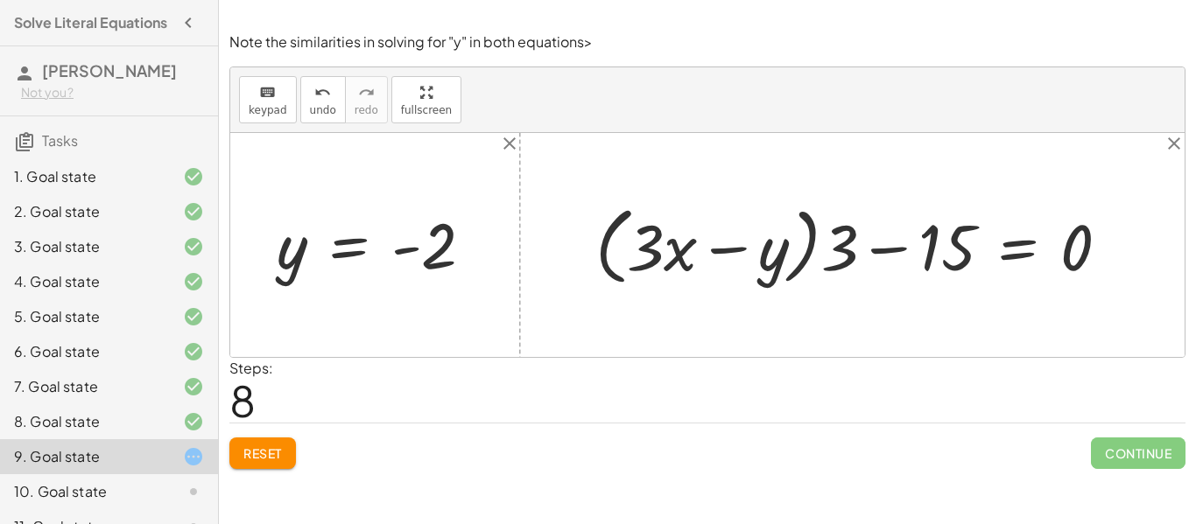
click at [281, 448] on span "Reset" at bounding box center [262, 454] width 39 height 16
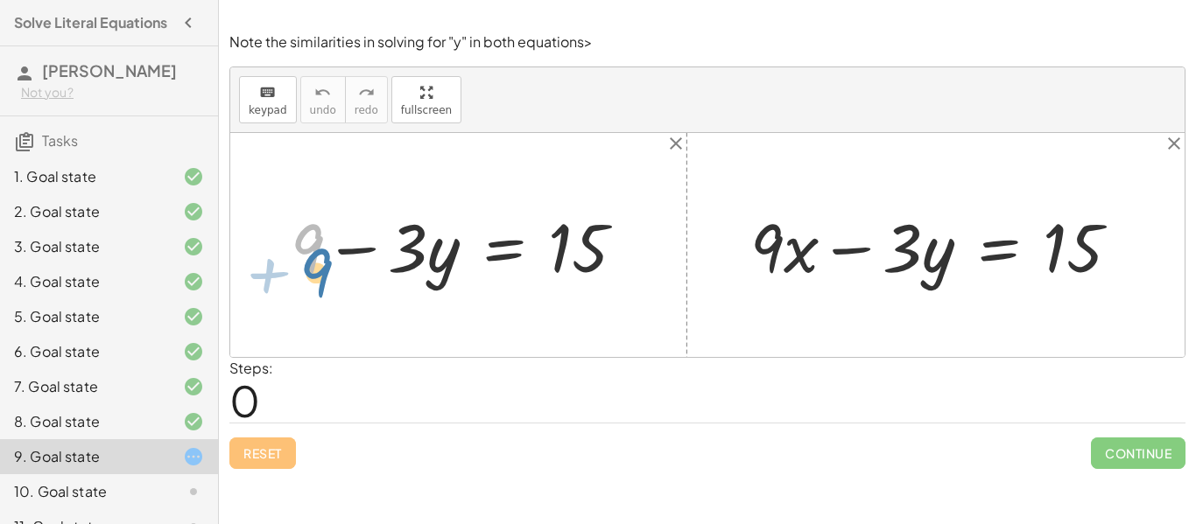
click at [312, 253] on div at bounding box center [465, 245] width 366 height 88
drag, startPoint x: 405, startPoint y: 244, endPoint x: 290, endPoint y: 294, distance: 125.1
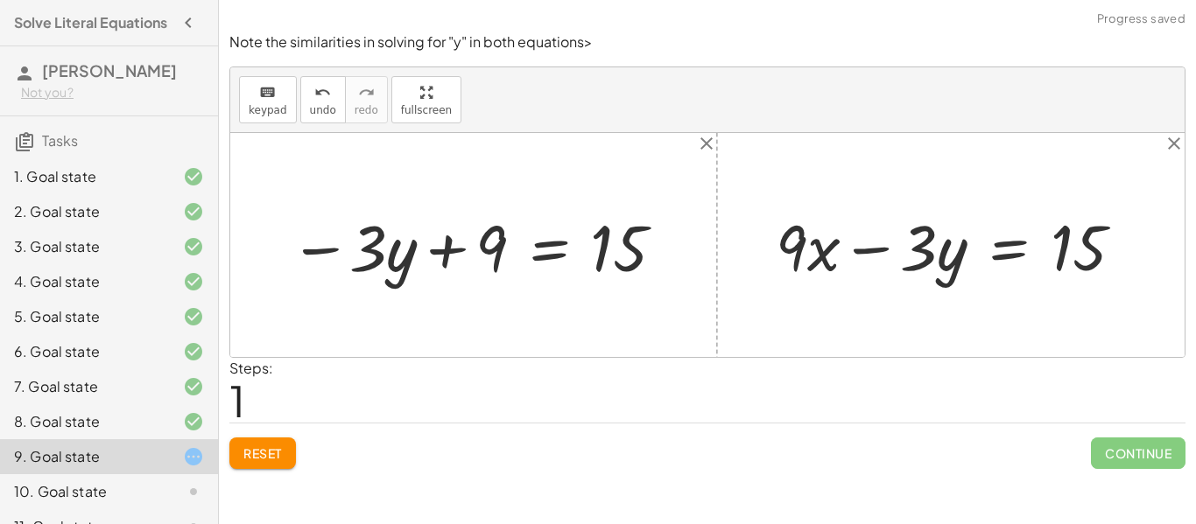
click at [403, 260] on div at bounding box center [478, 245] width 395 height 83
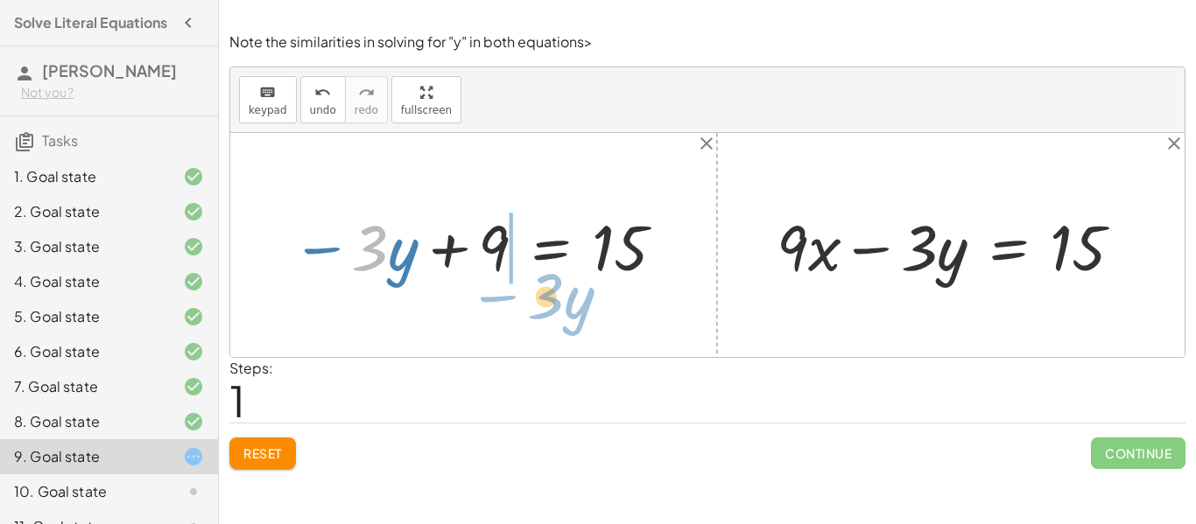
drag, startPoint x: 365, startPoint y: 270, endPoint x: 543, endPoint y: 297, distance: 179.8
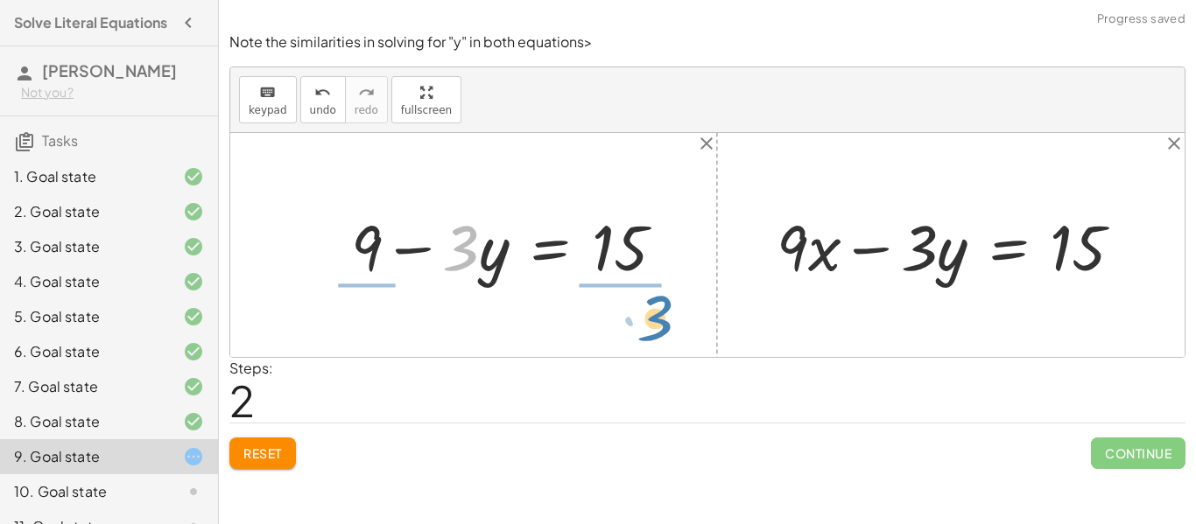
drag, startPoint x: 466, startPoint y: 258, endPoint x: 664, endPoint y: 326, distance: 209.1
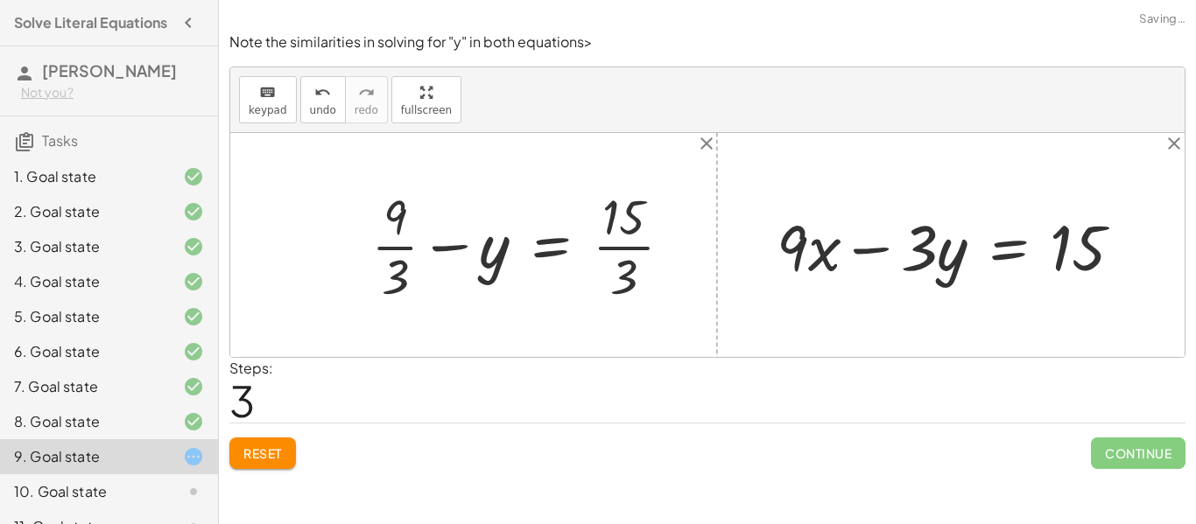
click at [633, 311] on div "+ 9 − · 3 · y = 15 − · 3 · y + 9 = 15 · 3 + 9 − · 3 · y = 15 · · 3 · · 3 + 9 − …" at bounding box center [522, 245] width 355 height 133
click at [625, 292] on div at bounding box center [528, 245] width 333 height 124
click at [397, 255] on div at bounding box center [514, 245] width 304 height 124
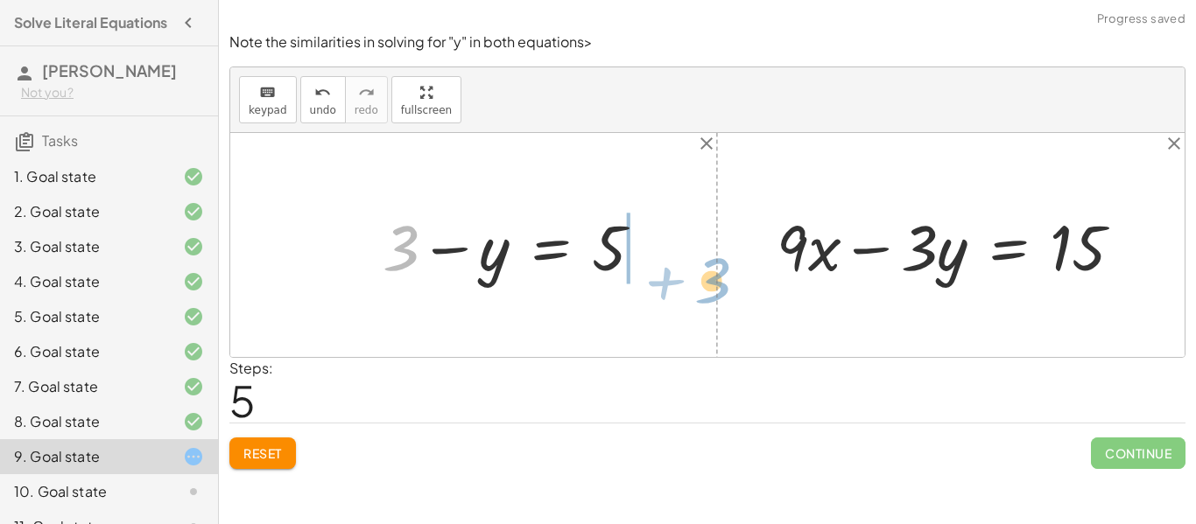
drag, startPoint x: 392, startPoint y: 241, endPoint x: 702, endPoint y: 263, distance: 310.7
click at [703, 264] on div "+ 9 − · 3 · y = 15 − · 3 · y + 9 = 15 + 9 − · 3 · y = 15 + · 9 · 3 − y = · 15 ·…" at bounding box center [707, 245] width 954 height 224
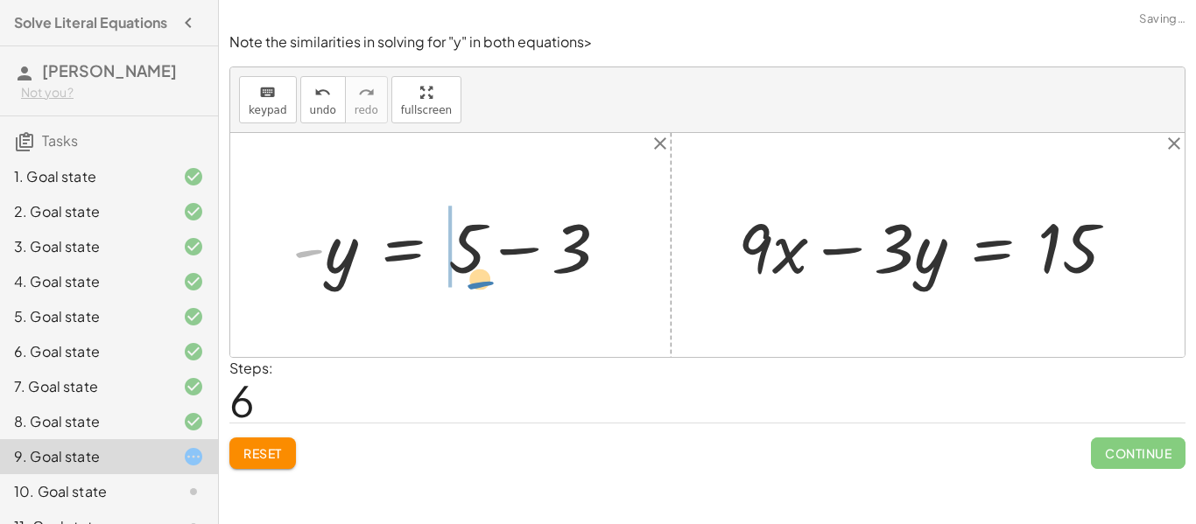
drag, startPoint x: 456, startPoint y: 251, endPoint x: 610, endPoint y: 251, distance: 154.1
click at [610, 251] on div at bounding box center [457, 246] width 347 height 90
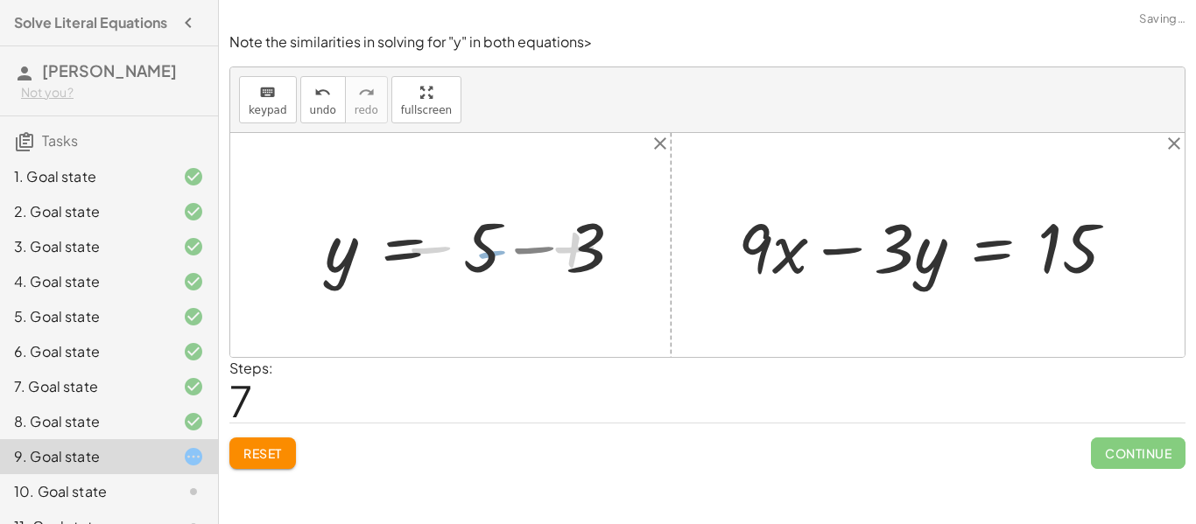
drag, startPoint x: 666, startPoint y: 249, endPoint x: 651, endPoint y: 261, distance: 19.3
click at [661, 257] on div at bounding box center [500, 245] width 369 height 87
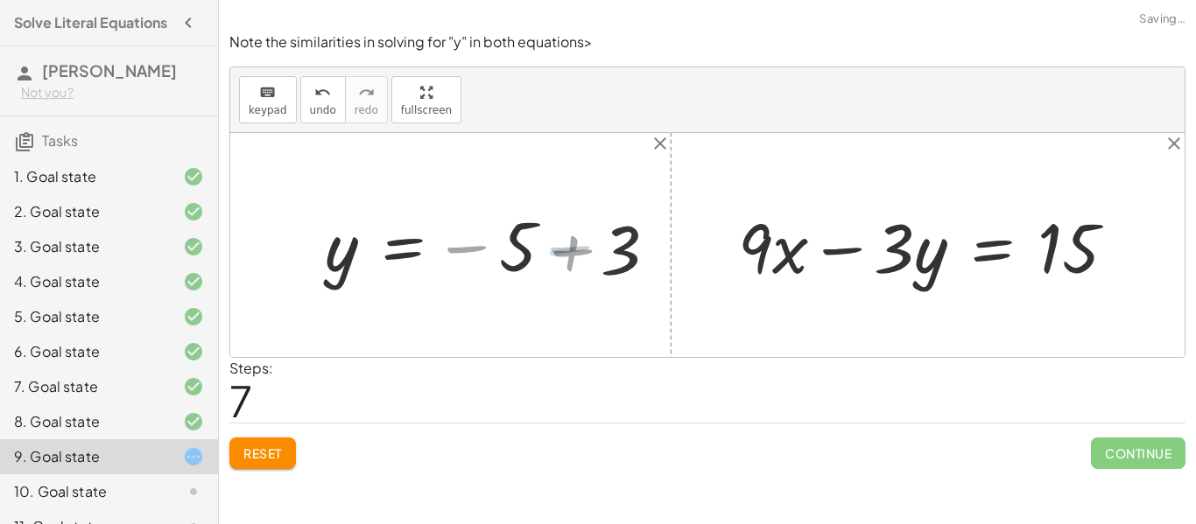
click at [649, 261] on div at bounding box center [500, 245] width 369 height 87
click at [640, 262] on div at bounding box center [707, 245] width 954 height 224
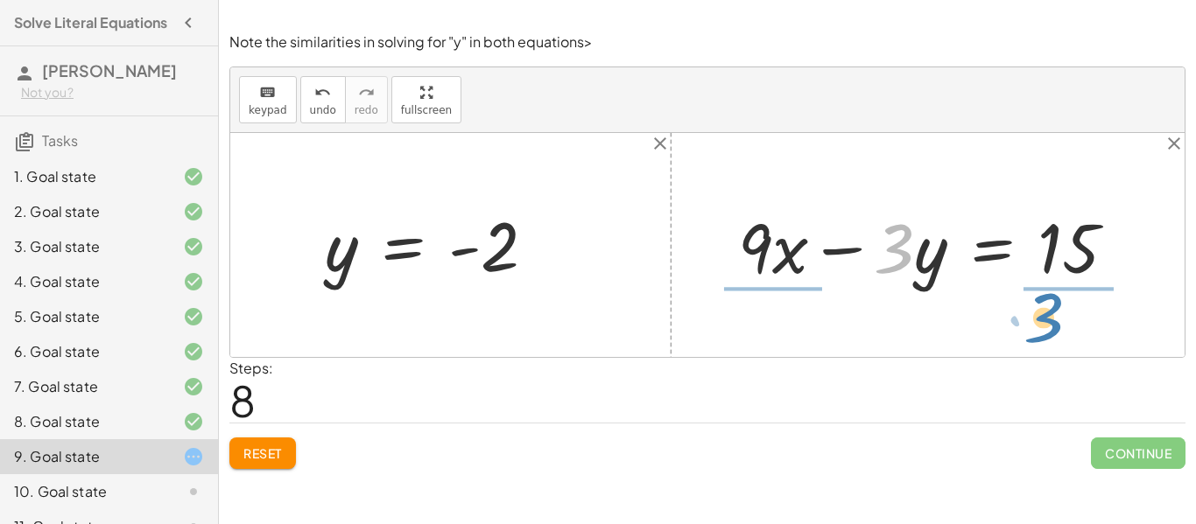
drag, startPoint x: 888, startPoint y: 273, endPoint x: 1040, endPoint y: 339, distance: 165.9
click at [1040, 339] on div "+ 9 − · 3 · y = 15 − · 3 · y + 9 = 15 + 9 − · 3 · y = 15 + · 9 · 3 − y = · 15 ·…" at bounding box center [707, 245] width 954 height 224
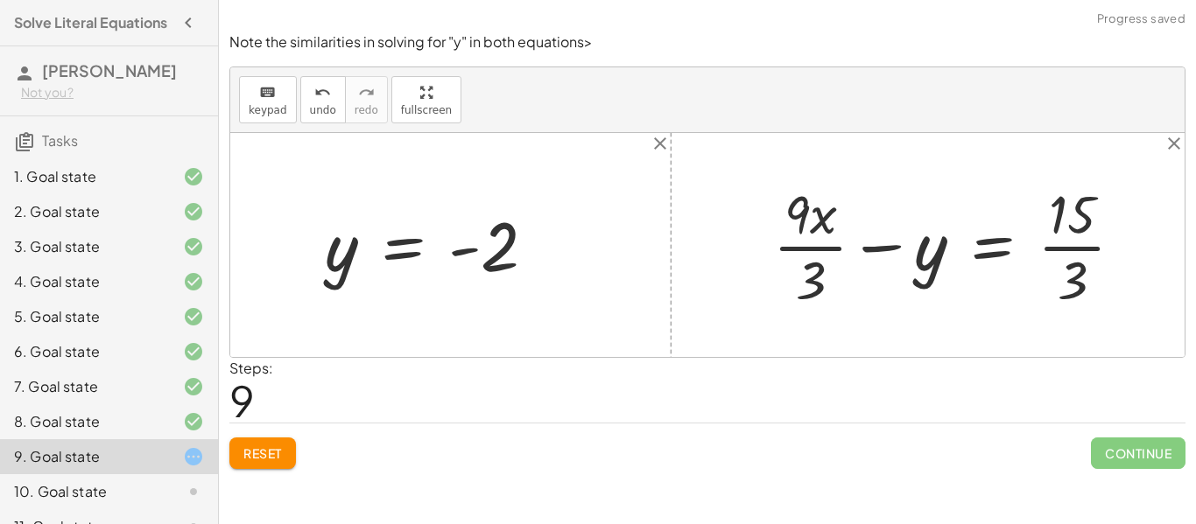
click at [1072, 278] on div at bounding box center [955, 245] width 382 height 135
click at [809, 273] on div at bounding box center [939, 245] width 350 height 135
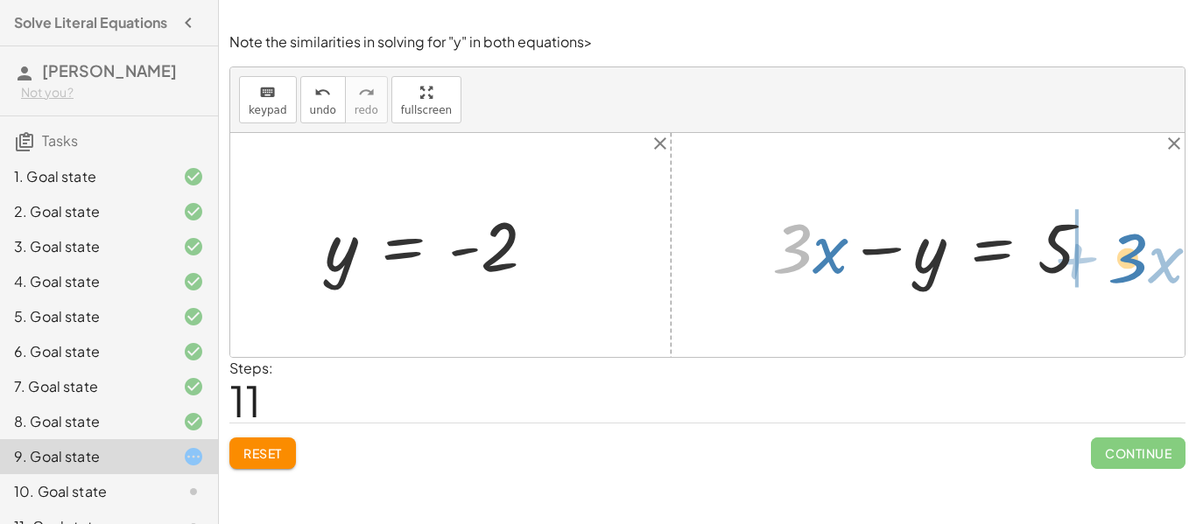
drag, startPoint x: 800, startPoint y: 266, endPoint x: 1136, endPoint y: 276, distance: 335.5
click at [1136, 276] on div "+ 9 − · 3 · y = 15 − · 3 · y + 9 = 15 + 9 − · 3 · y = 15 + · 9 · 3 − y = · 15 ·…" at bounding box center [707, 245] width 954 height 224
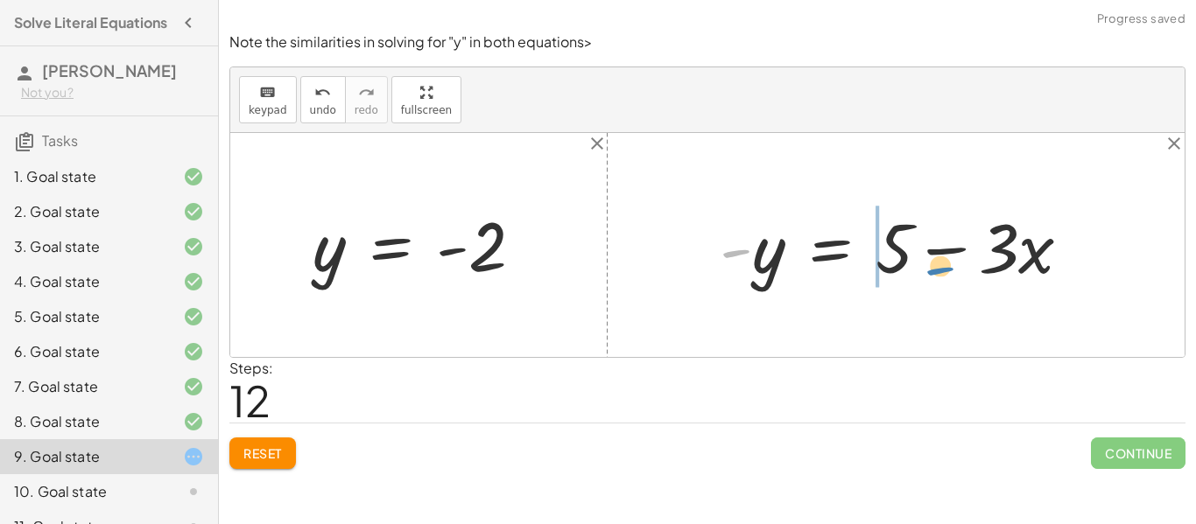
drag, startPoint x: 737, startPoint y: 256, endPoint x: 910, endPoint y: 272, distance: 173.3
click at [911, 272] on div at bounding box center [903, 246] width 384 height 90
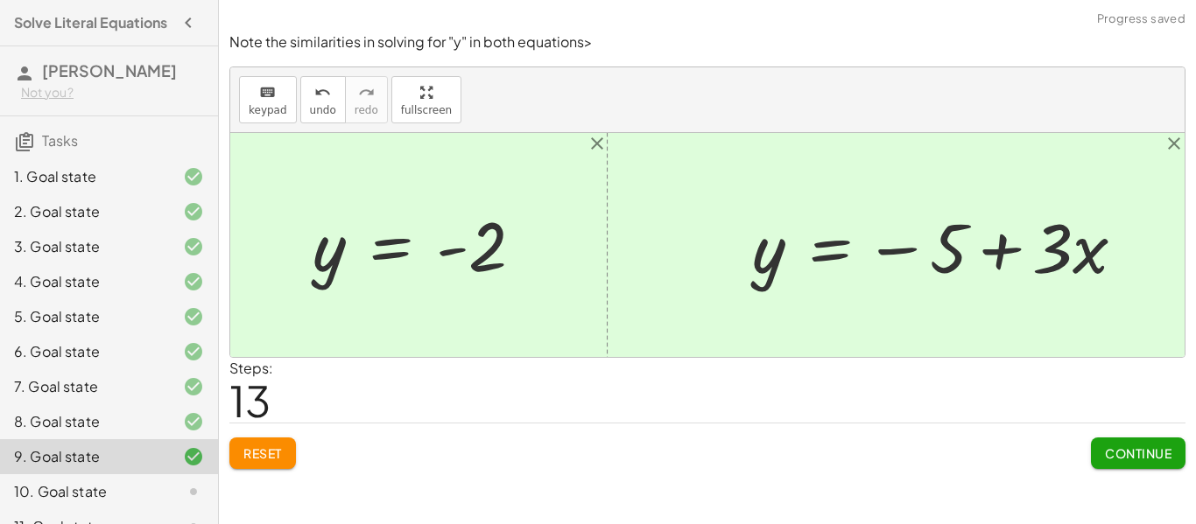
click at [1118, 451] on span "Continue" at bounding box center [1138, 454] width 67 height 16
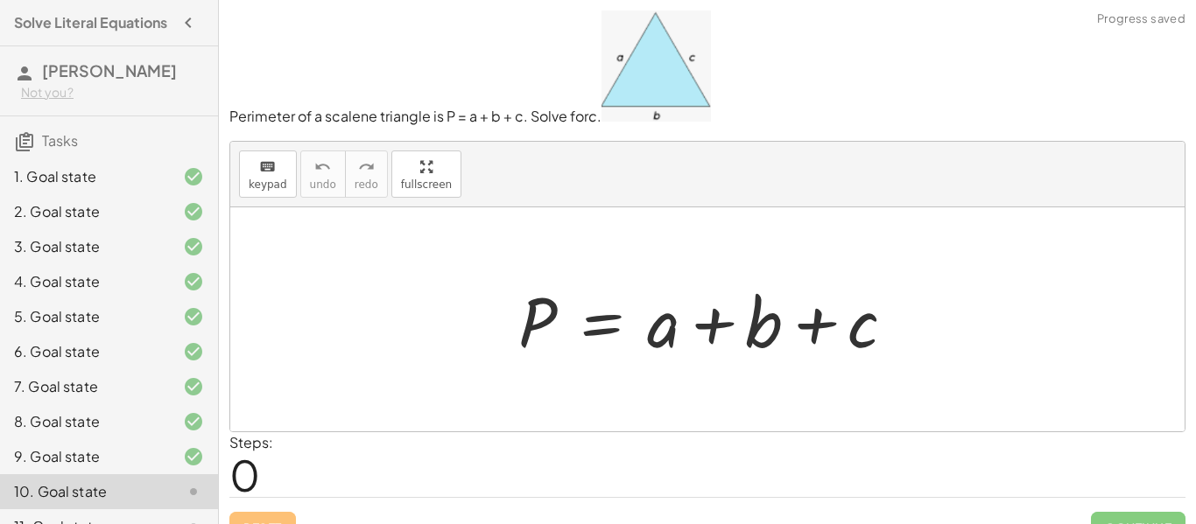
click at [658, 333] on div at bounding box center [714, 320] width 409 height 90
drag, startPoint x: 742, startPoint y: 329, endPoint x: 698, endPoint y: 341, distance: 45.5
click at [698, 341] on div at bounding box center [714, 320] width 409 height 90
drag, startPoint x: 656, startPoint y: 333, endPoint x: 463, endPoint y: 308, distance: 194.2
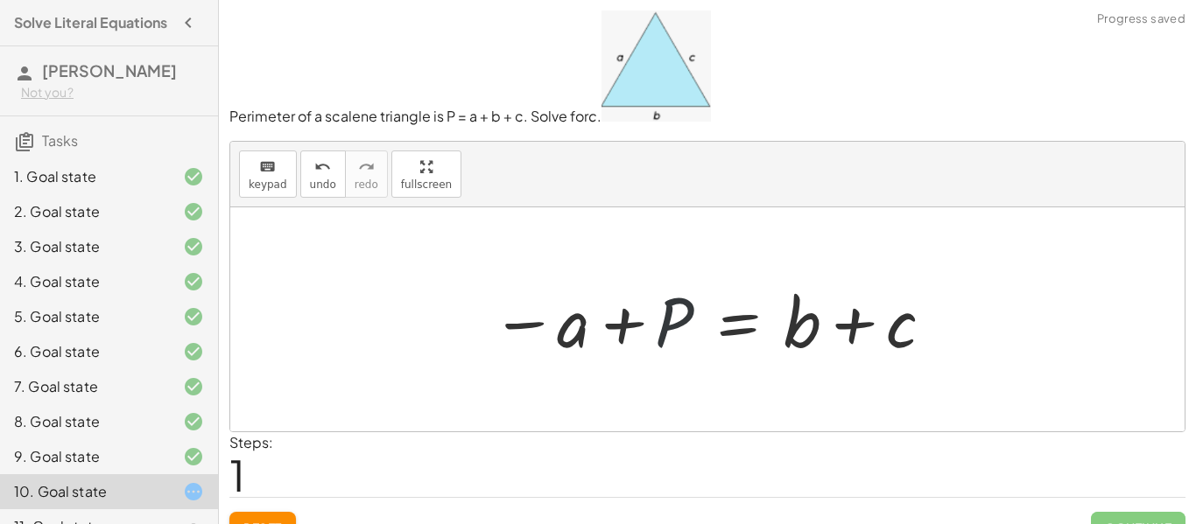
click at [673, 334] on div at bounding box center [713, 320] width 462 height 90
drag, startPoint x: 792, startPoint y: 336, endPoint x: 476, endPoint y: 326, distance: 315.4
click at [476, 326] on div "P = + a + b + c + b P = a + b + c − +" at bounding box center [707, 320] width 484 height 99
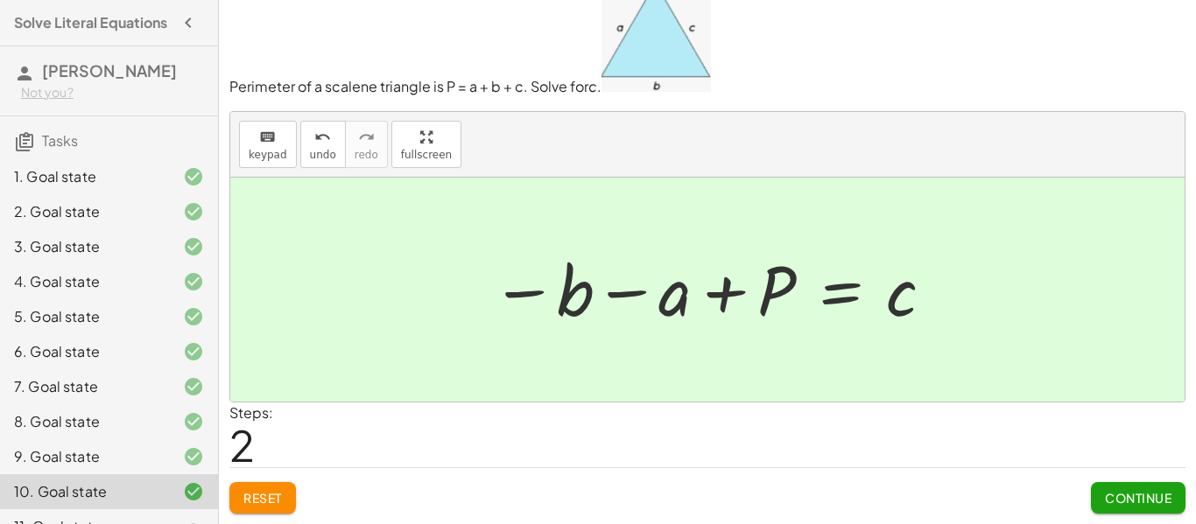
click at [1128, 494] on span "Continue" at bounding box center [1138, 498] width 67 height 16
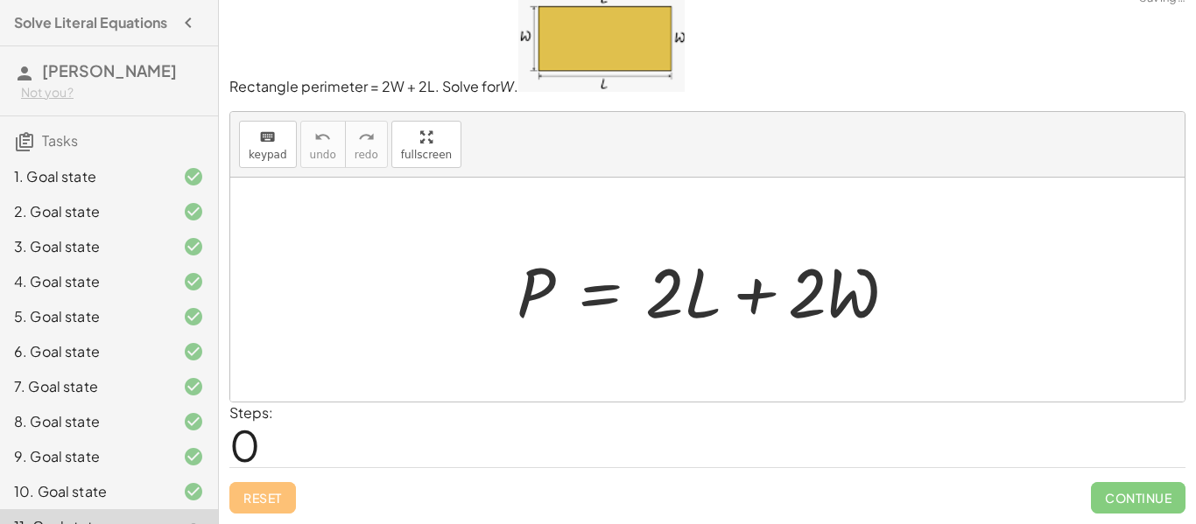
scroll to position [21, 0]
drag, startPoint x: 693, startPoint y: 309, endPoint x: 447, endPoint y: 294, distance: 246.5
click at [447, 294] on div "· L P = + · 2 · L + · 2 · W" at bounding box center [707, 290] width 954 height 224
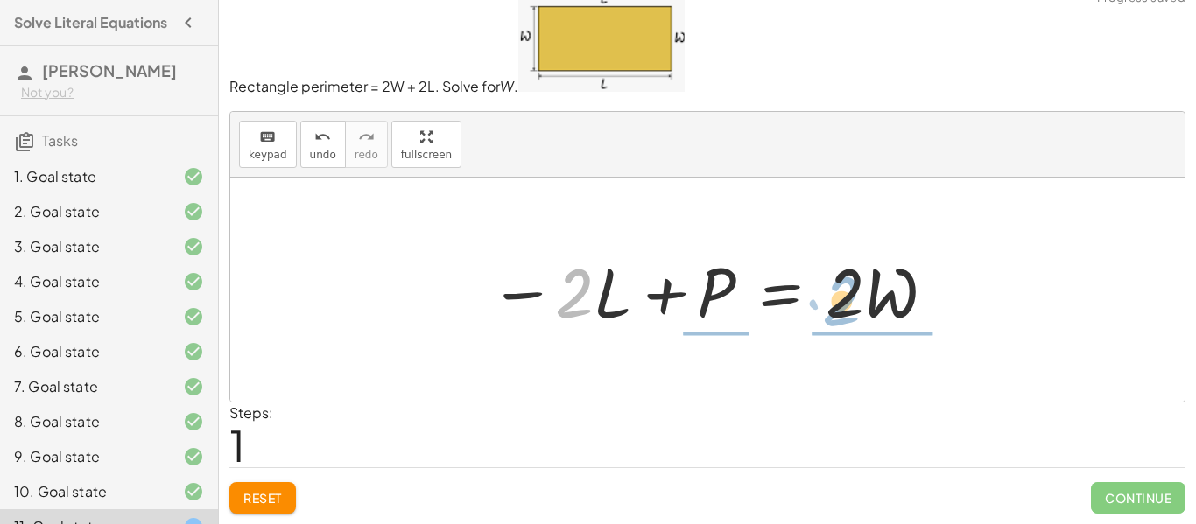
drag, startPoint x: 575, startPoint y: 304, endPoint x: 846, endPoint y: 306, distance: 270.6
click at [846, 306] on div at bounding box center [714, 290] width 466 height 90
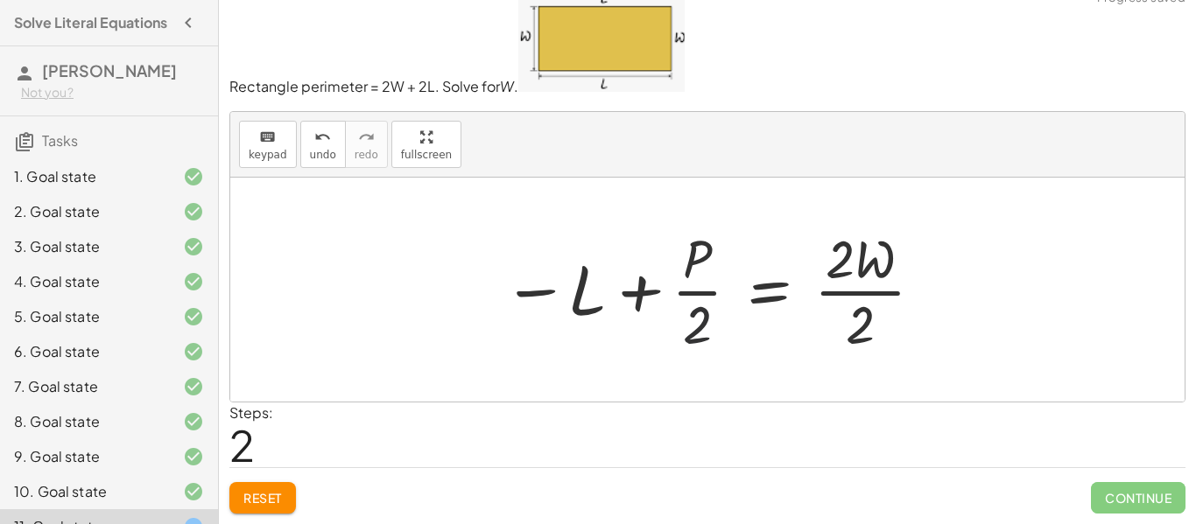
click at [700, 331] on div at bounding box center [714, 289] width 440 height 135
click at [850, 287] on div at bounding box center [714, 289] width 440 height 135
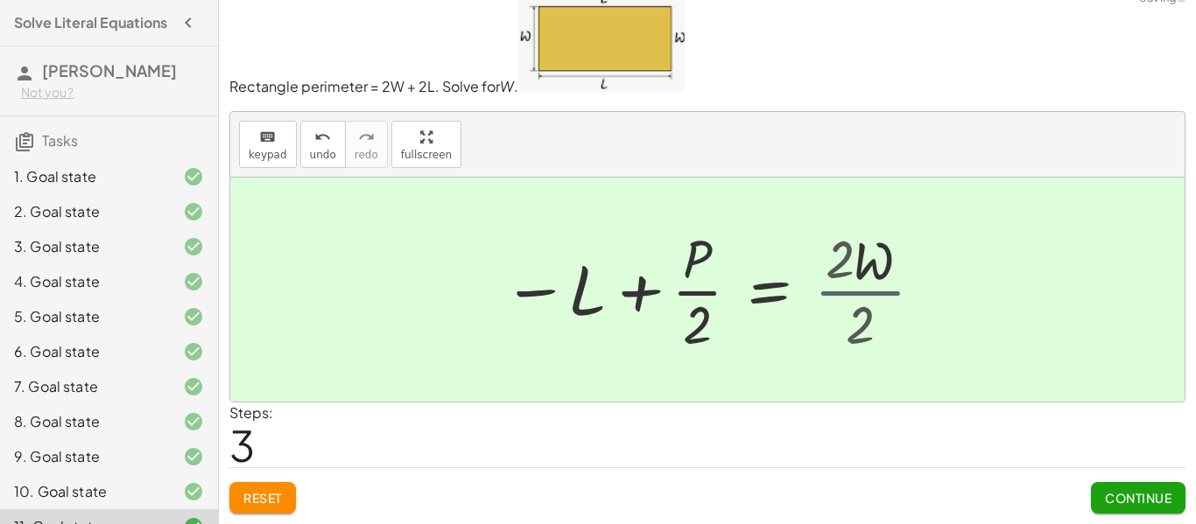
click at [841, 294] on div at bounding box center [695, 289] width 403 height 135
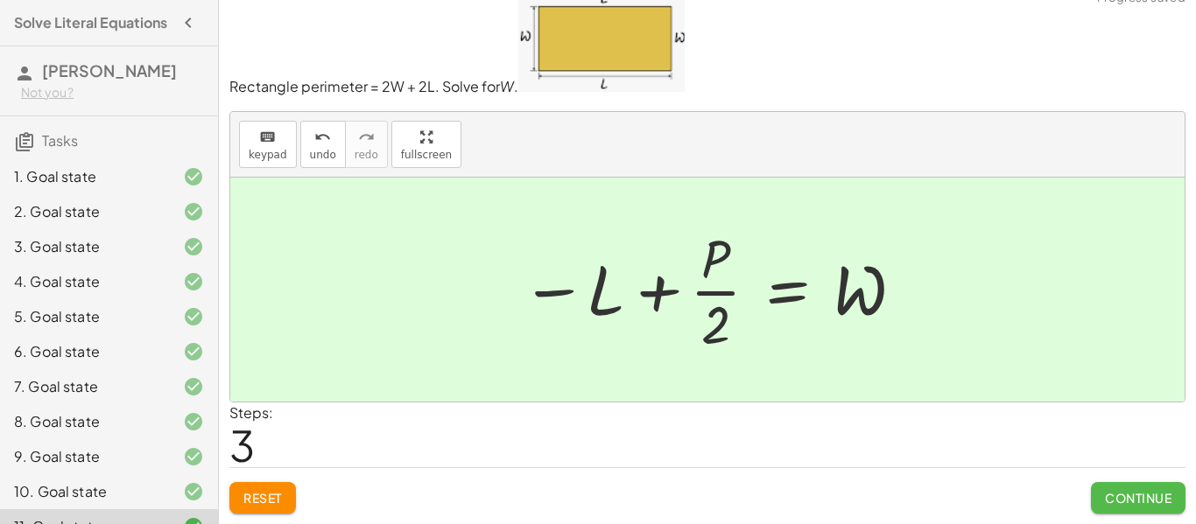
click at [1142, 503] on span "Continue" at bounding box center [1138, 498] width 67 height 16
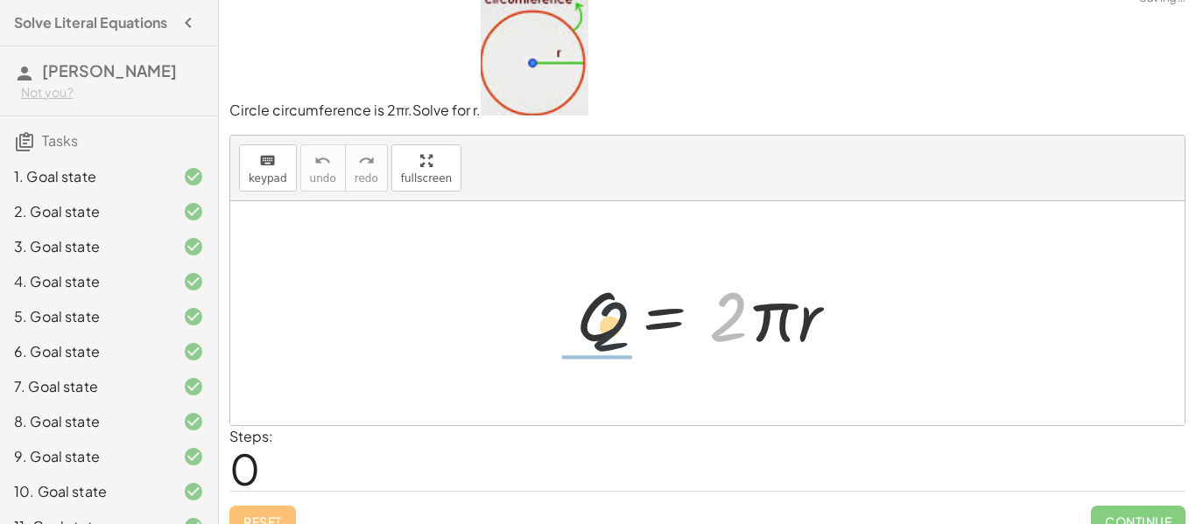
drag, startPoint x: 732, startPoint y: 338, endPoint x: 715, endPoint y: 405, distance: 69.4
click at [546, 341] on div "· 2 C = · 2 · π · r" at bounding box center [707, 313] width 954 height 224
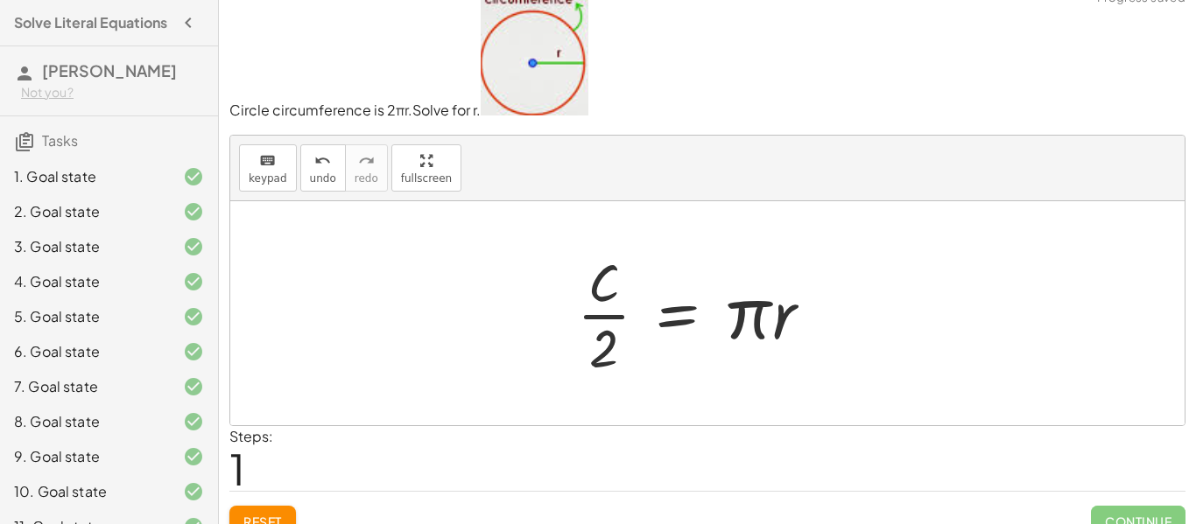
click at [634, 345] on div at bounding box center [701, 313] width 267 height 135
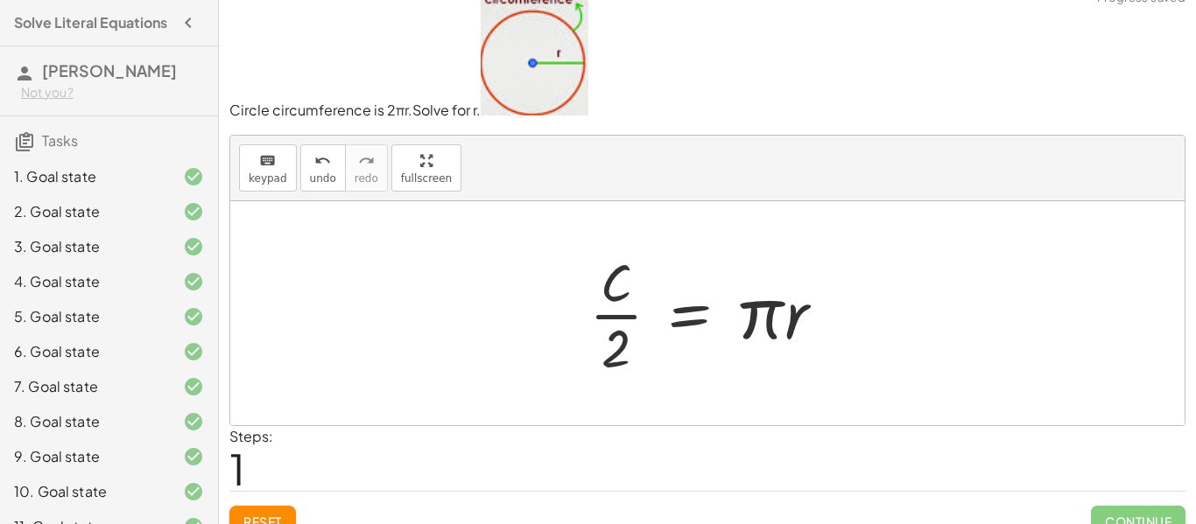
click at [630, 345] on div at bounding box center [714, 313] width 267 height 135
drag, startPoint x: 740, startPoint y: 350, endPoint x: 770, endPoint y: 322, distance: 40.9
click at [755, 340] on div at bounding box center [714, 313] width 267 height 135
drag, startPoint x: 772, startPoint y: 316, endPoint x: 597, endPoint y: 343, distance: 177.2
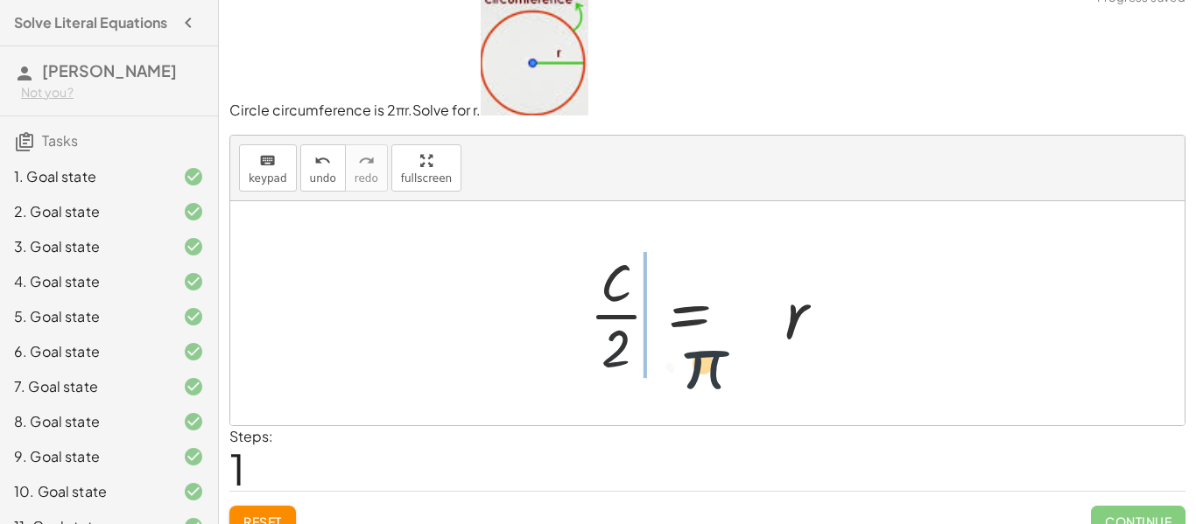
click at [595, 355] on div at bounding box center [714, 313] width 267 height 135
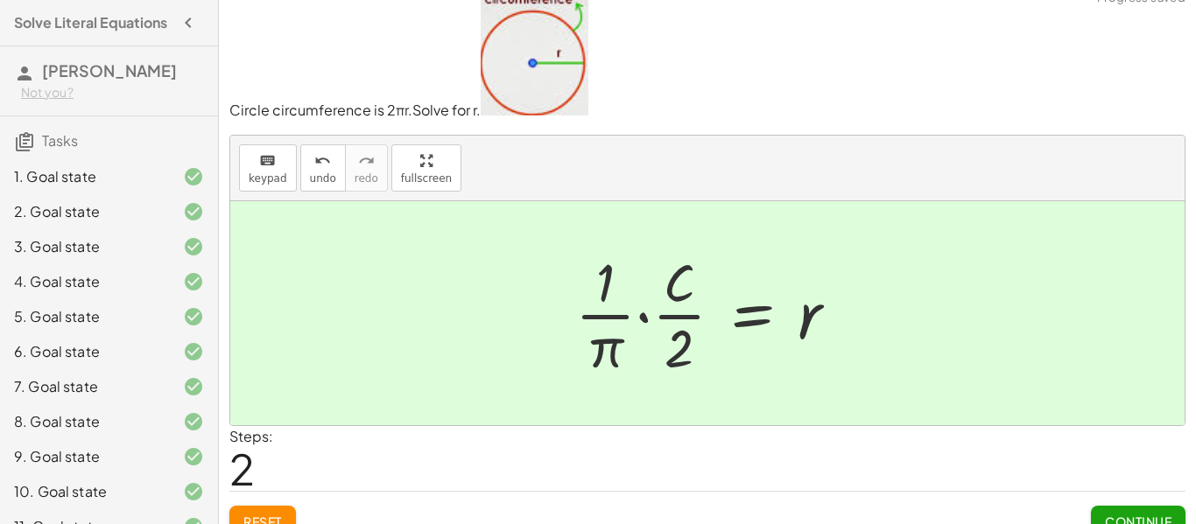
drag, startPoint x: 531, startPoint y: 355, endPoint x: 550, endPoint y: 366, distance: 21.9
click at [533, 363] on div at bounding box center [707, 313] width 954 height 224
click at [589, 369] on div at bounding box center [713, 313] width 293 height 135
click at [1123, 512] on button "Continue" at bounding box center [1138, 522] width 95 height 32
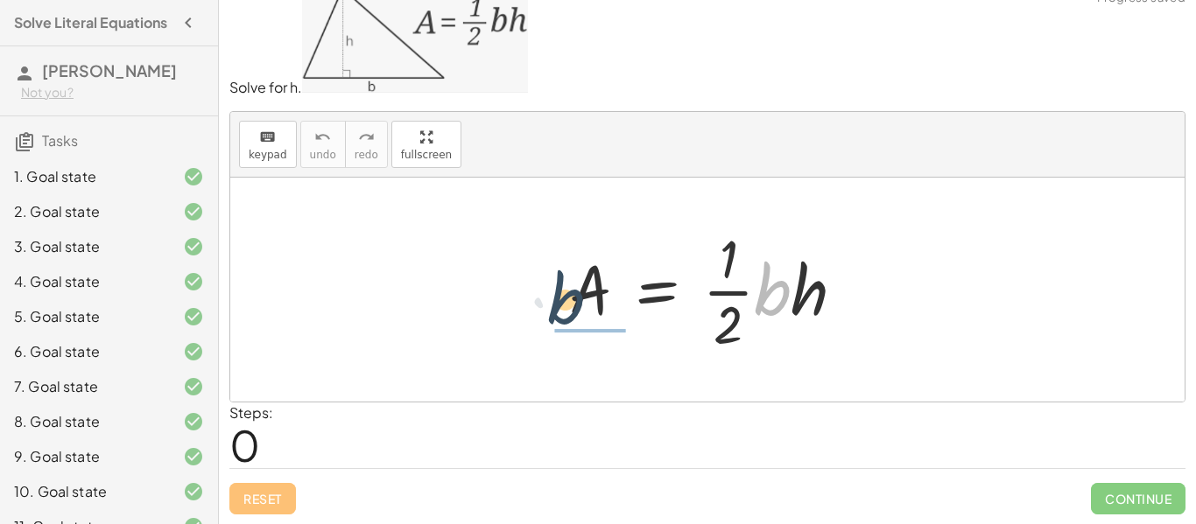
drag, startPoint x: 751, startPoint y: 308, endPoint x: 538, endPoint y: 306, distance: 213.7
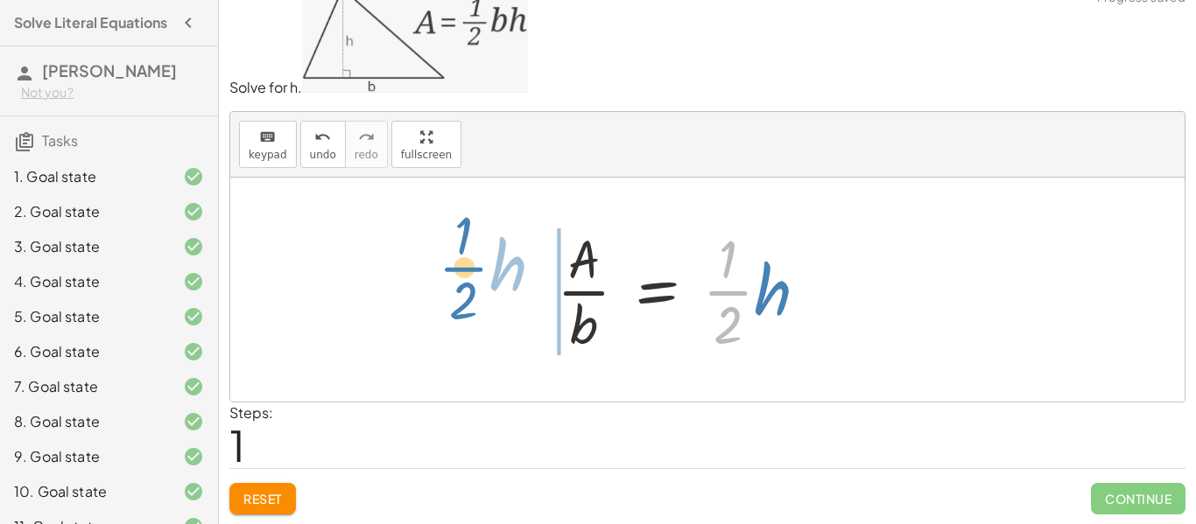
drag, startPoint x: 721, startPoint y: 301, endPoint x: 447, endPoint y: 273, distance: 274.6
click at [447, 273] on div "A = · · 1 · 2 · b · h · · 1 · 2 · h A = · · 1 · 2 · b · h ·" at bounding box center [707, 290] width 954 height 224
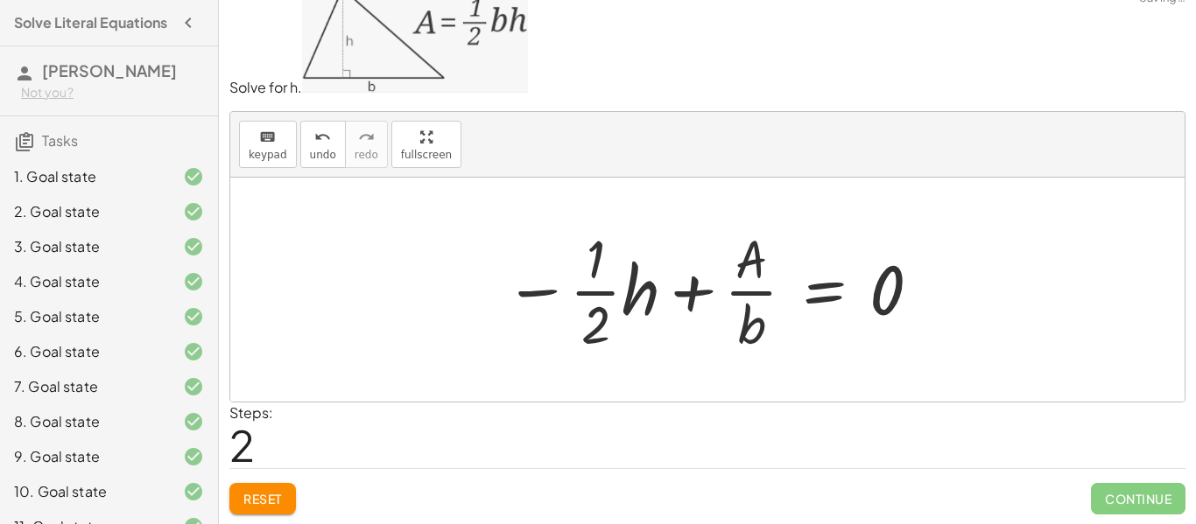
click at [589, 292] on div at bounding box center [714, 289] width 437 height 135
drag, startPoint x: 642, startPoint y: 292, endPoint x: 666, endPoint y: 292, distance: 24.5
click at [663, 292] on div at bounding box center [714, 289] width 437 height 135
drag, startPoint x: 736, startPoint y: 281, endPoint x: 750, endPoint y: 292, distance: 17.5
click at [734, 285] on div at bounding box center [714, 289] width 437 height 135
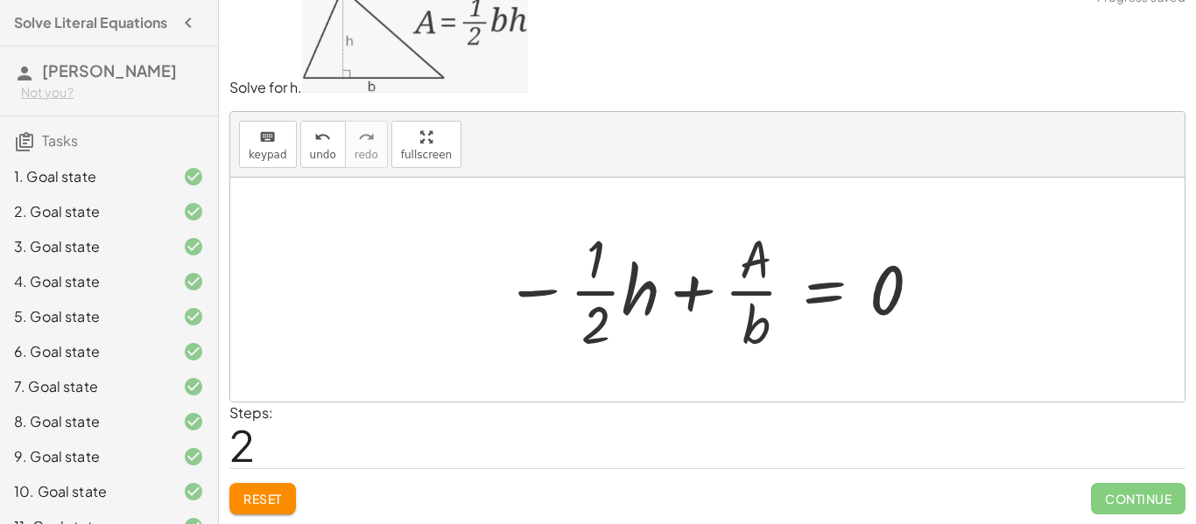
click at [753, 300] on div at bounding box center [714, 289] width 437 height 135
drag, startPoint x: 634, startPoint y: 290, endPoint x: 919, endPoint y: 292, distance: 285.5
click at [919, 292] on div at bounding box center [714, 289] width 437 height 135
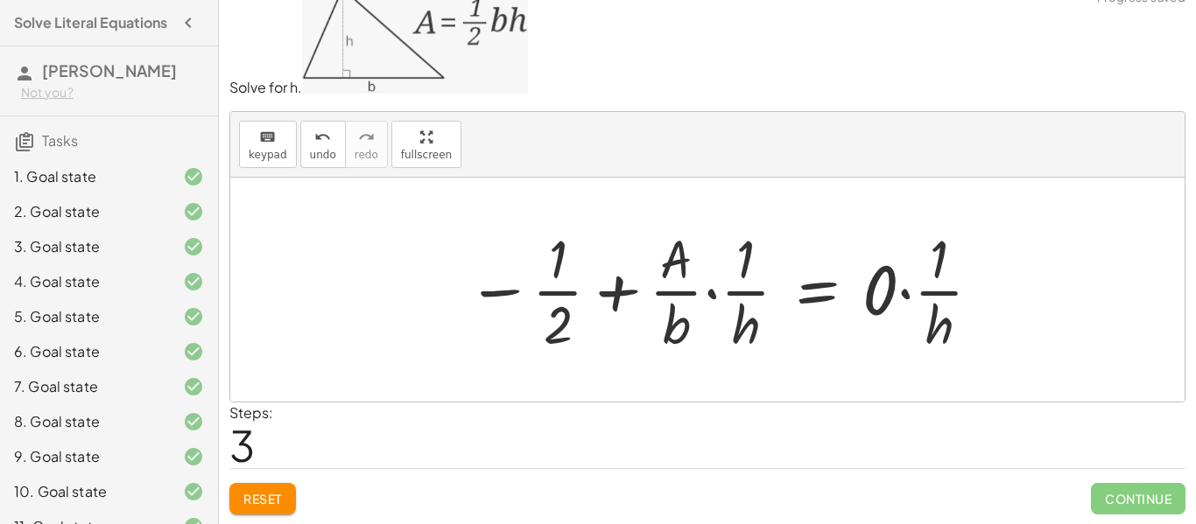
click at [893, 297] on div at bounding box center [725, 289] width 535 height 135
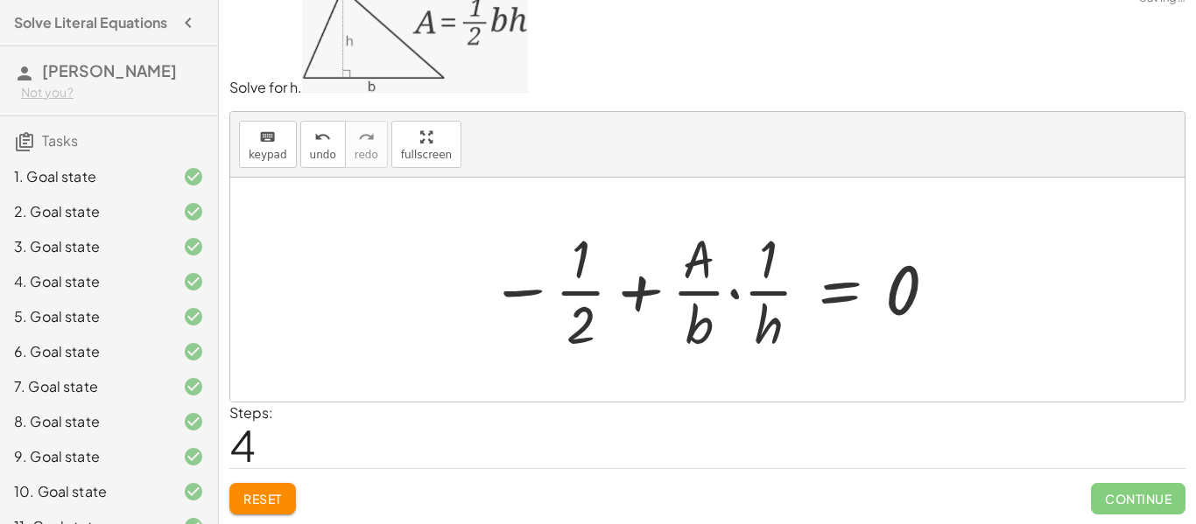
drag, startPoint x: 898, startPoint y: 296, endPoint x: 757, endPoint y: 296, distance: 141.0
click at [897, 296] on div at bounding box center [714, 289] width 467 height 135
drag, startPoint x: 773, startPoint y: 329, endPoint x: 892, endPoint y: 277, distance: 130.2
click at [892, 277] on div at bounding box center [714, 289] width 467 height 135
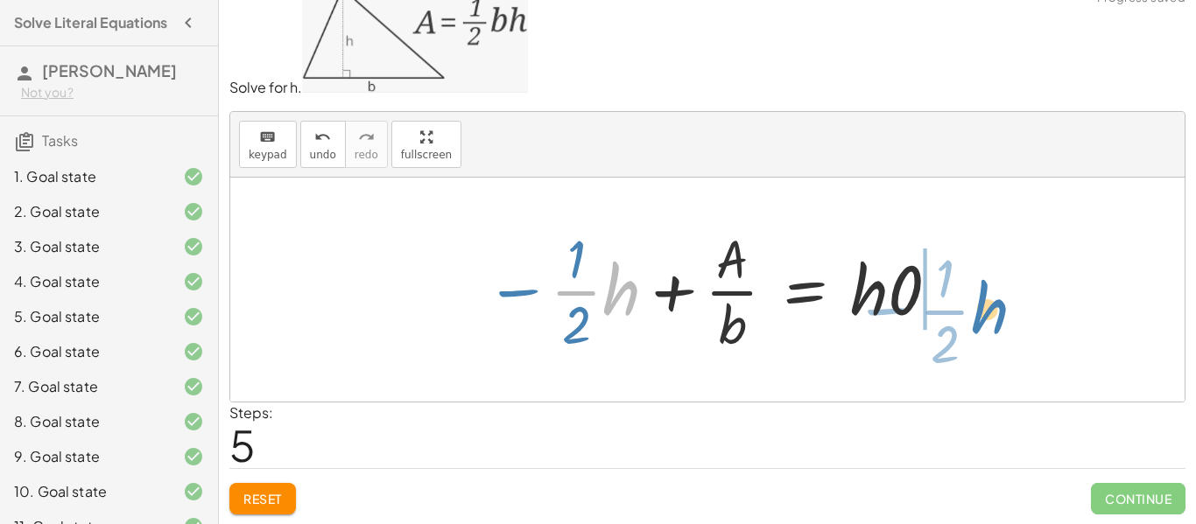
drag, startPoint x: 607, startPoint y: 292, endPoint x: 980, endPoint y: 311, distance: 373.4
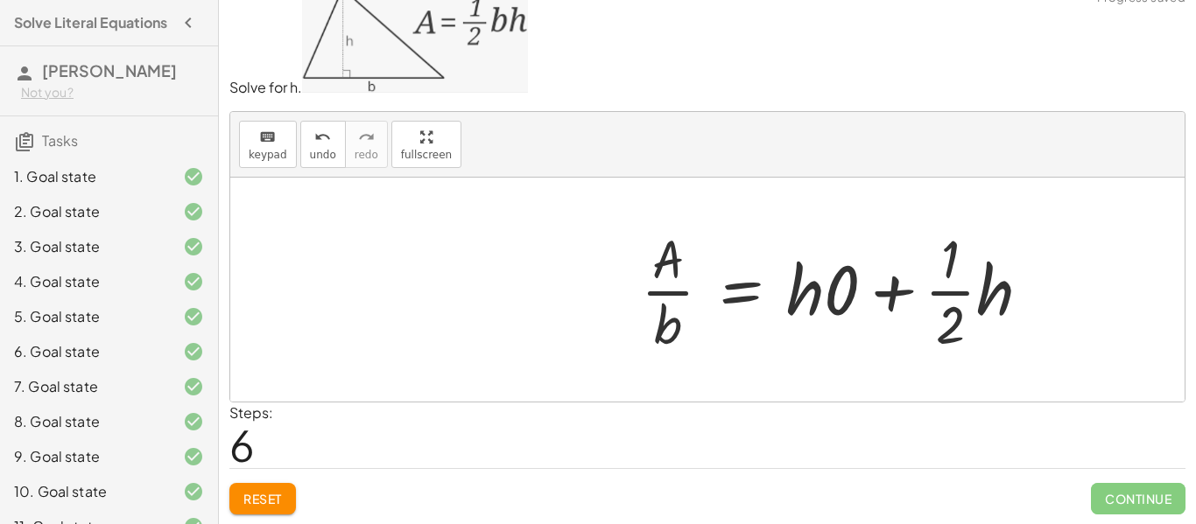
click at [881, 285] on div at bounding box center [842, 289] width 421 height 135
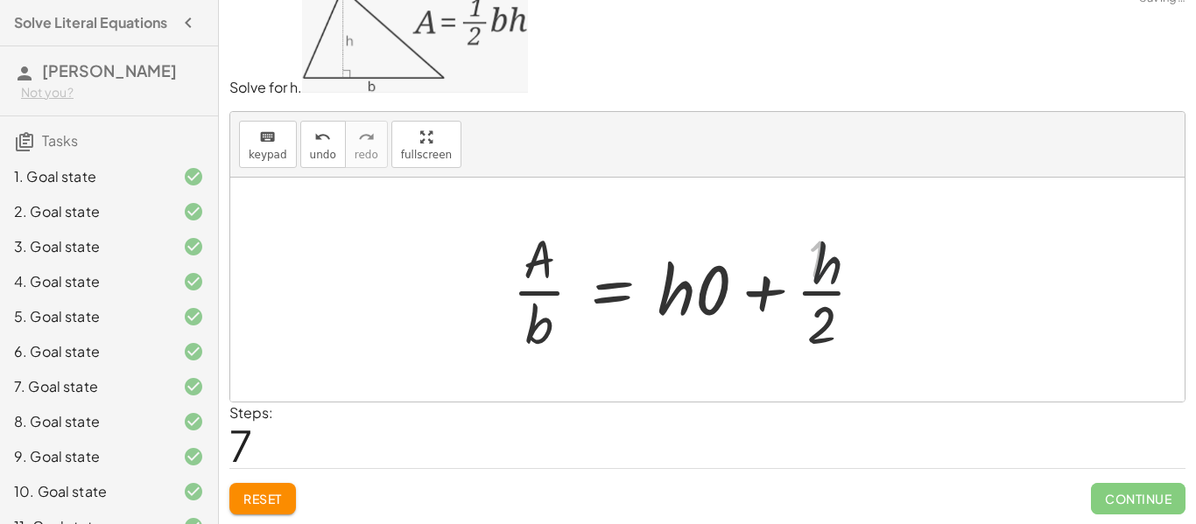
click at [721, 281] on div at bounding box center [695, 289] width 384 height 135
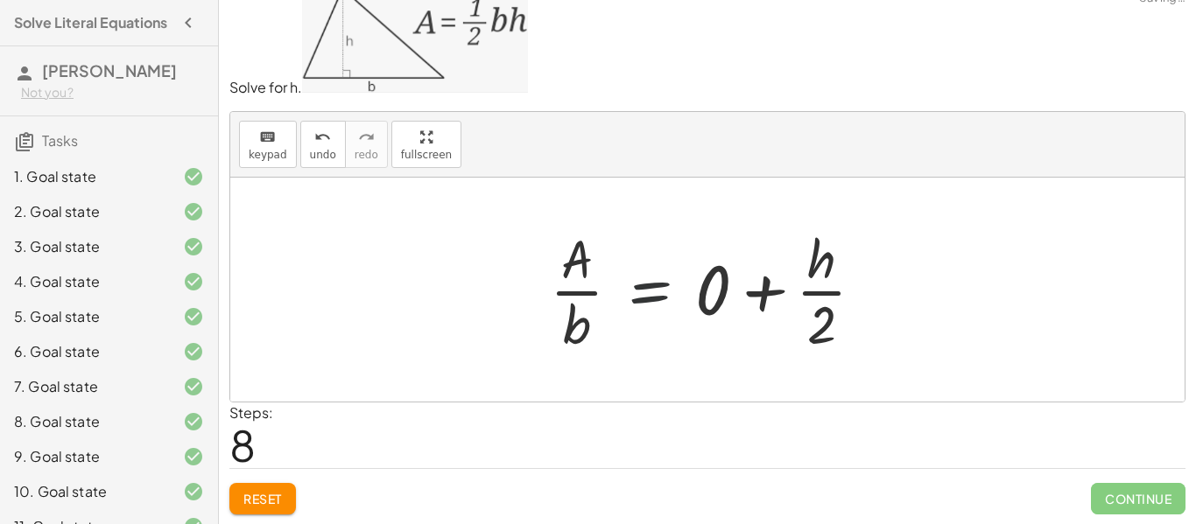
click at [680, 292] on div at bounding box center [714, 289] width 346 height 135
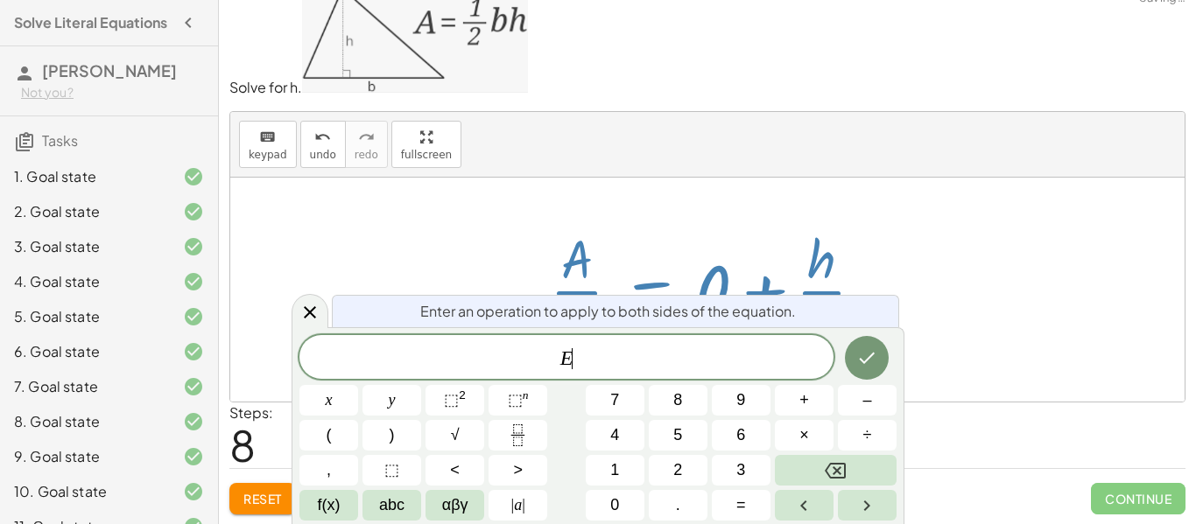
drag, startPoint x: 310, startPoint y: 302, endPoint x: 324, endPoint y: 298, distance: 14.7
click at [310, 302] on div at bounding box center [310, 311] width 37 height 34
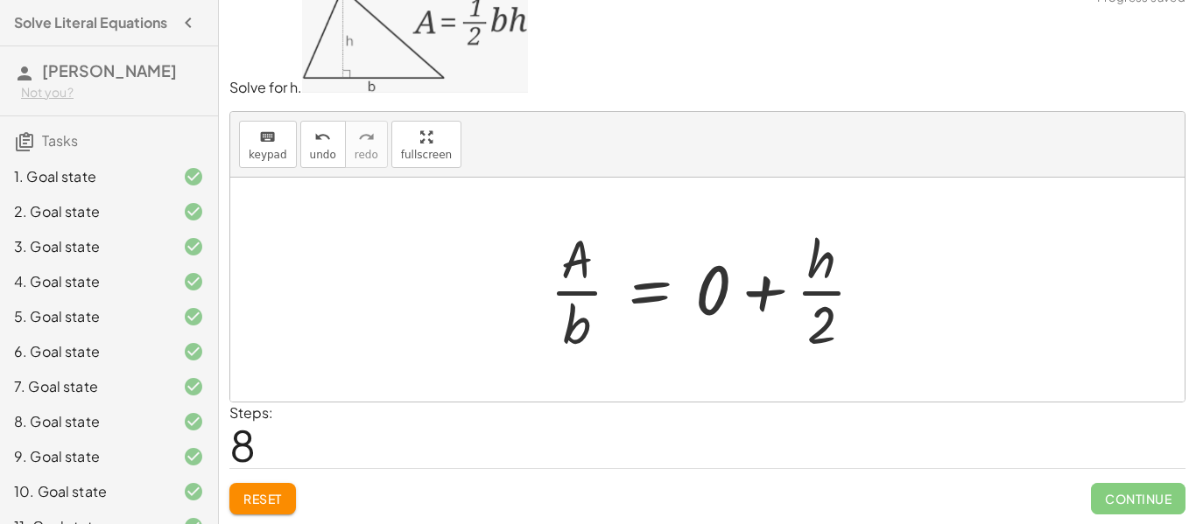
drag, startPoint x: 823, startPoint y: 278, endPoint x: 776, endPoint y: 293, distance: 49.6
click at [790, 290] on div at bounding box center [714, 289] width 346 height 135
click at [750, 296] on div at bounding box center [733, 289] width 384 height 135
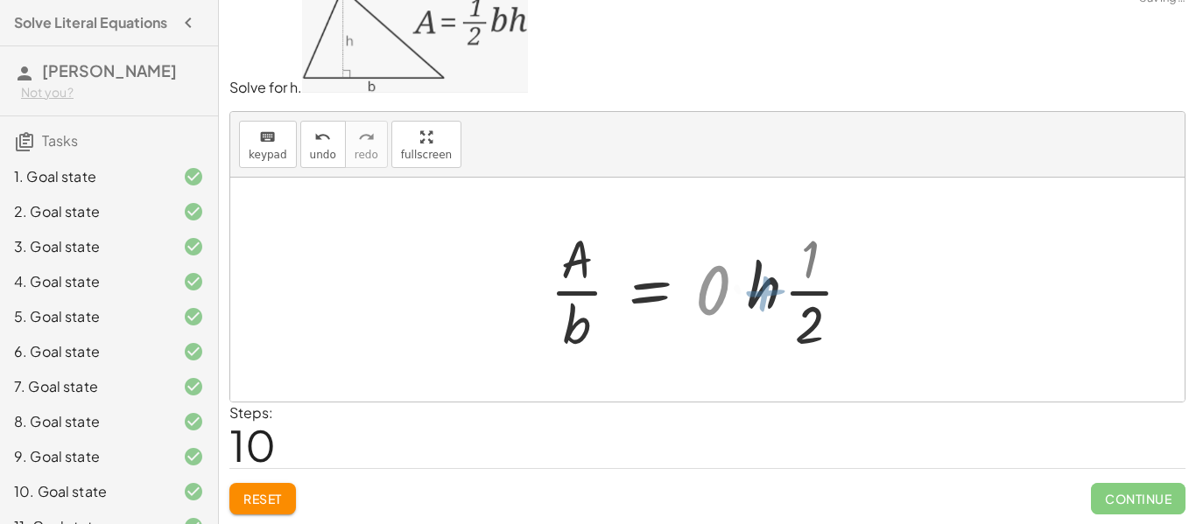
click at [764, 299] on div at bounding box center [682, 289] width 283 height 135
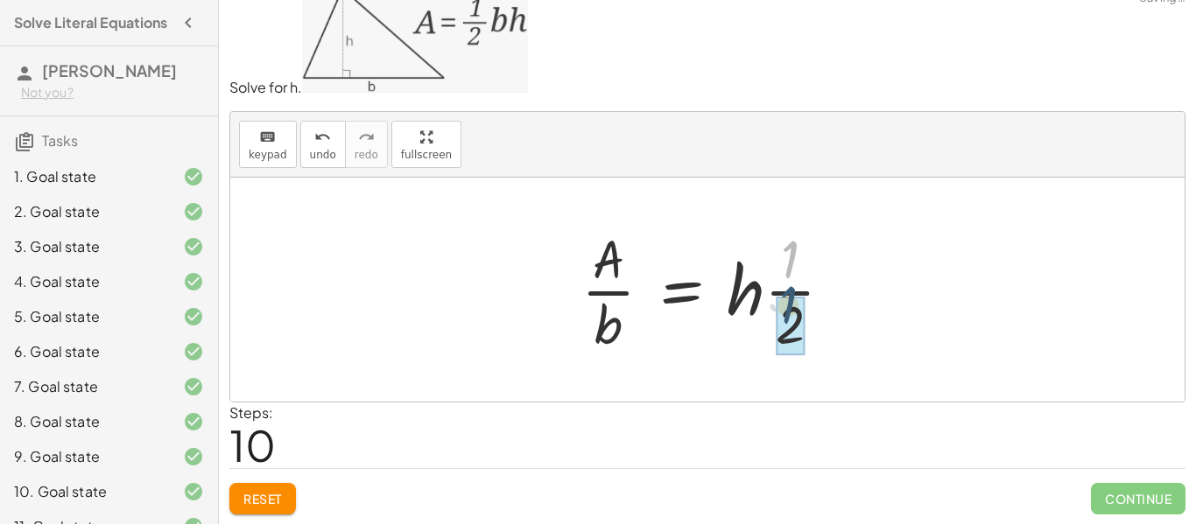
drag, startPoint x: 794, startPoint y: 274, endPoint x: 778, endPoint y: 313, distance: 42.4
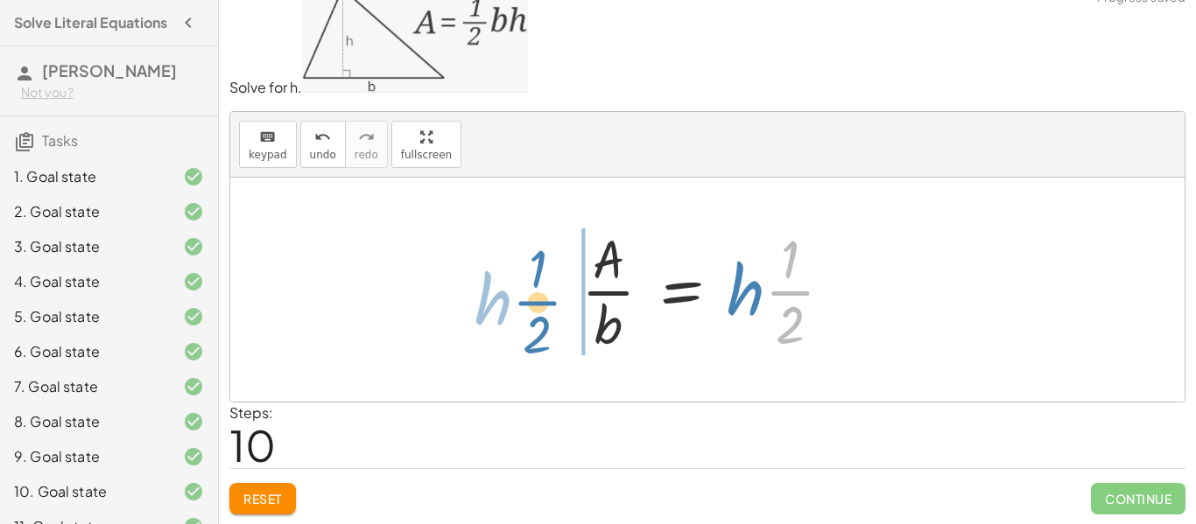
drag, startPoint x: 793, startPoint y: 294, endPoint x: 539, endPoint y: 304, distance: 254.1
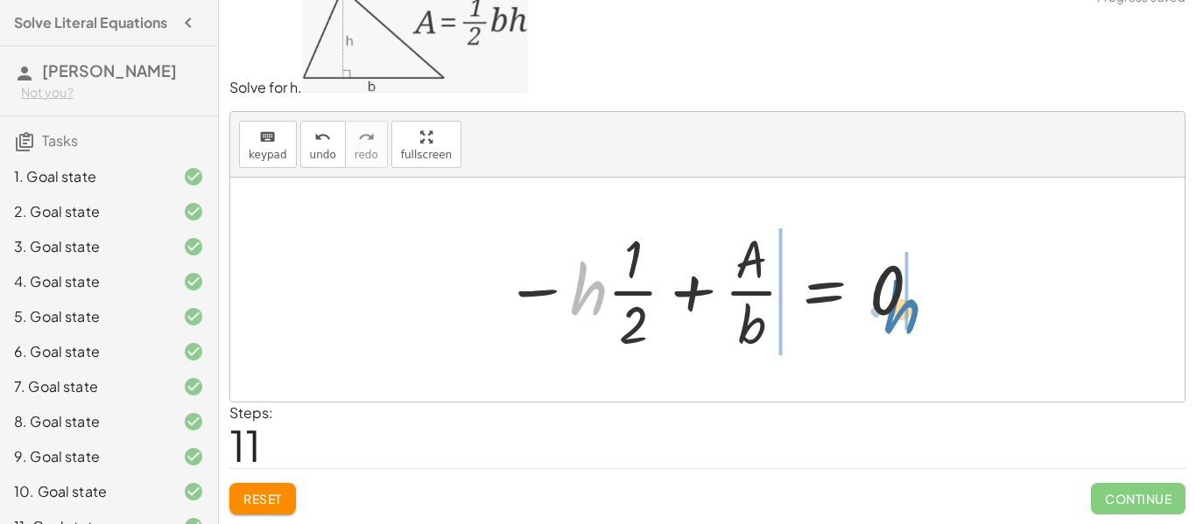
drag, startPoint x: 591, startPoint y: 297, endPoint x: 964, endPoint y: 300, distance: 373.0
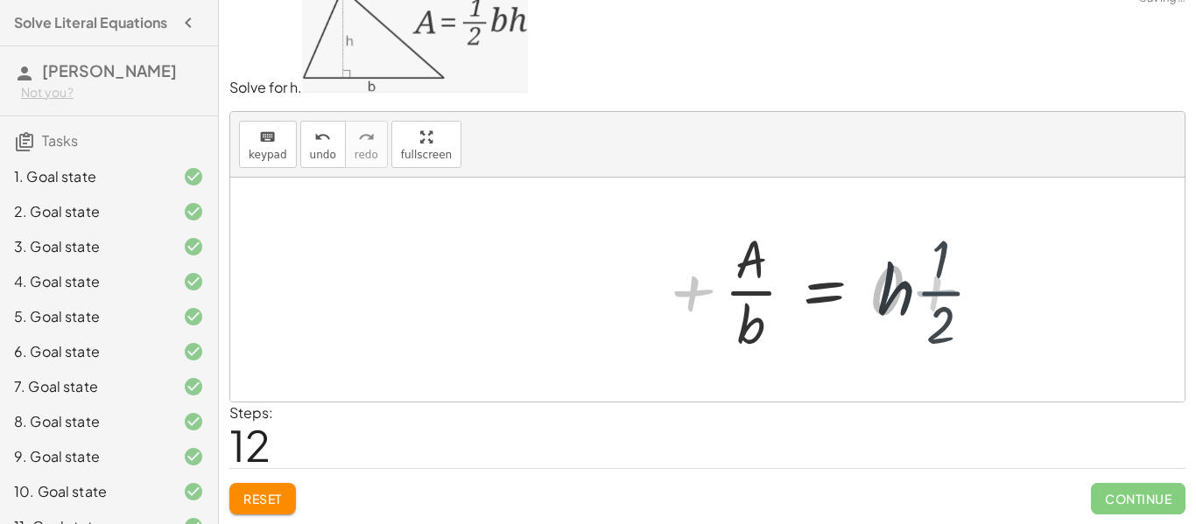
drag, startPoint x: 857, startPoint y: 303, endPoint x: 922, endPoint y: 306, distance: 64.8
click at [858, 303] on div at bounding box center [856, 289] width 283 height 135
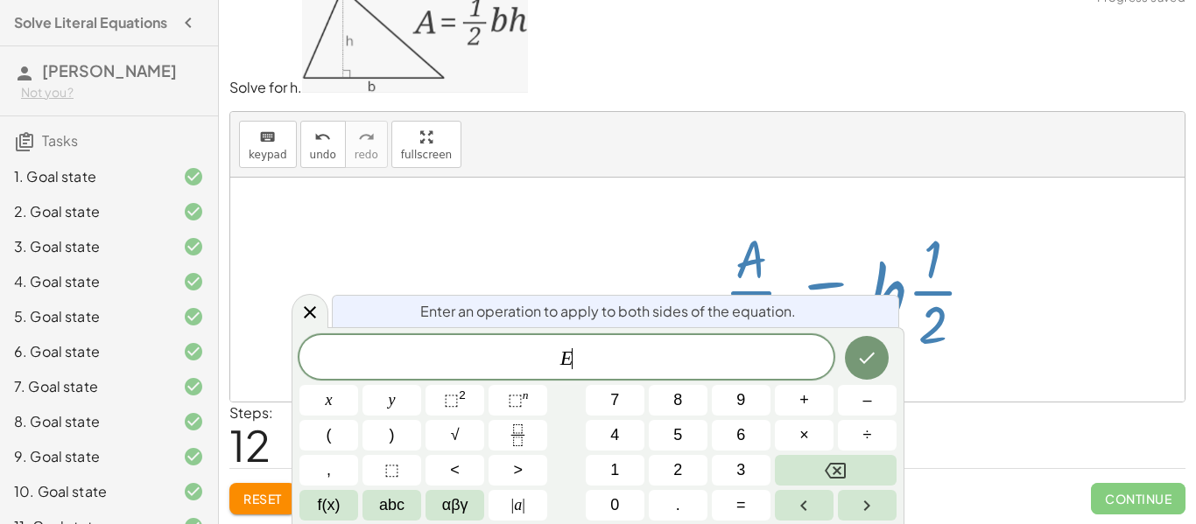
scroll to position [4, 0]
click at [307, 311] on icon at bounding box center [309, 312] width 21 height 21
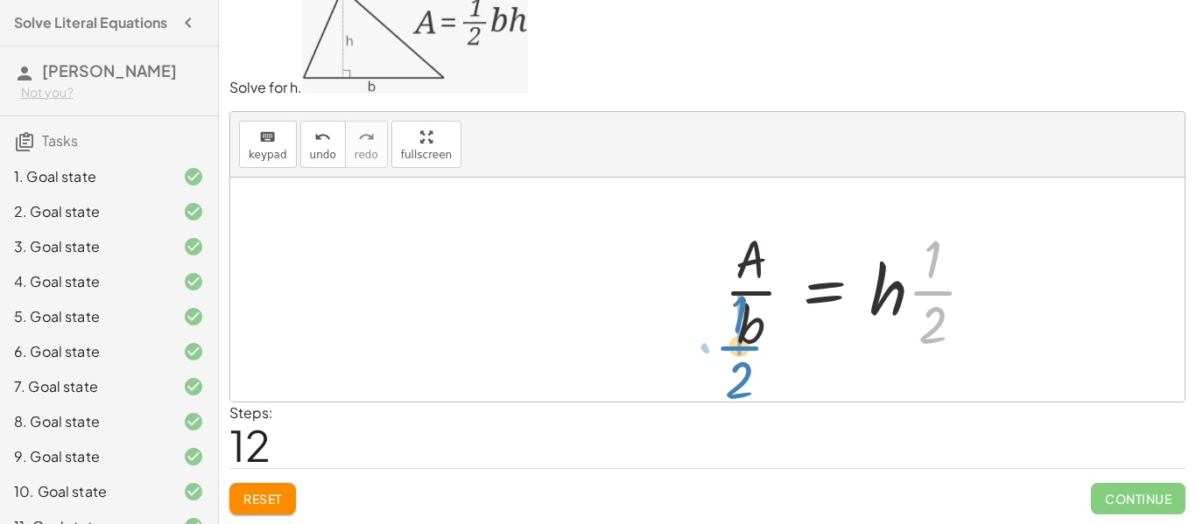
drag, startPoint x: 926, startPoint y: 290, endPoint x: 733, endPoint y: 345, distance: 201.2
click at [733, 345] on div at bounding box center [856, 289] width 283 height 135
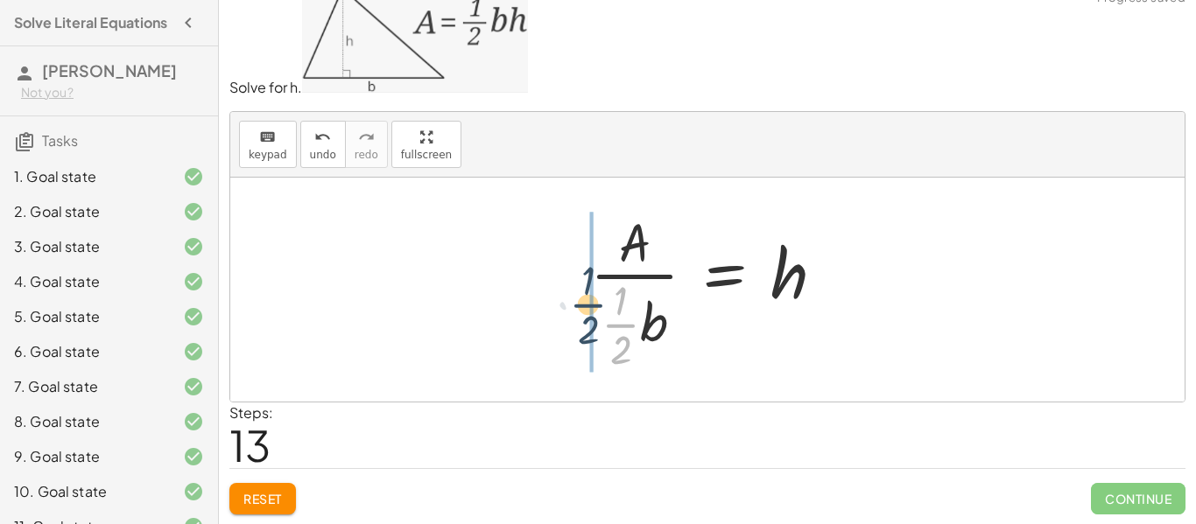
drag, startPoint x: 601, startPoint y: 330, endPoint x: 572, endPoint y: 296, distance: 44.7
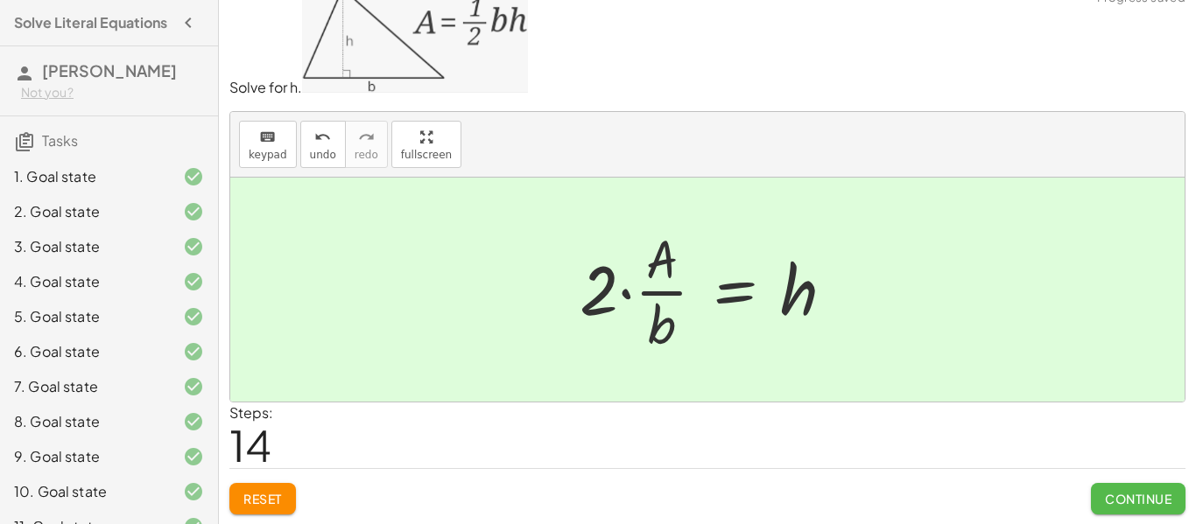
click at [1147, 501] on span "Continue" at bounding box center [1138, 499] width 67 height 16
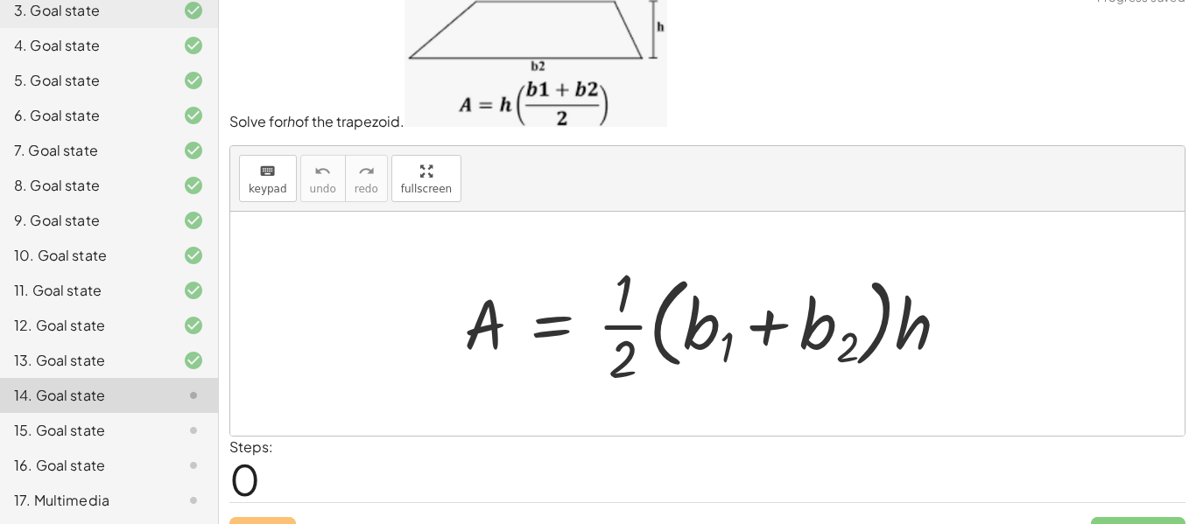
scroll to position [237, 0]
drag, startPoint x: 830, startPoint y: 344, endPoint x: 732, endPoint y: 356, distance: 98.8
click at [732, 356] on div at bounding box center [713, 324] width 517 height 135
drag, startPoint x: 700, startPoint y: 339, endPoint x: 799, endPoint y: 345, distance: 98.3
click at [799, 345] on div at bounding box center [713, 324] width 517 height 135
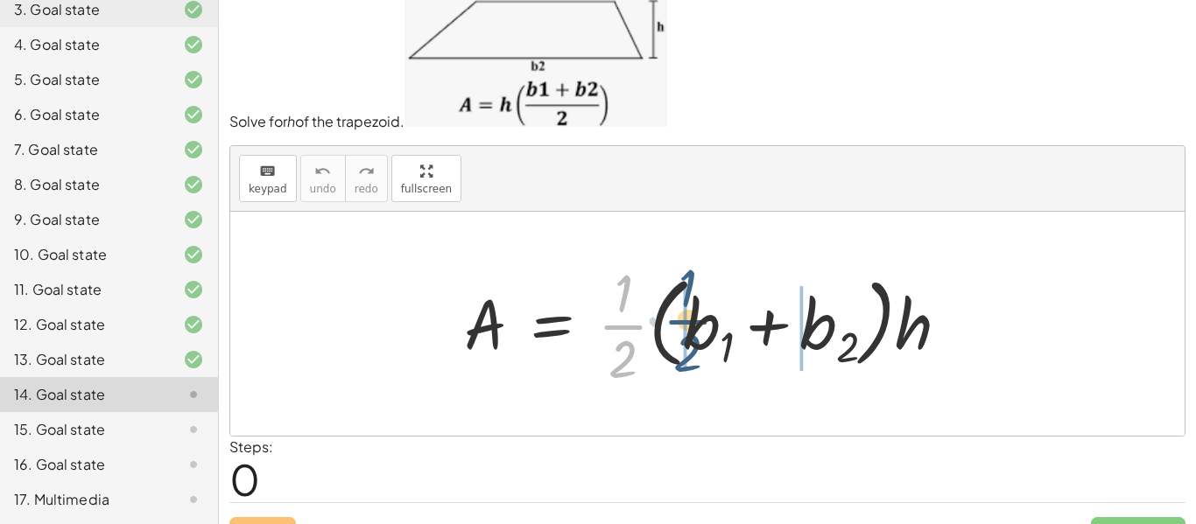
drag, startPoint x: 655, startPoint y: 295, endPoint x: 688, endPoint y: 327, distance: 45.8
click at [688, 333] on div at bounding box center [713, 324] width 517 height 135
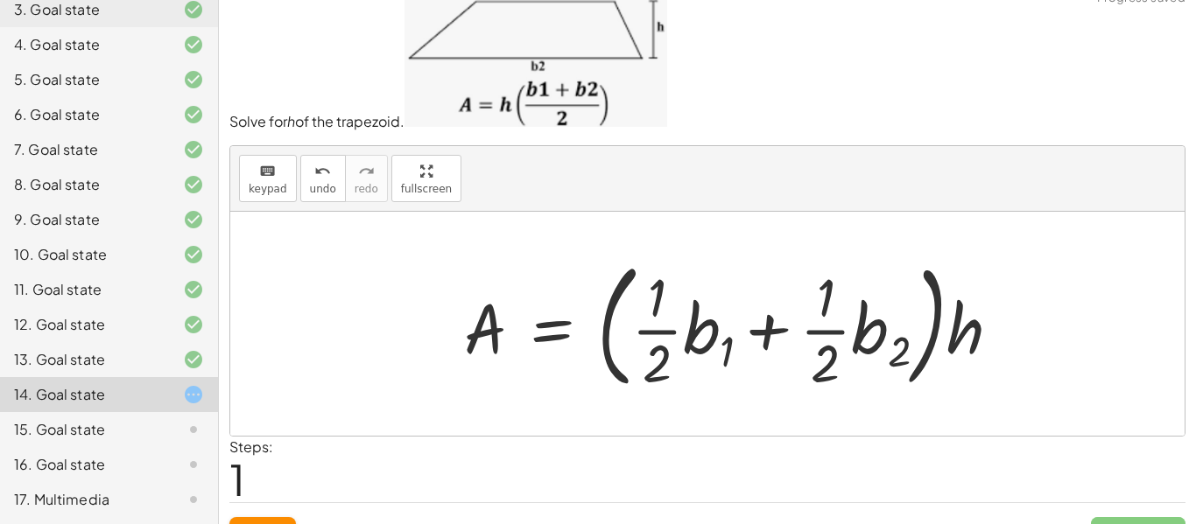
drag, startPoint x: 825, startPoint y: 320, endPoint x: 847, endPoint y: 327, distance: 22.7
click at [827, 321] on div at bounding box center [739, 323] width 568 height 145
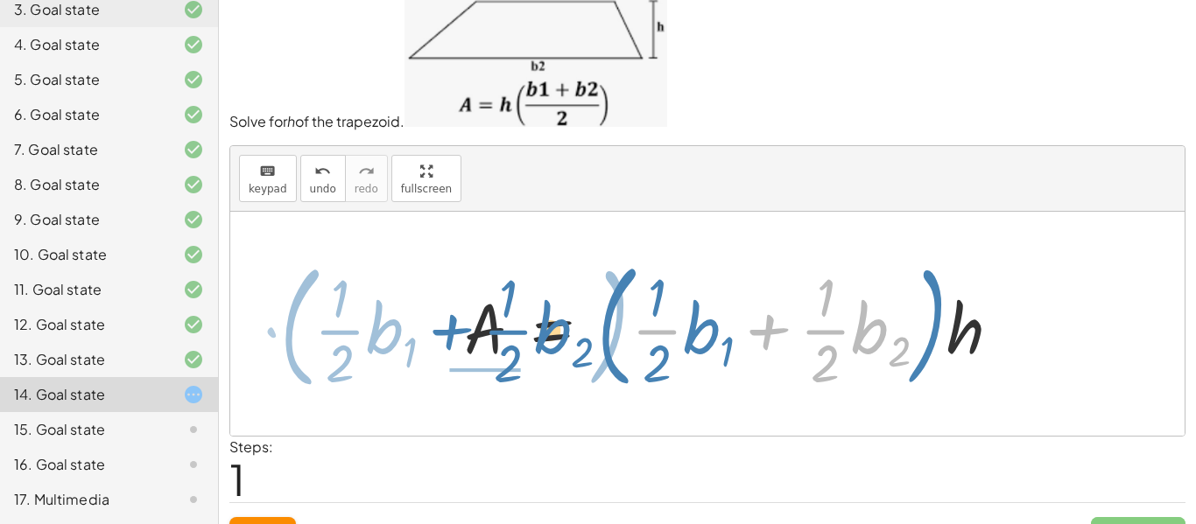
drag, startPoint x: 794, startPoint y: 350, endPoint x: 437, endPoint y: 348, distance: 357.2
click at [431, 348] on div "A = · · 1 · 2 · ( + b 1 + b 2 ) · h + · · 1 · 2 · b 2 · ( + · · 1 · 2 · b 1 ) A…" at bounding box center [707, 324] width 954 height 224
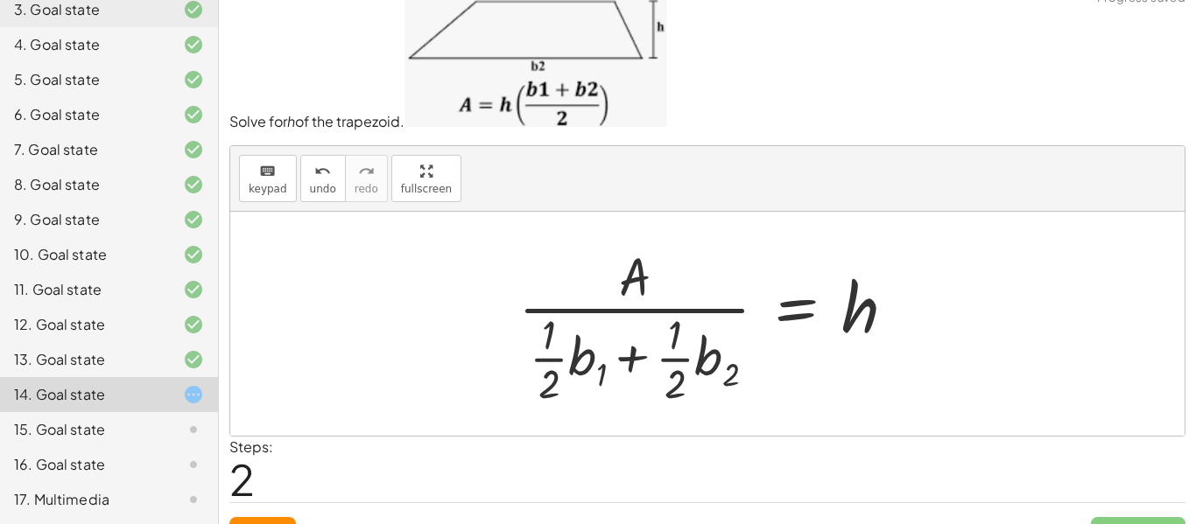
drag, startPoint x: 723, startPoint y: 355, endPoint x: 713, endPoint y: 355, distance: 10.5
click at [723, 355] on div at bounding box center [714, 324] width 409 height 169
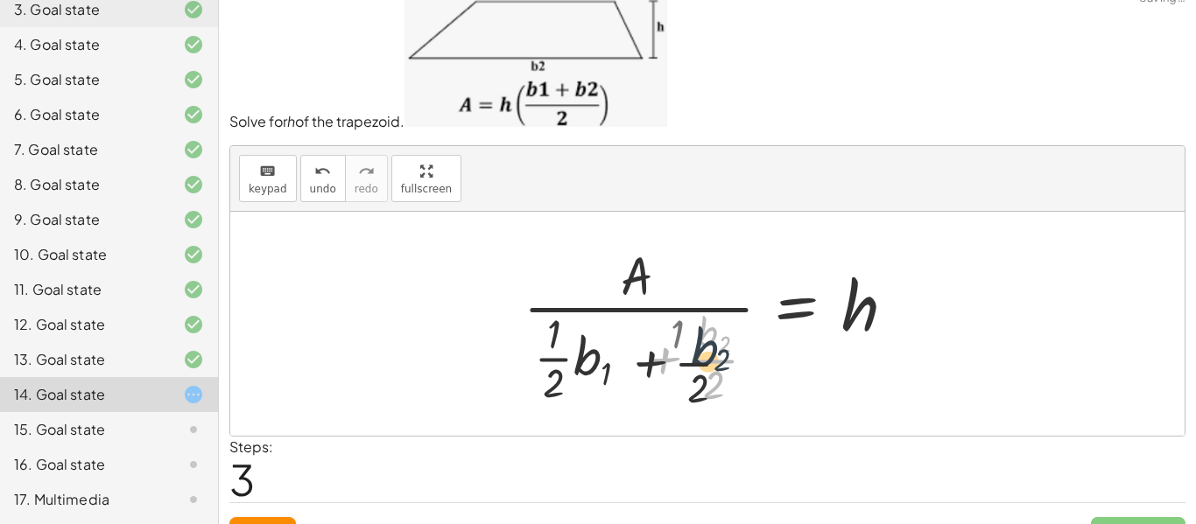
drag, startPoint x: 703, startPoint y: 361, endPoint x: 714, endPoint y: 337, distance: 26.2
click at [704, 353] on div at bounding box center [730, 323] width 376 height 173
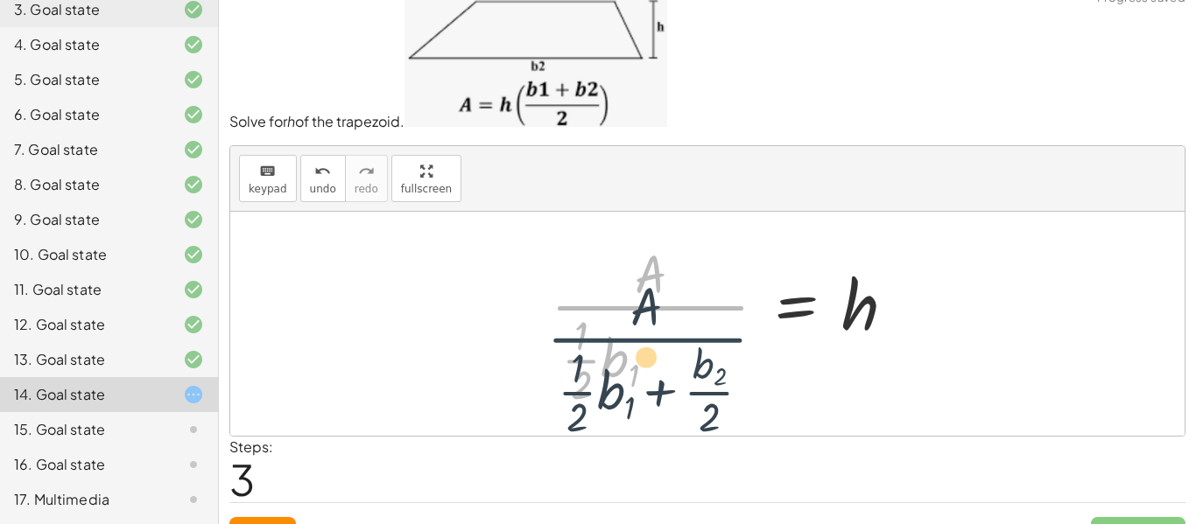
drag, startPoint x: 718, startPoint y: 305, endPoint x: 740, endPoint y: 308, distance: 22.2
click at [737, 314] on div at bounding box center [730, 323] width 376 height 173
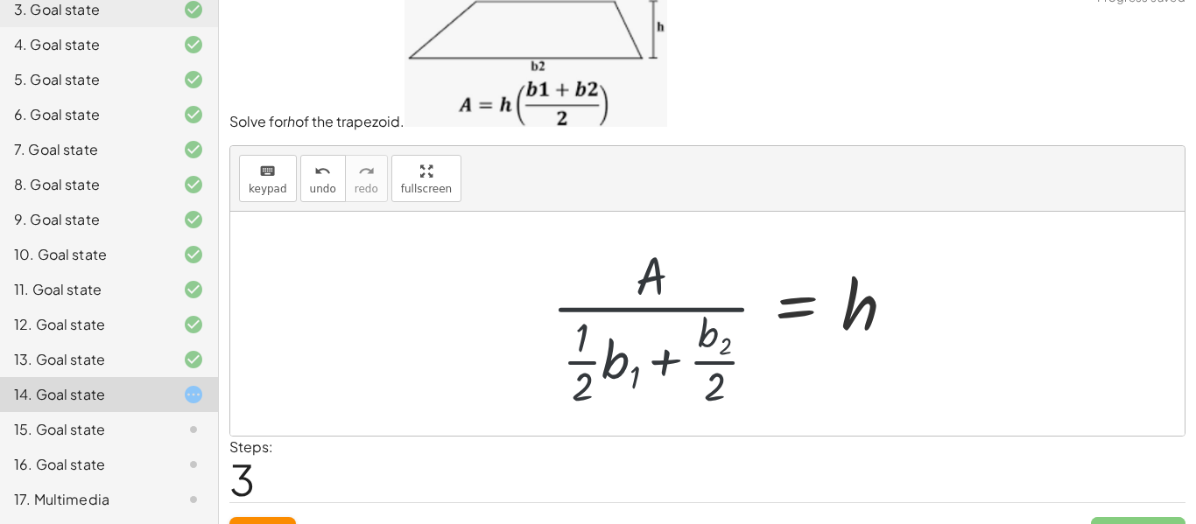
click at [654, 367] on div at bounding box center [730, 323] width 376 height 173
click at [615, 373] on div at bounding box center [730, 323] width 376 height 173
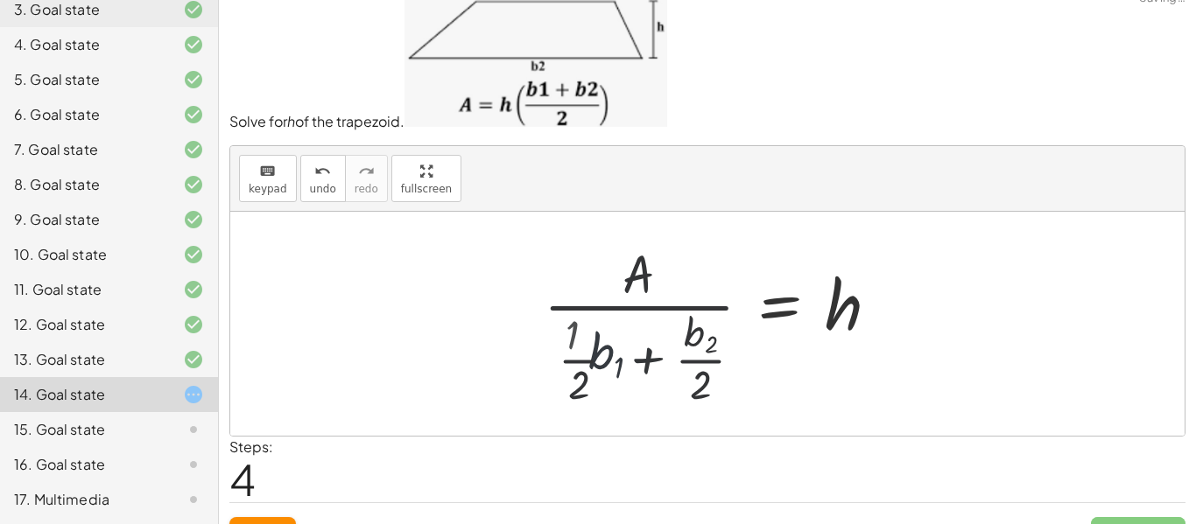
click at [571, 379] on div at bounding box center [729, 323] width 345 height 173
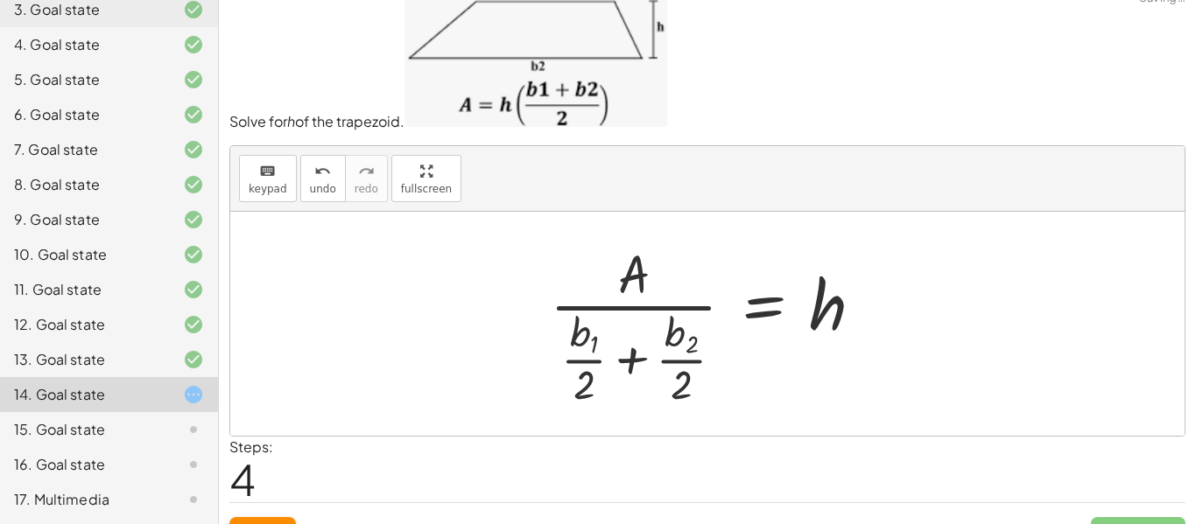
click at [689, 360] on div at bounding box center [713, 323] width 345 height 173
click at [670, 388] on div at bounding box center [713, 323] width 345 height 173
click at [581, 389] on div at bounding box center [713, 323] width 345 height 173
drag, startPoint x: 651, startPoint y: 279, endPoint x: 643, endPoint y: 298, distance: 20.4
click at [644, 294] on div at bounding box center [713, 323] width 345 height 173
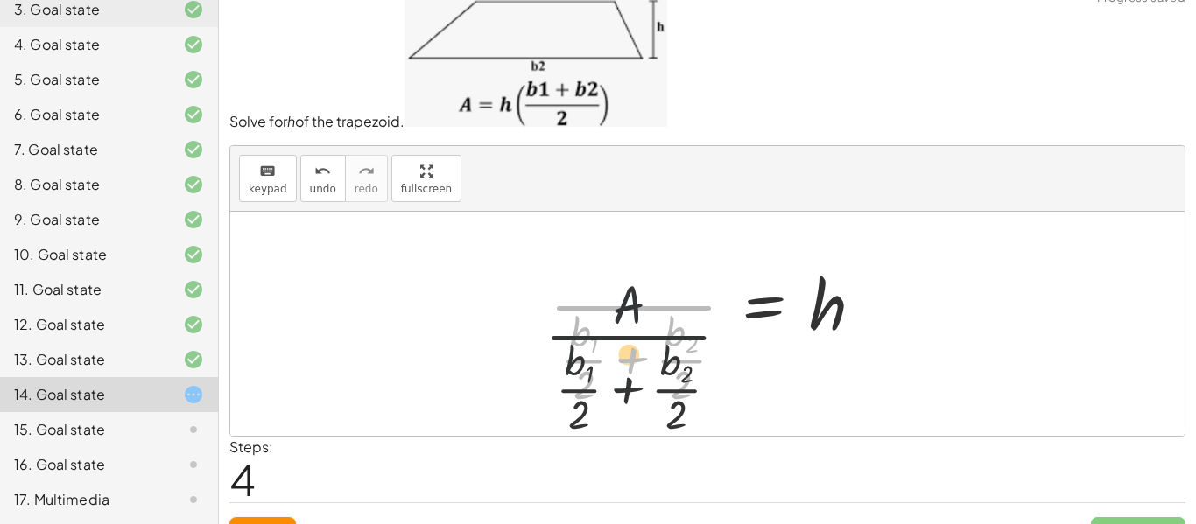
drag, startPoint x: 630, startPoint y: 348, endPoint x: 637, endPoint y: 368, distance: 21.3
click at [637, 365] on div at bounding box center [713, 323] width 345 height 173
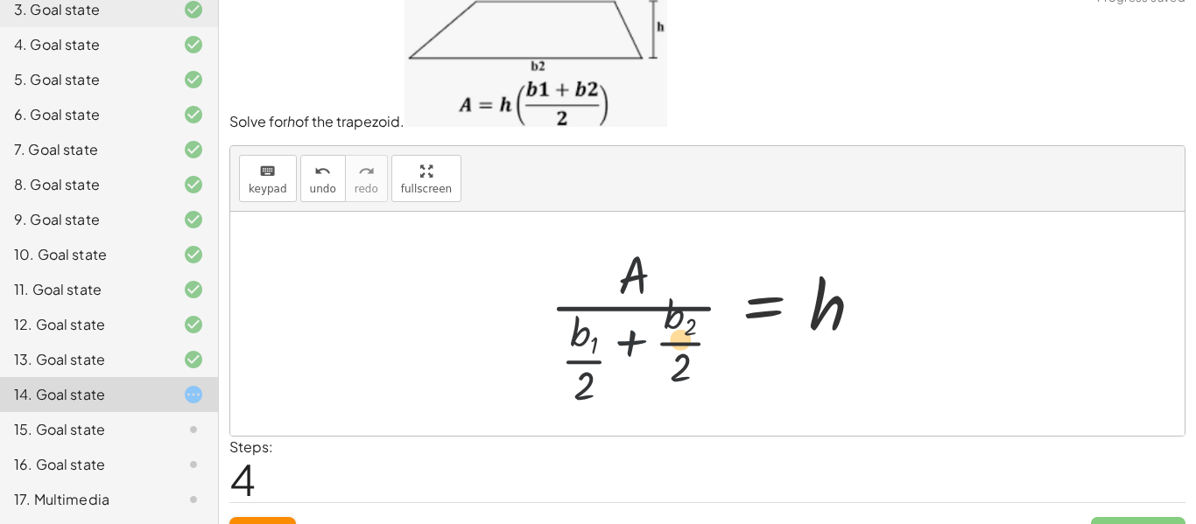
drag, startPoint x: 641, startPoint y: 373, endPoint x: 654, endPoint y: 305, distance: 69.5
click at [651, 306] on div at bounding box center [713, 323] width 345 height 173
drag, startPoint x: 642, startPoint y: 337, endPoint x: 669, endPoint y: 268, distance: 74.3
click at [669, 268] on div at bounding box center [713, 323] width 345 height 173
drag, startPoint x: 582, startPoint y: 383, endPoint x: 616, endPoint y: 261, distance: 126.2
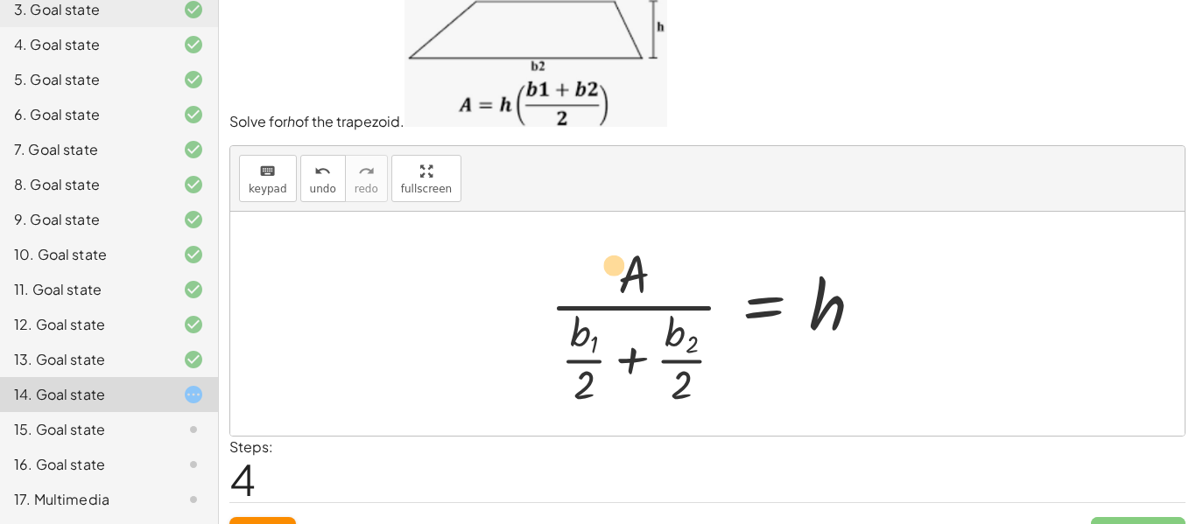
click at [616, 261] on div at bounding box center [713, 323] width 345 height 173
drag, startPoint x: 836, startPoint y: 309, endPoint x: 821, endPoint y: 344, distance: 38.1
click at [831, 341] on div at bounding box center [713, 325] width 345 height 173
drag, startPoint x: 637, startPoint y: 314, endPoint x: 643, endPoint y: 398, distance: 83.3
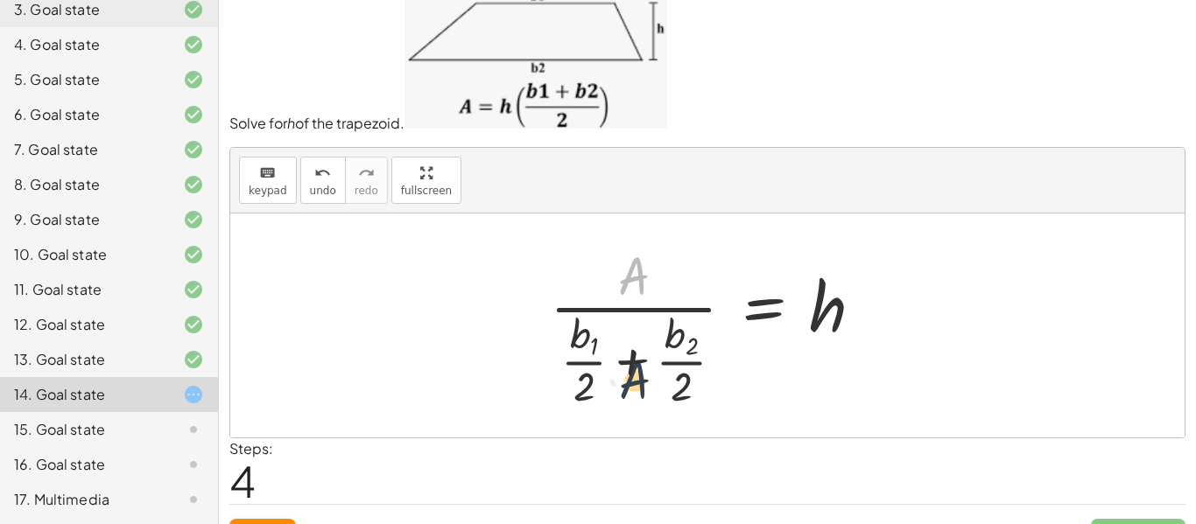
click at [639, 399] on div at bounding box center [713, 325] width 345 height 173
drag, startPoint x: 658, startPoint y: 284, endPoint x: 731, endPoint y: 358, distance: 104.6
click at [731, 358] on div at bounding box center [713, 325] width 345 height 173
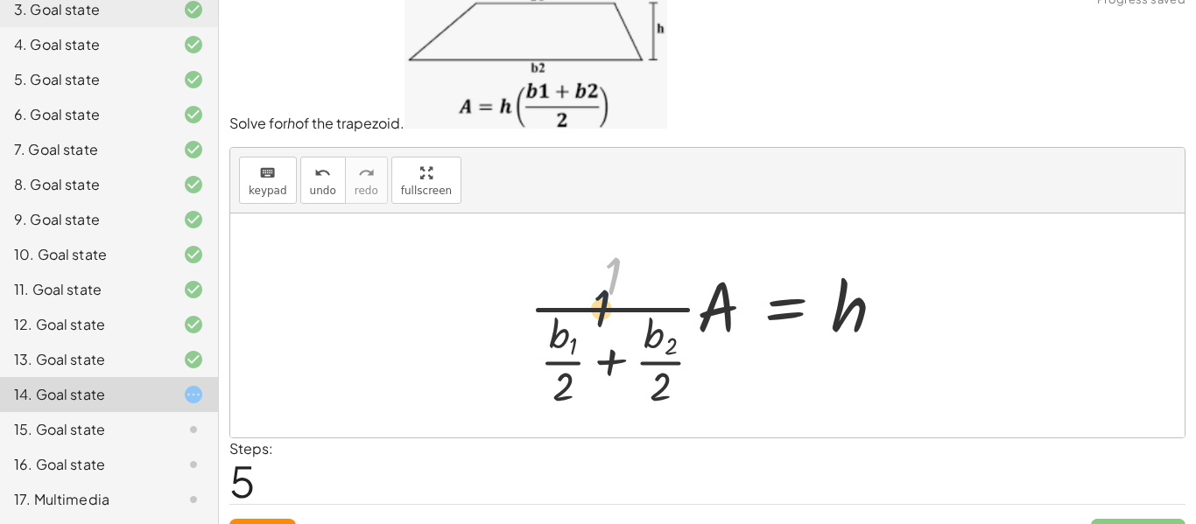
drag, startPoint x: 623, startPoint y: 274, endPoint x: 610, endPoint y: 313, distance: 41.5
click at [610, 313] on div at bounding box center [714, 325] width 388 height 173
click at [610, 319] on div at bounding box center [714, 325] width 388 height 173
click at [611, 327] on div at bounding box center [714, 325] width 388 height 173
click at [611, 328] on div at bounding box center [714, 325] width 388 height 173
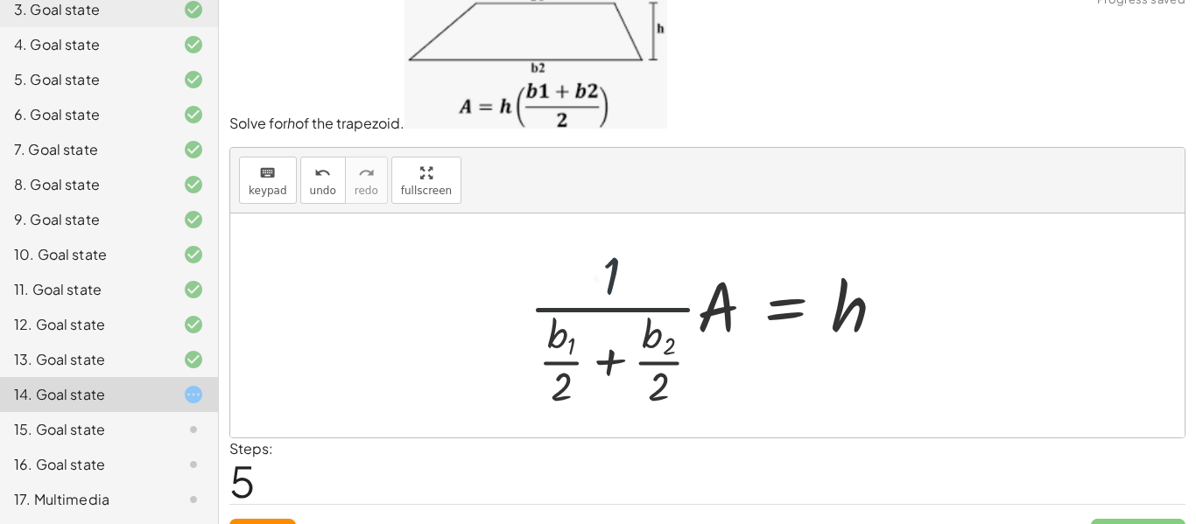
click at [614, 355] on div at bounding box center [714, 325] width 388 height 173
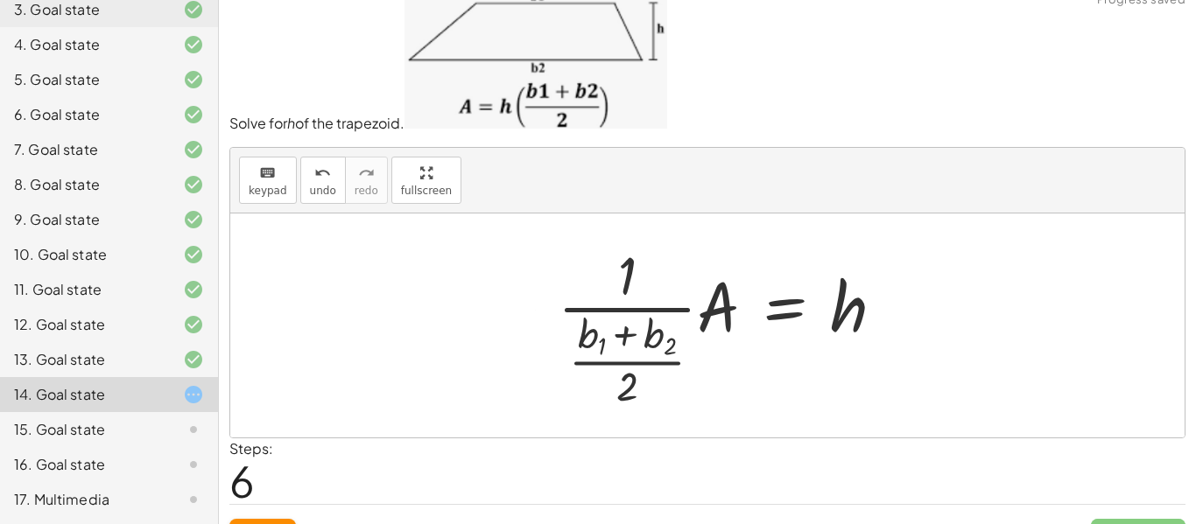
click at [622, 398] on div at bounding box center [728, 325] width 358 height 173
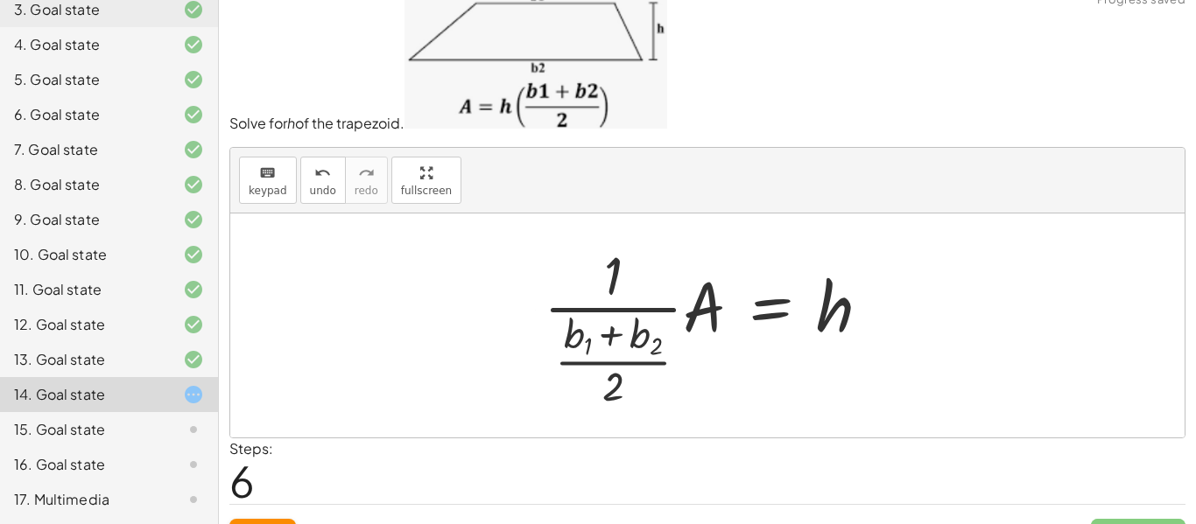
click at [612, 387] on div at bounding box center [714, 325] width 358 height 173
click at [608, 356] on div at bounding box center [714, 325] width 358 height 173
drag, startPoint x: 617, startPoint y: 310, endPoint x: 621, endPoint y: 410, distance: 99.9
click at [620, 412] on div at bounding box center [714, 325] width 358 height 173
click at [624, 398] on div at bounding box center [714, 325] width 358 height 173
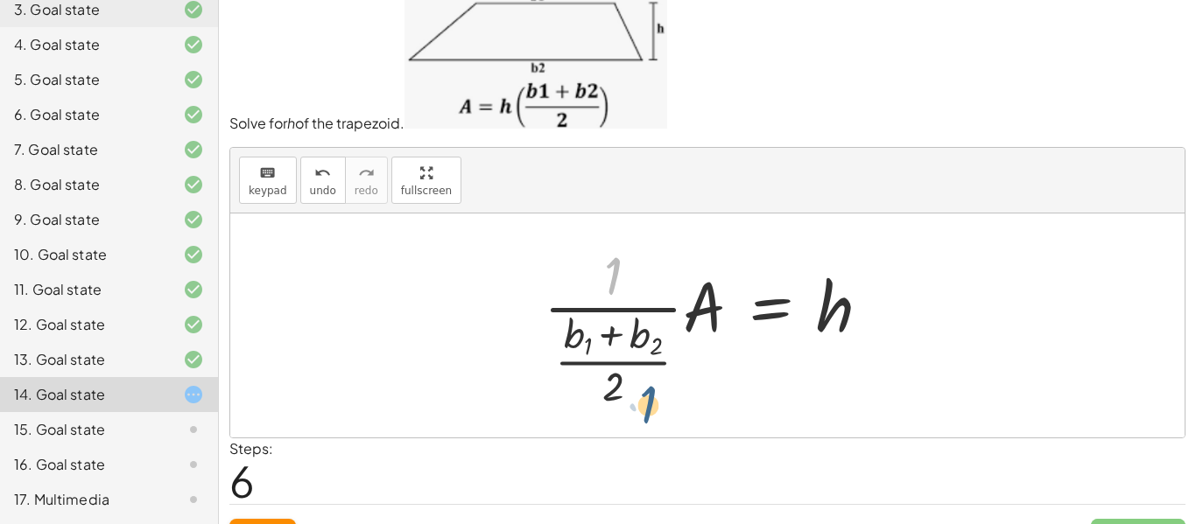
drag, startPoint x: 617, startPoint y: 275, endPoint x: 650, endPoint y: 403, distance: 131.9
click at [651, 406] on div at bounding box center [714, 325] width 358 height 173
click at [649, 403] on div at bounding box center [714, 325] width 358 height 173
click at [646, 401] on div at bounding box center [714, 325] width 358 height 173
click at [633, 376] on div at bounding box center [714, 325] width 358 height 173
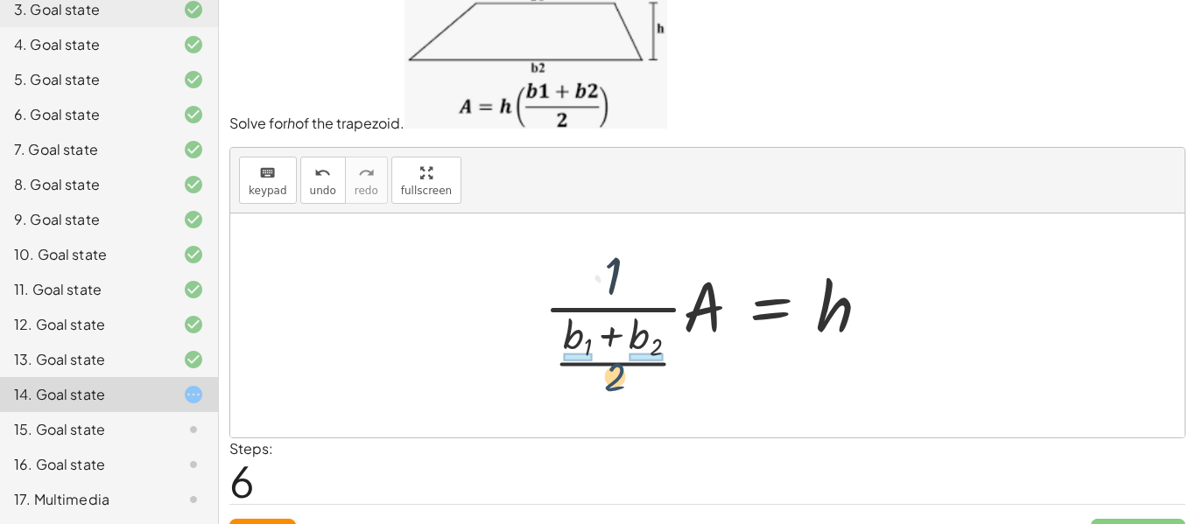
drag, startPoint x: 623, startPoint y: 390, endPoint x: 628, endPoint y: 355, distance: 34.5
click at [628, 355] on div at bounding box center [714, 325] width 358 height 173
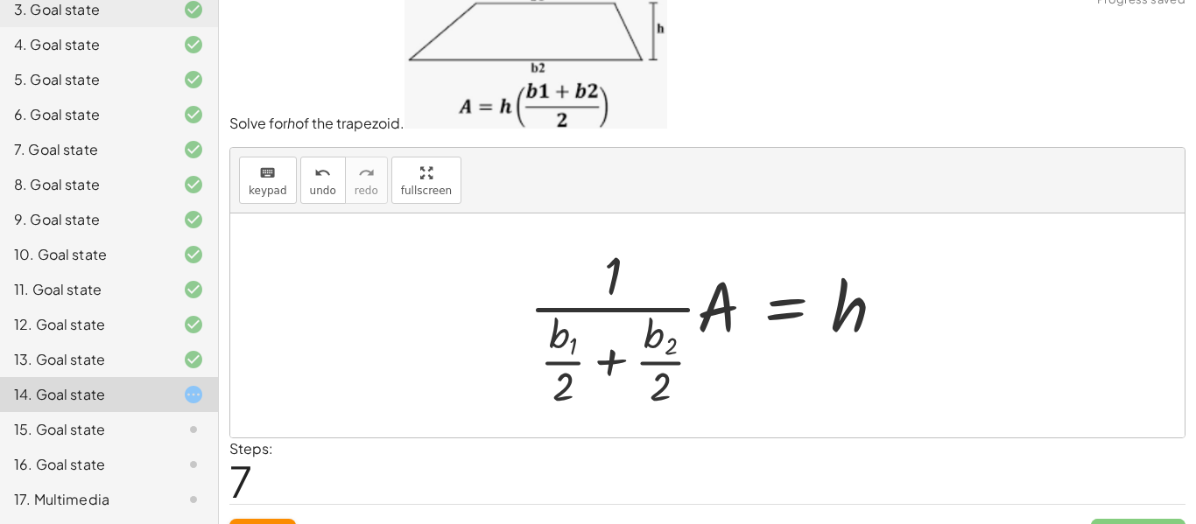
click at [646, 382] on div at bounding box center [714, 325] width 388 height 173
click at [659, 384] on div at bounding box center [714, 325] width 388 height 173
click at [566, 365] on div at bounding box center [714, 325] width 388 height 173
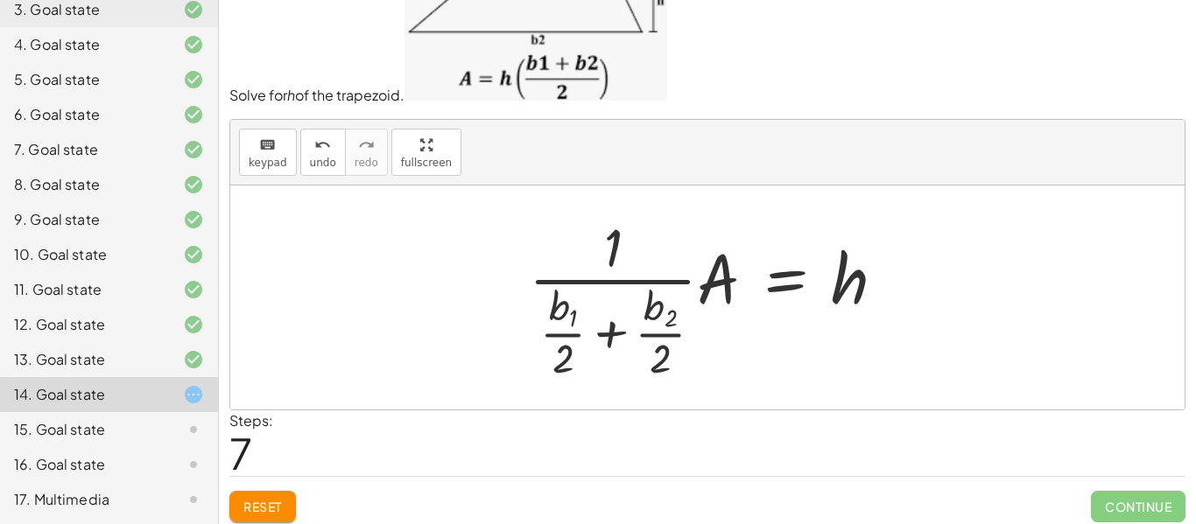
scroll to position [56, 0]
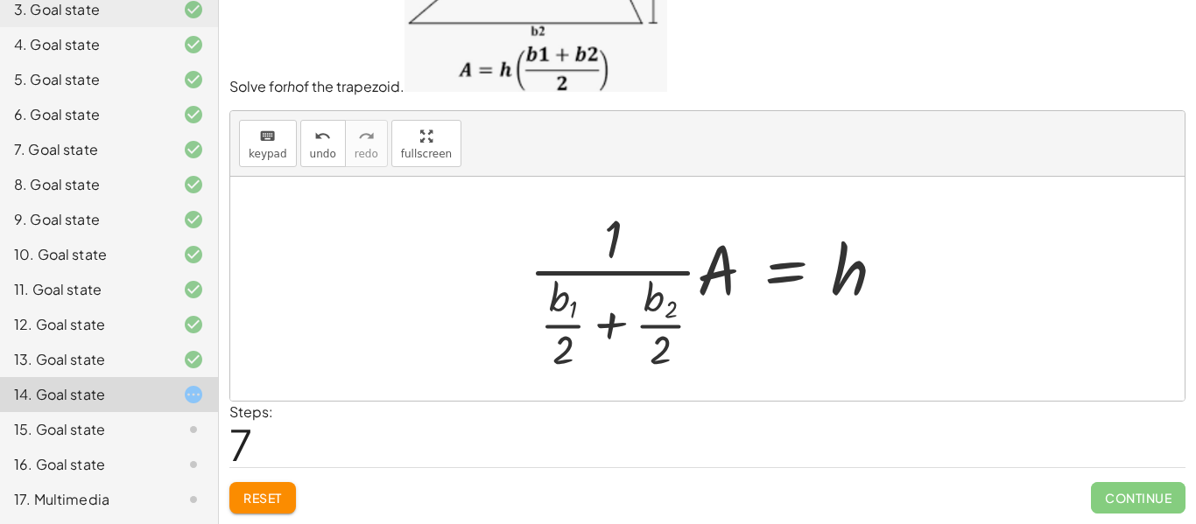
click at [289, 502] on button "Reset" at bounding box center [262, 498] width 67 height 32
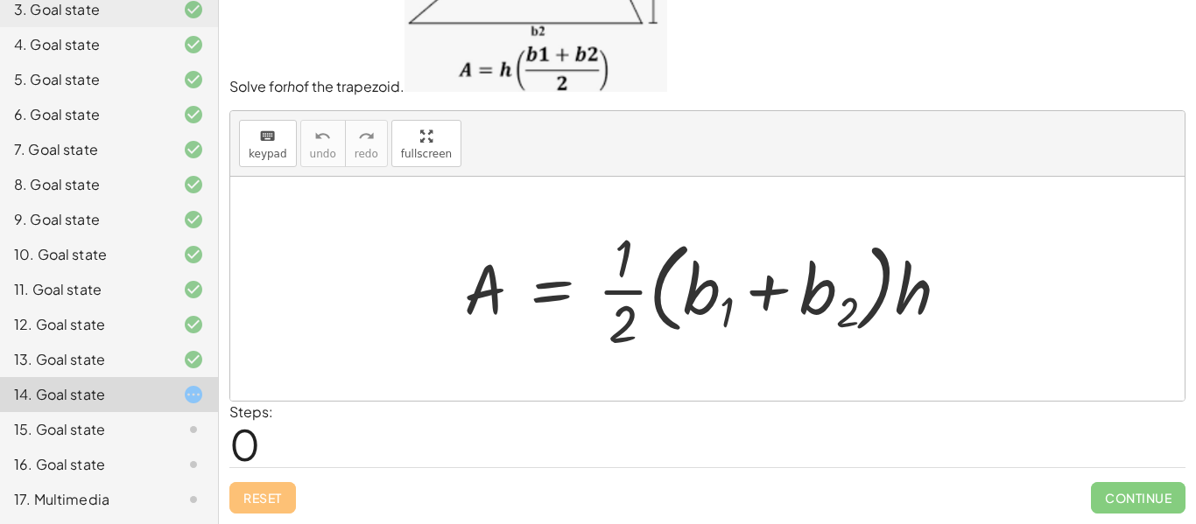
scroll to position [236, 0]
click at [629, 294] on div at bounding box center [713, 289] width 517 height 135
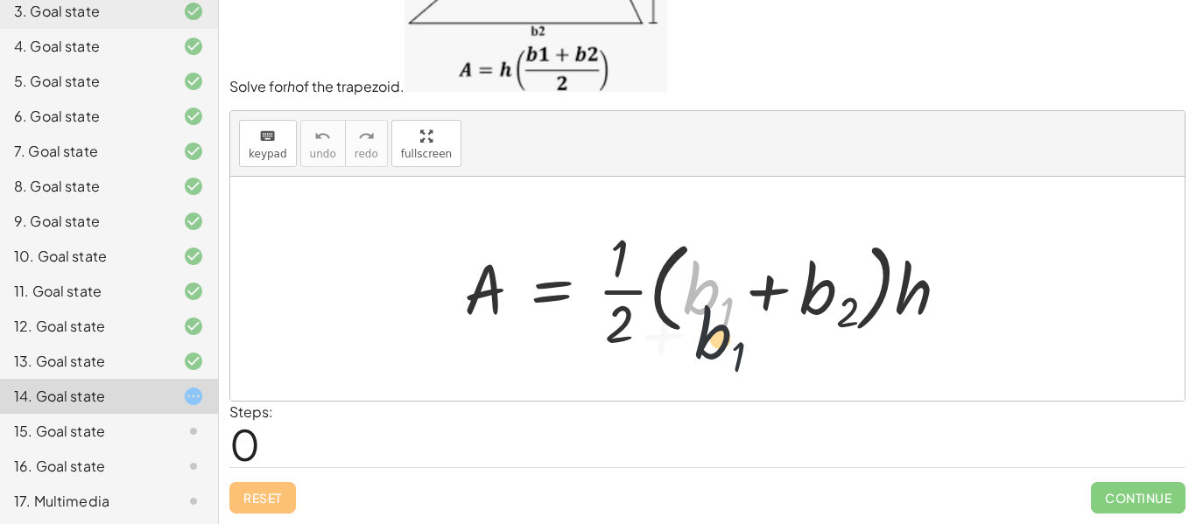
drag, startPoint x: 688, startPoint y: 274, endPoint x: 706, endPoint y: 312, distance: 41.5
click at [707, 318] on div at bounding box center [713, 289] width 517 height 135
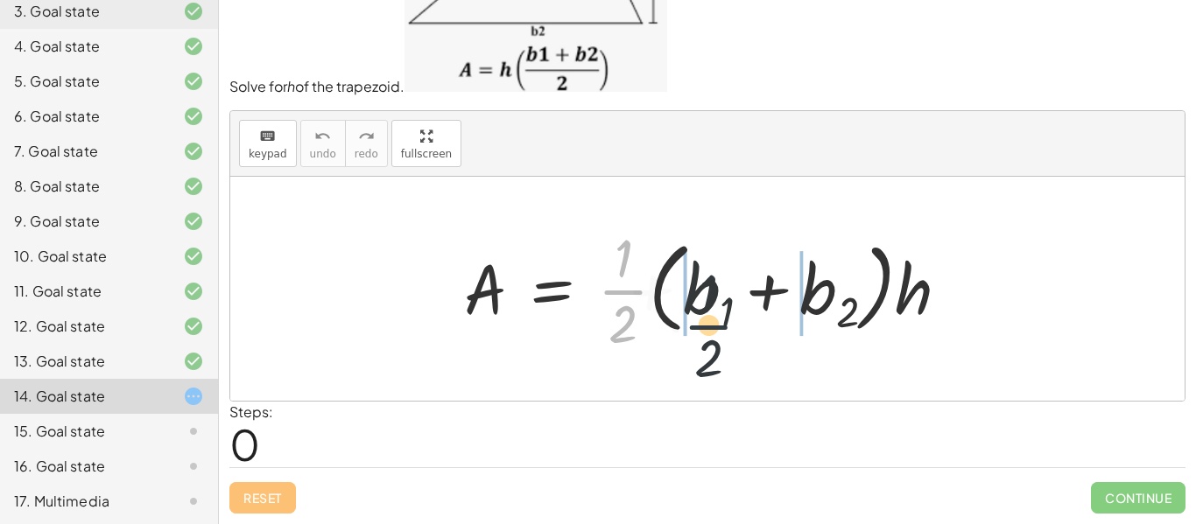
drag, startPoint x: 611, startPoint y: 281, endPoint x: 705, endPoint y: 317, distance: 100.3
click at [705, 317] on div at bounding box center [713, 289] width 517 height 135
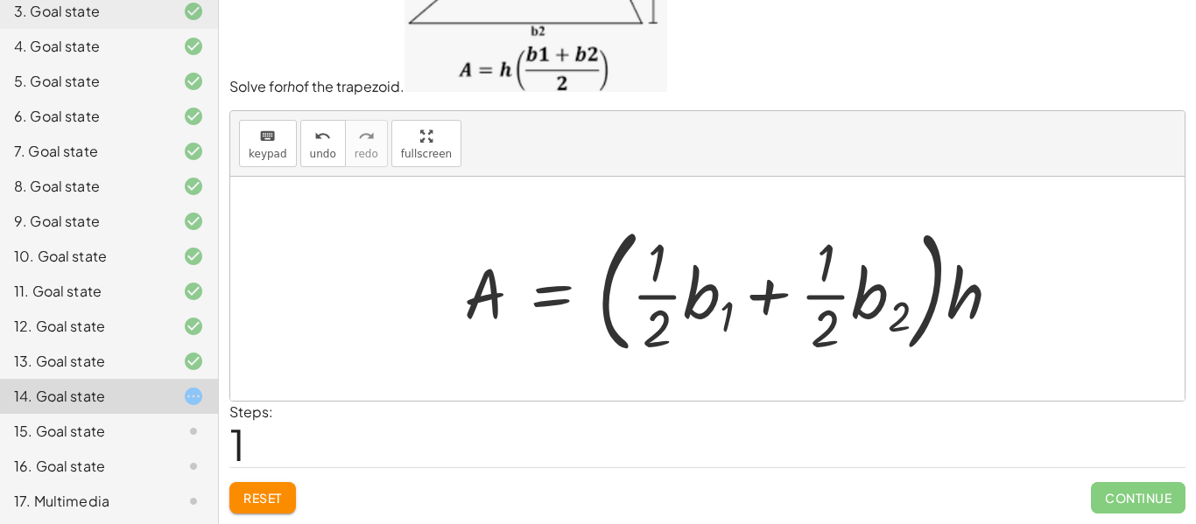
click at [750, 312] on div at bounding box center [739, 288] width 568 height 145
click at [721, 306] on div at bounding box center [739, 288] width 568 height 145
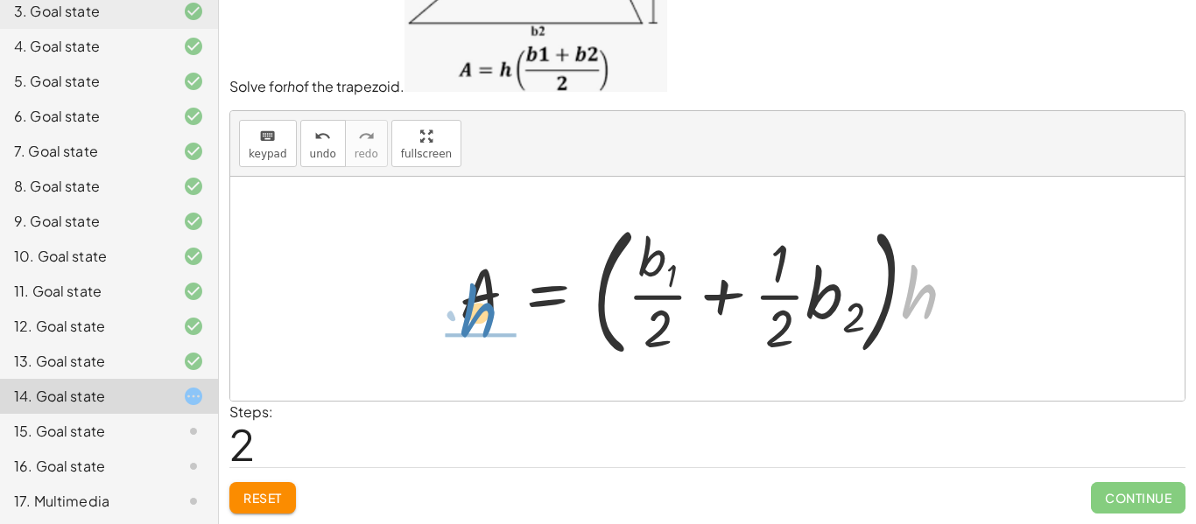
drag, startPoint x: 898, startPoint y: 307, endPoint x: 503, endPoint y: 320, distance: 396.0
click at [503, 320] on div at bounding box center [714, 289] width 526 height 151
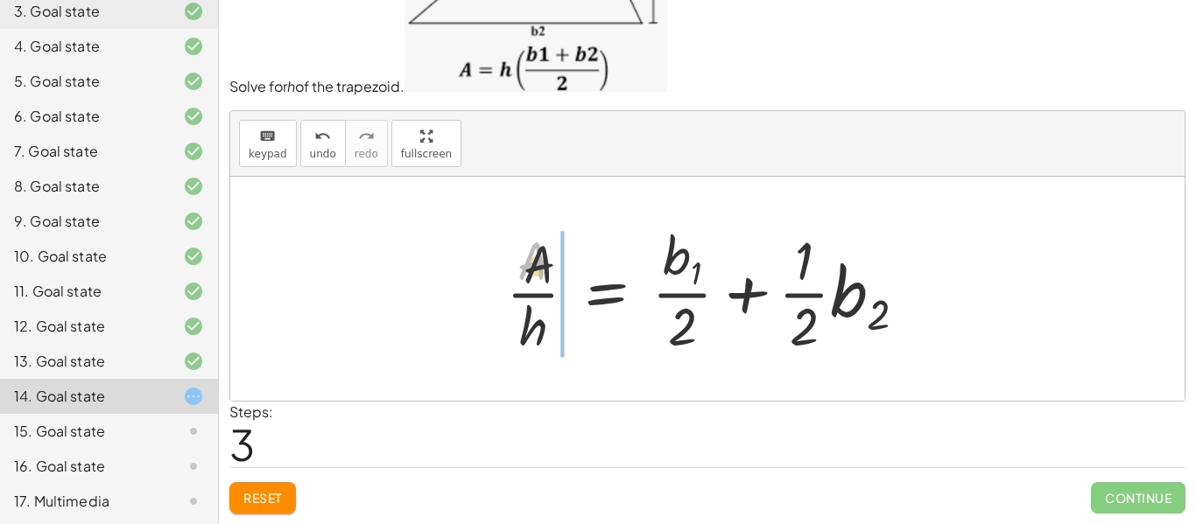
drag, startPoint x: 470, startPoint y: 267, endPoint x: 559, endPoint y: 302, distance: 95.1
click at [559, 302] on div at bounding box center [713, 289] width 432 height 141
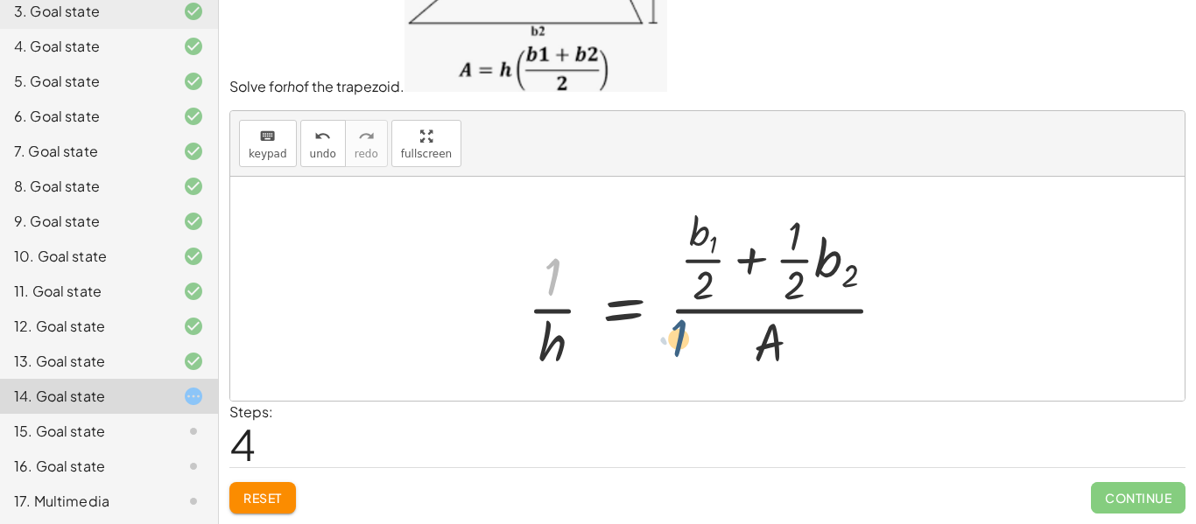
drag, startPoint x: 551, startPoint y: 274, endPoint x: 710, endPoint y: 352, distance: 177.4
click at [703, 347] on div at bounding box center [713, 288] width 391 height 173
click at [545, 306] on div at bounding box center [713, 288] width 391 height 173
click at [555, 340] on div at bounding box center [713, 288] width 391 height 173
click at [555, 326] on div at bounding box center [713, 288] width 391 height 173
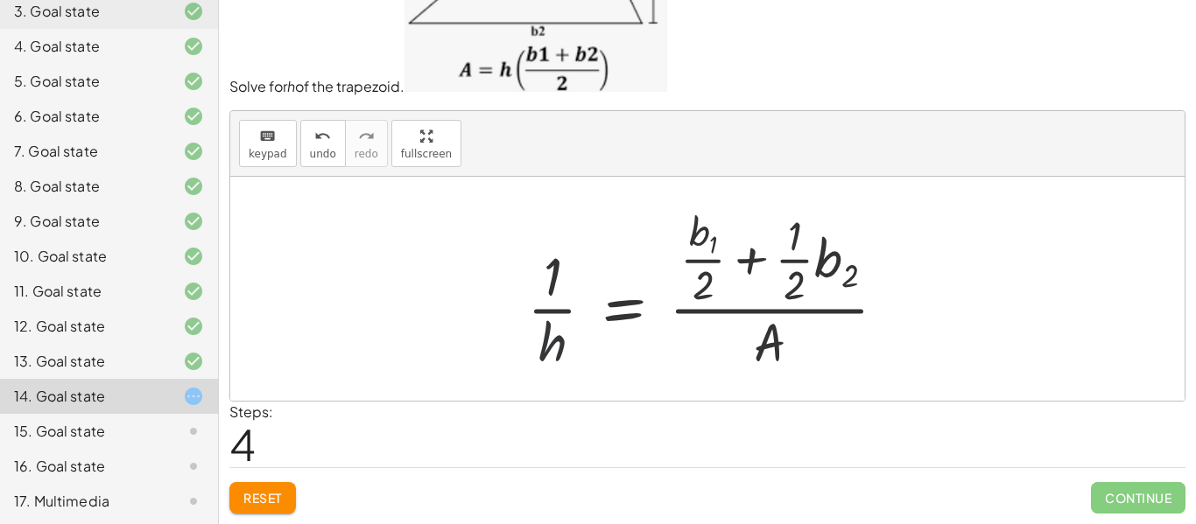
click at [553, 323] on div at bounding box center [713, 288] width 391 height 173
drag, startPoint x: 553, startPoint y: 318, endPoint x: 568, endPoint y: 301, distance: 22.3
click at [553, 317] on div at bounding box center [713, 288] width 391 height 173
click at [568, 298] on div at bounding box center [713, 288] width 391 height 173
drag, startPoint x: 560, startPoint y: 295, endPoint x: 549, endPoint y: 279, distance: 19.4
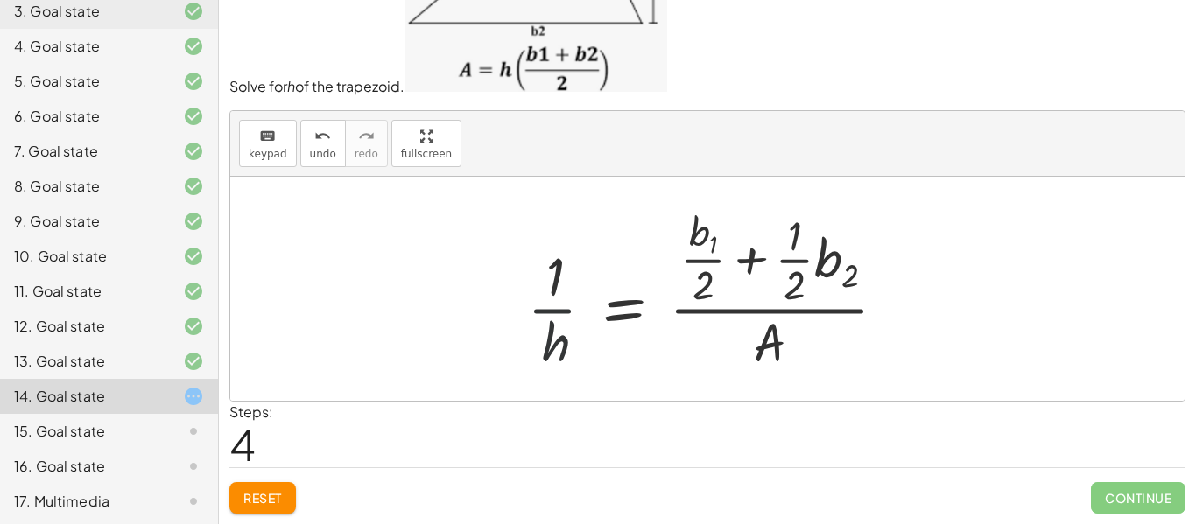
click at [560, 285] on div at bounding box center [713, 288] width 391 height 173
click at [547, 280] on div at bounding box center [713, 288] width 391 height 173
drag, startPoint x: 543, startPoint y: 273, endPoint x: 848, endPoint y: 283, distance: 305.7
click at [850, 280] on div at bounding box center [713, 288] width 391 height 173
drag, startPoint x: 542, startPoint y: 345, endPoint x: 755, endPoint y: 351, distance: 212.9
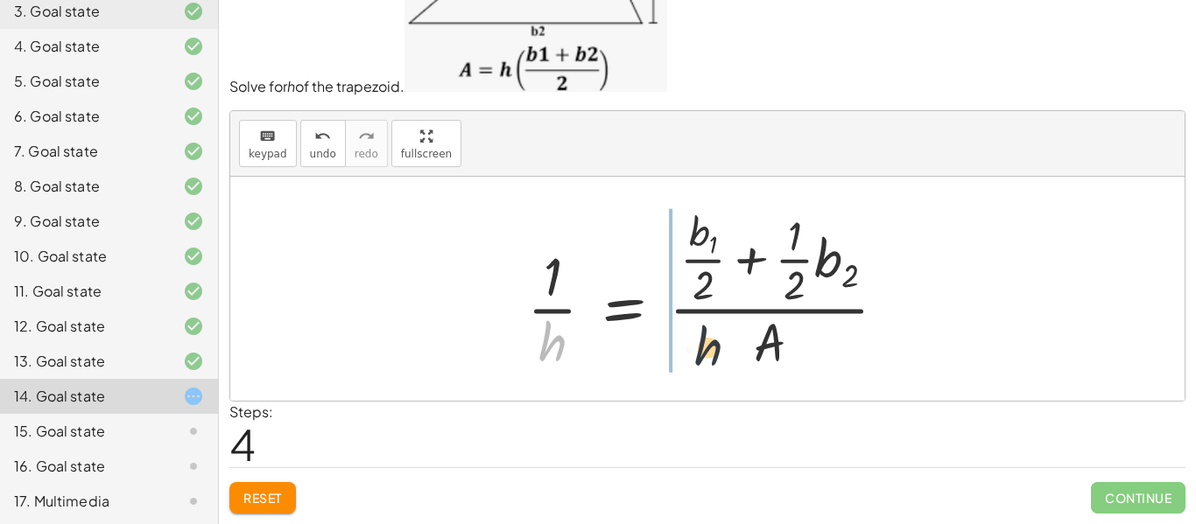
click at [755, 351] on div at bounding box center [713, 288] width 391 height 173
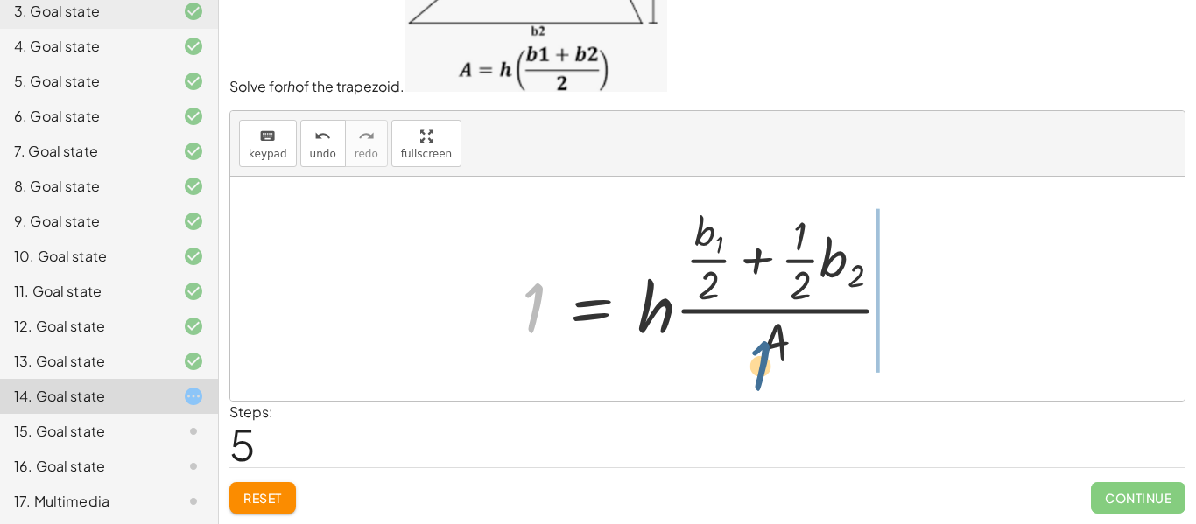
drag, startPoint x: 559, startPoint y: 315, endPoint x: 769, endPoint y: 341, distance: 210.9
click at [774, 349] on div at bounding box center [714, 288] width 402 height 173
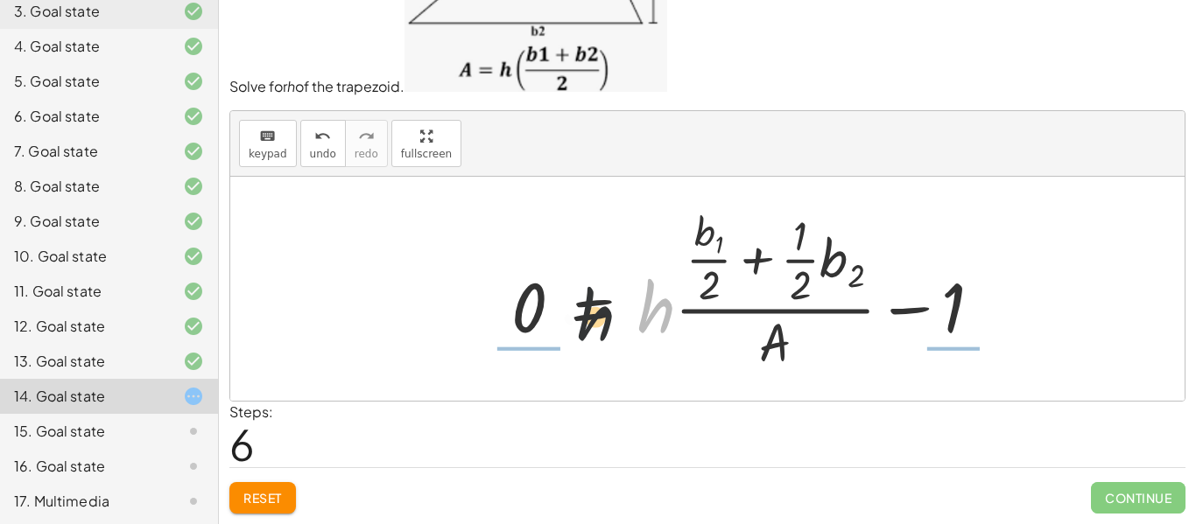
drag, startPoint x: 624, startPoint y: 320, endPoint x: 510, endPoint y: 311, distance: 114.2
click at [513, 315] on div at bounding box center [754, 288] width 503 height 173
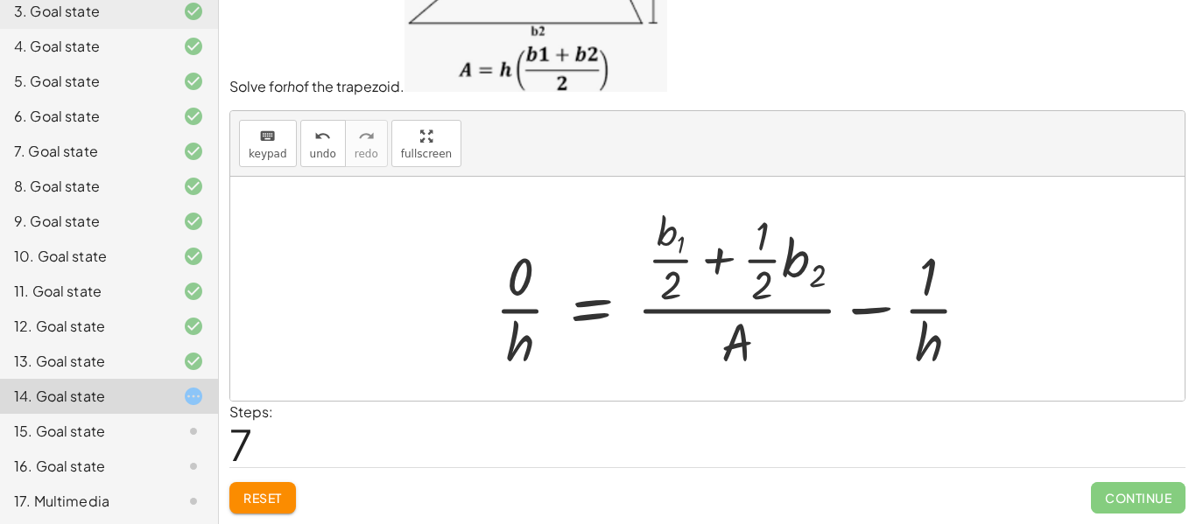
click at [522, 305] on div at bounding box center [740, 288] width 508 height 173
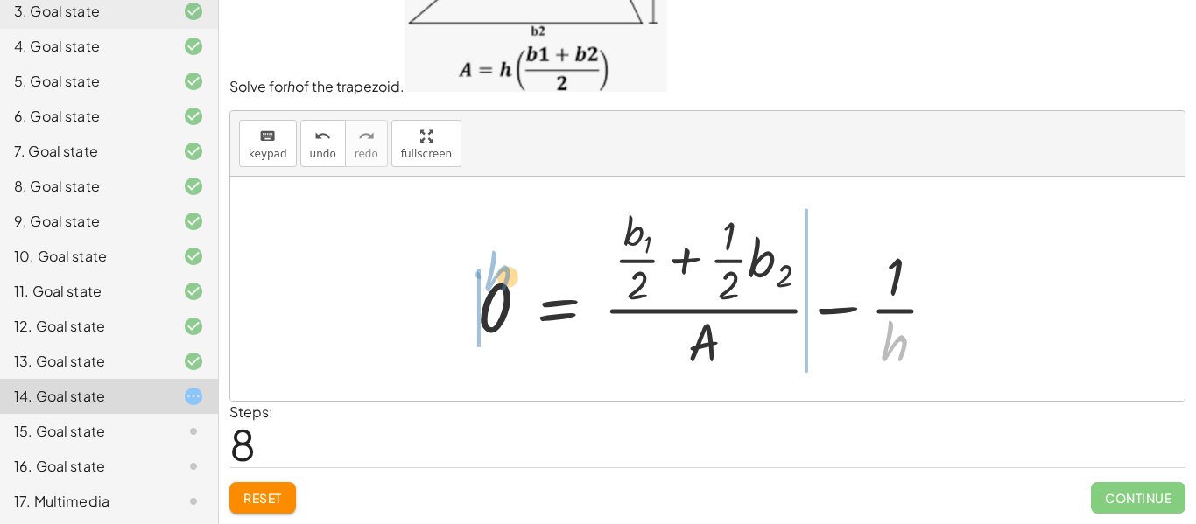
drag, startPoint x: 904, startPoint y: 358, endPoint x: 445, endPoint y: 282, distance: 465.1
click at [446, 281] on div "A = · · 1 · 2 · ( + b 1 + b 2 ) · h A = · ( + · · 1 · 2 · b 1 + · · 1 · 2 · b 2…" at bounding box center [707, 289] width 954 height 224
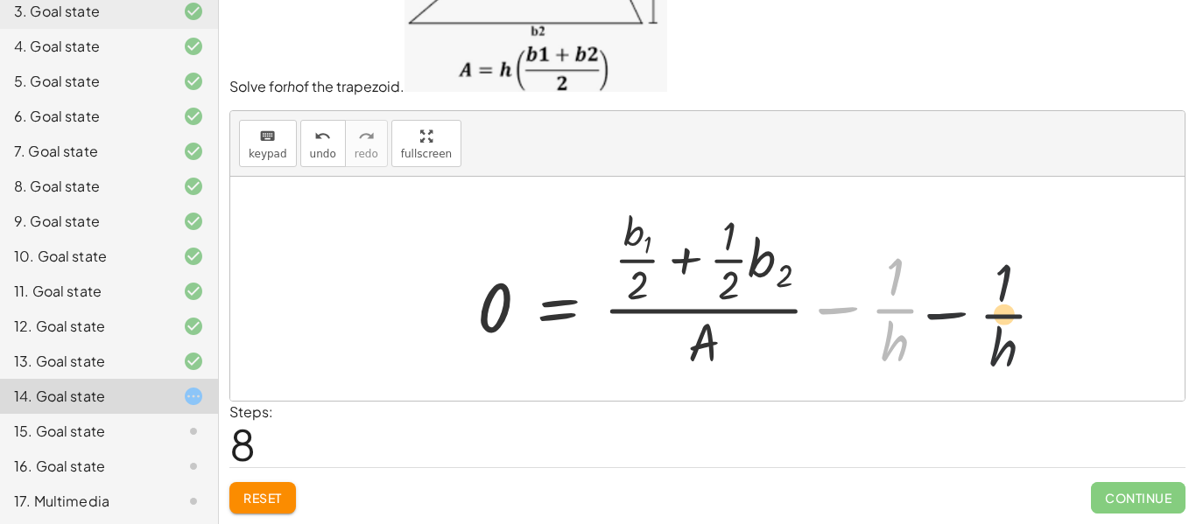
drag, startPoint x: 897, startPoint y: 300, endPoint x: 1103, endPoint y: 337, distance: 209.9
click at [254, 495] on span "Reset" at bounding box center [262, 498] width 39 height 16
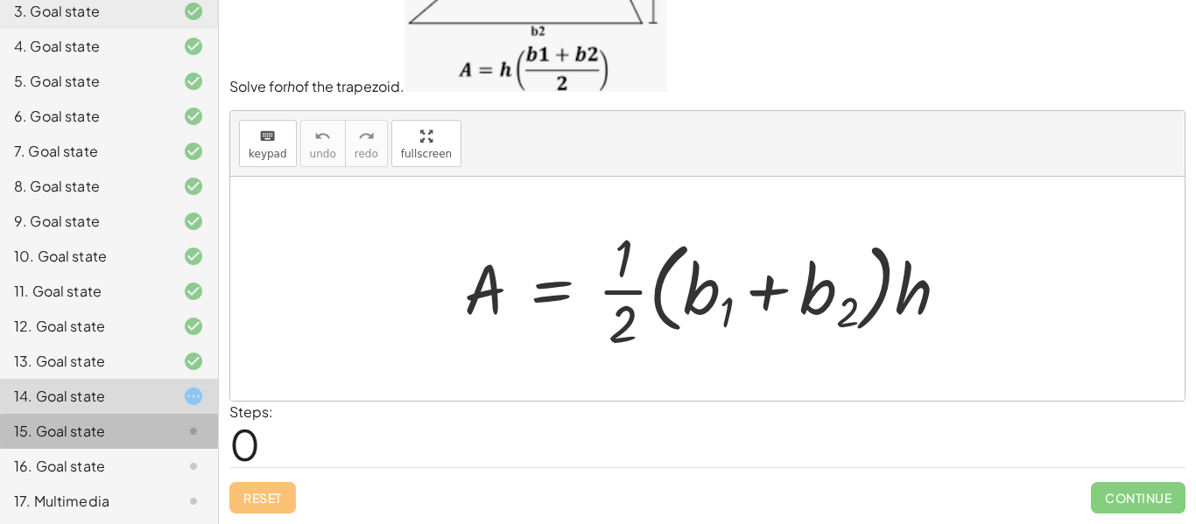
click at [177, 424] on div at bounding box center [179, 431] width 49 height 21
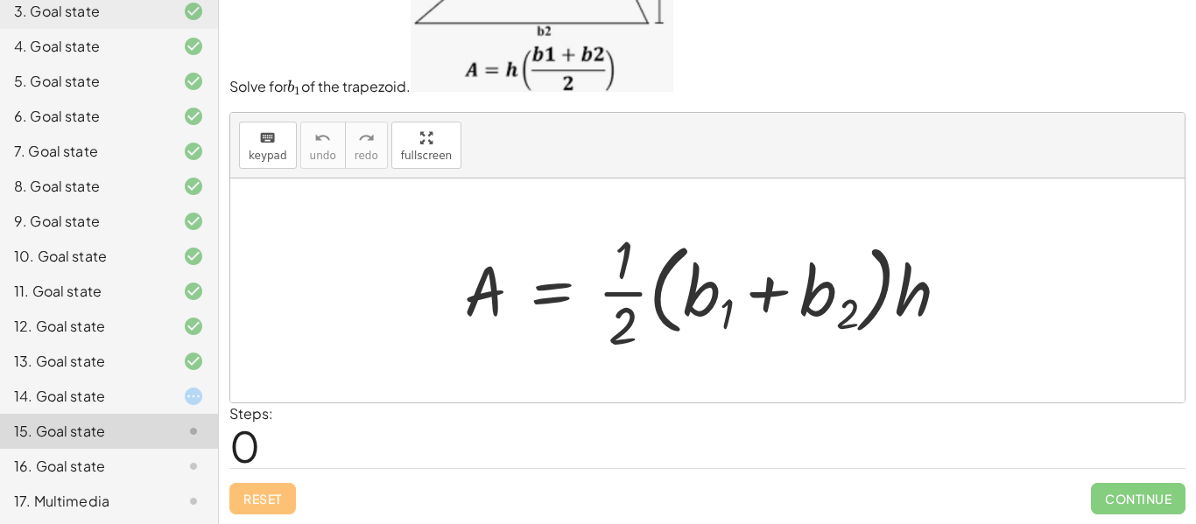
click at [176, 397] on div at bounding box center [179, 396] width 49 height 21
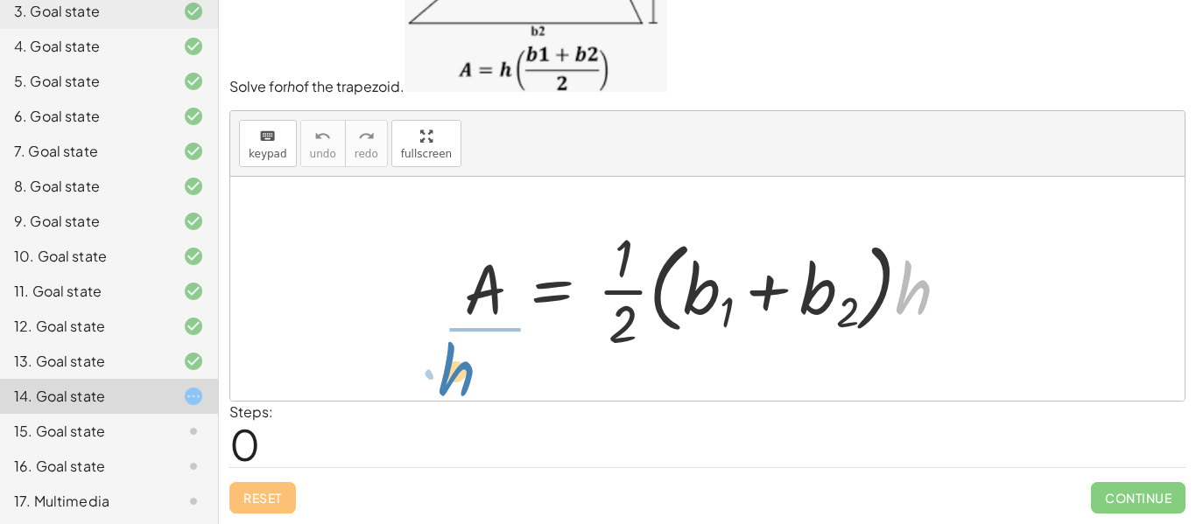
drag, startPoint x: 907, startPoint y: 292, endPoint x: 393, endPoint y: 312, distance: 514.4
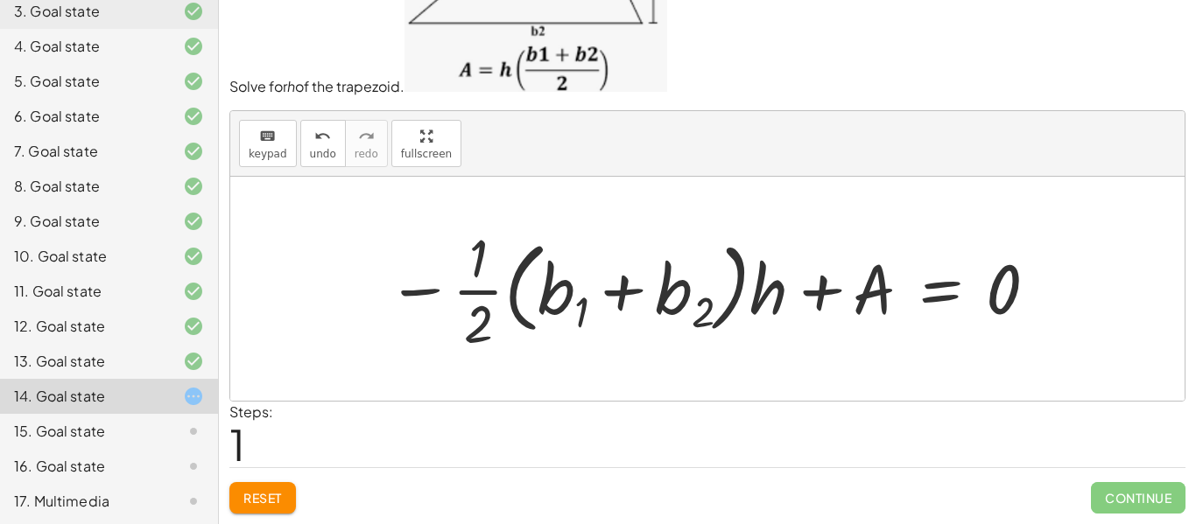
drag, startPoint x: 990, startPoint y: 285, endPoint x: 1003, endPoint y: 284, distance: 12.4
click at [1000, 285] on div at bounding box center [713, 289] width 671 height 135
drag, startPoint x: 874, startPoint y: 290, endPoint x: 1027, endPoint y: 283, distance: 153.4
click at [1026, 282] on div at bounding box center [713, 289] width 671 height 135
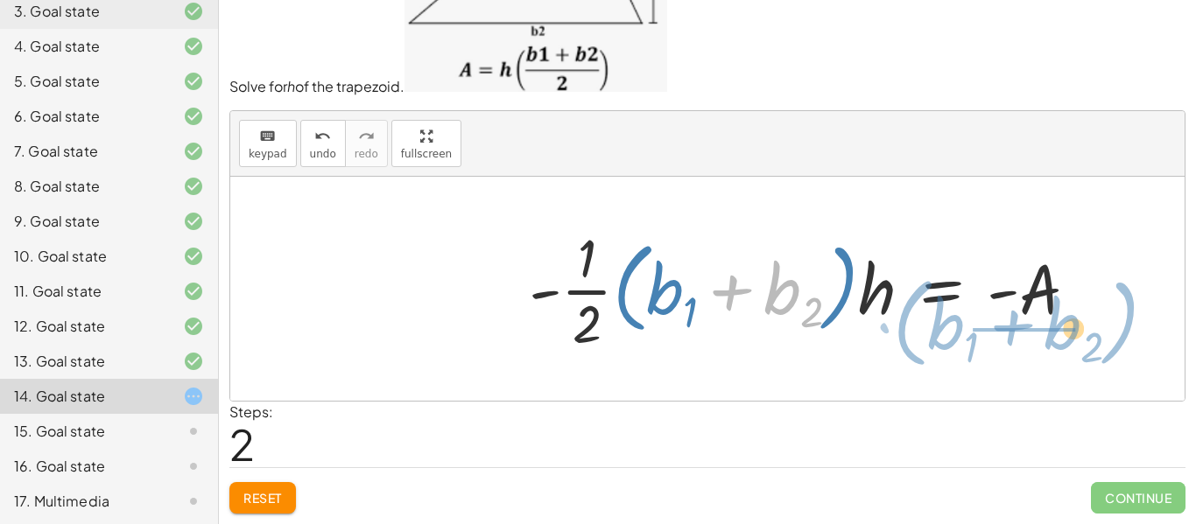
drag, startPoint x: 810, startPoint y: 302, endPoint x: 1105, endPoint y: 342, distance: 297.8
click at [1108, 342] on div "A = · · 1 · 2 · ( + b 1 + b 2 ) · h − · · 1 · 2 · ( + b 1 + b 2 ) · h + A = 0 ·…" at bounding box center [707, 289] width 954 height 224
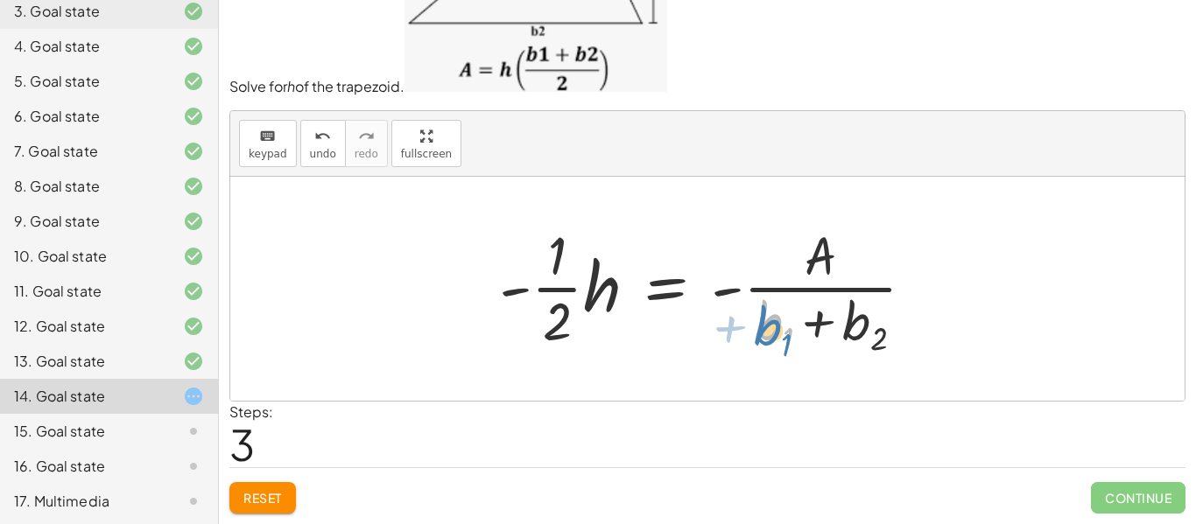
click at [800, 300] on div at bounding box center [713, 289] width 447 height 141
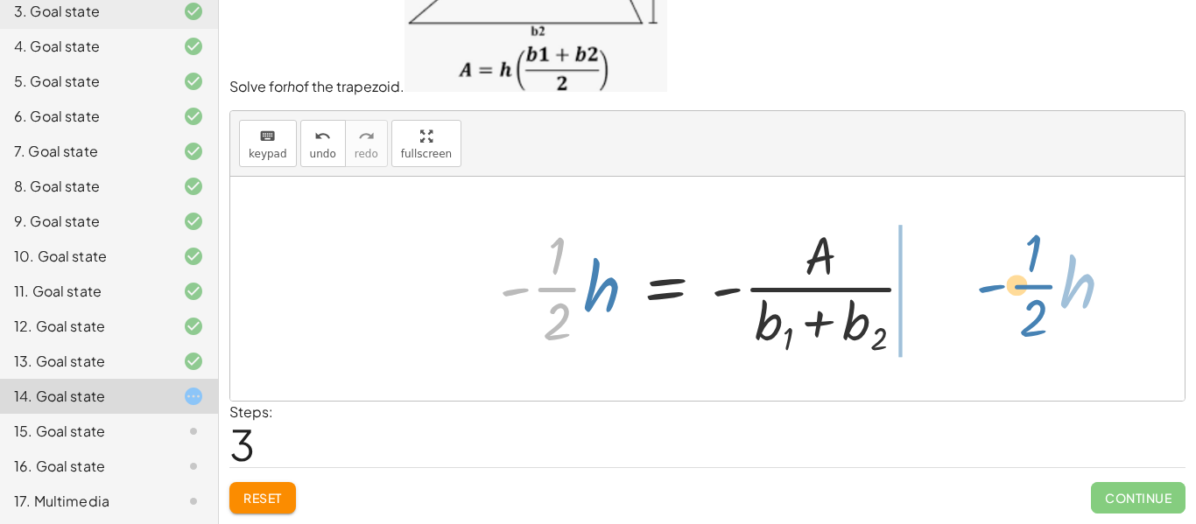
drag, startPoint x: 540, startPoint y: 281, endPoint x: 1009, endPoint y: 284, distance: 468.4
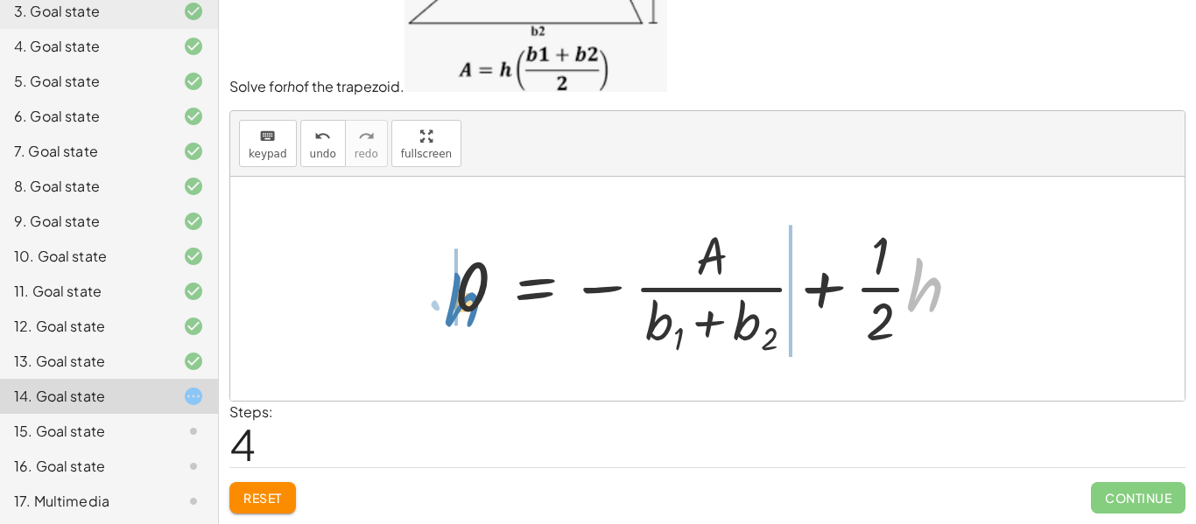
drag, startPoint x: 497, startPoint y: 363, endPoint x: 475, endPoint y: 299, distance: 67.9
click at [475, 299] on div at bounding box center [715, 289] width 538 height 141
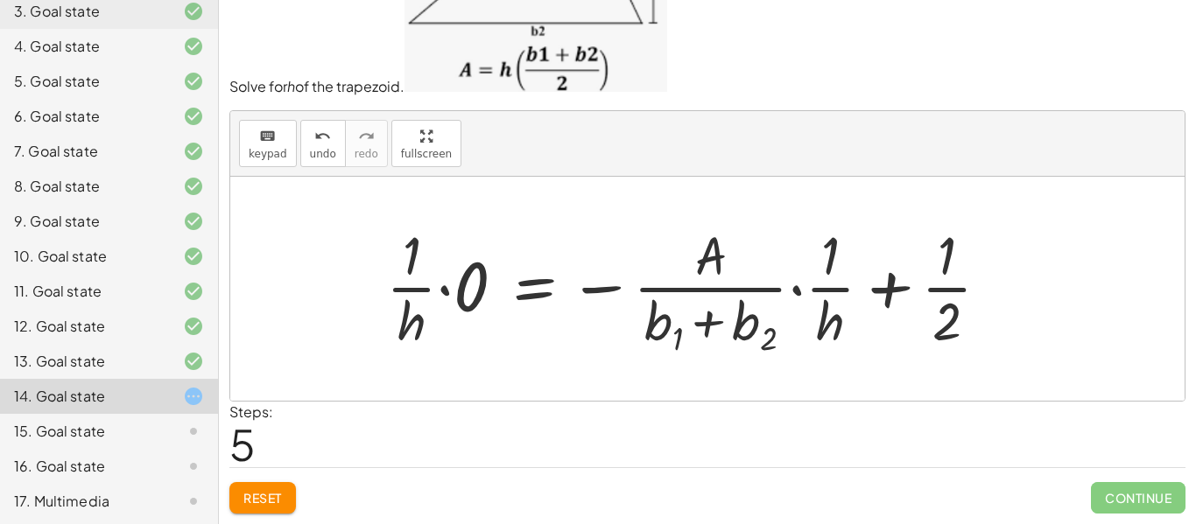
click at [451, 286] on div at bounding box center [694, 289] width 635 height 141
click at [448, 292] on div at bounding box center [729, 289] width 567 height 141
click at [444, 293] on div "A = · · 1 · 2 · ( + b 1 + b 2 ) · h − · · 1 · 2 · ( + b 1 + b 2 ) · h + A = 0 ·…" at bounding box center [722, 290] width 589 height 150
click at [398, 305] on div at bounding box center [707, 289] width 954 height 224
click at [393, 308] on div at bounding box center [707, 289] width 954 height 224
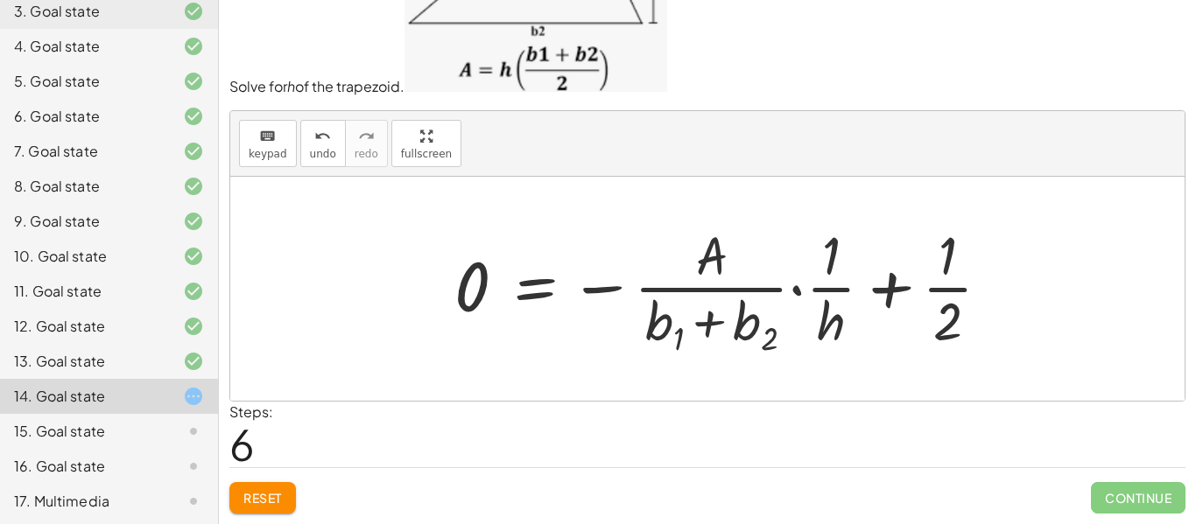
click at [417, 315] on div at bounding box center [707, 289] width 954 height 224
click at [457, 318] on div at bounding box center [729, 289] width 567 height 141
drag, startPoint x: 459, startPoint y: 314, endPoint x: 481, endPoint y: 312, distance: 22.0
click at [458, 313] on div at bounding box center [729, 289] width 567 height 141
drag, startPoint x: 823, startPoint y: 330, endPoint x: 418, endPoint y: 268, distance: 410.1
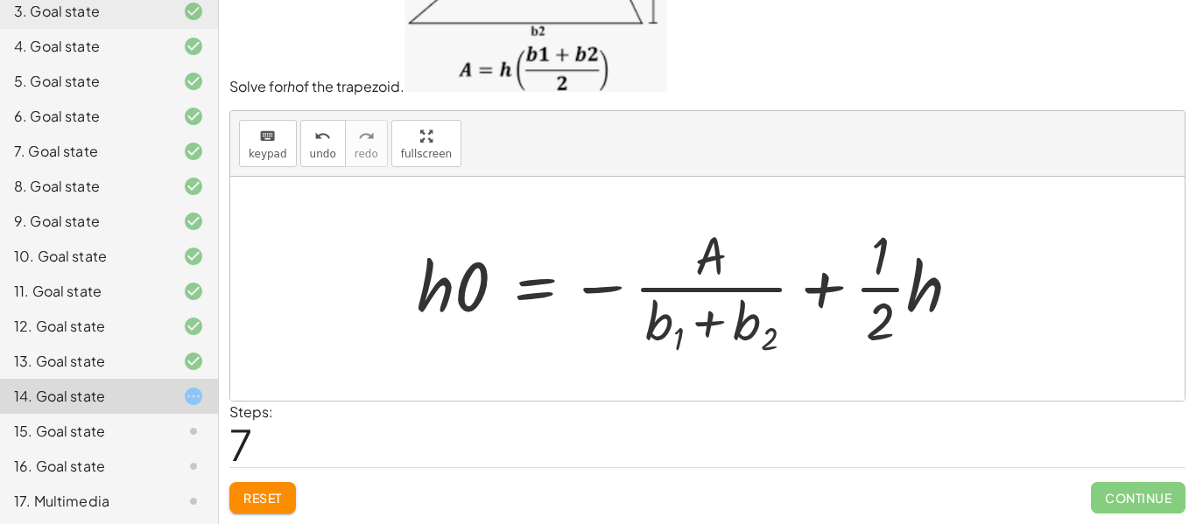
click at [755, 298] on div at bounding box center [695, 289] width 575 height 141
drag, startPoint x: 749, startPoint y: 306, endPoint x: 627, endPoint y: 309, distance: 122.6
click at [742, 308] on div at bounding box center [695, 289] width 575 height 141
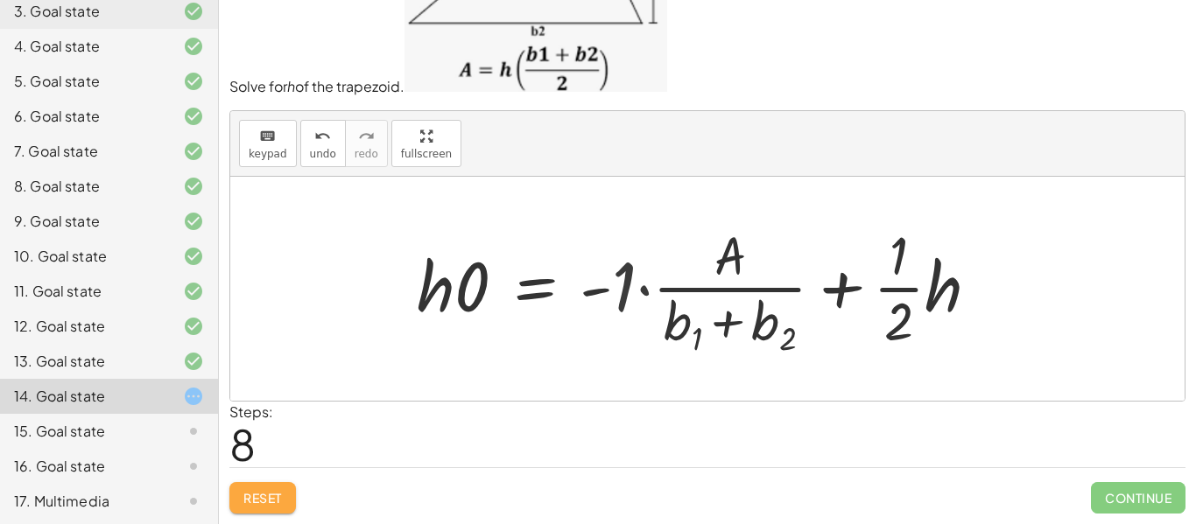
click at [246, 500] on span "Reset" at bounding box center [262, 498] width 39 height 16
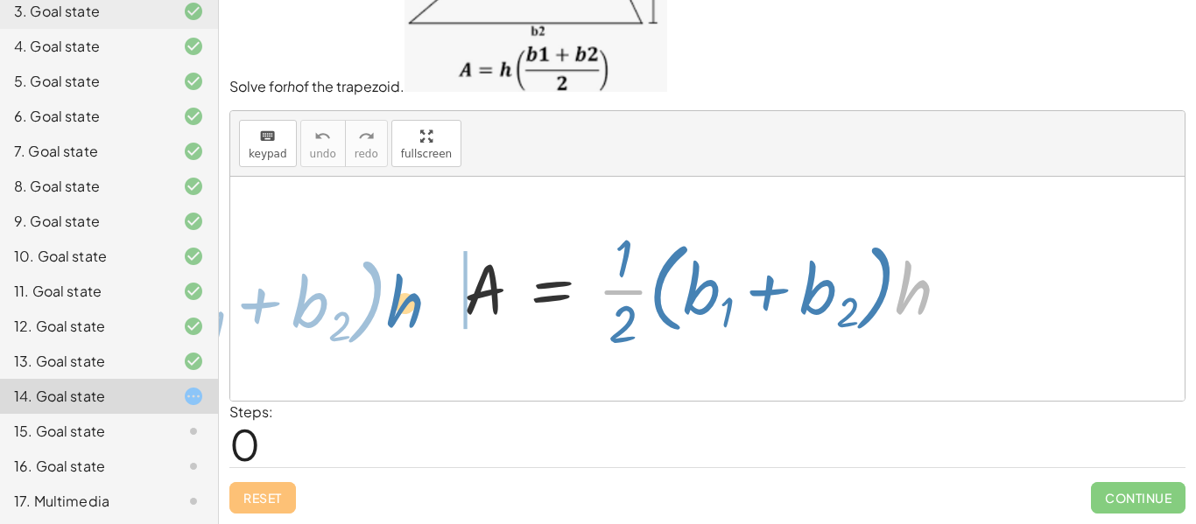
drag, startPoint x: 932, startPoint y: 305, endPoint x: 424, endPoint y: 319, distance: 508.9
click at [424, 319] on div "· h · · 1 · 2 · ( + b 1 + b 2 ) A = · · 1 · 2 · ( + b 1 + b 2 ) · h" at bounding box center [707, 289] width 954 height 224
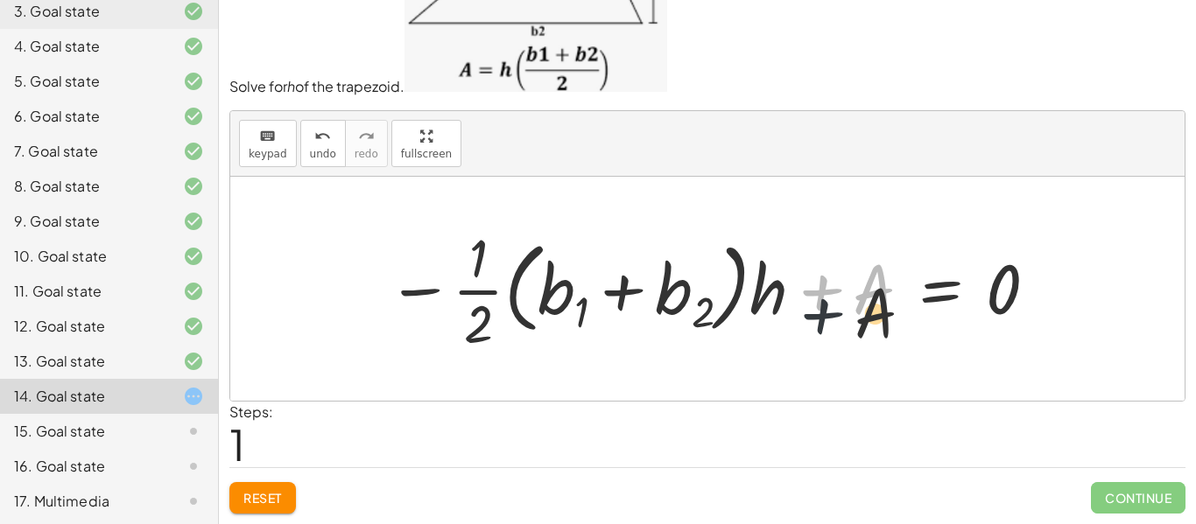
drag, startPoint x: 487, startPoint y: 273, endPoint x: 503, endPoint y: 323, distance: 52.6
click at [480, 322] on div at bounding box center [713, 289] width 671 height 135
drag, startPoint x: 859, startPoint y: 299, endPoint x: 1026, endPoint y: 310, distance: 167.6
click at [1016, 300] on div at bounding box center [713, 289] width 671 height 135
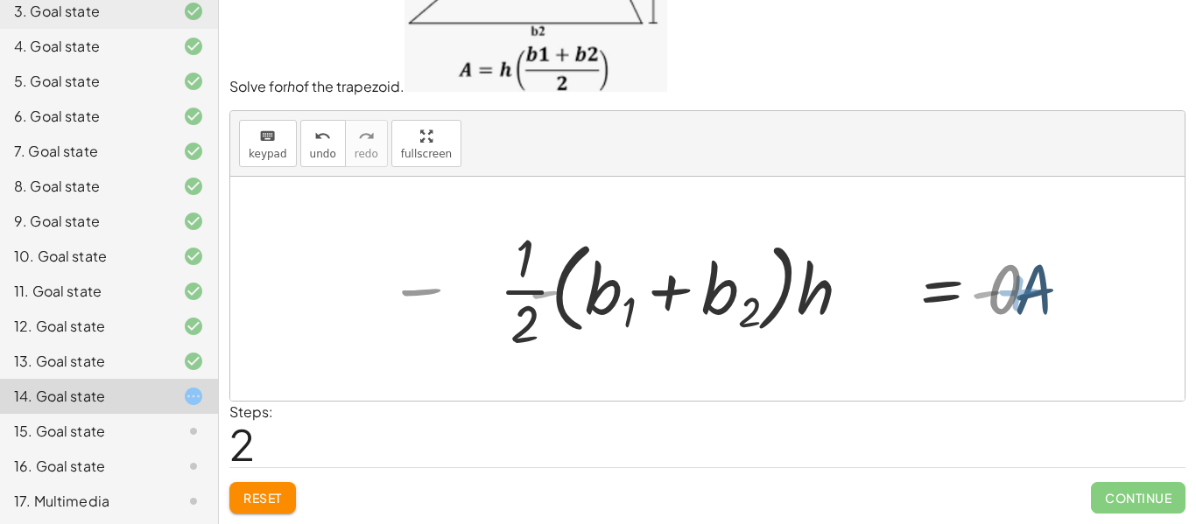
click at [1017, 303] on div at bounding box center [810, 289] width 581 height 135
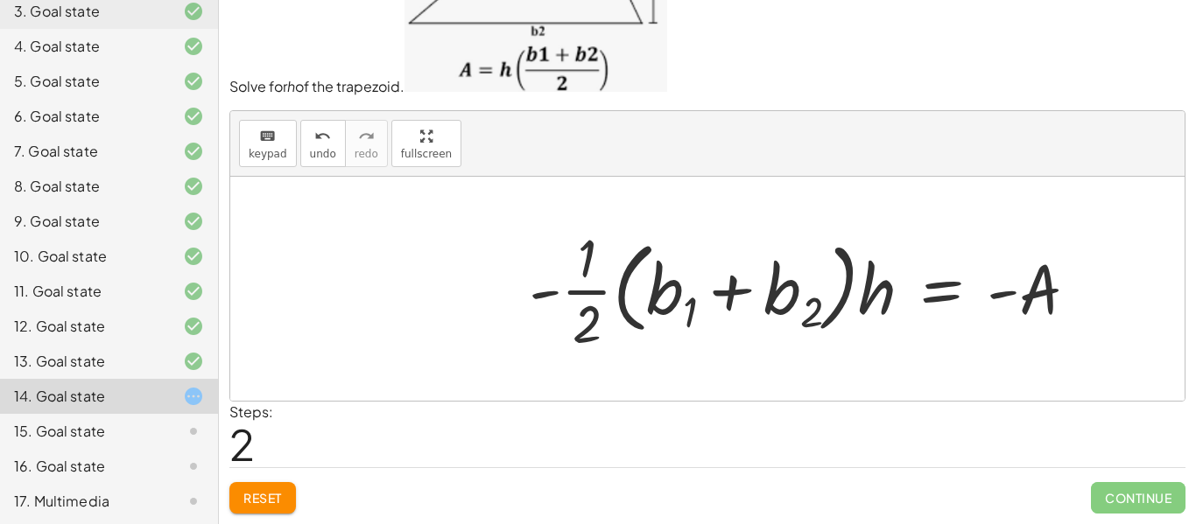
drag, startPoint x: 1045, startPoint y: 303, endPoint x: 1028, endPoint y: 306, distance: 17.7
click at [1044, 304] on div at bounding box center [810, 289] width 581 height 135
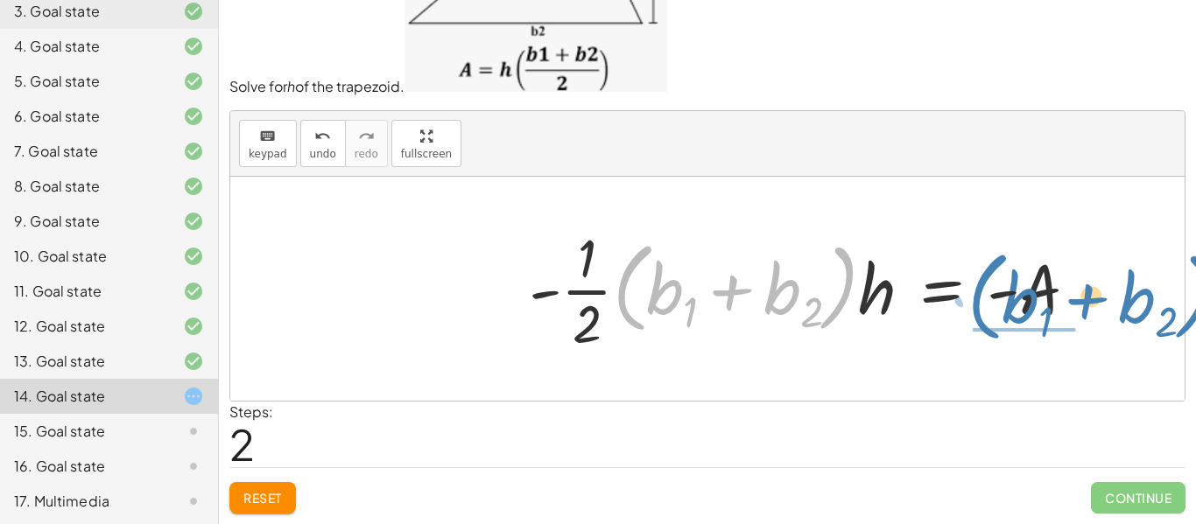
drag, startPoint x: 837, startPoint y: 289, endPoint x: 1195, endPoint y: 292, distance: 358.1
click at [0, 0] on div "Solve for h of the trapezoid. keyboard keypad undo undo redo redo fullscreen A …" at bounding box center [0, 0] width 0 height 0
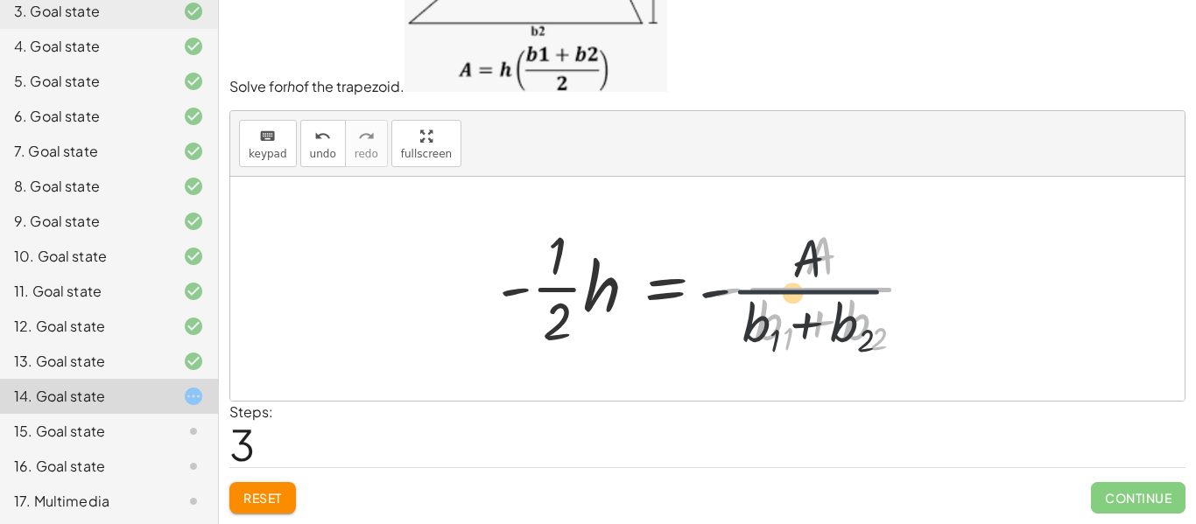
drag, startPoint x: 801, startPoint y: 288, endPoint x: 786, endPoint y: 292, distance: 15.3
click at [786, 292] on div at bounding box center [713, 289] width 447 height 141
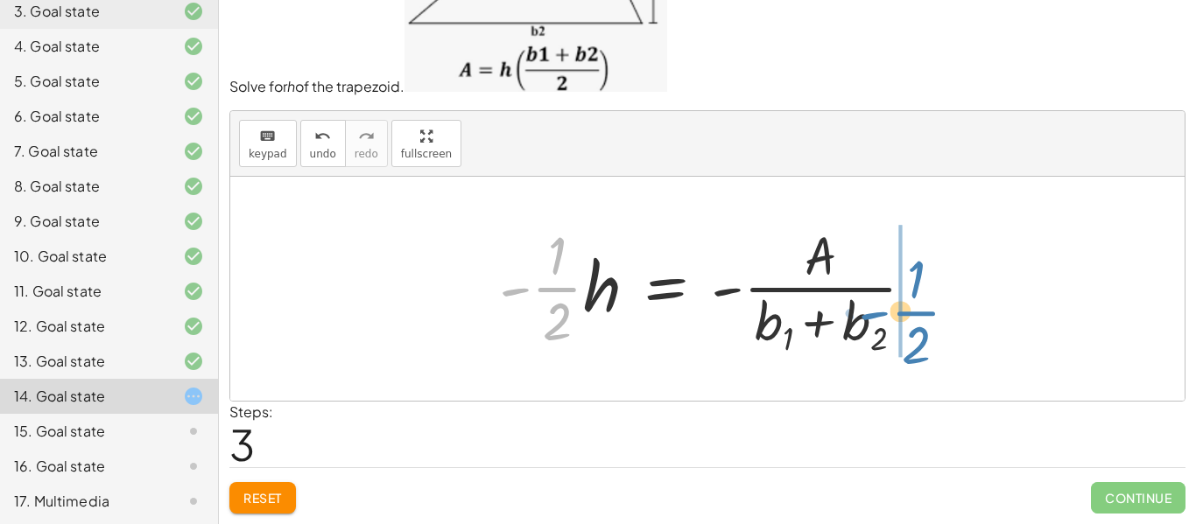
drag, startPoint x: 548, startPoint y: 277, endPoint x: 907, endPoint y: 300, distance: 359.8
click at [907, 300] on div at bounding box center [713, 289] width 447 height 141
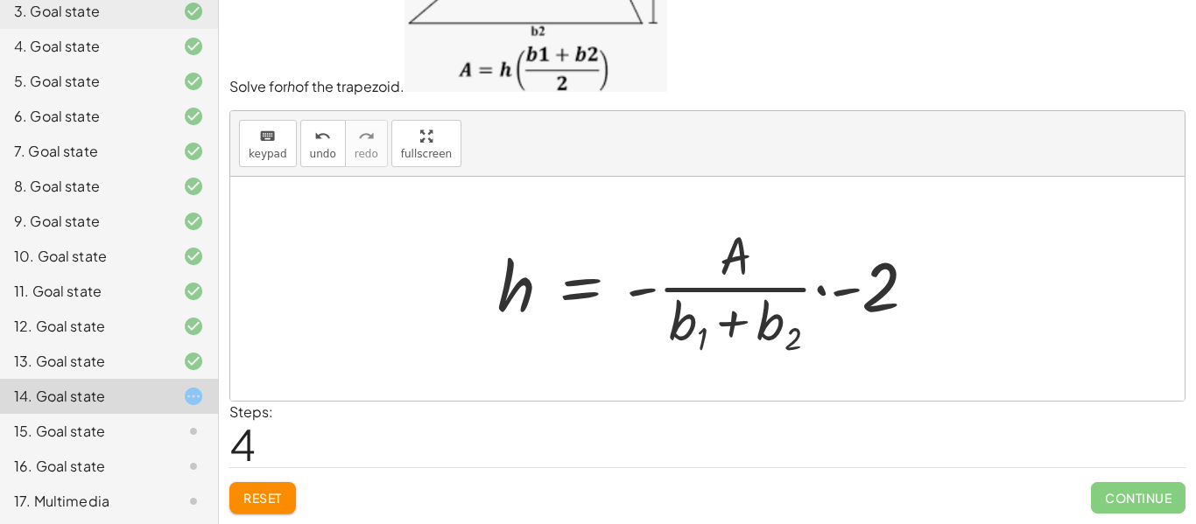
click at [859, 292] on div at bounding box center [714, 289] width 451 height 141
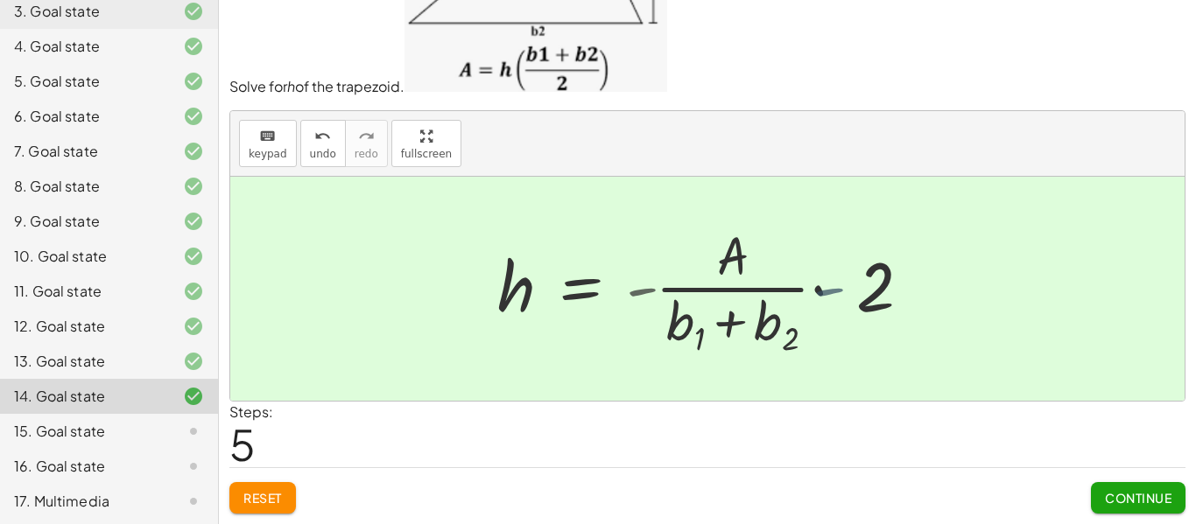
click at [876, 303] on div "A = · · 1 · 2 · ( + b 1 + b 2 ) · h − · · 1 · 2 · ( + b 1 + b 2 ) · h + A = 0 ·…" at bounding box center [675, 290] width 409 height 150
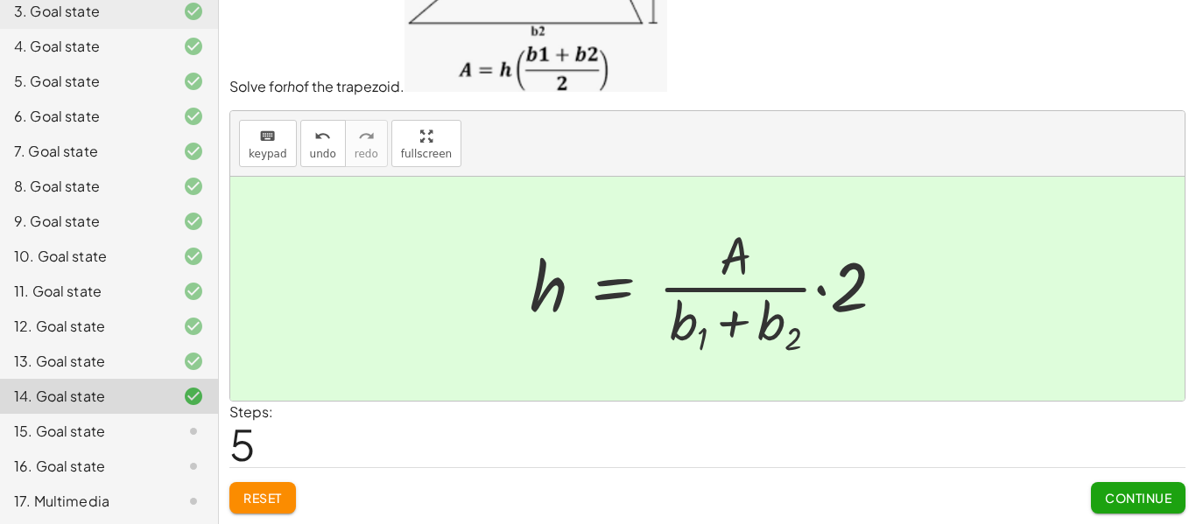
click at [1114, 494] on span "Continue" at bounding box center [1138, 498] width 67 height 16
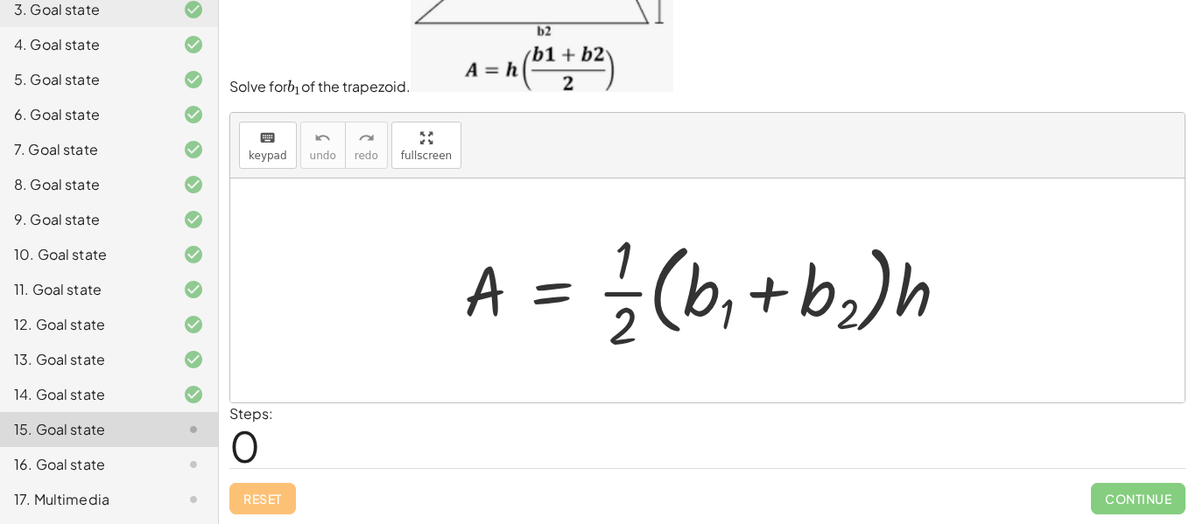
scroll to position [57, 0]
drag, startPoint x: 926, startPoint y: 303, endPoint x: 436, endPoint y: 307, distance: 490.3
click at [436, 307] on div "· h A = · · 1 · 2 · ( + b 1 + b 2 ) · h" at bounding box center [707, 290] width 954 height 224
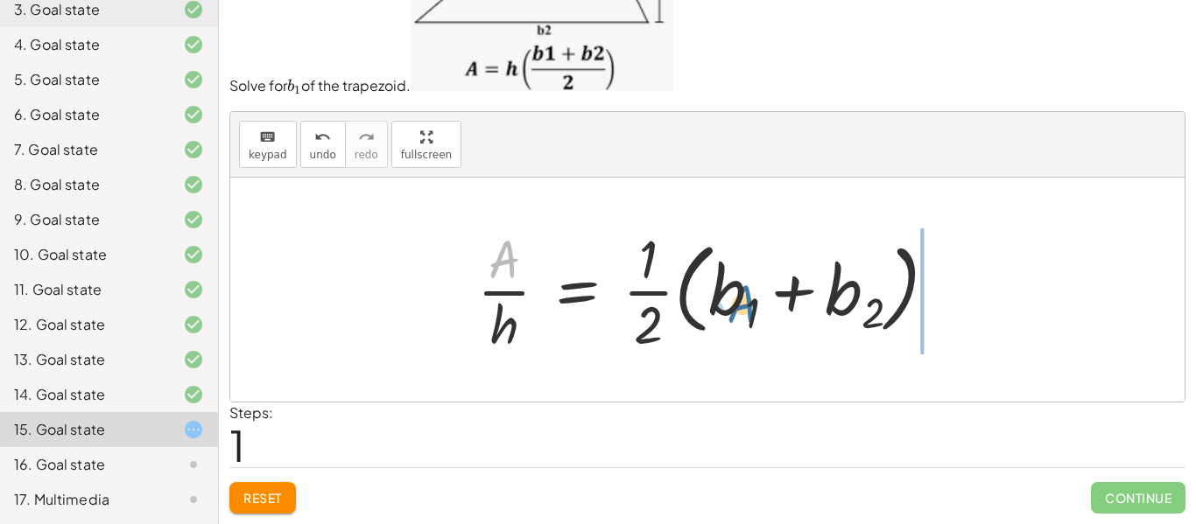
drag, startPoint x: 475, startPoint y: 265, endPoint x: 883, endPoint y: 339, distance: 414.6
click at [862, 341] on div at bounding box center [713, 289] width 491 height 135
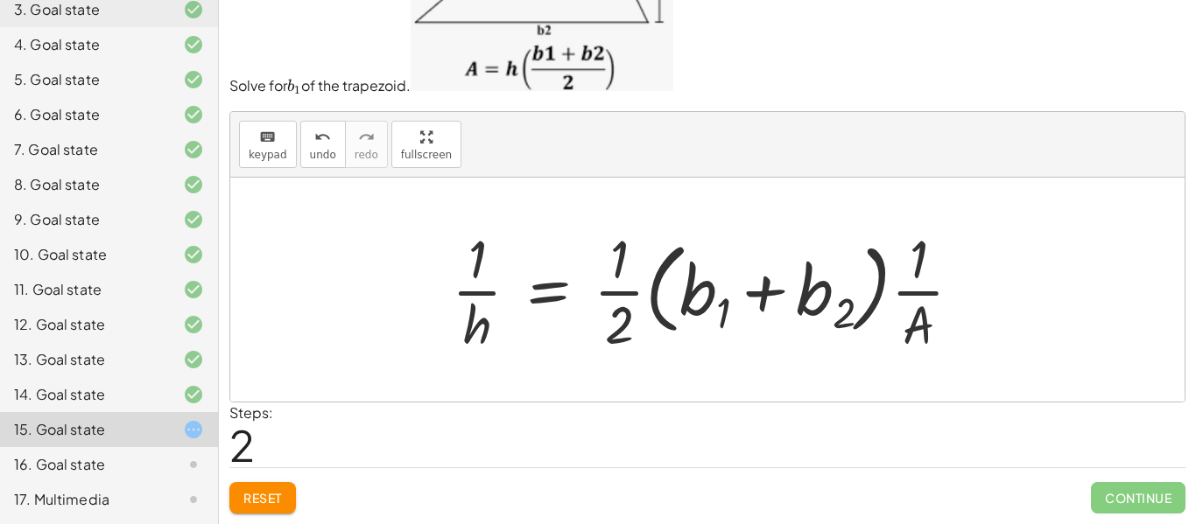
click at [471, 317] on div at bounding box center [714, 289] width 542 height 135
click at [481, 282] on div at bounding box center [714, 289] width 542 height 135
click at [480, 282] on div at bounding box center [714, 289] width 542 height 135
click at [278, 499] on span "Reset" at bounding box center [262, 498] width 39 height 16
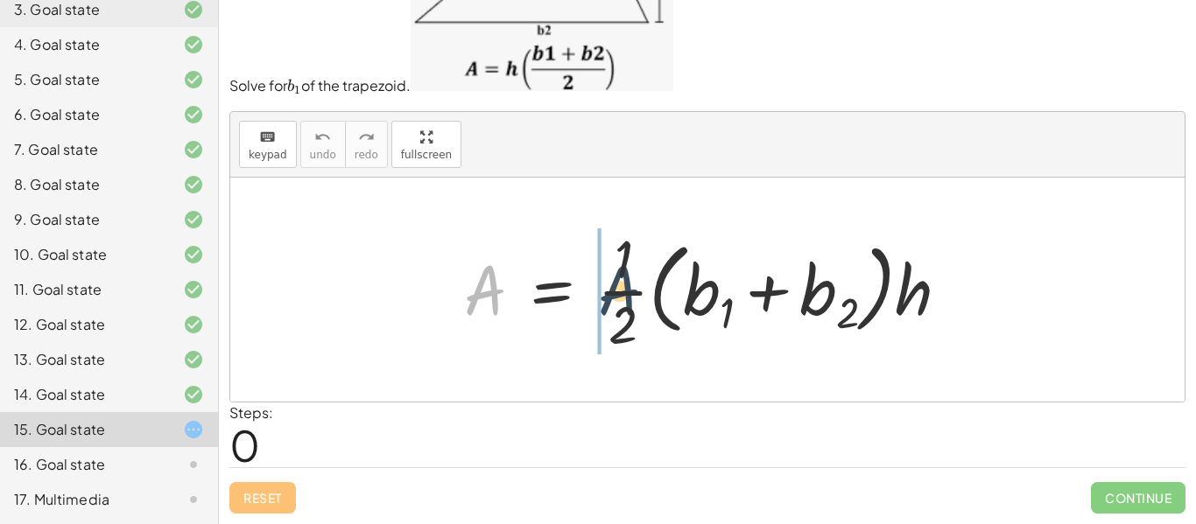
drag, startPoint x: 509, startPoint y: 298, endPoint x: 620, endPoint y: 303, distance: 111.3
click at [625, 296] on div at bounding box center [713, 289] width 517 height 135
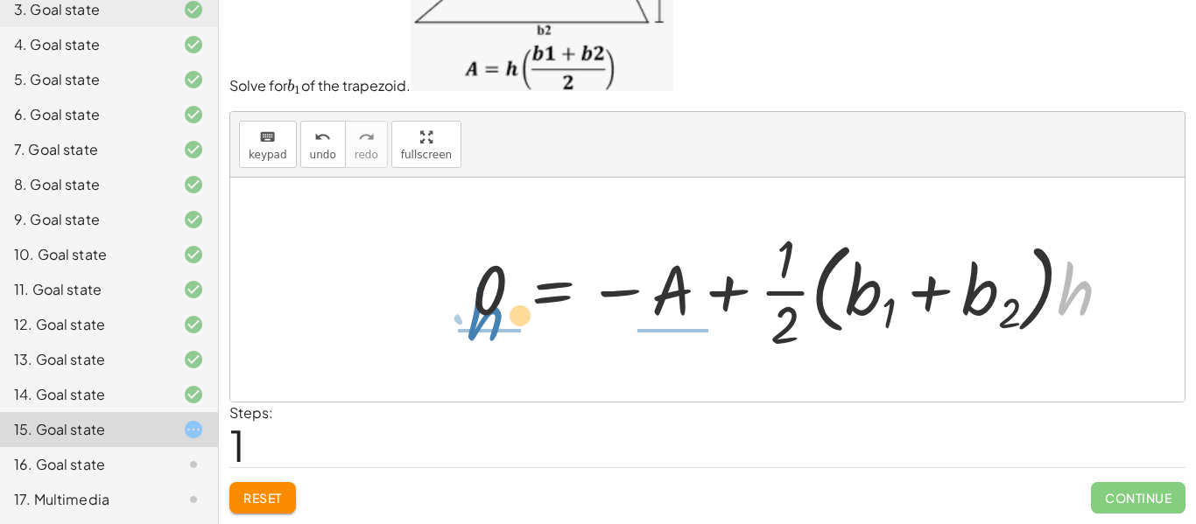
drag, startPoint x: 1092, startPoint y: 300, endPoint x: 457, endPoint y: 327, distance: 635.4
click at [457, 327] on div "A = · · 1 · 2 · ( + b 1 + b 2 ) · h · h + · · 1 · 2 · ( + b 1 + b 2 ) A = · · 1…" at bounding box center [792, 290] width 693 height 144
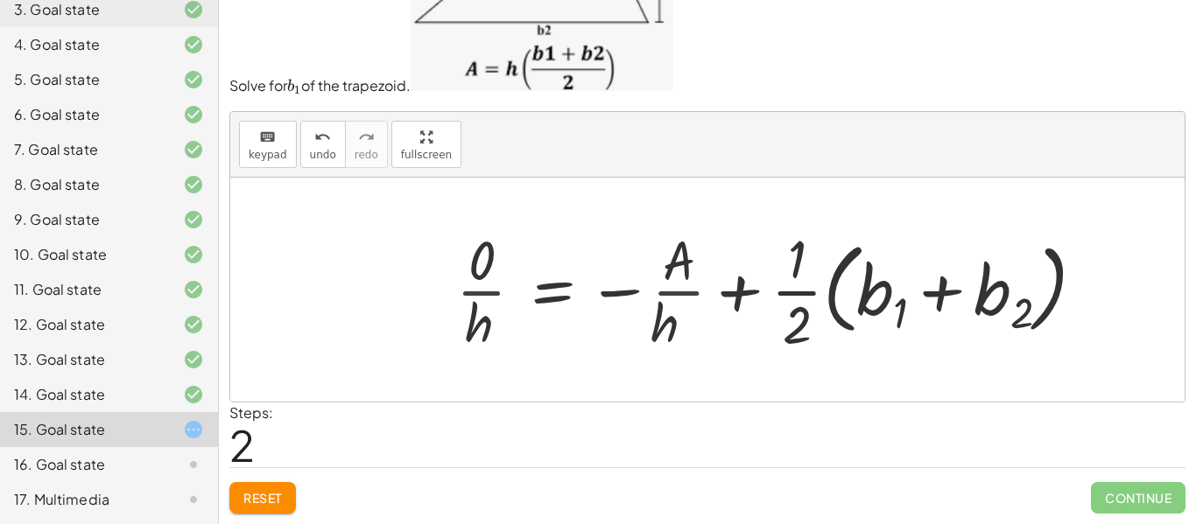
click at [473, 288] on div at bounding box center [777, 289] width 661 height 135
click at [473, 288] on div at bounding box center [785, 289] width 645 height 135
click at [263, 492] on span "Reset" at bounding box center [262, 498] width 39 height 16
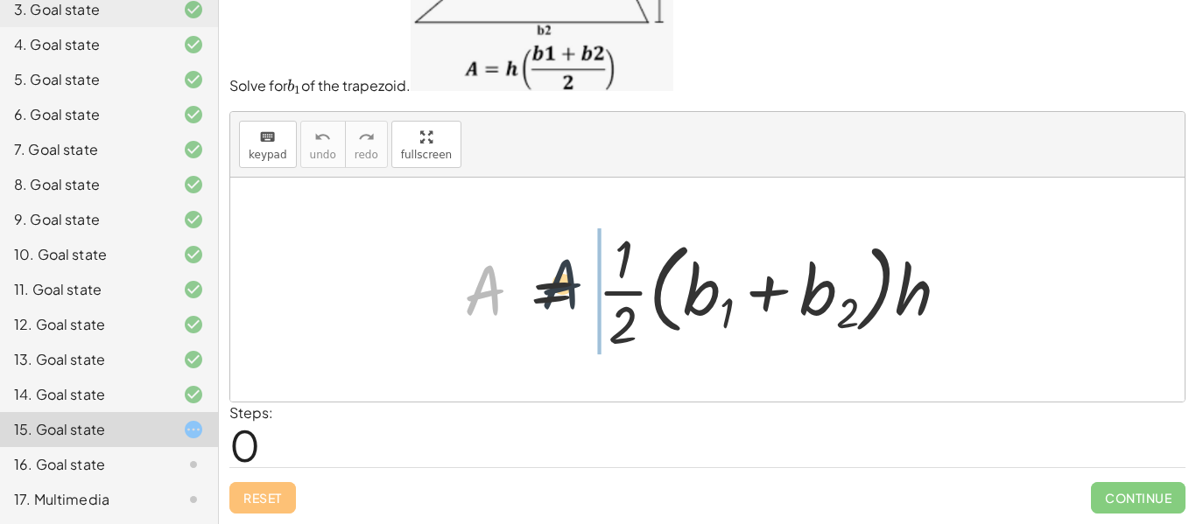
drag, startPoint x: 490, startPoint y: 306, endPoint x: 584, endPoint y: 299, distance: 94.0
click at [584, 299] on div at bounding box center [713, 289] width 517 height 135
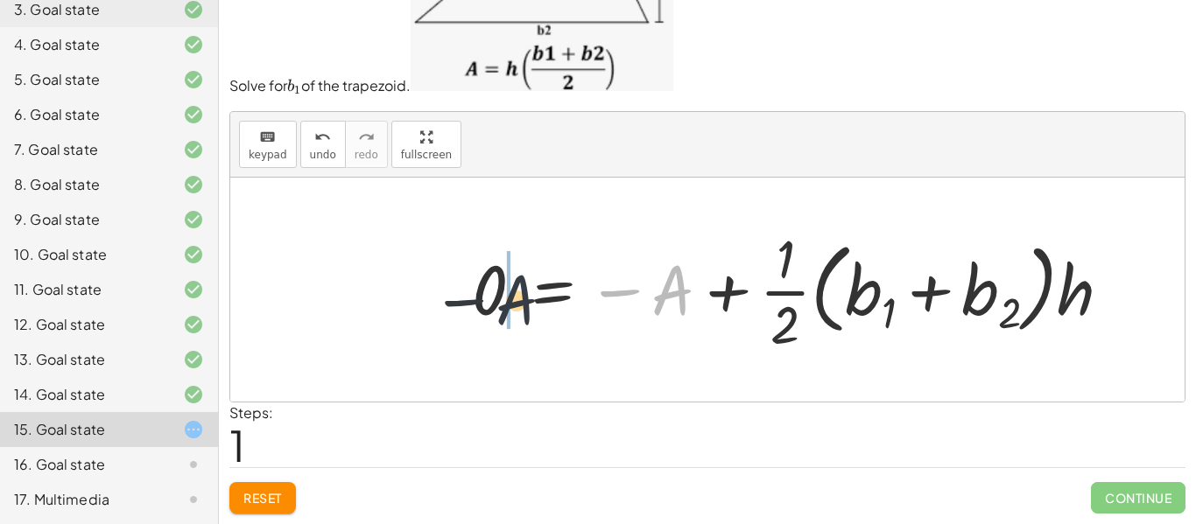
drag, startPoint x: 665, startPoint y: 299, endPoint x: 468, endPoint y: 306, distance: 197.2
click at [468, 306] on div at bounding box center [798, 289] width 671 height 135
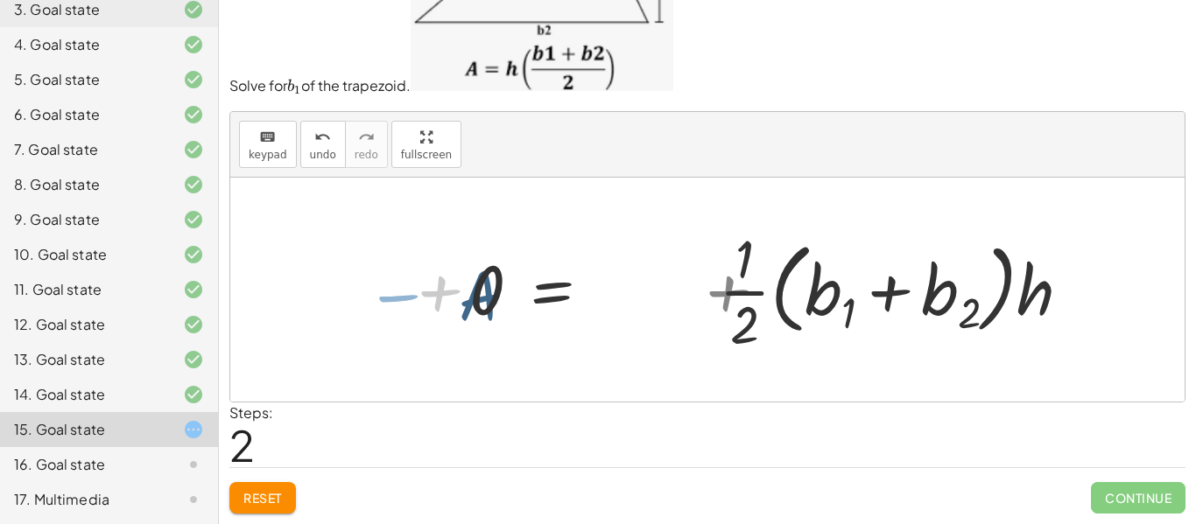
click at [468, 306] on div at bounding box center [713, 289] width 517 height 135
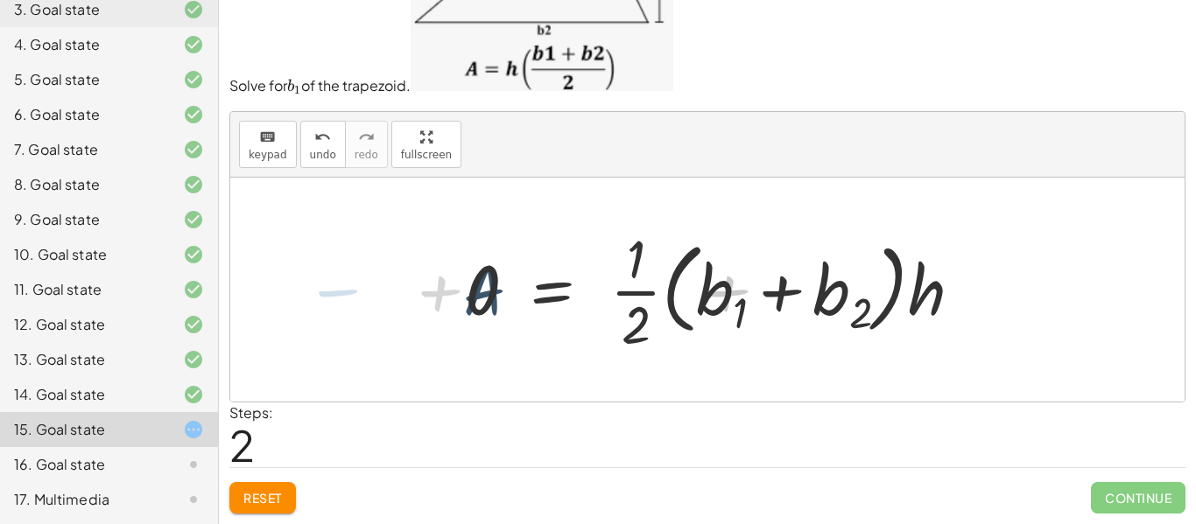
click at [468, 306] on div at bounding box center [713, 289] width 517 height 135
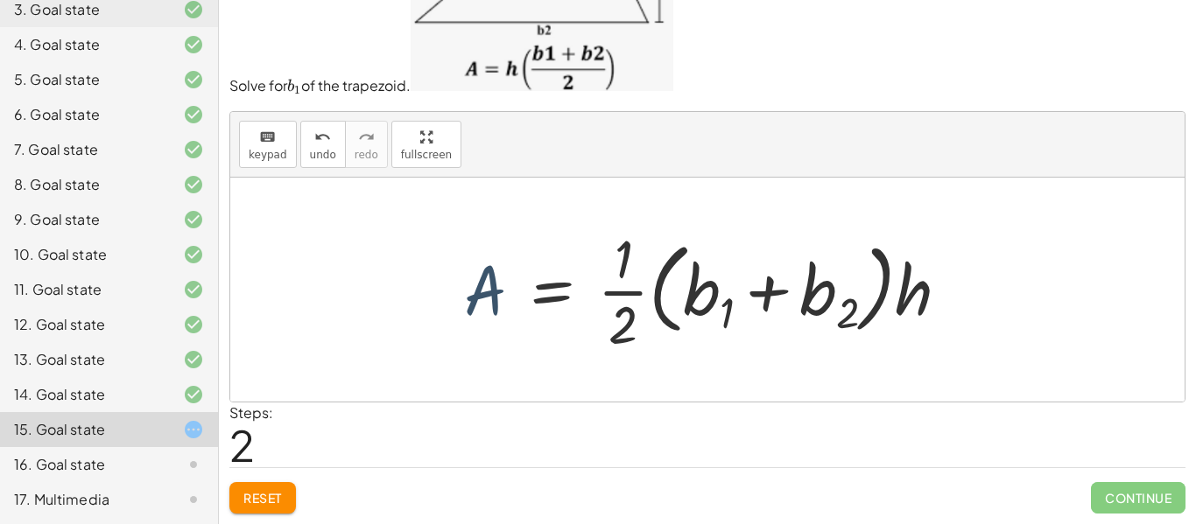
click at [469, 305] on div at bounding box center [713, 289] width 517 height 135
click at [585, 308] on div at bounding box center [713, 289] width 517 height 135
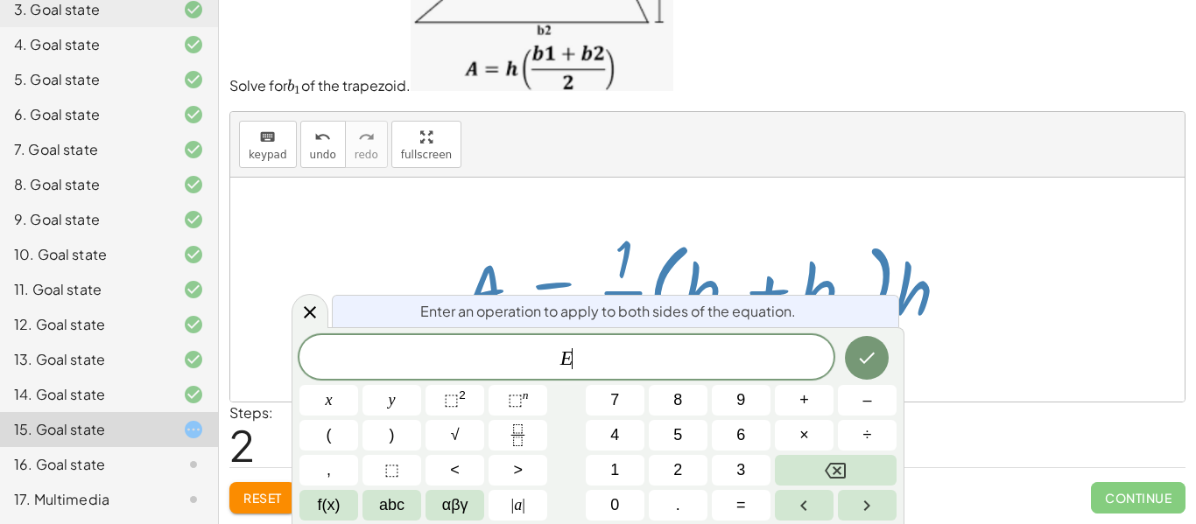
scroll to position [4, 0]
click at [955, 287] on div at bounding box center [713, 289] width 517 height 135
drag, startPoint x: 917, startPoint y: 299, endPoint x: 384, endPoint y: 303, distance: 532.4
click at [433, 302] on body "Solve Literal Equations [PERSON_NAME] M Not you? Tasks 1. Goal state 2. Goal st…" at bounding box center [598, 233] width 1196 height 581
click at [301, 299] on div at bounding box center [310, 311] width 37 height 34
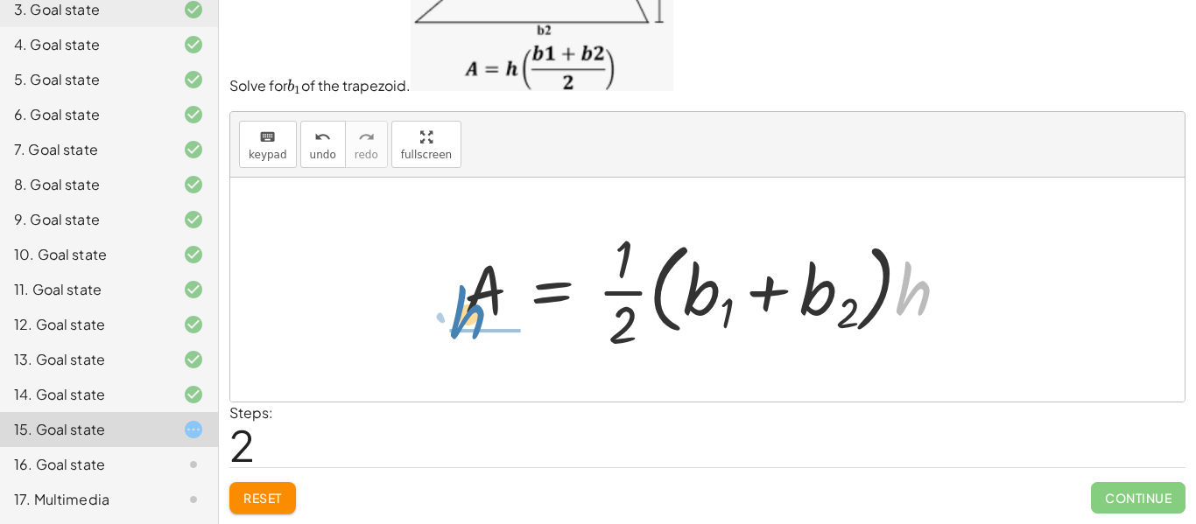
drag, startPoint x: 909, startPoint y: 294, endPoint x: 462, endPoint y: 311, distance: 446.9
click at [462, 311] on div at bounding box center [713, 289] width 517 height 135
click at [482, 297] on div at bounding box center [689, 289] width 491 height 135
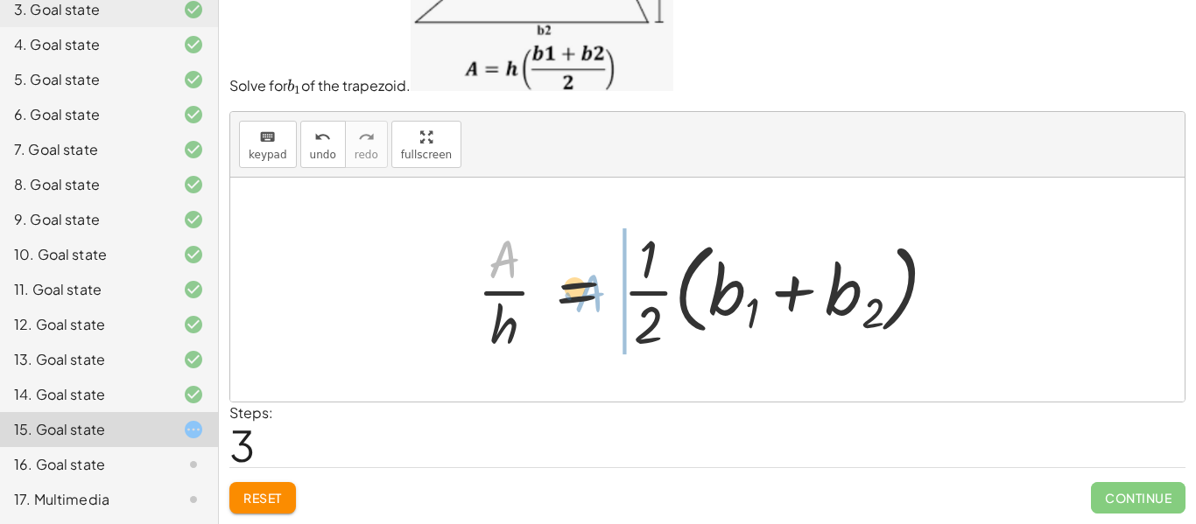
drag, startPoint x: 475, startPoint y: 264, endPoint x: 573, endPoint y: 300, distance: 103.9
click at [573, 300] on div at bounding box center [713, 289] width 491 height 135
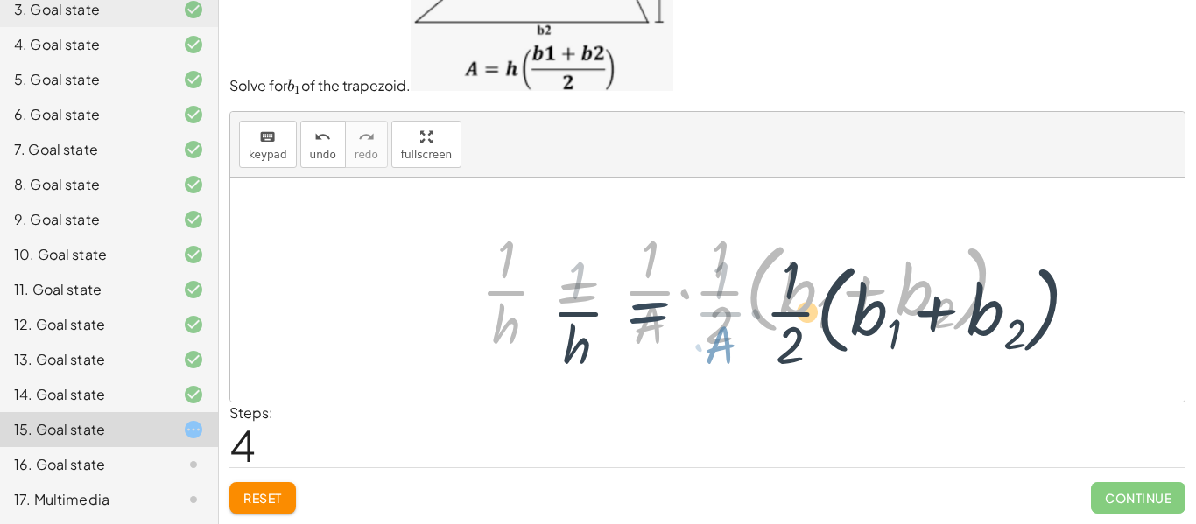
drag, startPoint x: 566, startPoint y: 296, endPoint x: 641, endPoint y: 318, distance: 77.6
click at [641, 318] on div at bounding box center [751, 289] width 559 height 135
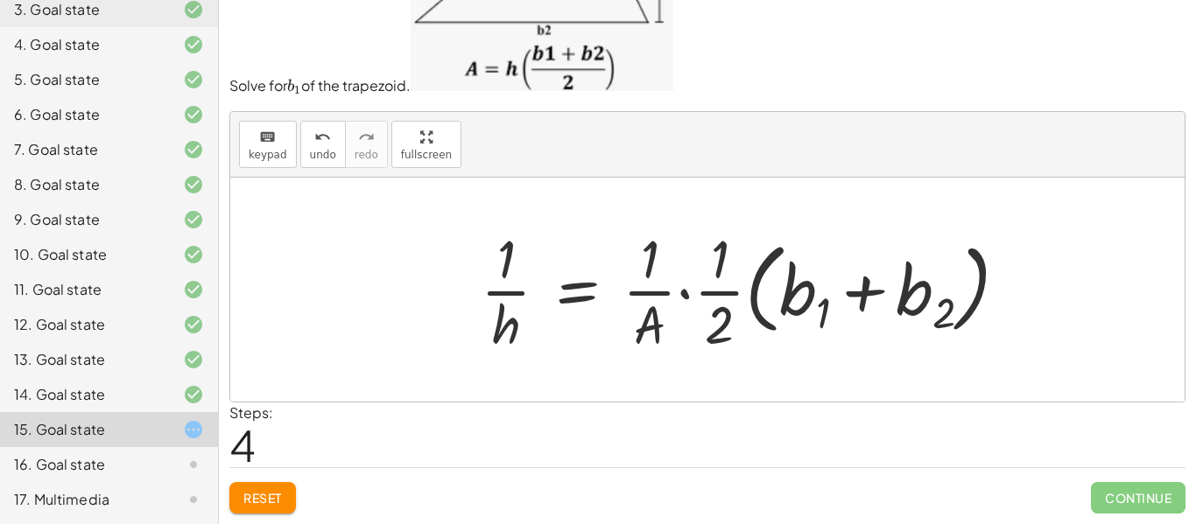
click at [502, 278] on div at bounding box center [751, 289] width 559 height 135
click at [505, 298] on div at bounding box center [751, 289] width 559 height 135
click at [652, 313] on div at bounding box center [751, 289] width 559 height 135
drag, startPoint x: 701, startPoint y: 297, endPoint x: 747, endPoint y: 301, distance: 45.7
click at [738, 293] on div at bounding box center [751, 289] width 559 height 135
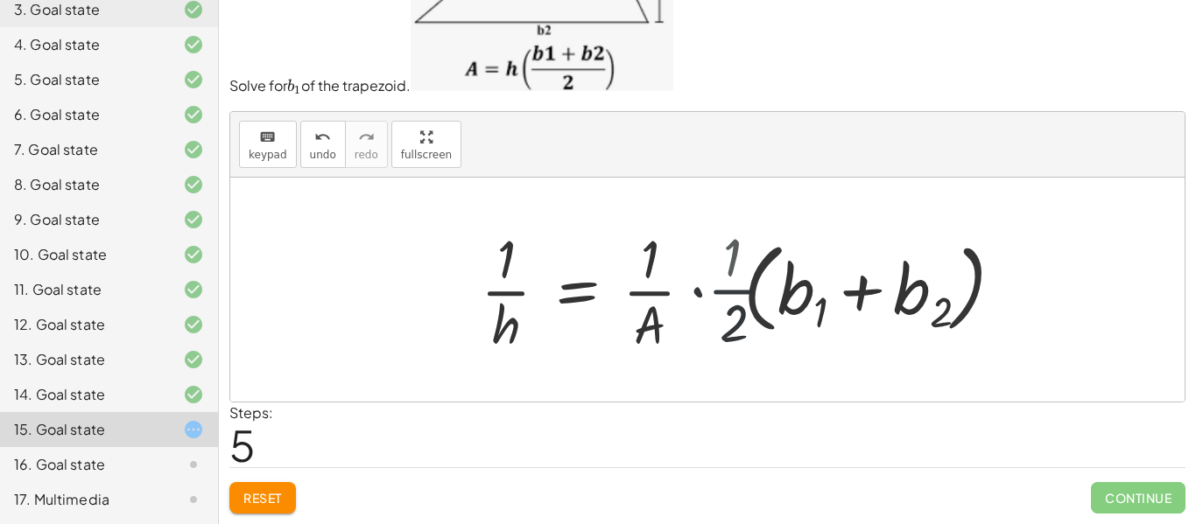
click at [747, 301] on div at bounding box center [680, 290] width 417 height 141
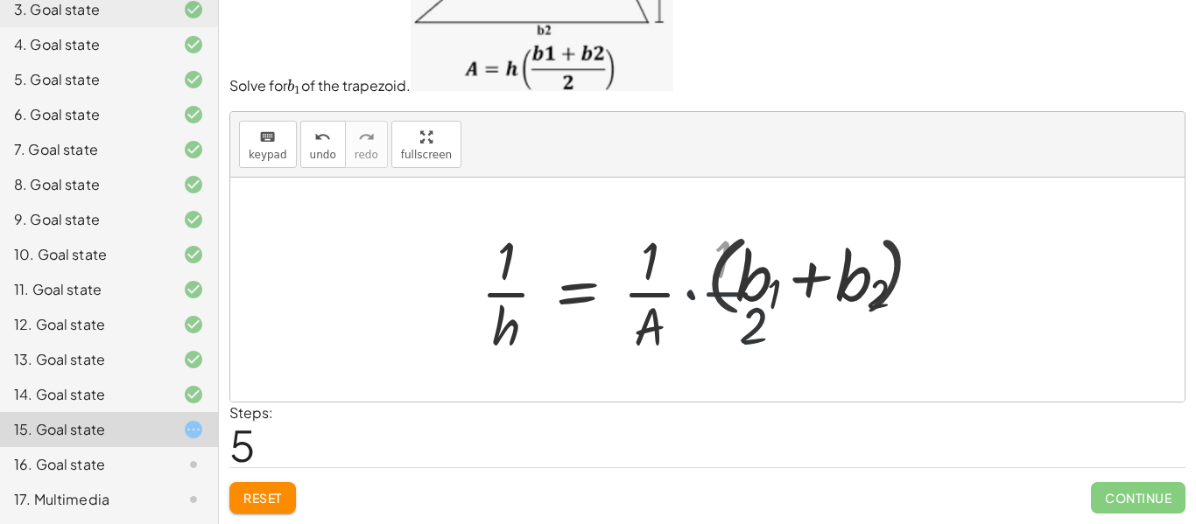
drag, startPoint x: 747, startPoint y: 302, endPoint x: 795, endPoint y: 309, distance: 48.7
click at [795, 309] on div at bounding box center [680, 290] width 417 height 141
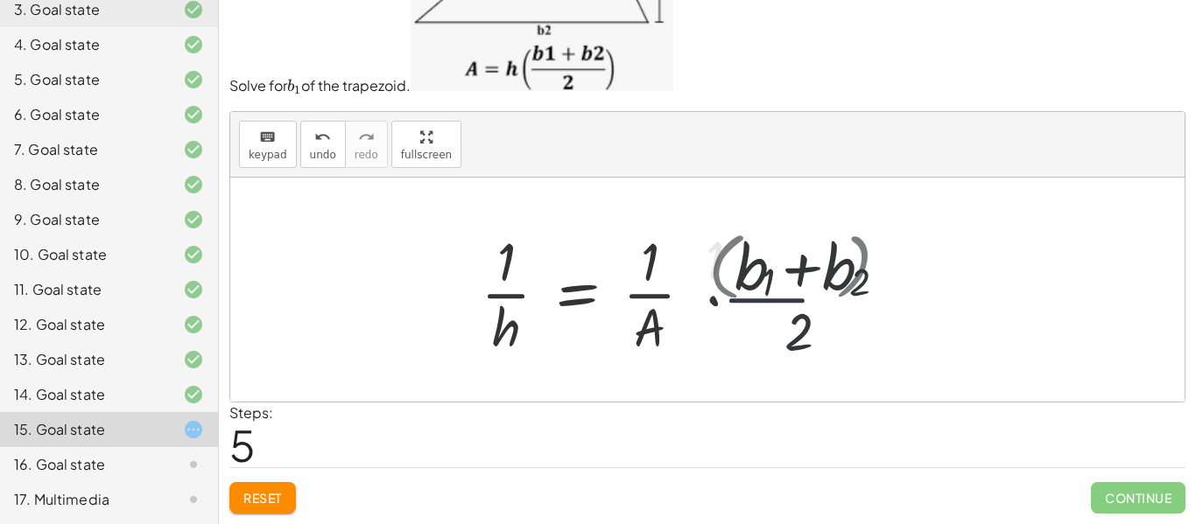
click at [805, 299] on div at bounding box center [680, 290] width 417 height 141
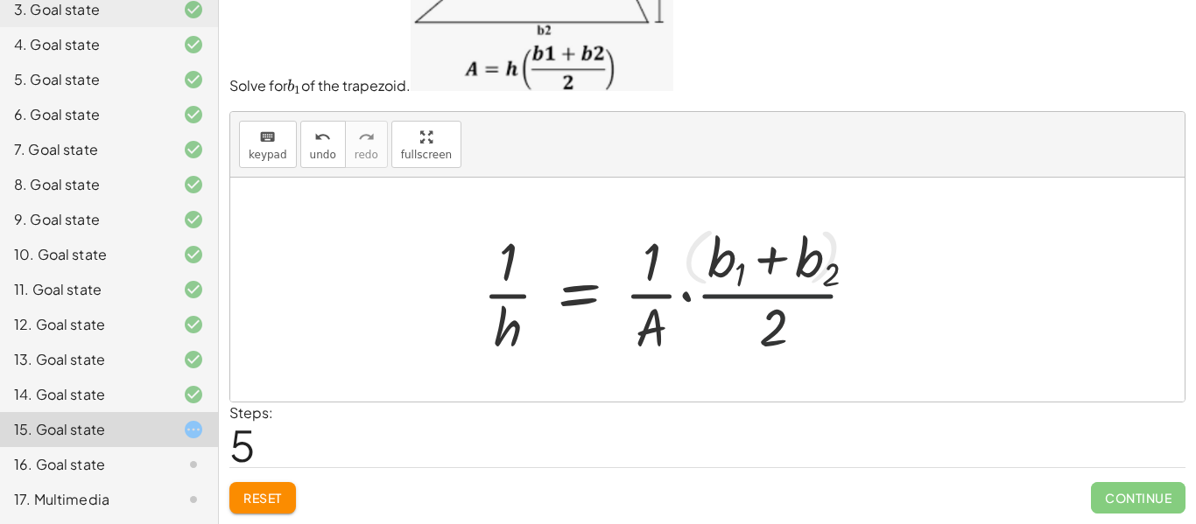
click at [804, 299] on div at bounding box center [682, 290] width 417 height 141
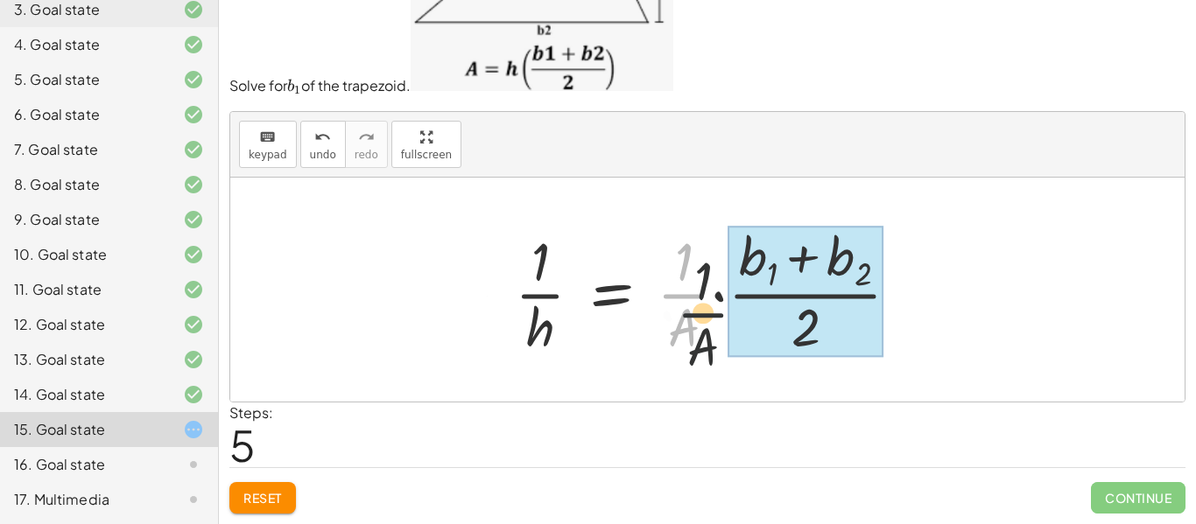
drag, startPoint x: 683, startPoint y: 300, endPoint x: 764, endPoint y: 314, distance: 82.6
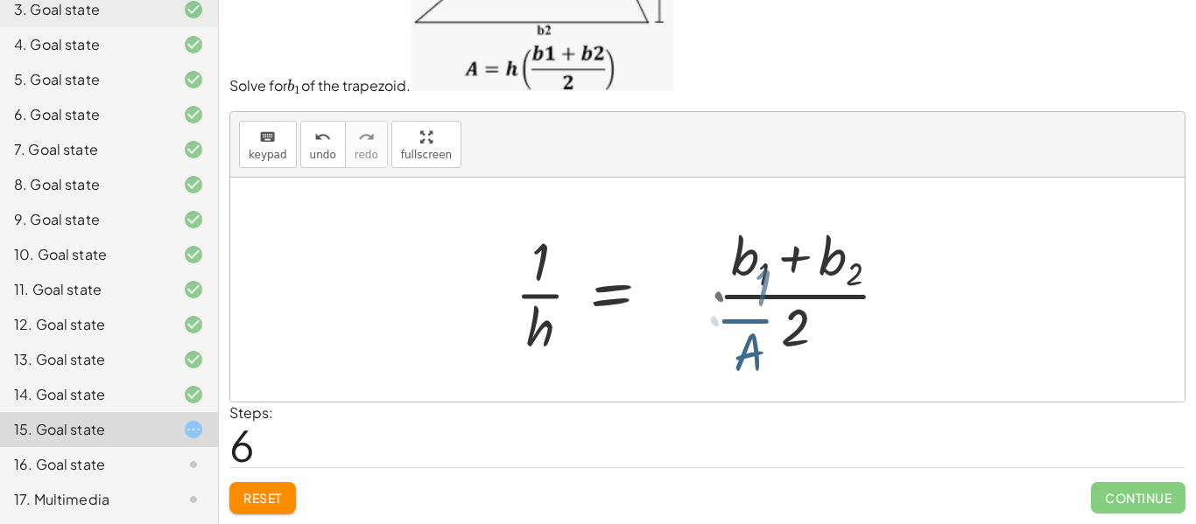
click at [766, 315] on div at bounding box center [678, 290] width 345 height 141
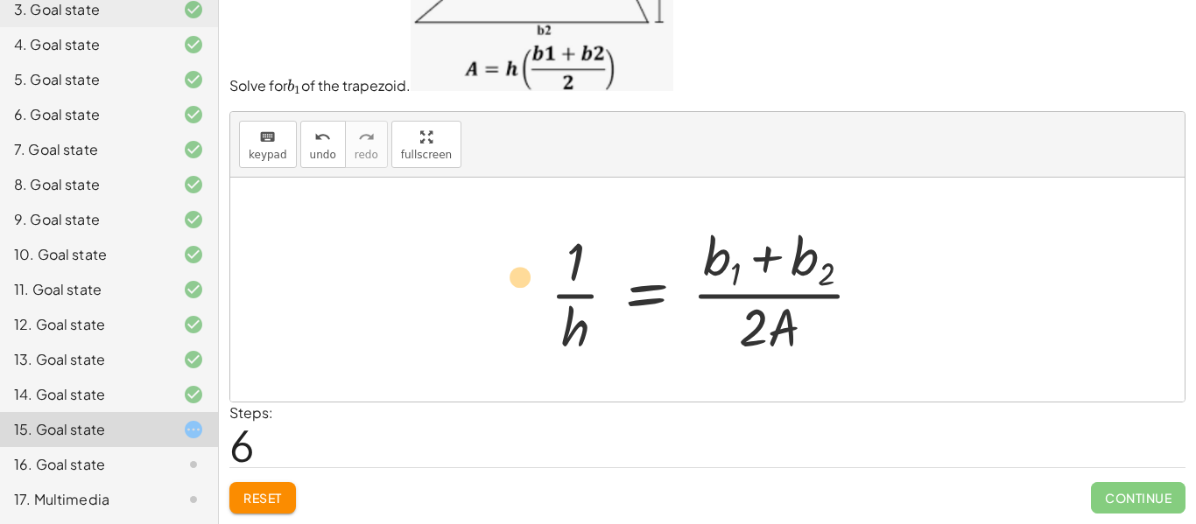
drag, startPoint x: 587, startPoint y: 325, endPoint x: 517, endPoint y: 270, distance: 88.5
drag, startPoint x: 572, startPoint y: 259, endPoint x: 745, endPoint y: 346, distance: 193.8
click at [745, 348] on div at bounding box center [713, 290] width 345 height 141
drag, startPoint x: 586, startPoint y: 252, endPoint x: 934, endPoint y: 278, distance: 349.4
click at [934, 278] on div "A = · · 1 · 2 · ( + b 1 + b 2 ) · h 0 = − A + · · 1 · 2 · ( + b 1 + b 2 ) · h +…" at bounding box center [707, 290] width 954 height 224
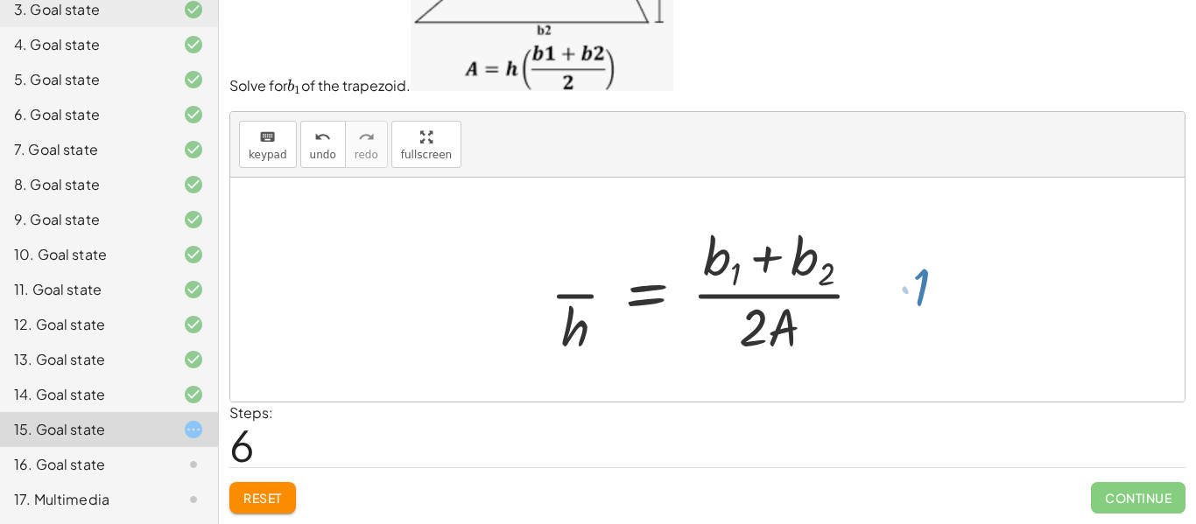
click at [934, 279] on div at bounding box center [707, 290] width 954 height 224
click at [932, 284] on div at bounding box center [707, 290] width 954 height 224
click at [581, 298] on div at bounding box center [713, 290] width 345 height 141
drag, startPoint x: 580, startPoint y: 303, endPoint x: 578, endPoint y: 398, distance: 95.5
click at [662, 360] on div "A = · · 1 · 2 · ( + b 1 + b 2 ) · h 0 = − A + · · 1 · 2 · ( + b 1 + b 2 ) · h +…" at bounding box center [707, 290] width 367 height 150
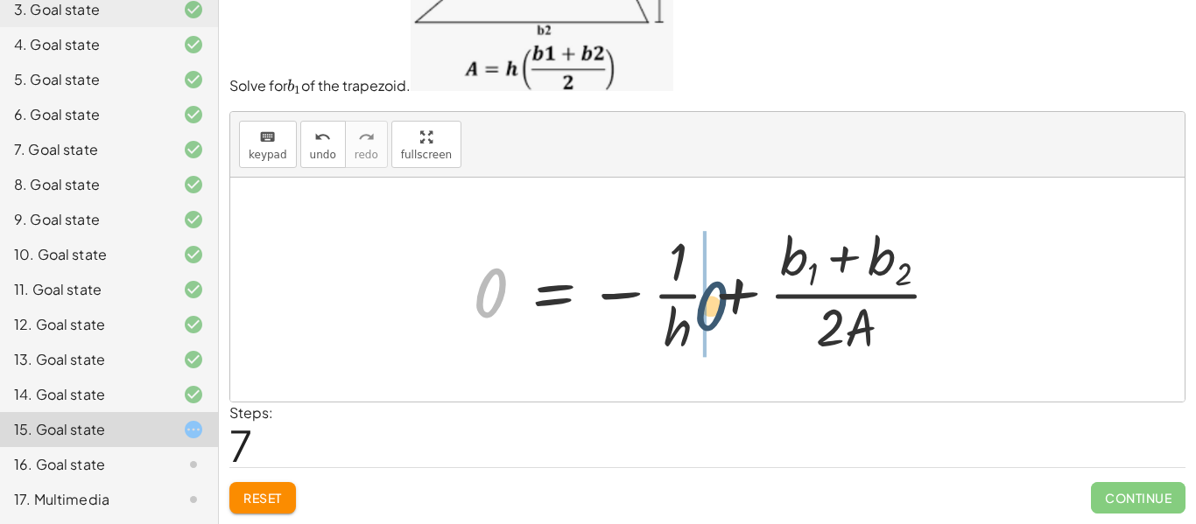
drag, startPoint x: 489, startPoint y: 277, endPoint x: 807, endPoint y: 273, distance: 317.9
click at [807, 273] on div at bounding box center [713, 290] width 499 height 141
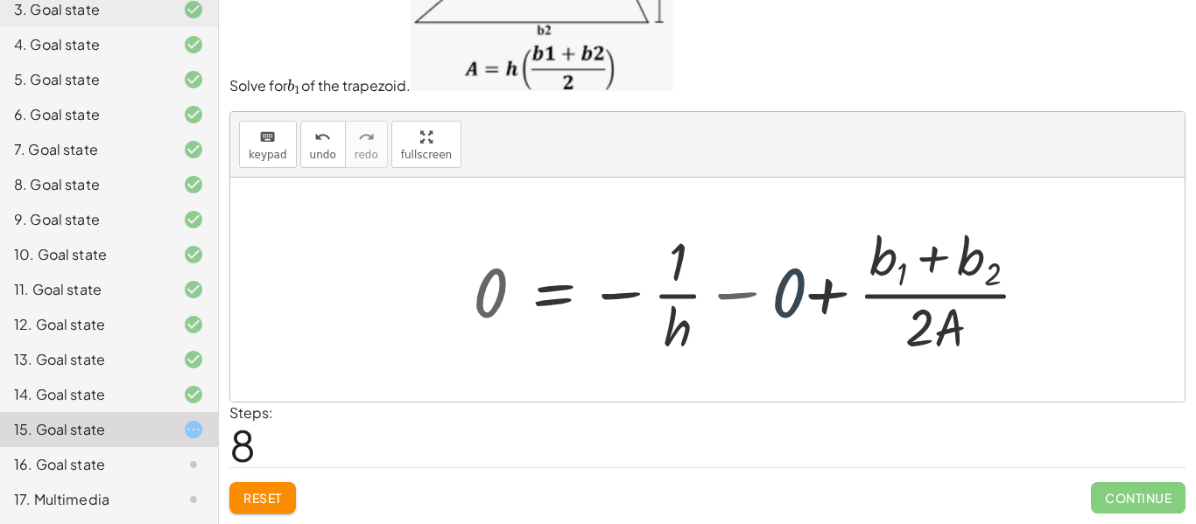
click at [588, 313] on div at bounding box center [764, 290] width 600 height 141
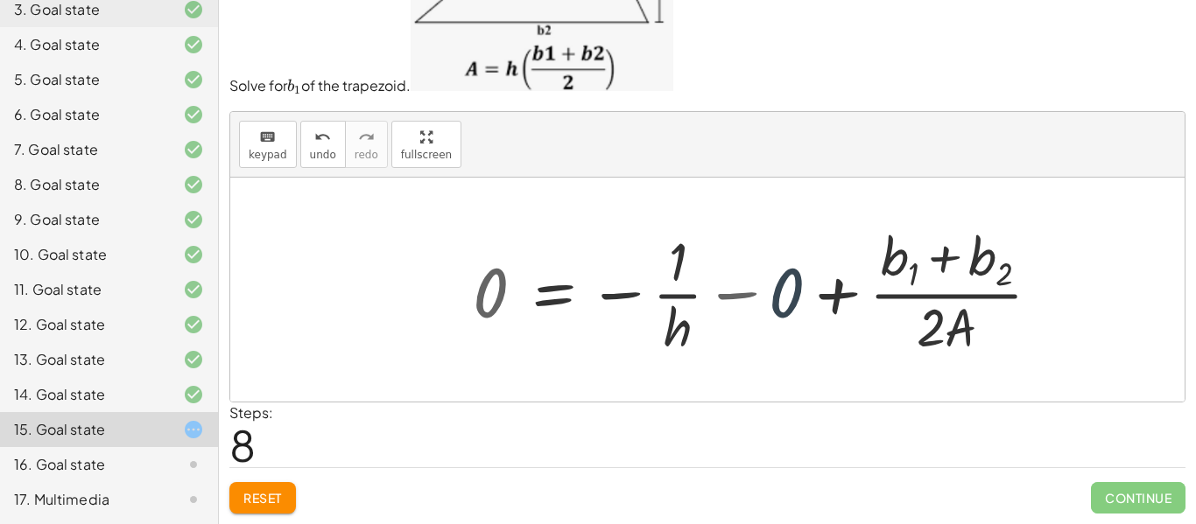
click at [655, 311] on div at bounding box center [764, 290] width 600 height 141
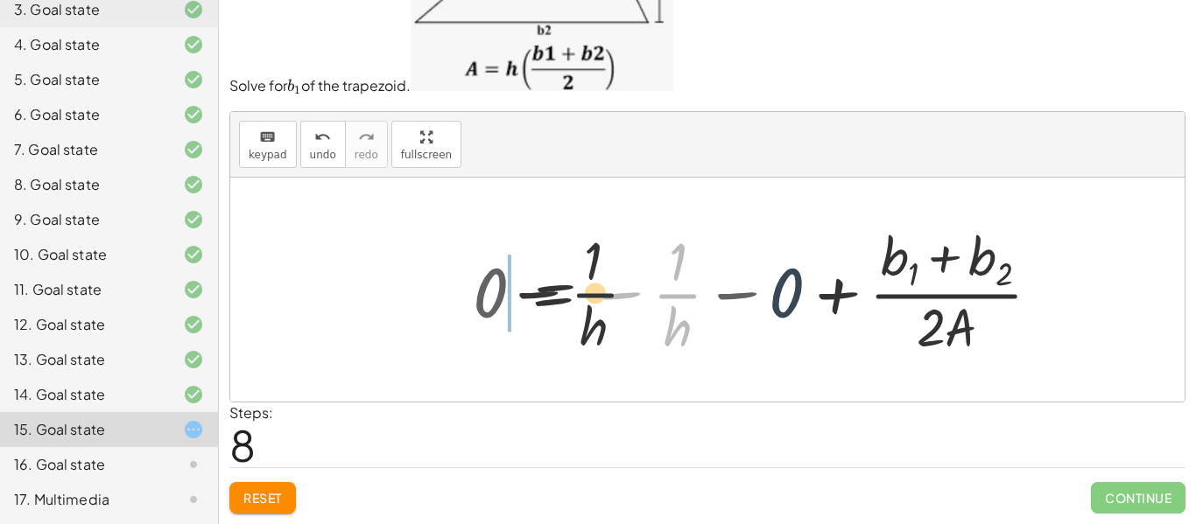
drag, startPoint x: 651, startPoint y: 308, endPoint x: 456, endPoint y: 301, distance: 194.5
click at [459, 302] on div "A = · · 1 · 2 · ( + b 1 + b 2 ) · h 0 = − A + · · 1 · 2 · ( + b 1 + b 2 ) · h +…" at bounding box center [758, 290] width 622 height 150
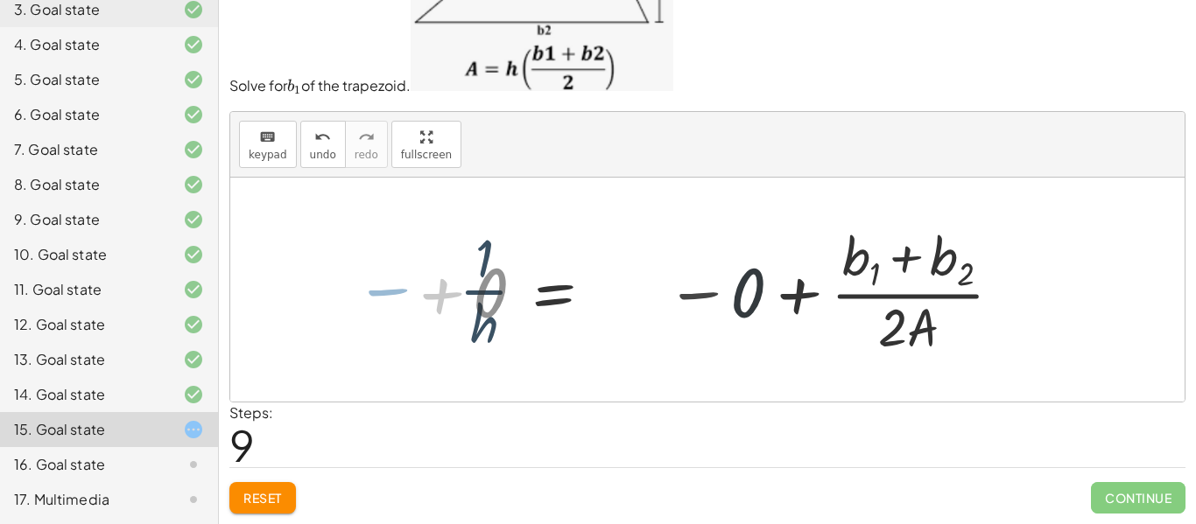
drag, startPoint x: 457, startPoint y: 301, endPoint x: 471, endPoint y: 301, distance: 14.0
click at [457, 301] on div at bounding box center [697, 290] width 499 height 141
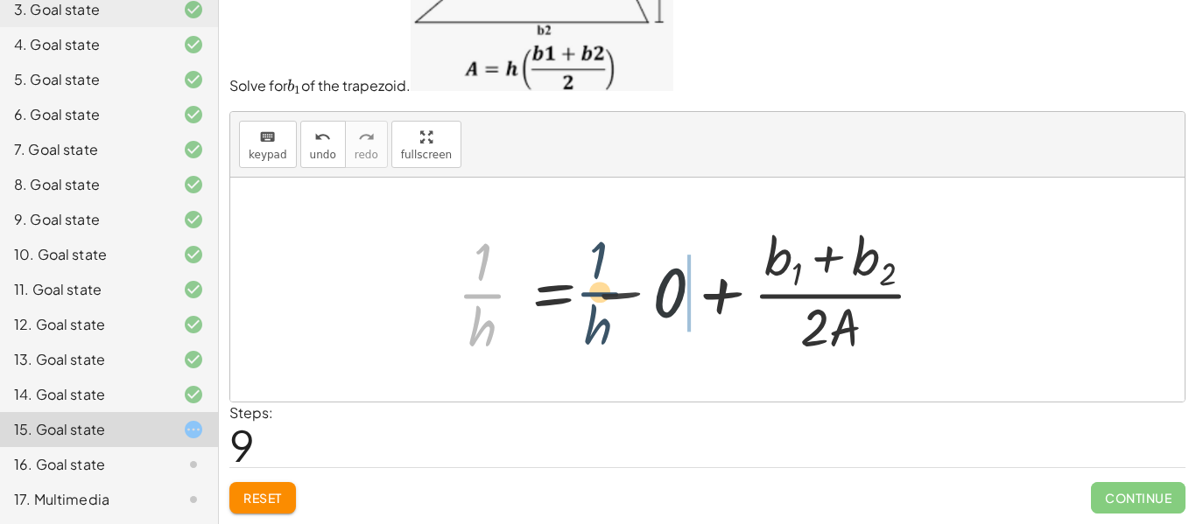
drag, startPoint x: 471, startPoint y: 301, endPoint x: 714, endPoint y: 304, distance: 243.4
click at [714, 304] on div at bounding box center [697, 290] width 499 height 141
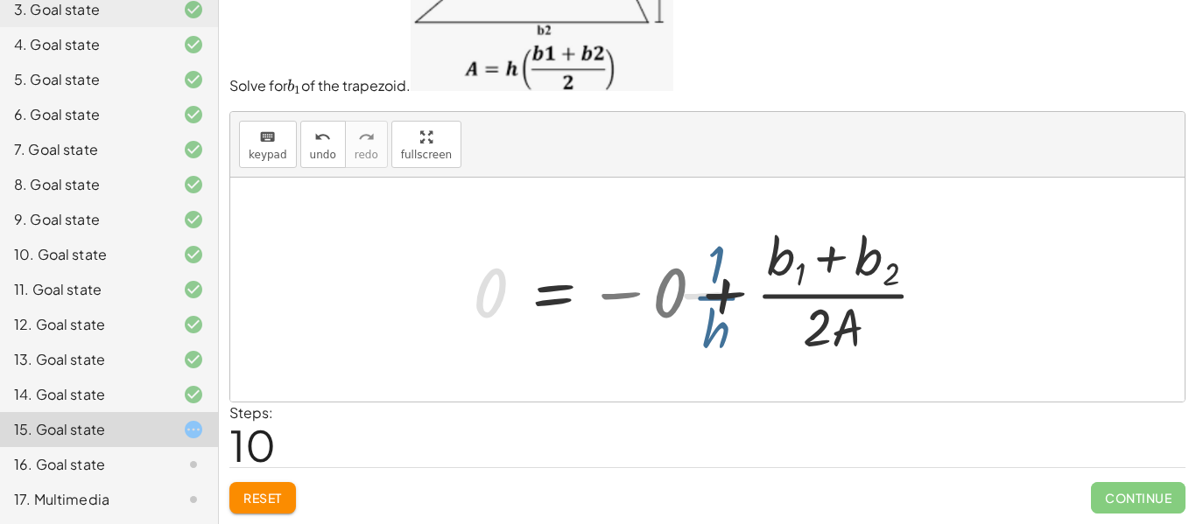
click at [705, 306] on div at bounding box center [713, 290] width 499 height 141
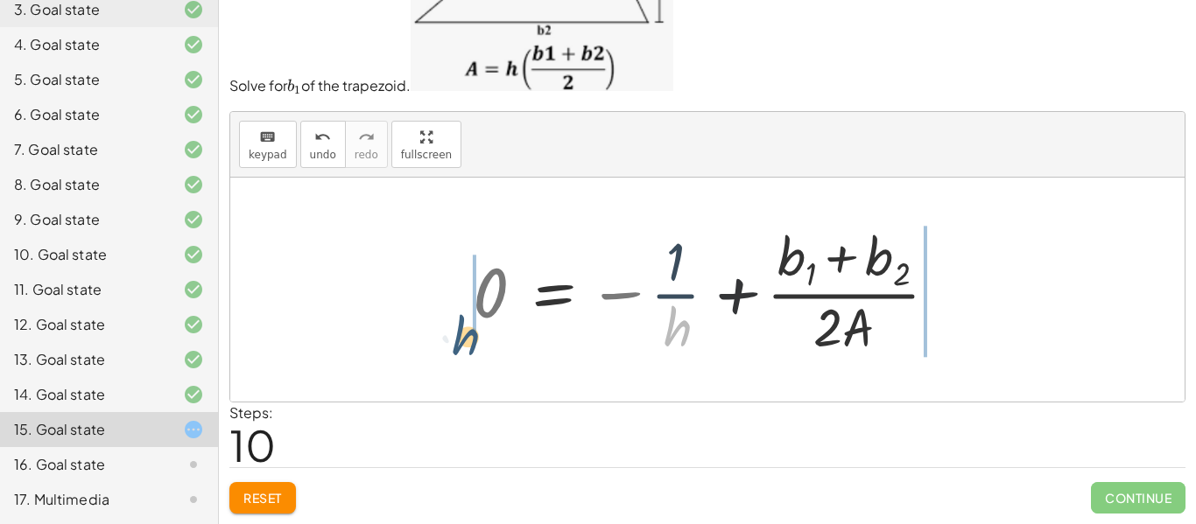
drag, startPoint x: 676, startPoint y: 314, endPoint x: 454, endPoint y: 318, distance: 221.5
click at [455, 321] on div "A = · · 1 · 2 · ( + b 1 + b 2 ) · h 0 = − A + · · 1 · 2 · ( + b 1 + b 2 ) · h +…" at bounding box center [707, 290] width 521 height 150
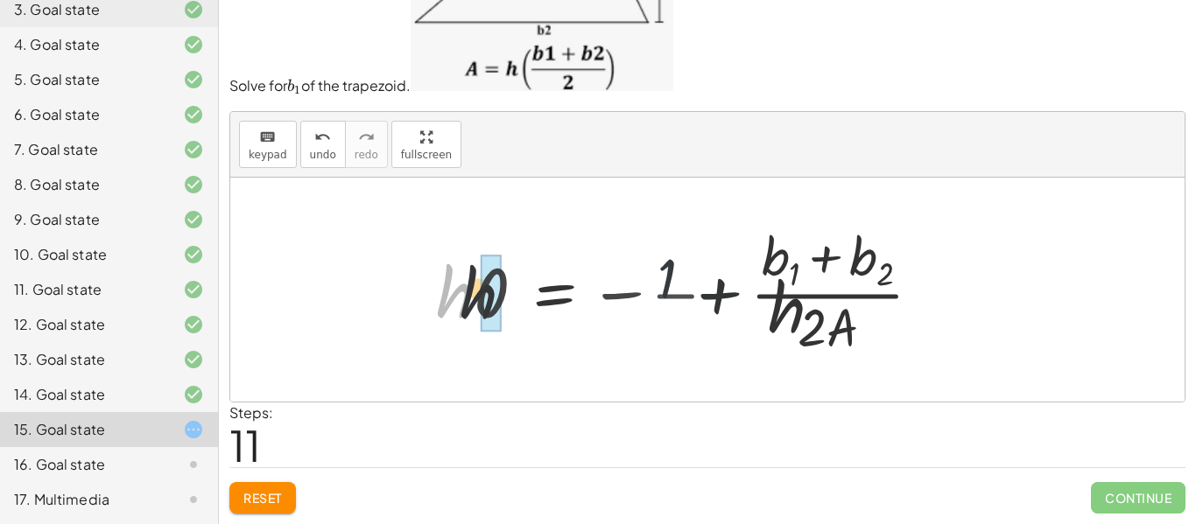
drag, startPoint x: 462, startPoint y: 313, endPoint x: 544, endPoint y: 301, distance: 82.3
click at [538, 304] on div at bounding box center [701, 290] width 548 height 141
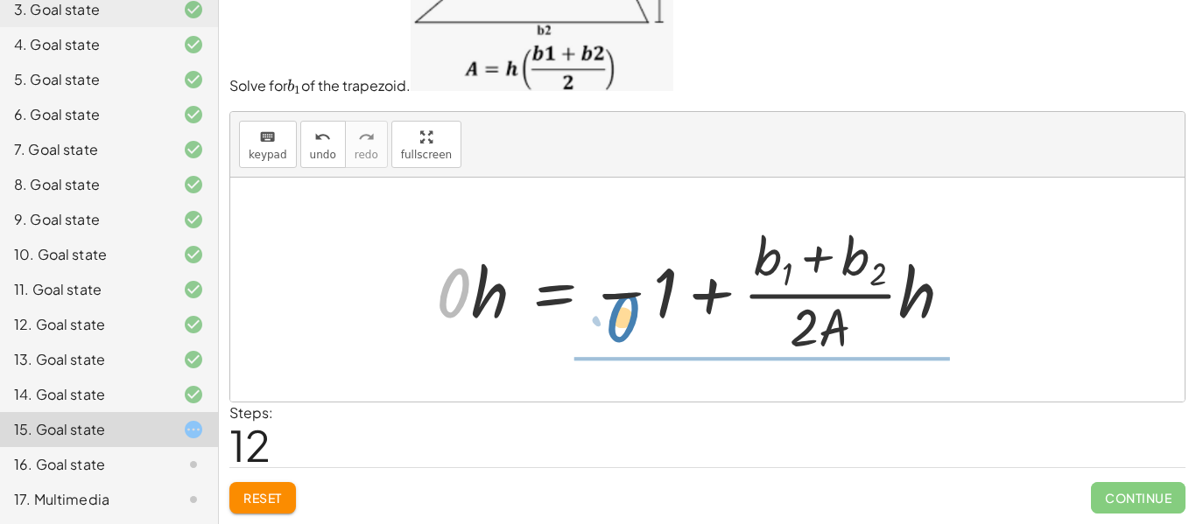
drag, startPoint x: 443, startPoint y: 301, endPoint x: 615, endPoint y: 318, distance: 172.4
click at [615, 318] on div at bounding box center [701, 290] width 548 height 141
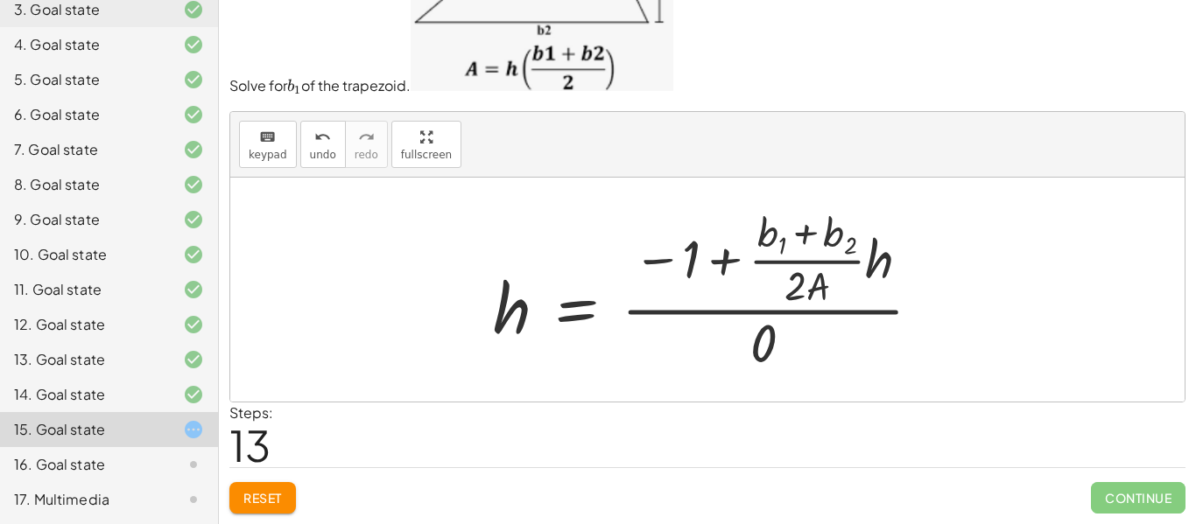
click at [703, 280] on div at bounding box center [714, 289] width 461 height 173
drag, startPoint x: 704, startPoint y: 280, endPoint x: 752, endPoint y: 294, distance: 50.2
click at [733, 286] on div at bounding box center [714, 289] width 461 height 173
drag, startPoint x: 800, startPoint y: 323, endPoint x: 747, endPoint y: 343, distance: 57.1
click at [769, 336] on div at bounding box center [714, 289] width 461 height 173
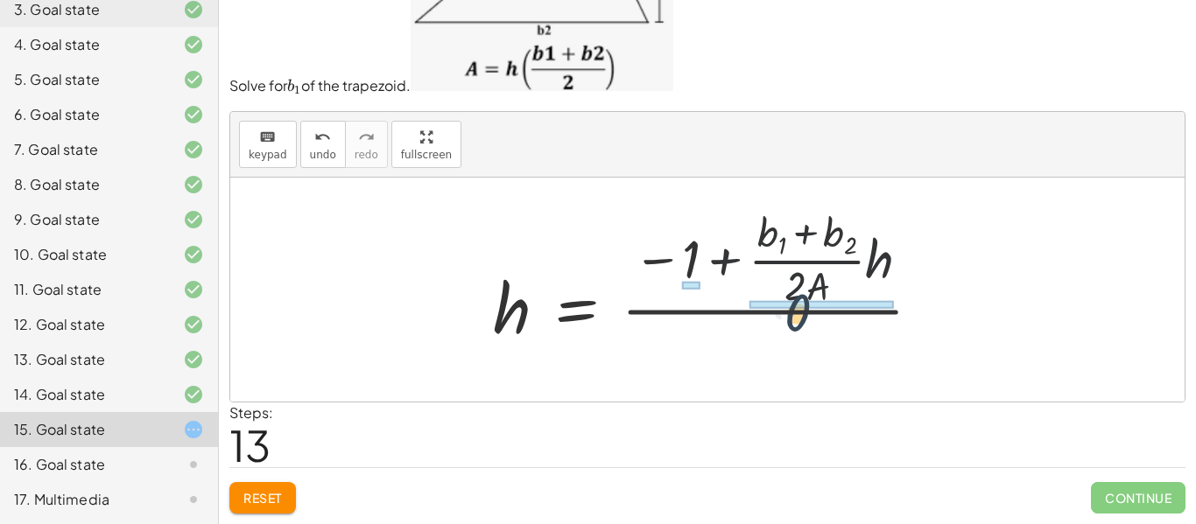
drag, startPoint x: 744, startPoint y: 345, endPoint x: 782, endPoint y: 303, distance: 56.4
click at [781, 310] on div at bounding box center [714, 289] width 461 height 173
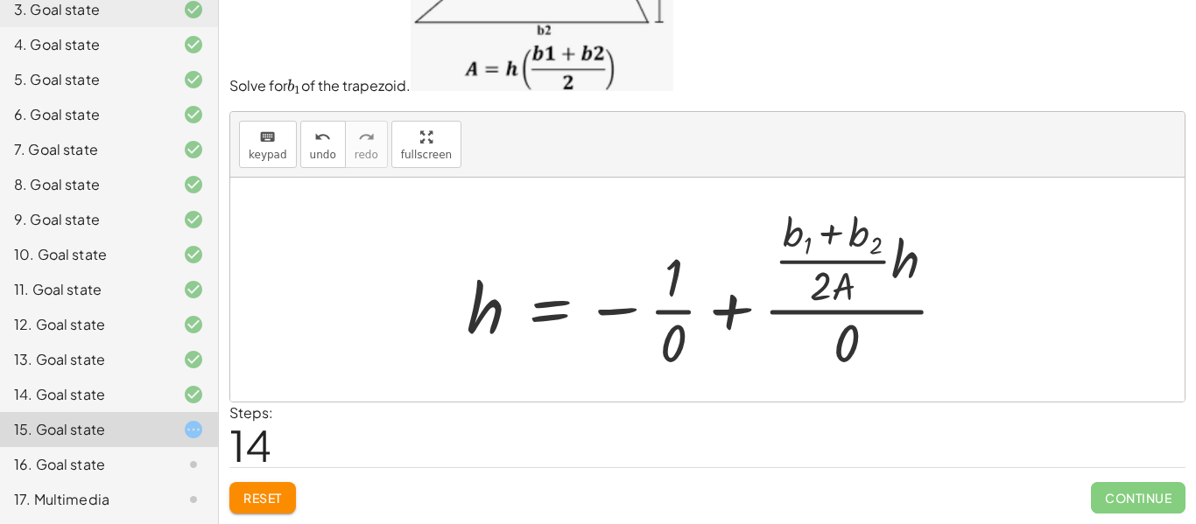
click at [679, 341] on div at bounding box center [714, 289] width 512 height 173
click at [823, 312] on div at bounding box center [714, 289] width 512 height 173
drag, startPoint x: 834, startPoint y: 309, endPoint x: 854, endPoint y: 269, distance: 44.6
click at [839, 304] on div at bounding box center [714, 289] width 512 height 173
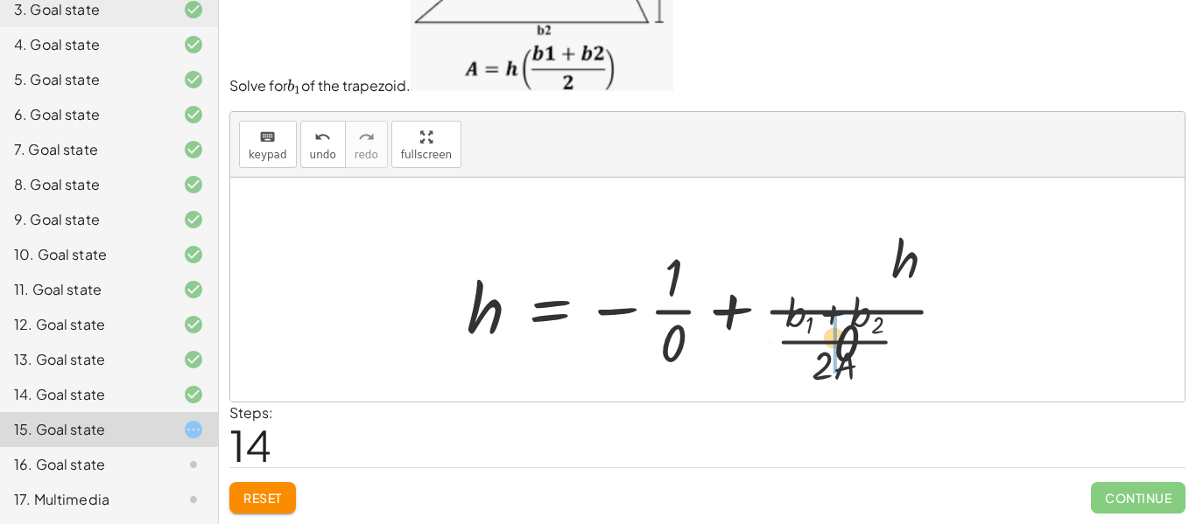
drag, startPoint x: 847, startPoint y: 298, endPoint x: 855, endPoint y: 349, distance: 52.4
click at [854, 352] on div at bounding box center [714, 289] width 512 height 173
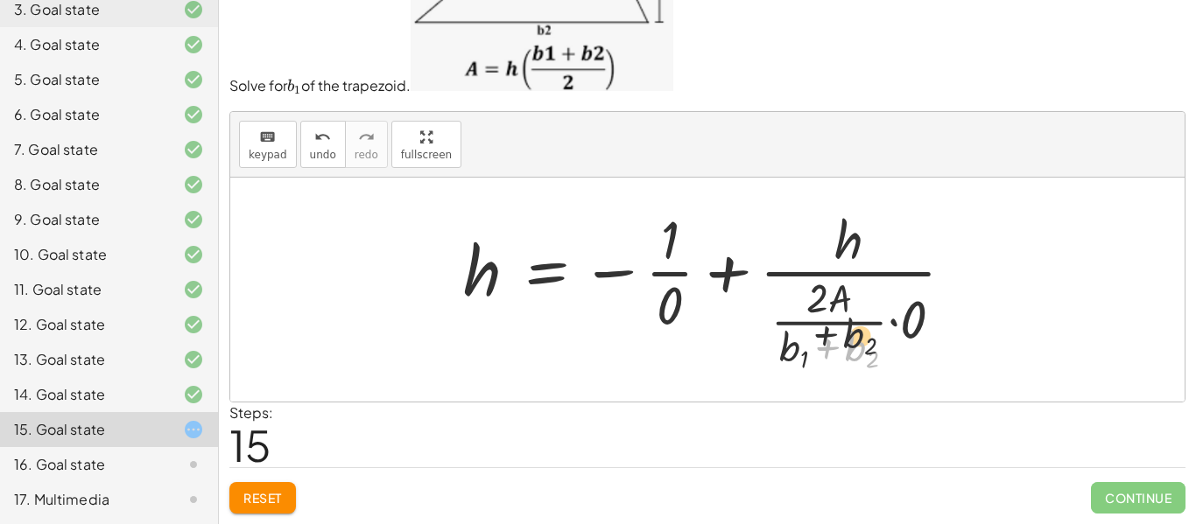
drag, startPoint x: 850, startPoint y: 297, endPoint x: 843, endPoint y: 276, distance: 22.2
click at [844, 276] on div at bounding box center [715, 289] width 523 height 173
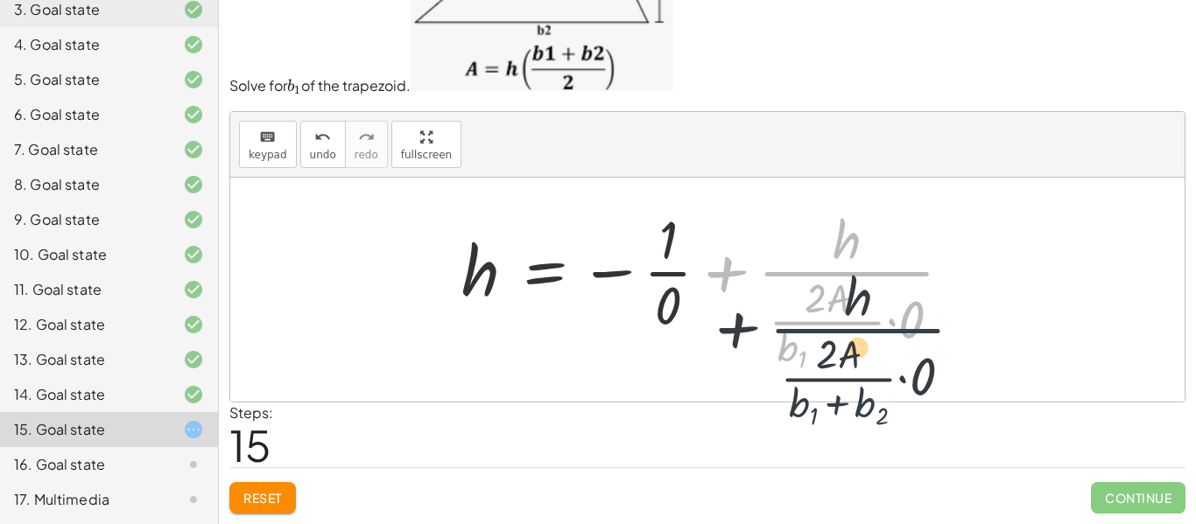
drag
click at [859, 348] on div at bounding box center [714, 289] width 523 height 173
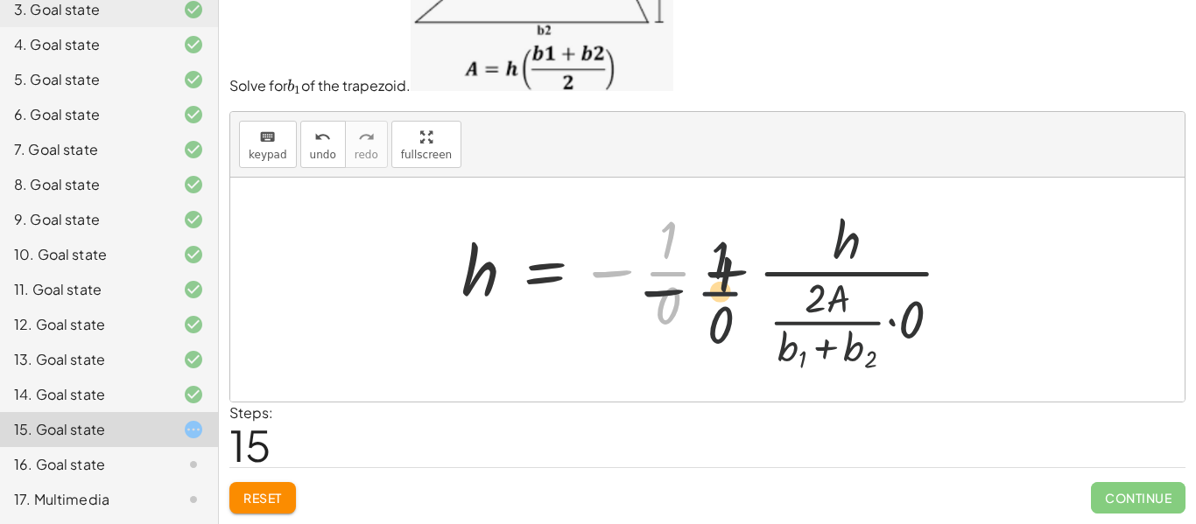
click at [827, 295] on div at bounding box center [714, 289] width 523 height 173
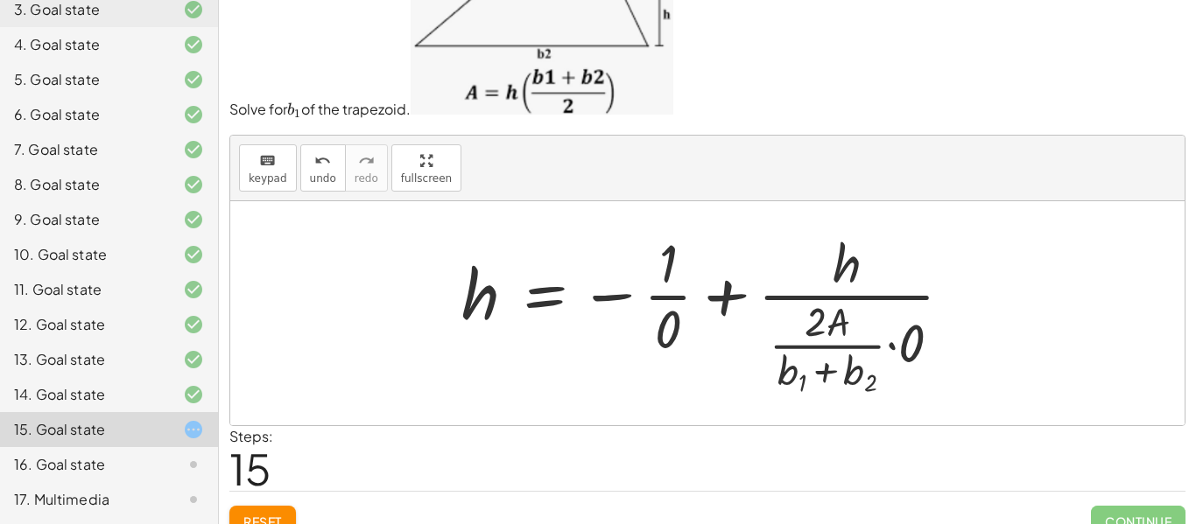
scroll to position [57, 0]
